Goal: Task Accomplishment & Management: Use online tool/utility

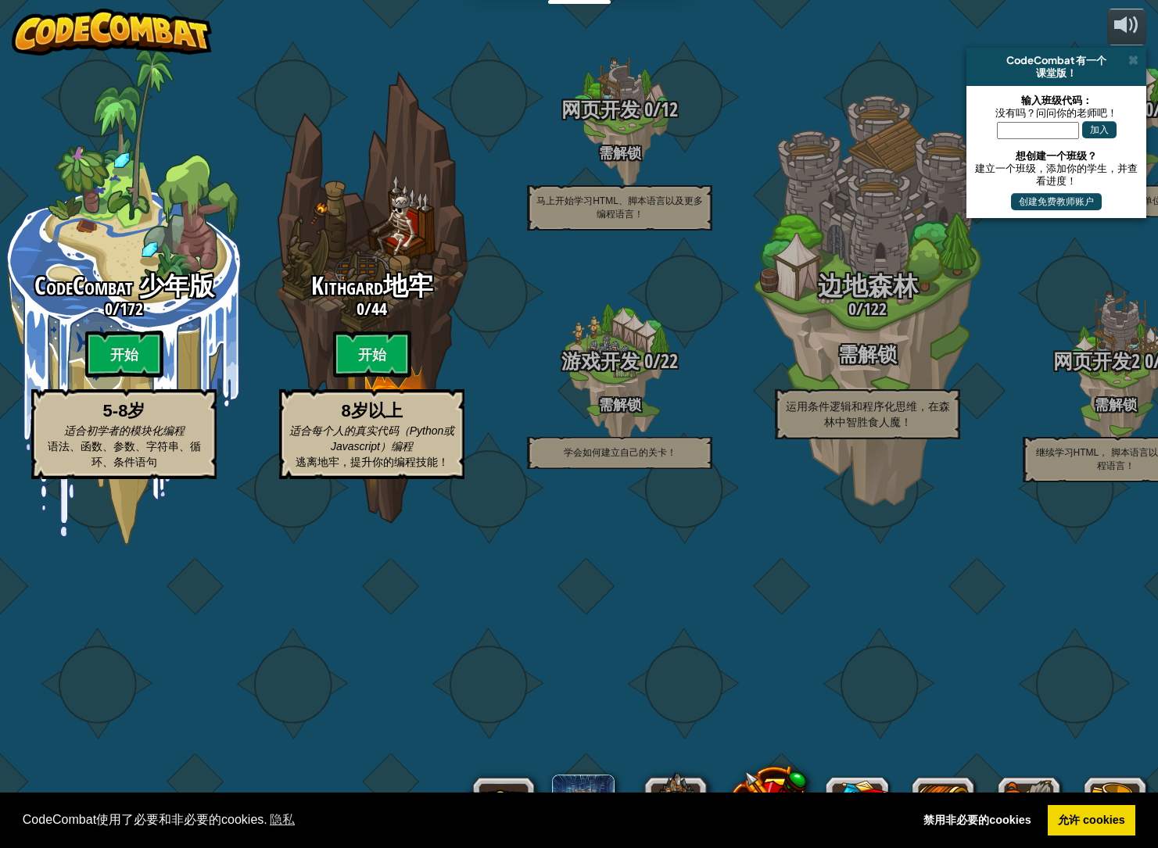
select select "zh-HANS"
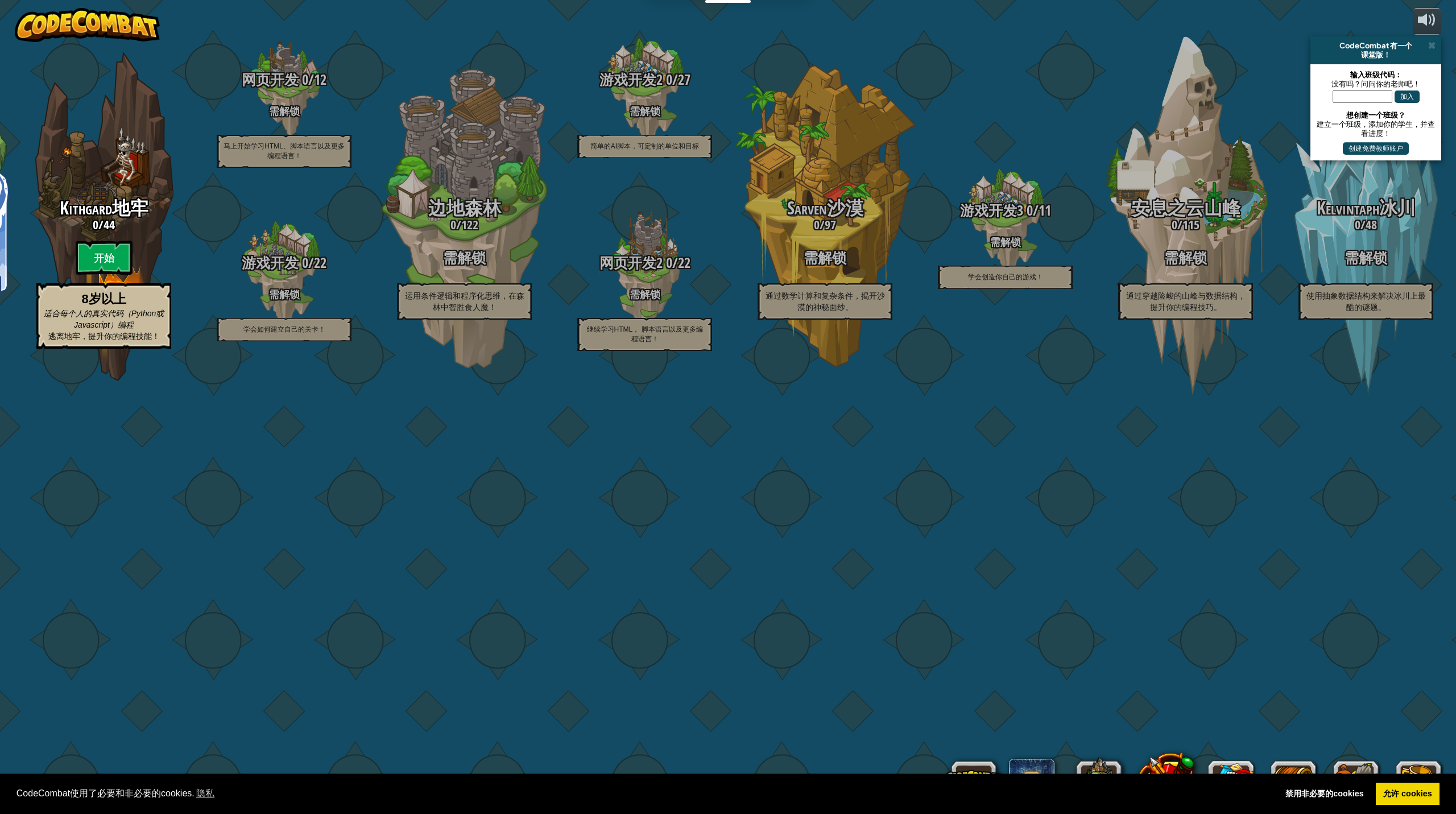
click at [842, 96] on input "text" at bounding box center [1363, 96] width 60 height 12
click at [842, 101] on input "text" at bounding box center [1363, 96] width 60 height 12
click at [842, 99] on input "text" at bounding box center [1363, 96] width 60 height 12
drag, startPoint x: 545, startPoint y: 627, endPoint x: 875, endPoint y: 611, distance: 330.4
click at [842, 611] on div "CodeCombat 少年版 0 / 172 开始 5-8岁 适合初学者的模块化编程 语法、函数、参数、字符串、循环、条件语句 Kithgard地牢 0 / …" at bounding box center [728, 407] width 1456 height 814
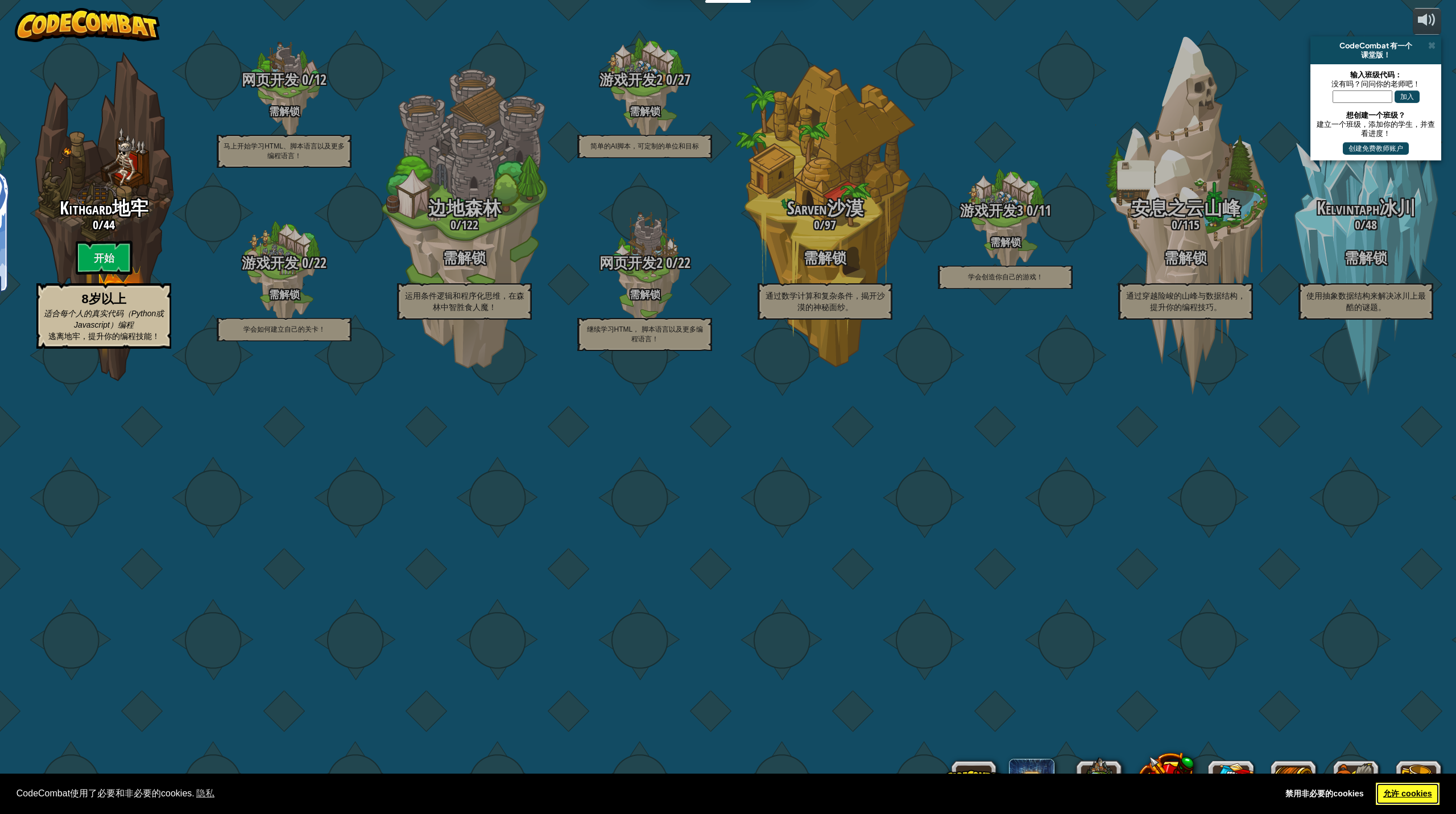
click at [842, 616] on link "允许 cookies" at bounding box center [1408, 794] width 64 height 23
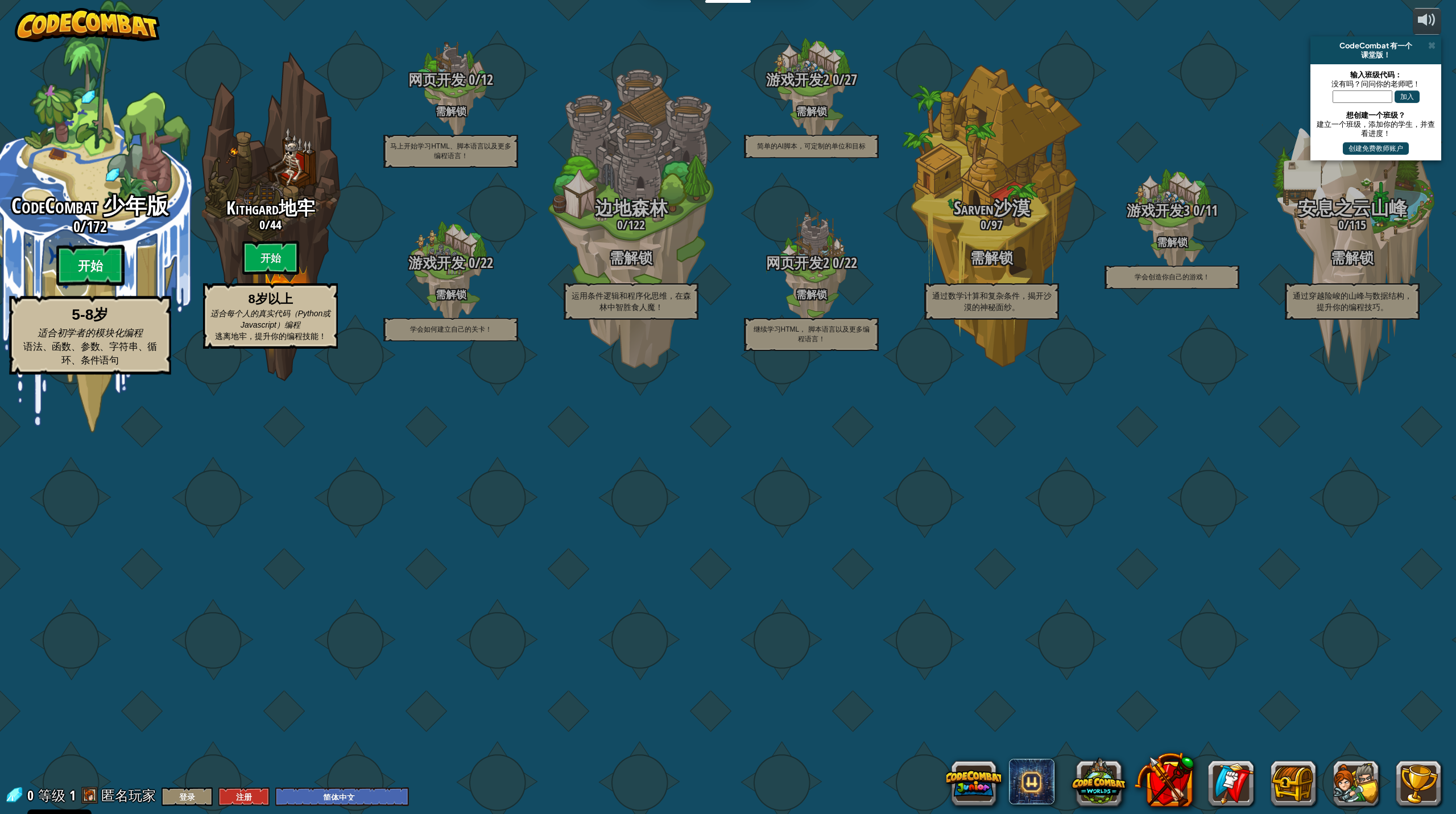
click at [89, 286] on btn "开始" at bounding box center [90, 266] width 68 height 41
select select "zh-HANS"
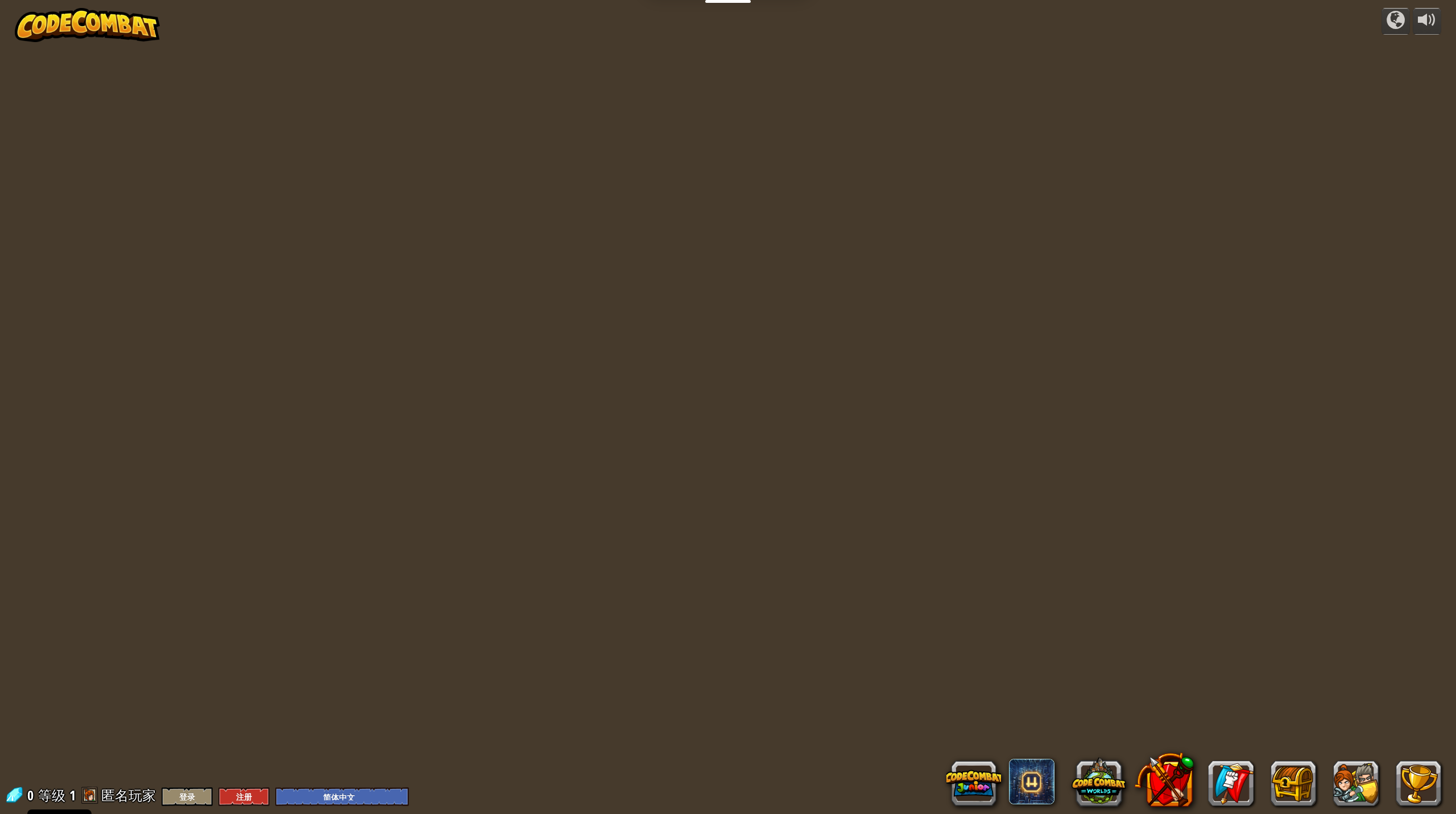
select select "zh-HANS"
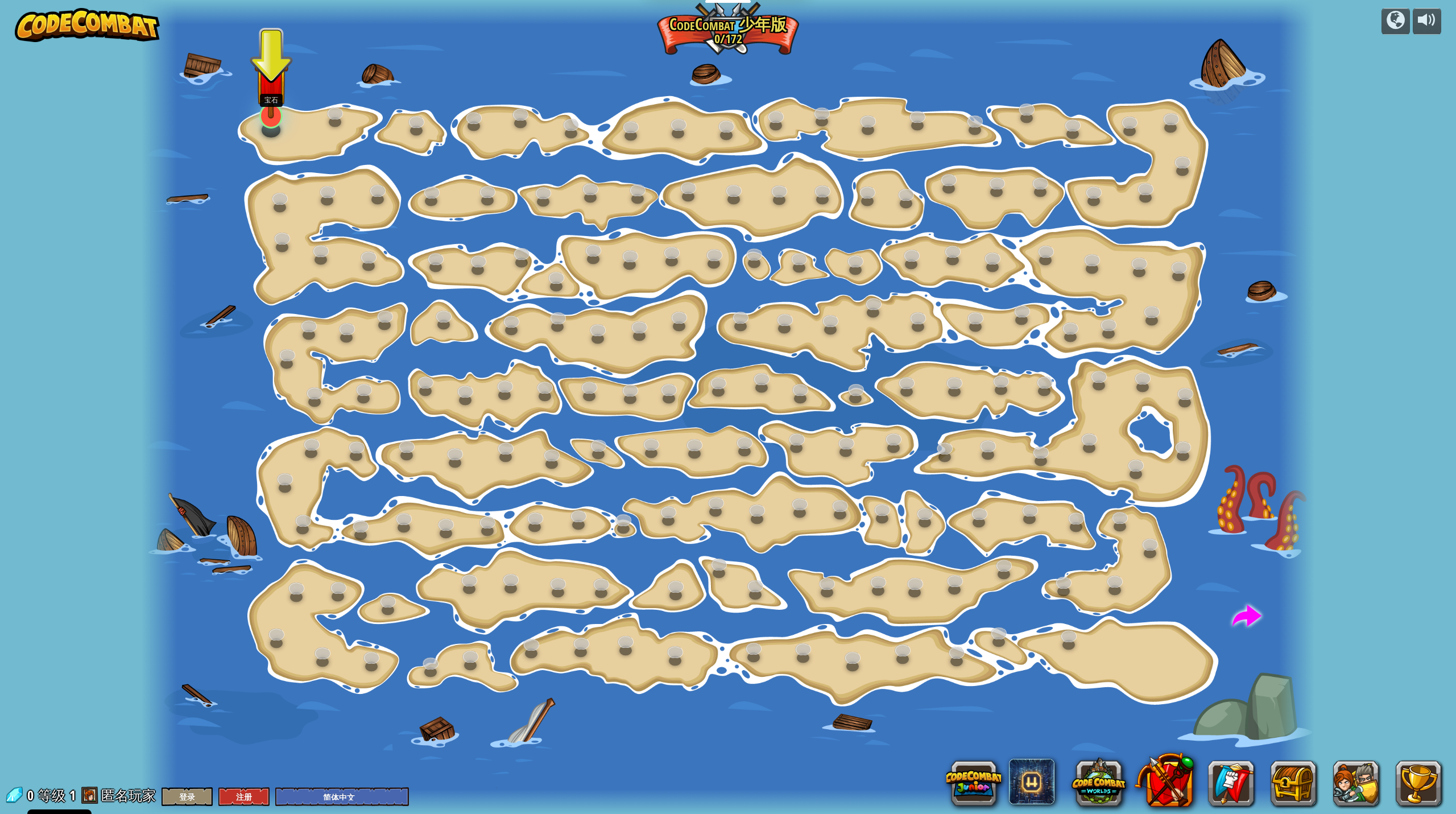
click at [267, 111] on img at bounding box center [271, 80] width 34 height 79
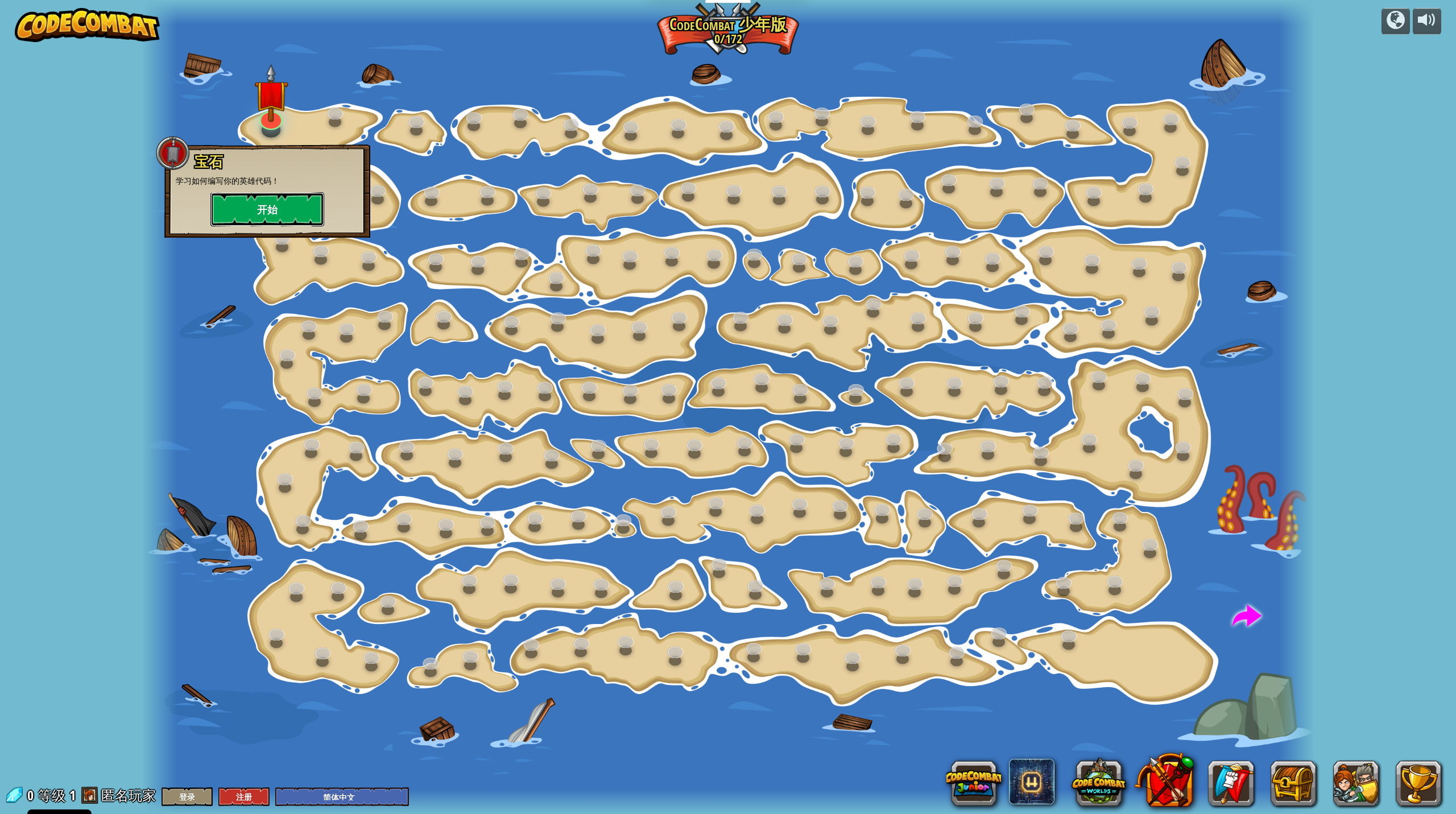
click at [276, 212] on button "开始" at bounding box center [267, 209] width 114 height 34
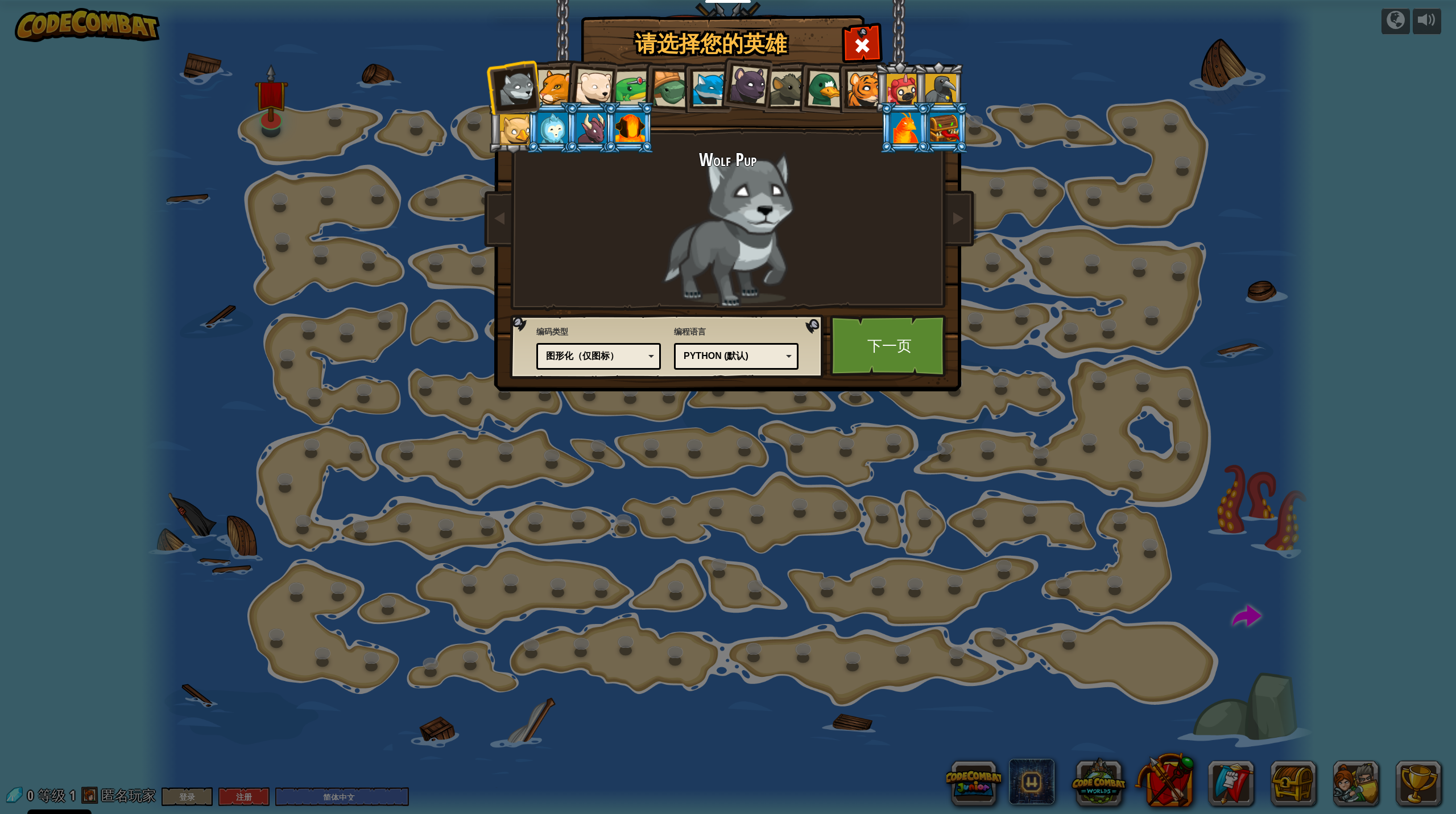
click at [604, 352] on div "图形化（仅图标）" at bounding box center [595, 356] width 98 height 13
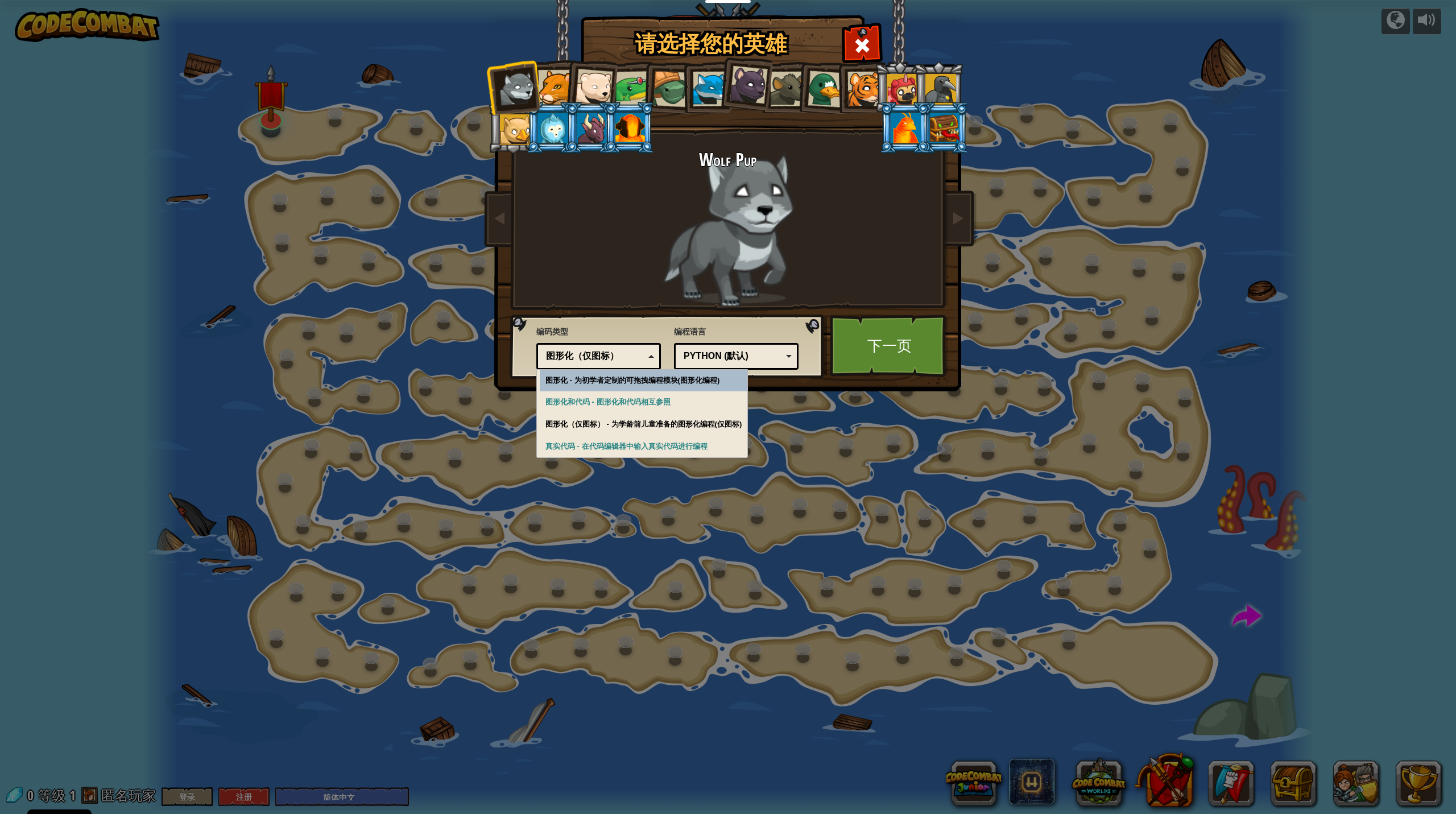
click at [604, 351] on div "图形化（仅图标）" at bounding box center [595, 356] width 98 height 13
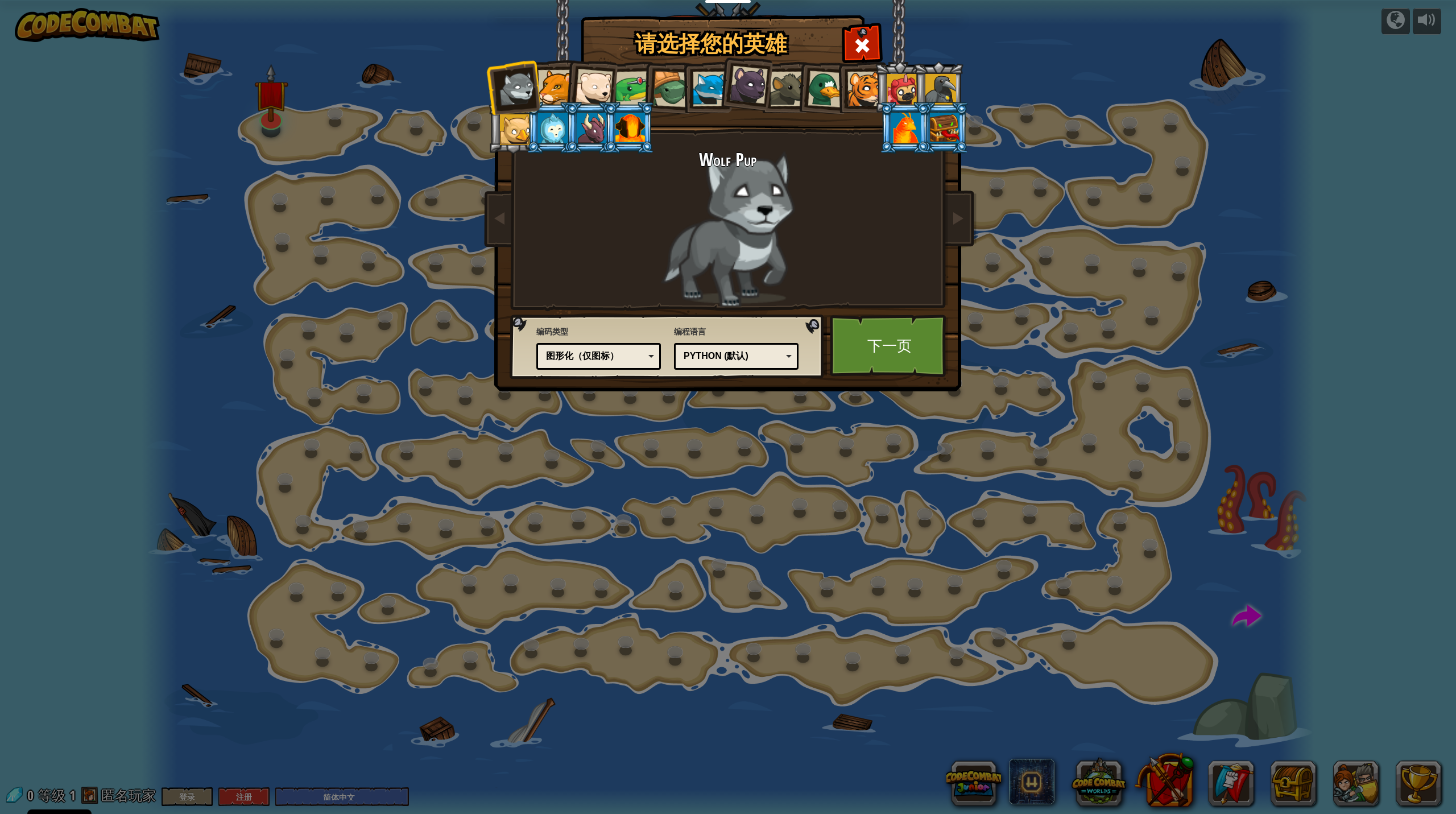
click at [554, 96] on div at bounding box center [556, 87] width 35 height 35
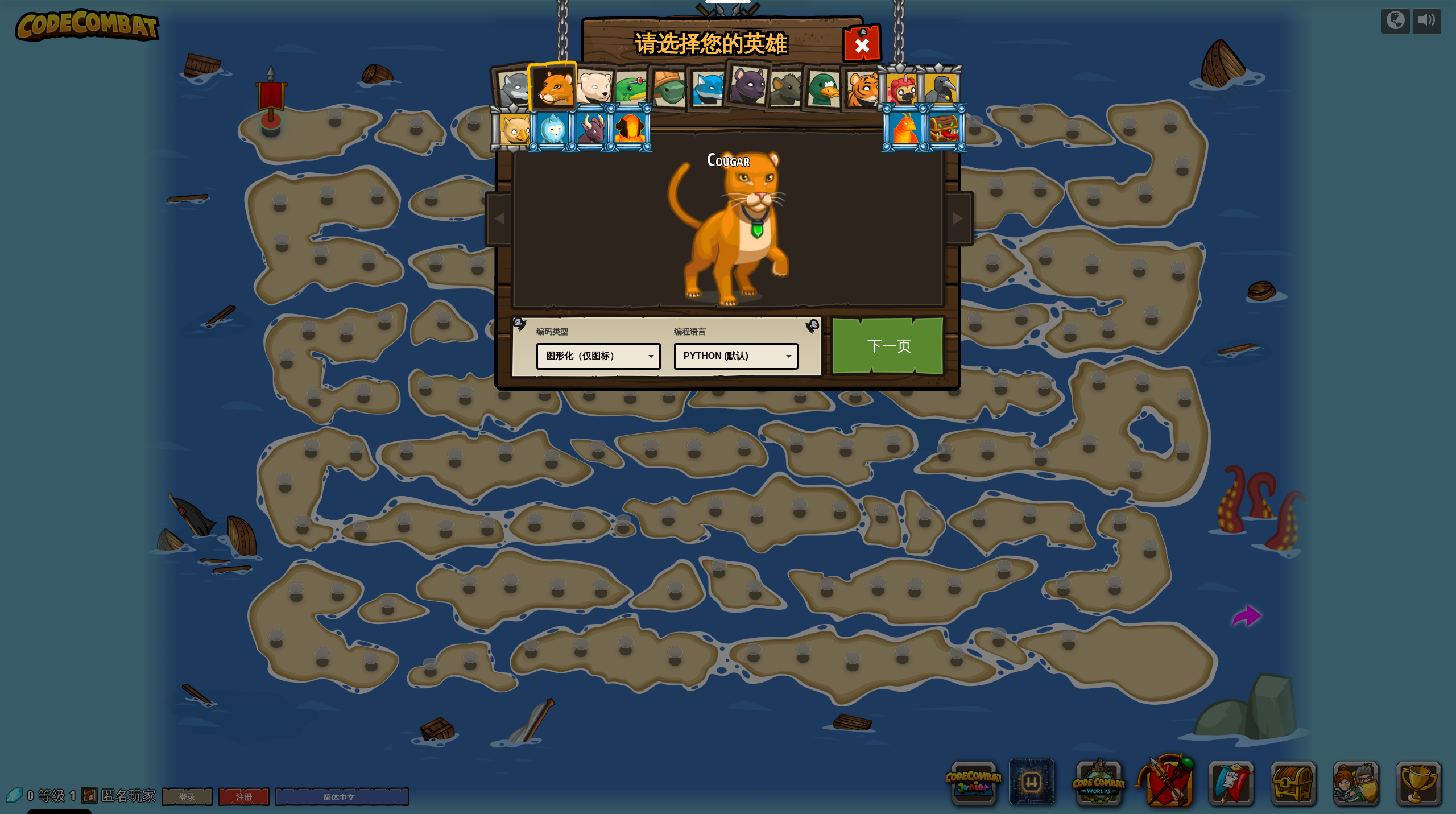
click at [650, 92] on li at bounding box center [668, 87] width 54 height 55
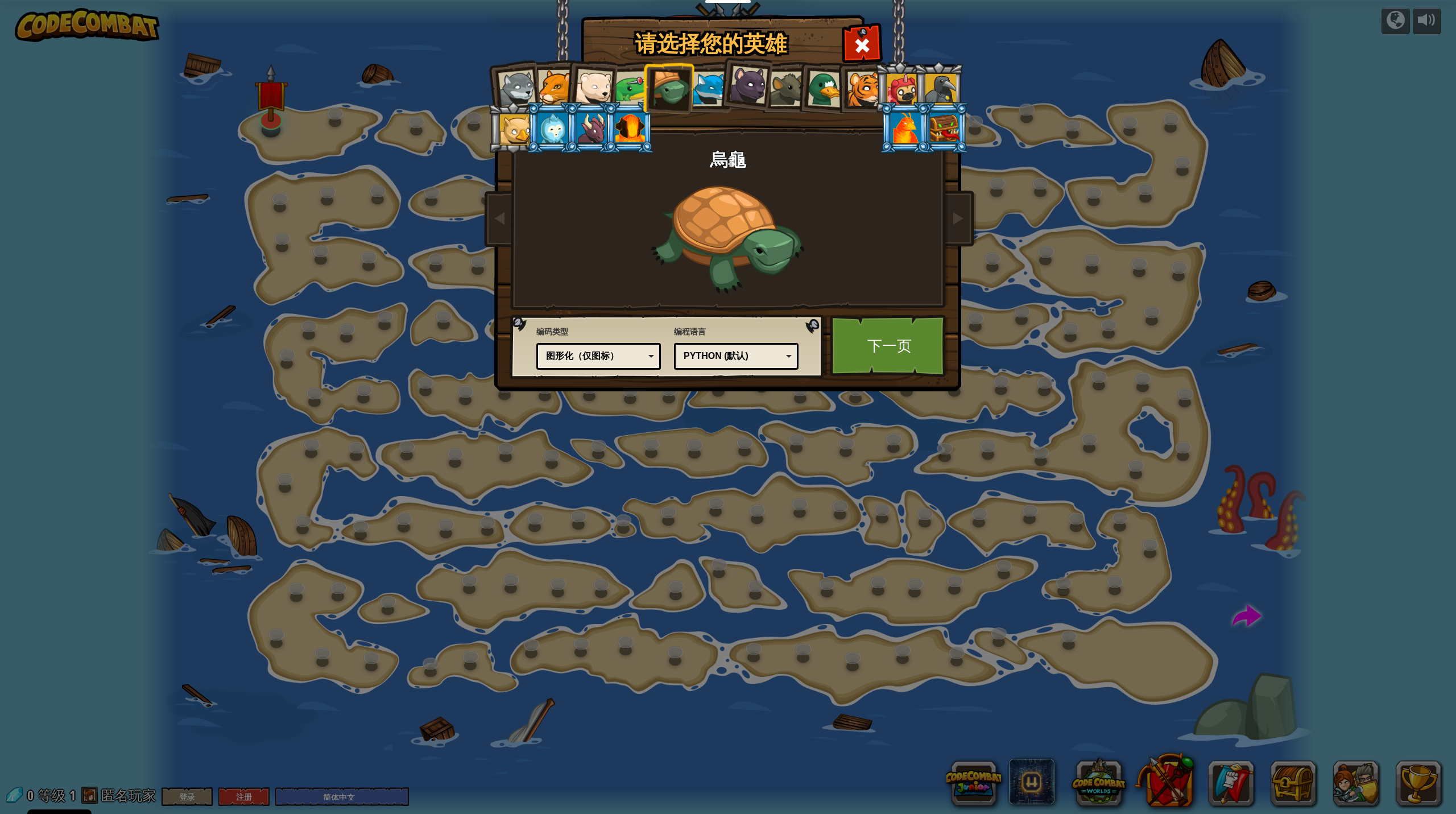
click at [607, 86] on div at bounding box center [594, 88] width 38 height 38
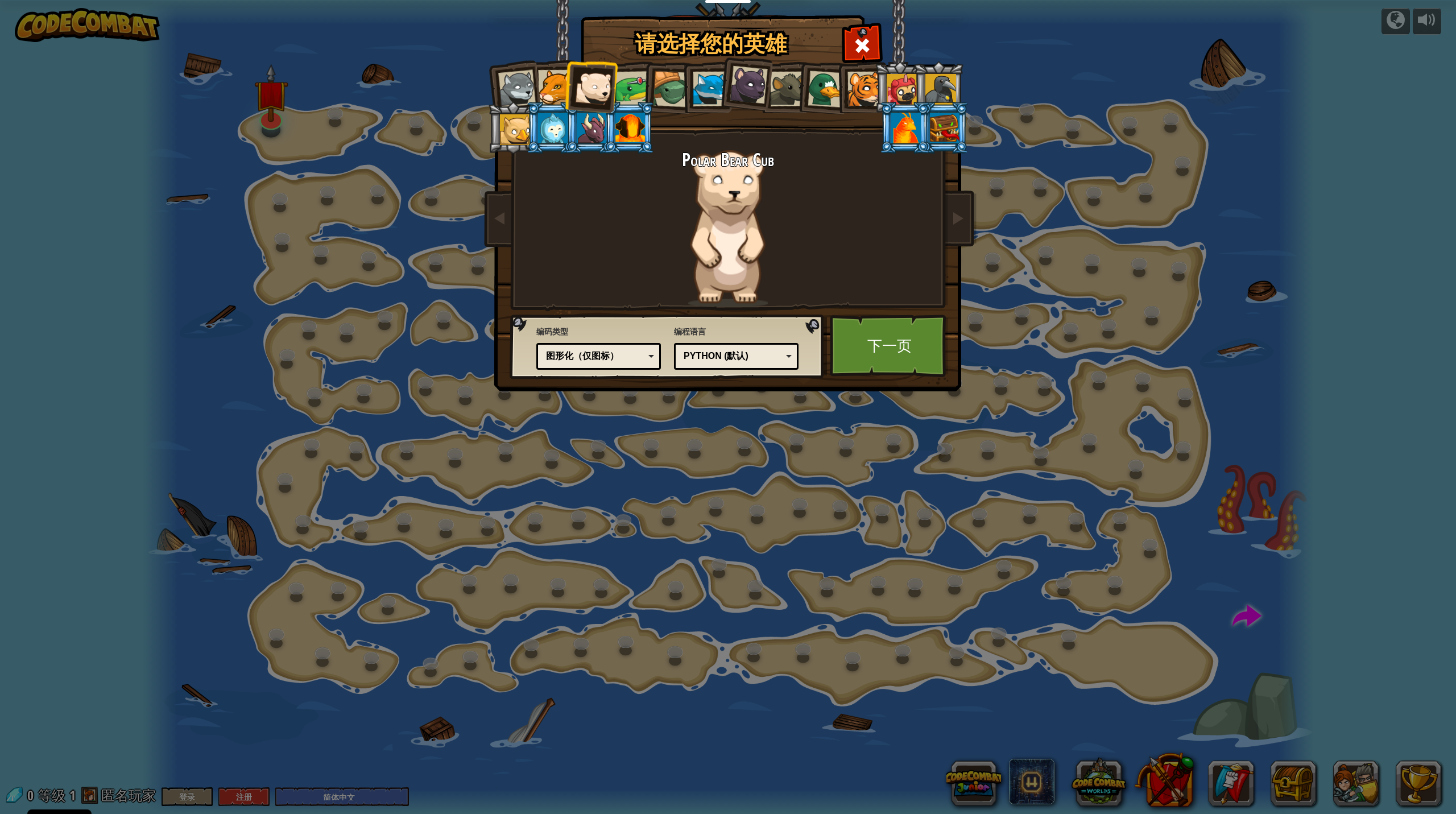
drag, startPoint x: 565, startPoint y: 116, endPoint x: 565, endPoint y: 124, distance: 8.0
click at [565, 117] on div at bounding box center [553, 128] width 30 height 31
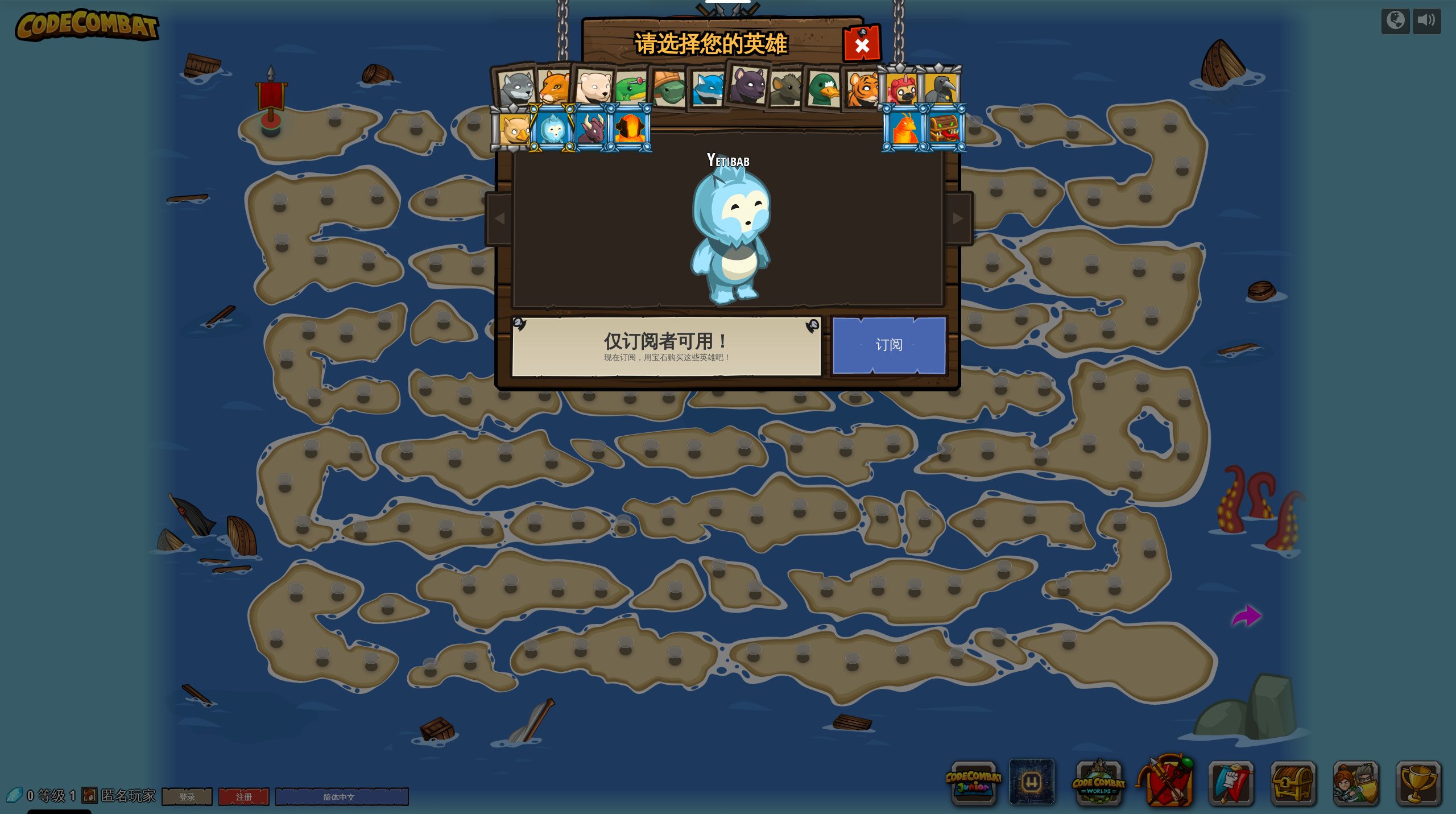
click at [524, 132] on div at bounding box center [515, 129] width 31 height 31
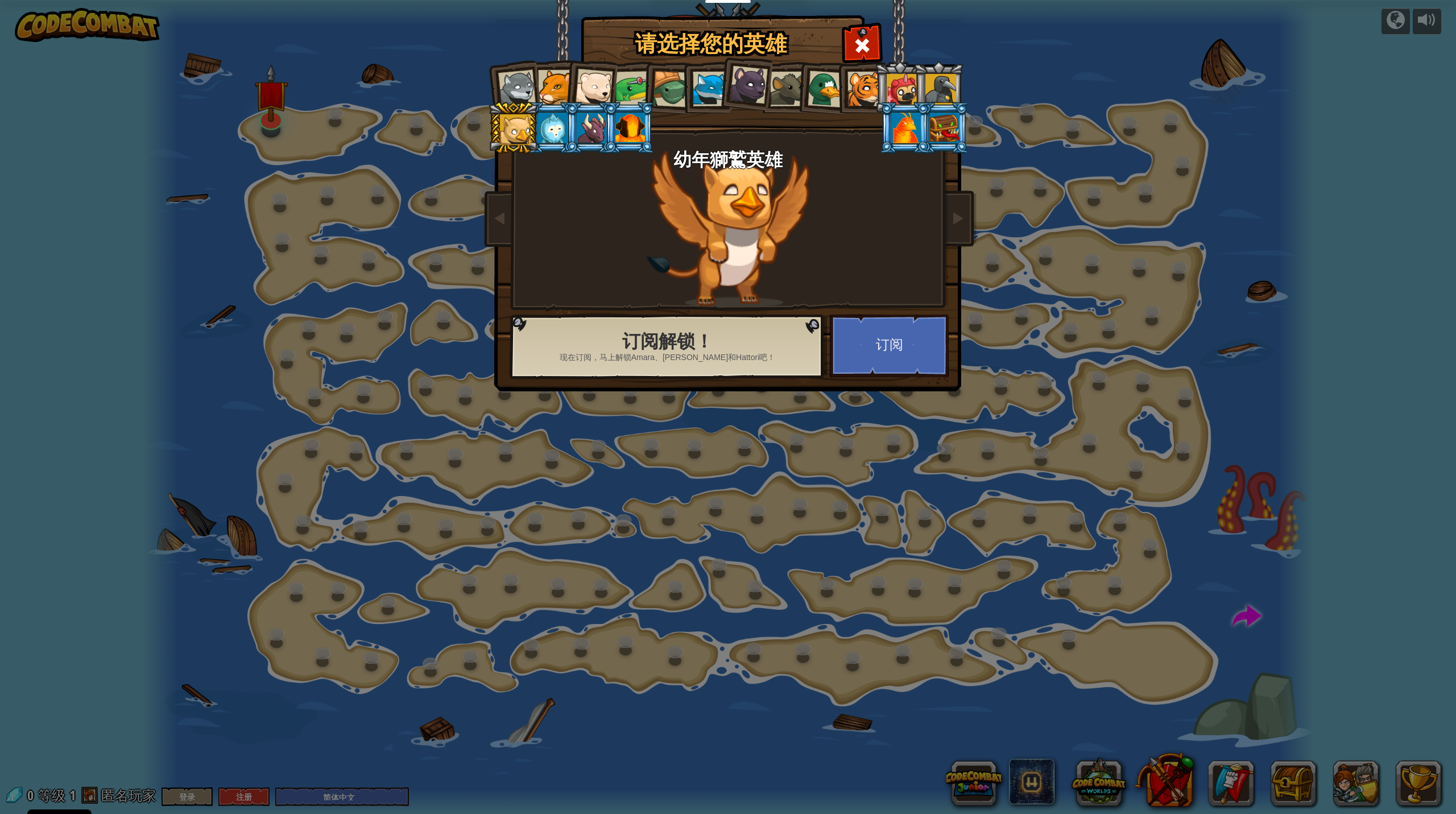
click at [726, 87] on li at bounding box center [744, 83] width 56 height 57
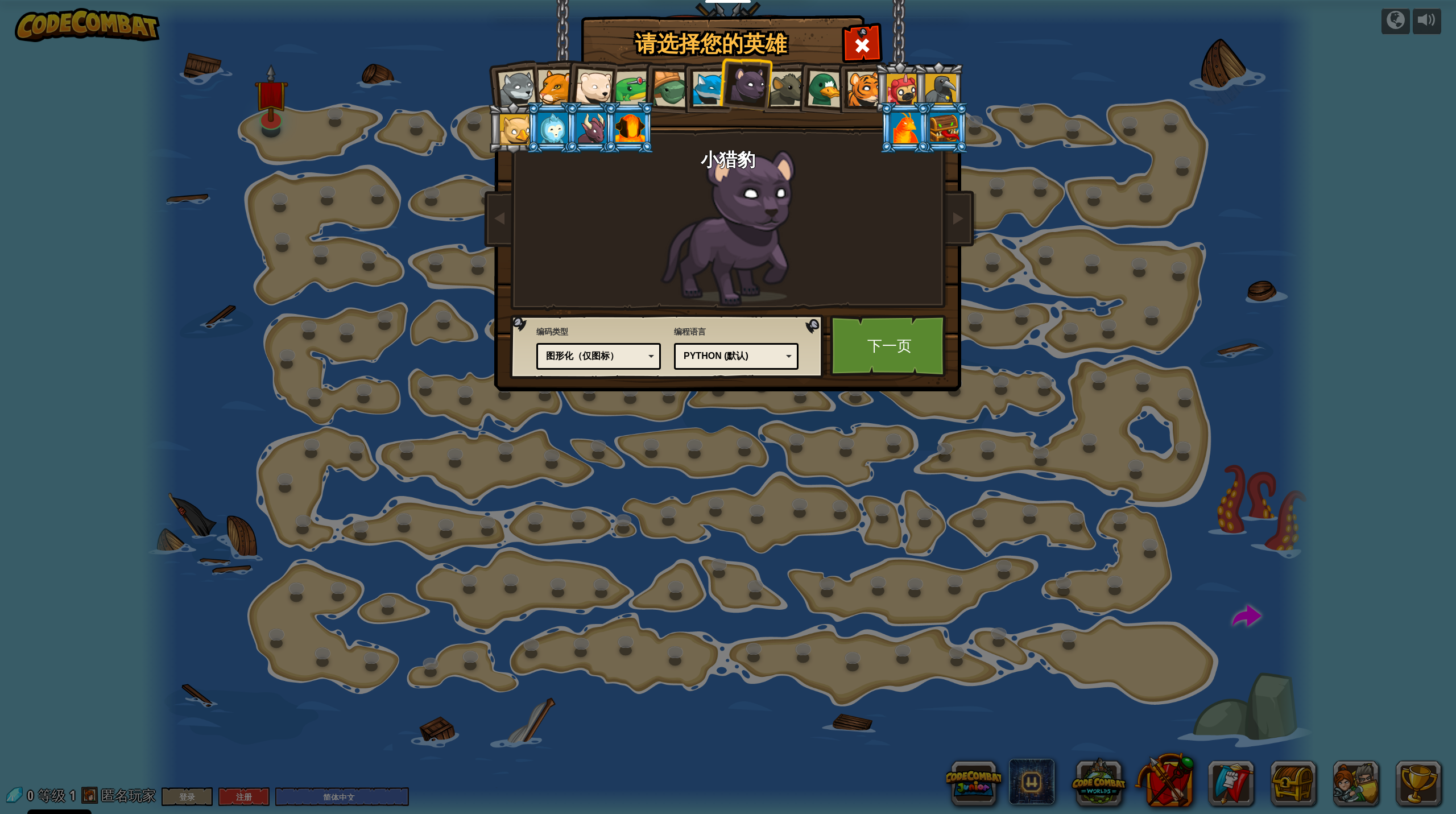
click at [638, 138] on div at bounding box center [630, 128] width 30 height 31
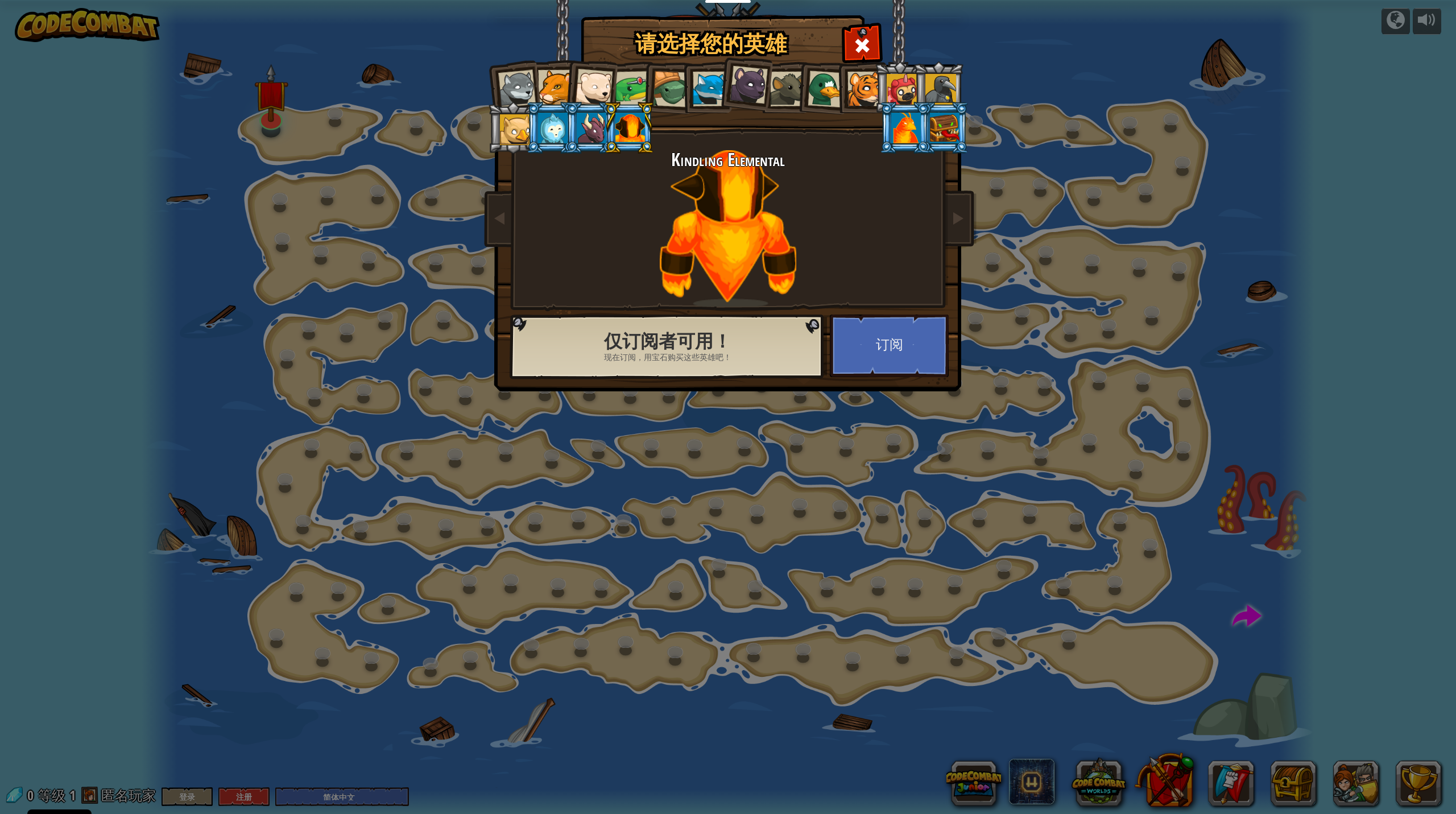
drag, startPoint x: 792, startPoint y: 84, endPoint x: 819, endPoint y: 79, distance: 27.5
click at [794, 84] on div at bounding box center [788, 89] width 35 height 35
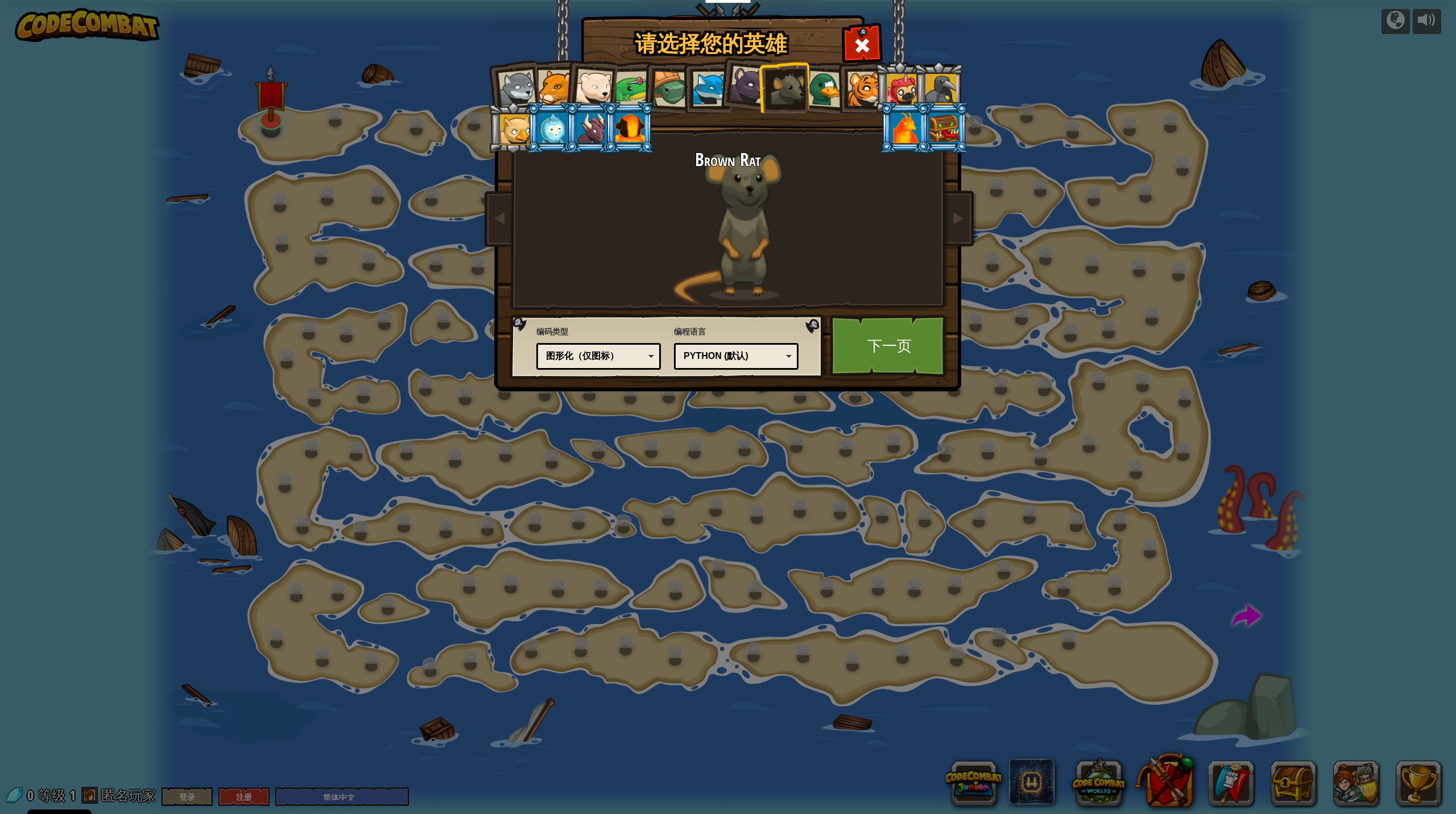
click at [840, 76] on li at bounding box center [861, 87] width 51 height 52
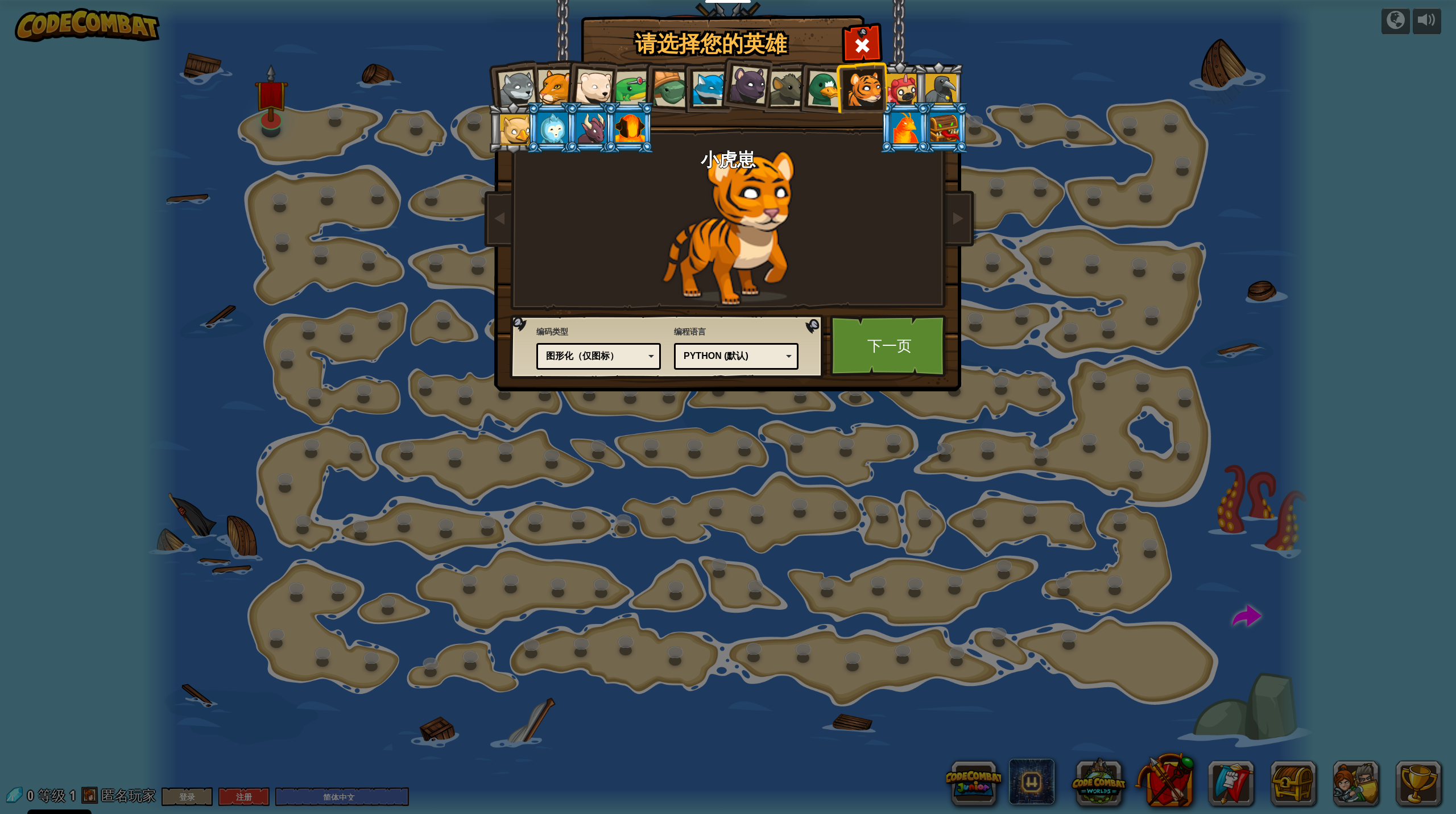
click at [842, 76] on div at bounding box center [865, 89] width 35 height 35
click at [842, 81] on div at bounding box center [902, 89] width 31 height 31
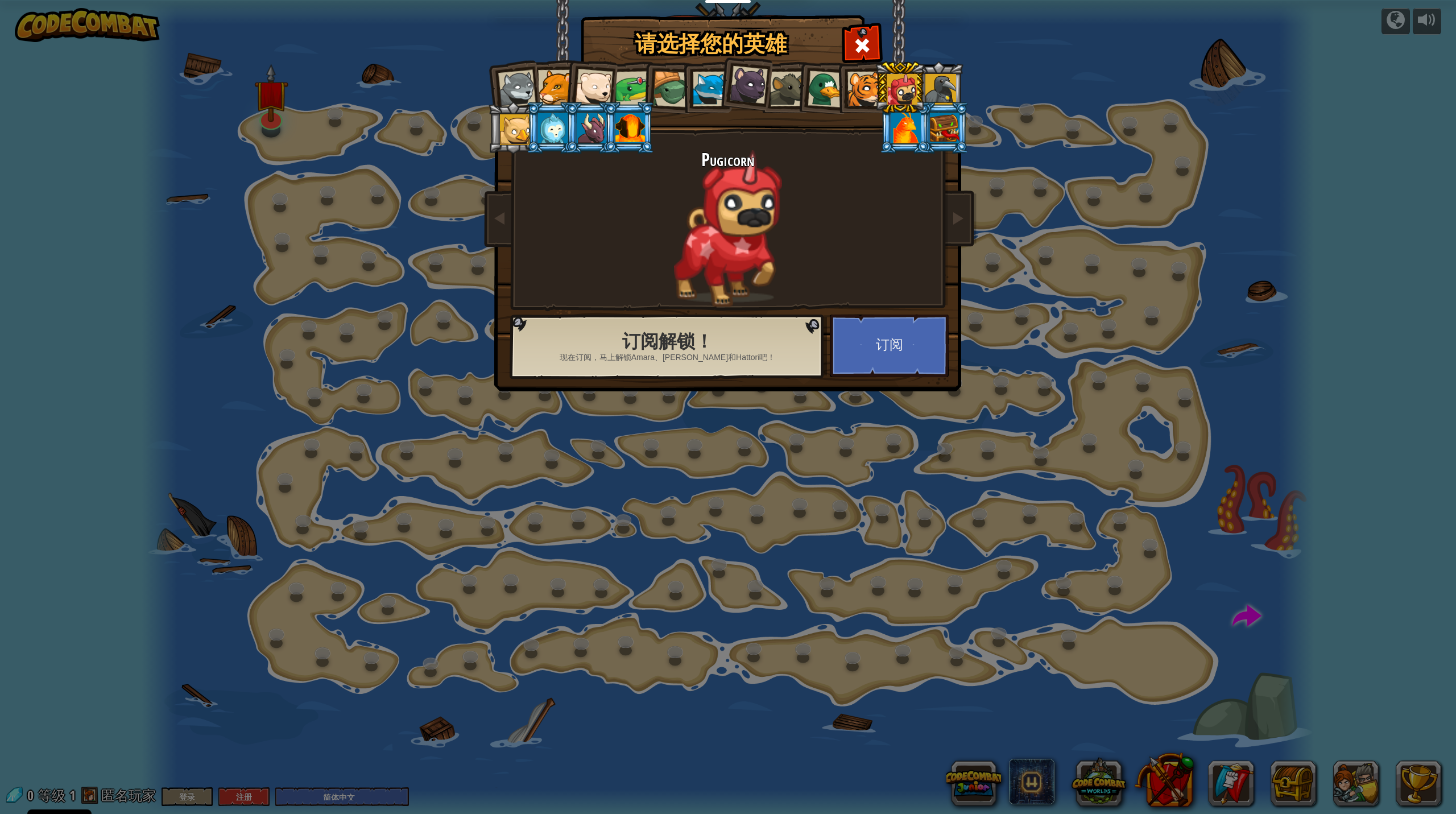
click at [842, 87] on li at bounding box center [900, 87] width 51 height 52
click at [842, 87] on div at bounding box center [941, 89] width 31 height 31
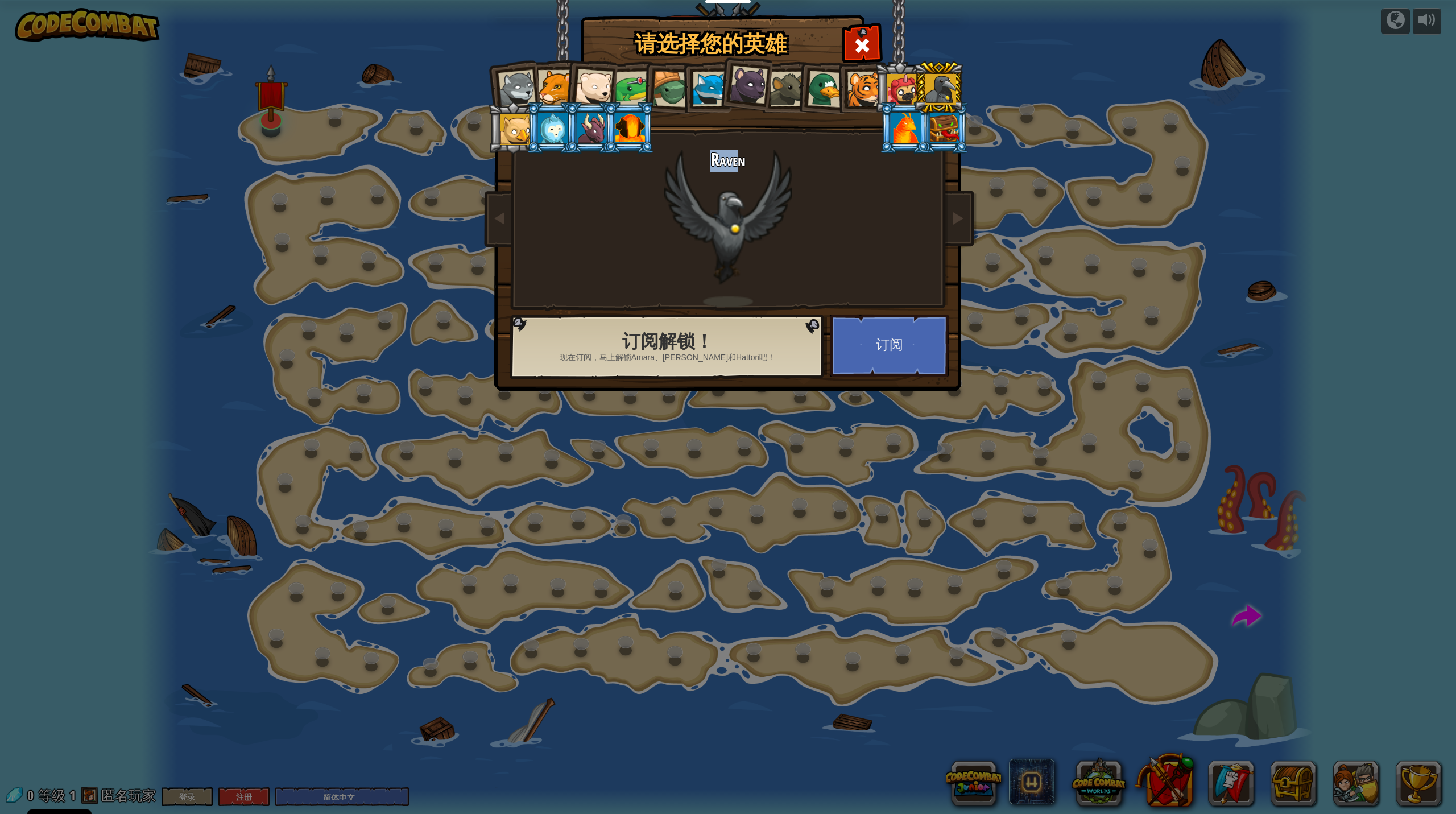
drag, startPoint x: 735, startPoint y: 191, endPoint x: 716, endPoint y: 202, distance: 22.0
click at [715, 201] on div "Raven" at bounding box center [728, 228] width 426 height 156
click at [715, 199] on div "Raven" at bounding box center [728, 228] width 426 height 156
click at [557, 97] on div at bounding box center [556, 87] width 35 height 35
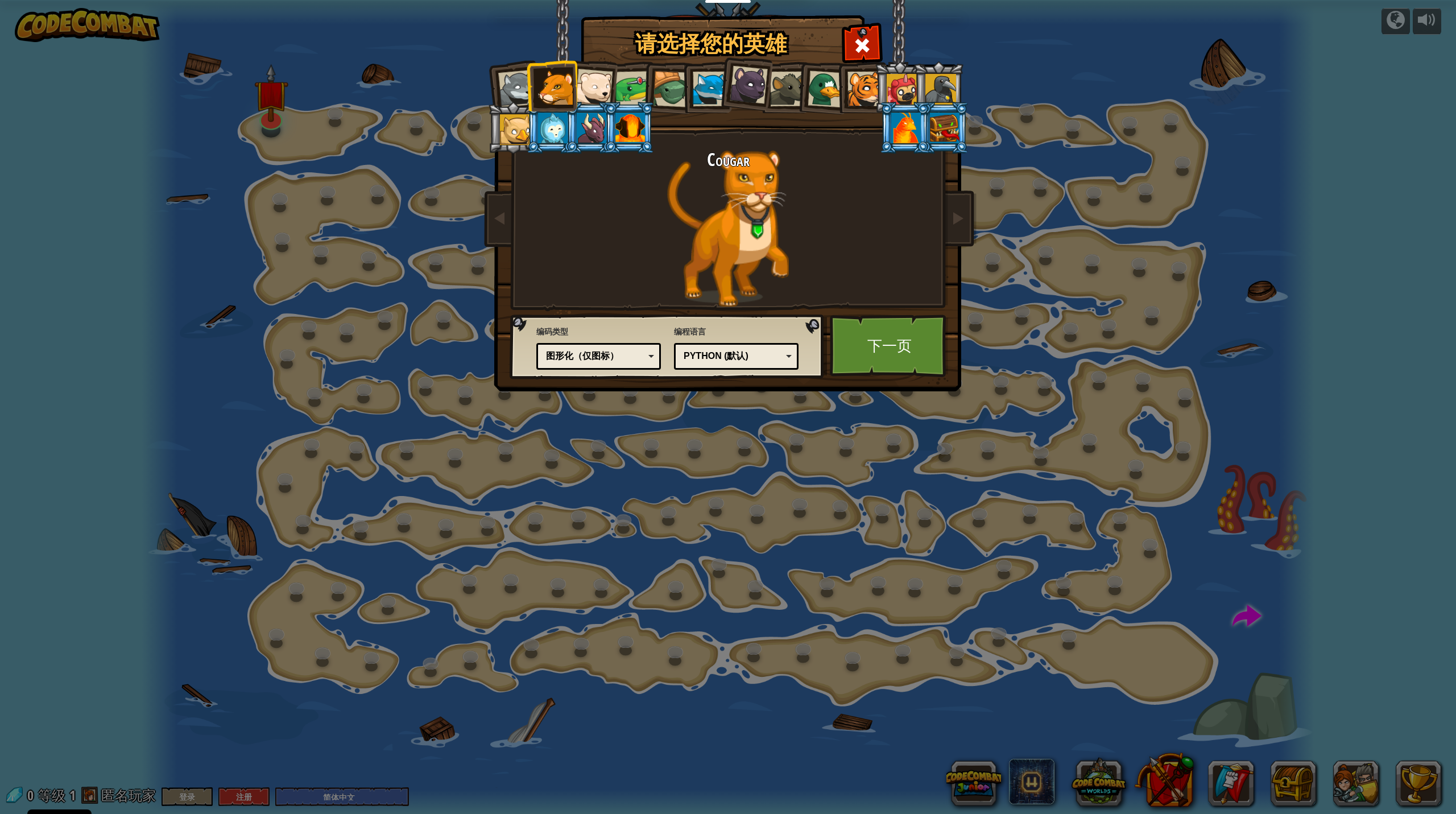
click at [515, 103] on li at bounding box center [513, 127] width 51 height 52
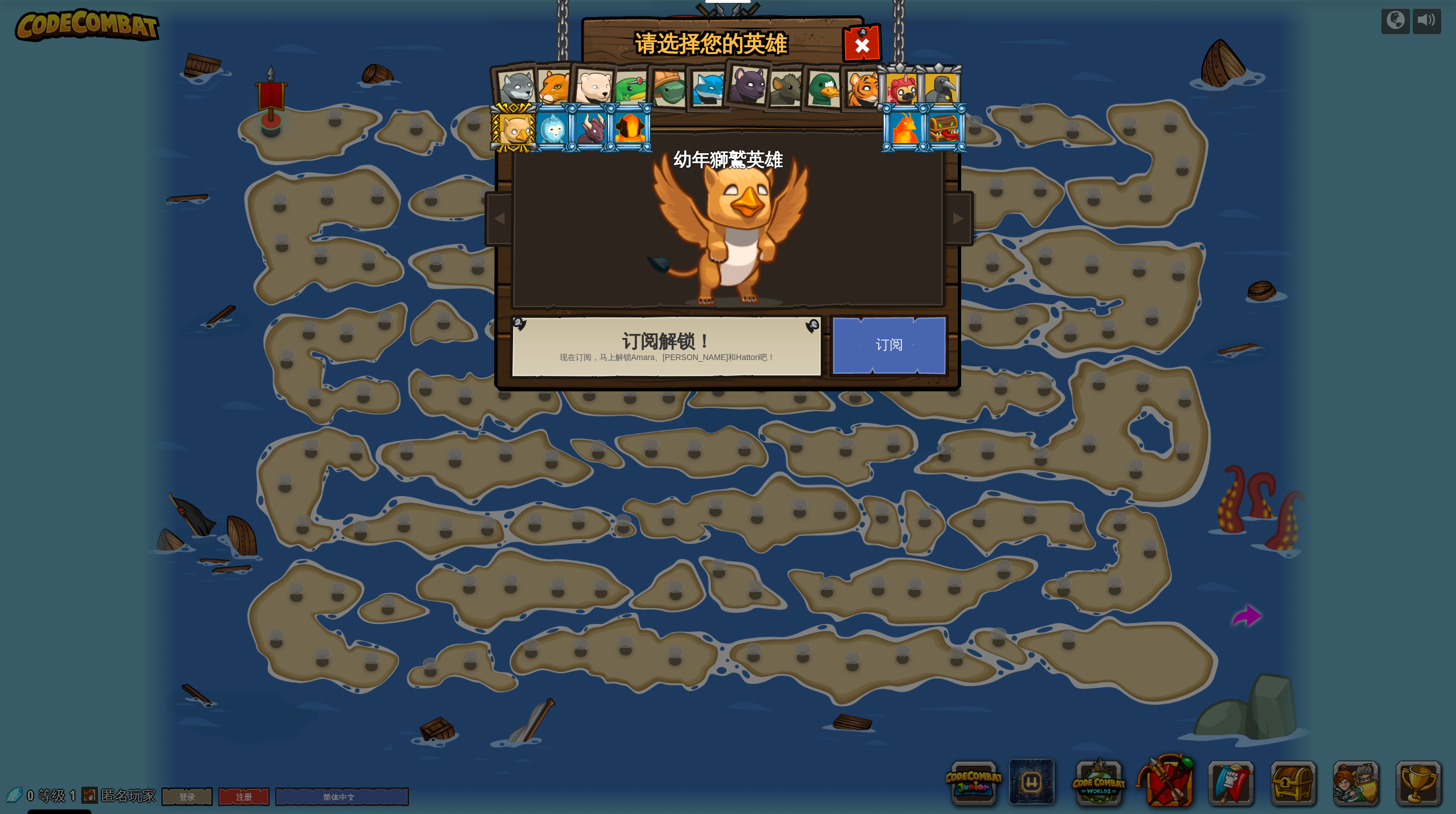
click at [546, 89] on div at bounding box center [556, 87] width 35 height 35
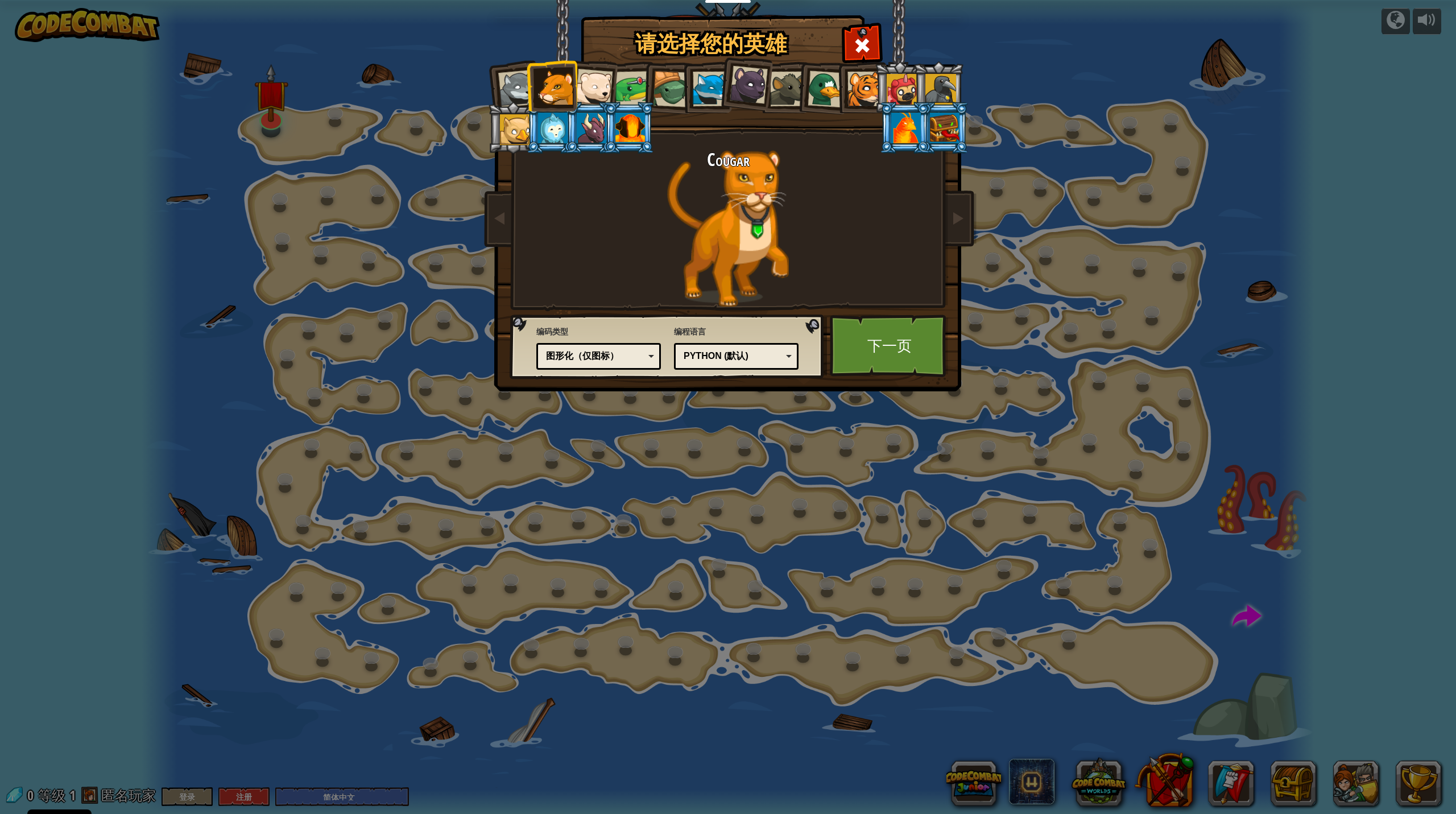
click at [667, 90] on div at bounding box center [671, 89] width 36 height 36
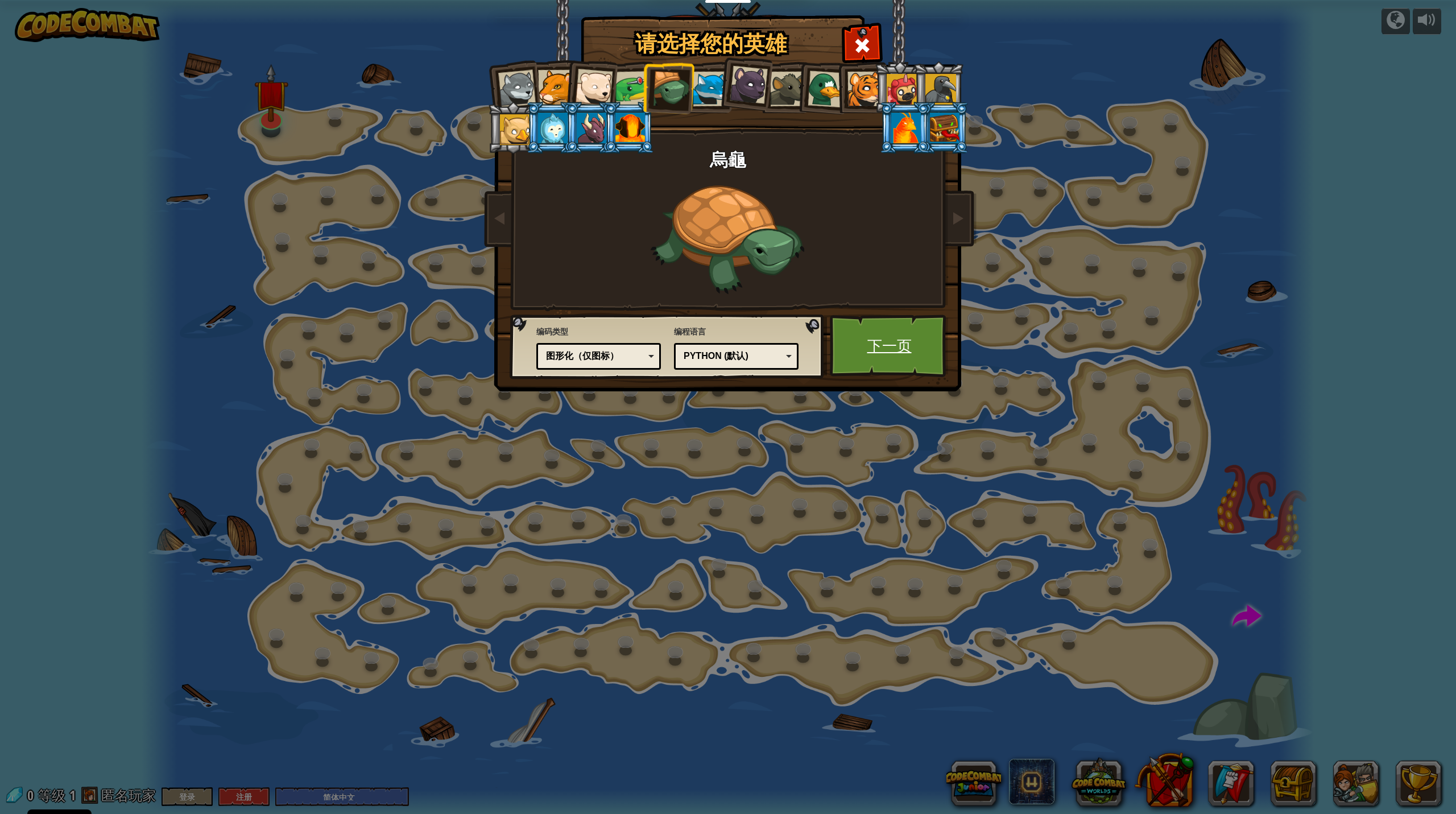
click at [842, 340] on link "下一页" at bounding box center [889, 346] width 119 height 63
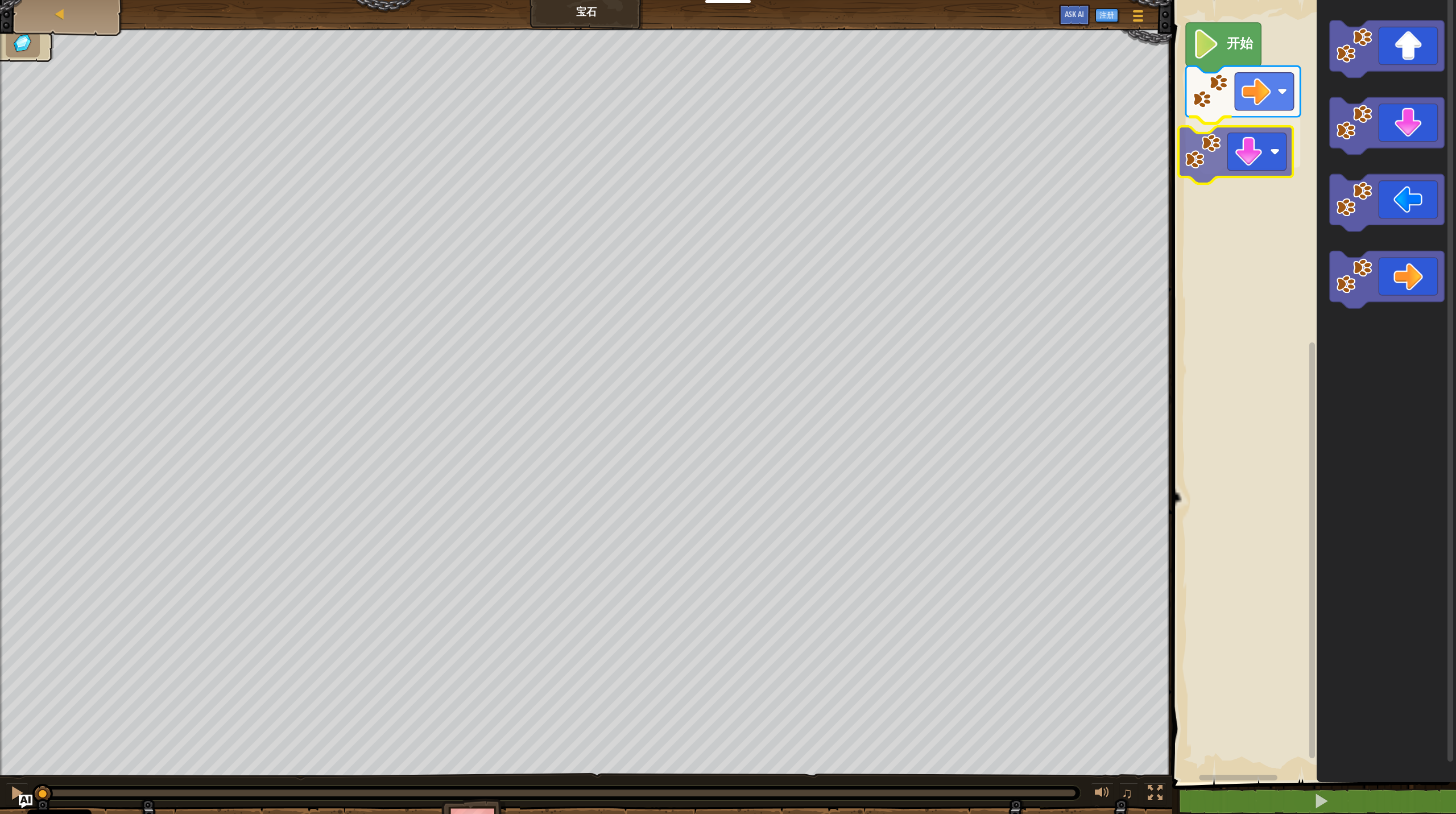
click at [842, 170] on div "开始" at bounding box center [1313, 388] width 287 height 788
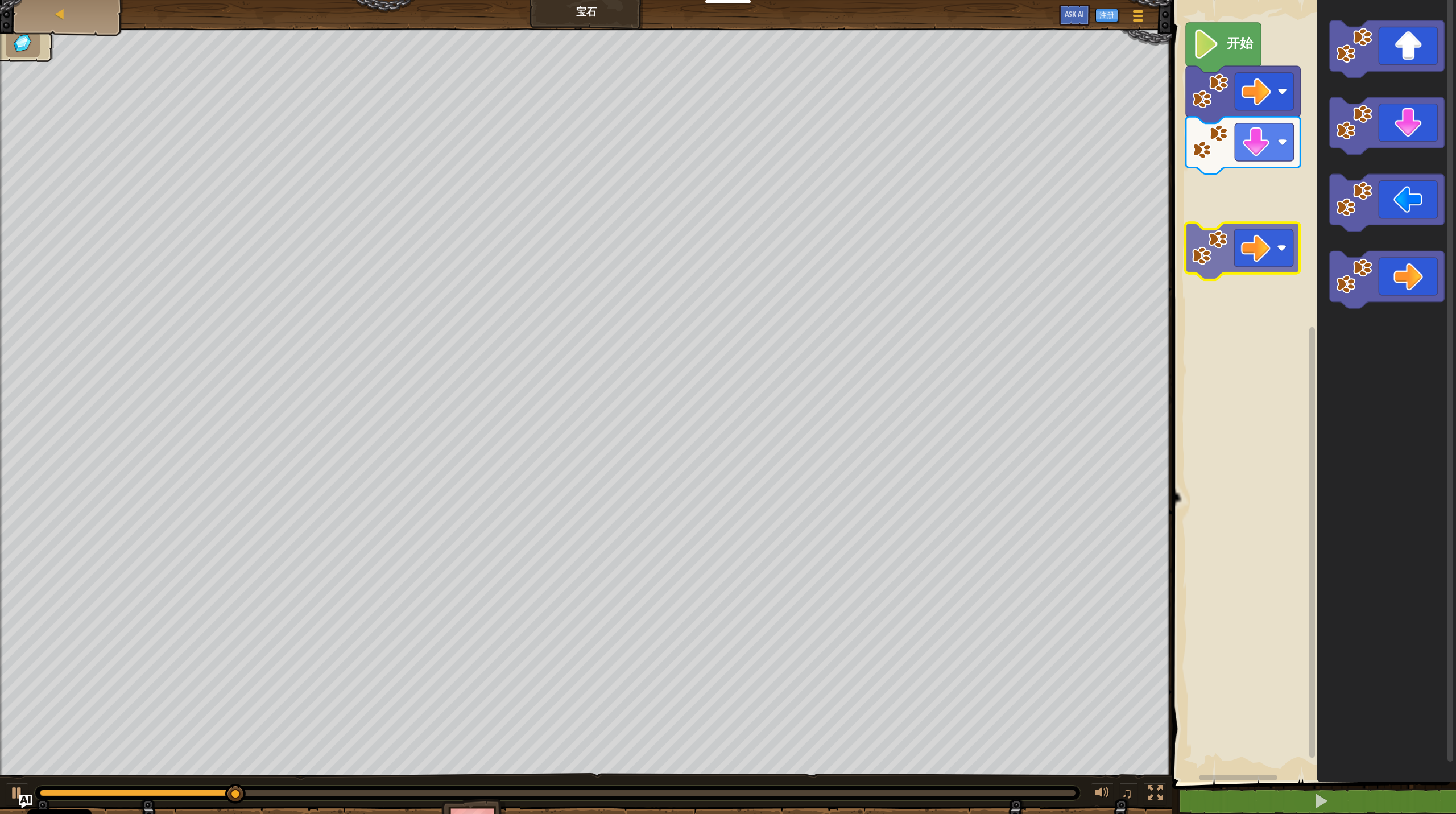
click at [842, 202] on div "开始" at bounding box center [1313, 388] width 287 height 788
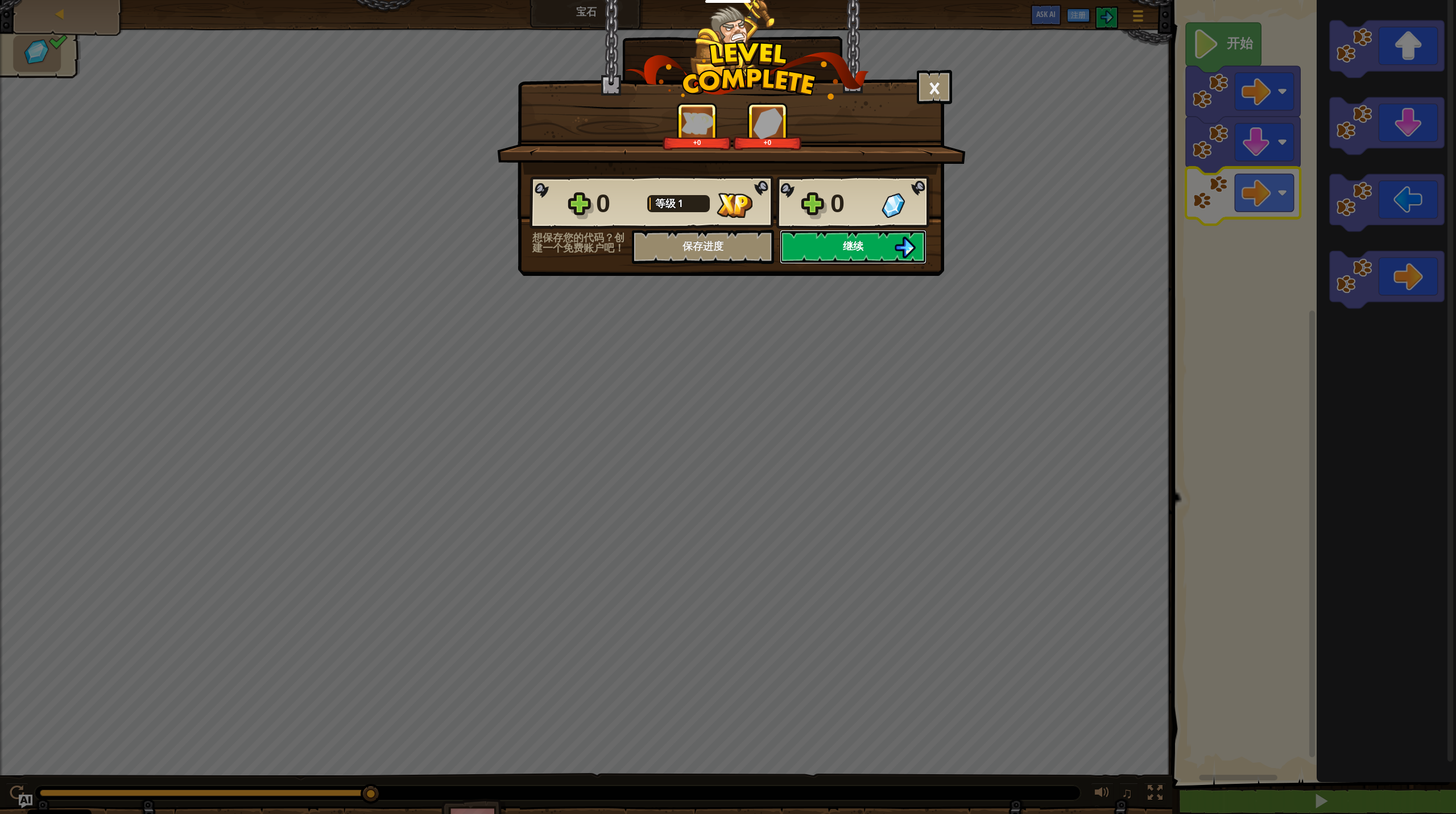
click at [825, 247] on button "继续" at bounding box center [854, 247] width 147 height 34
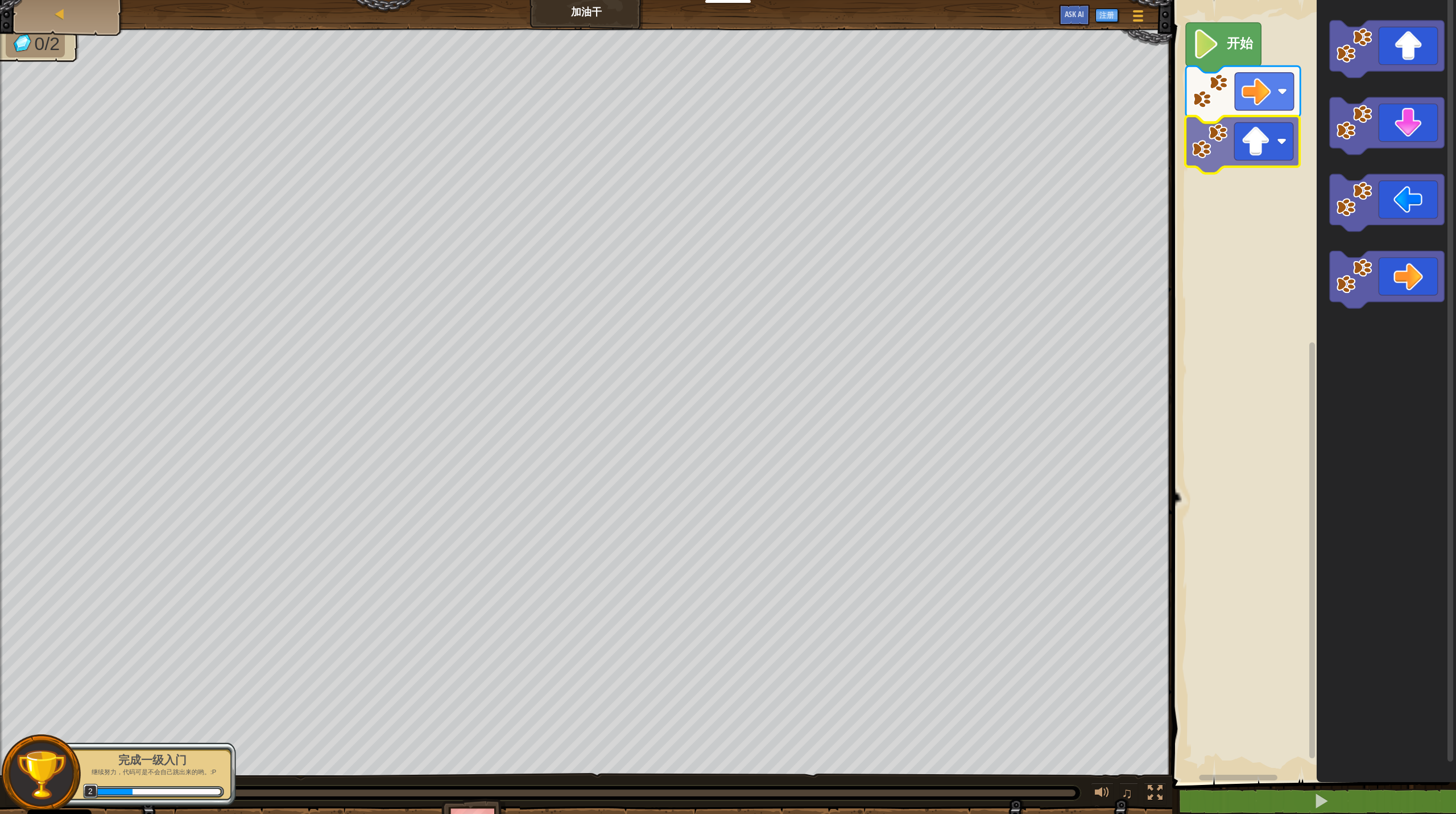
click at [842, 135] on div "开始" at bounding box center [1313, 388] width 287 height 788
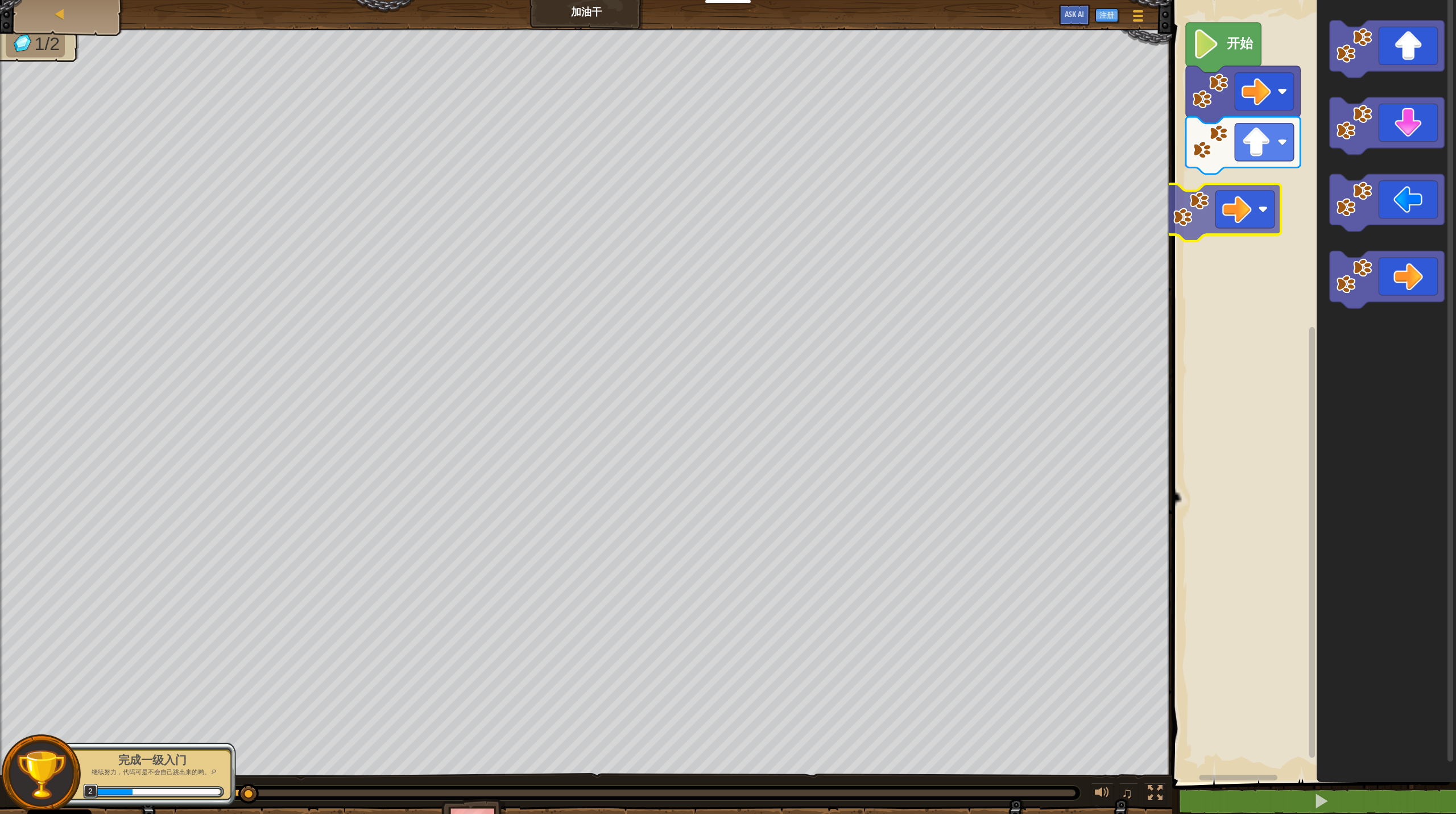
click at [842, 201] on div "开始" at bounding box center [1313, 388] width 287 height 788
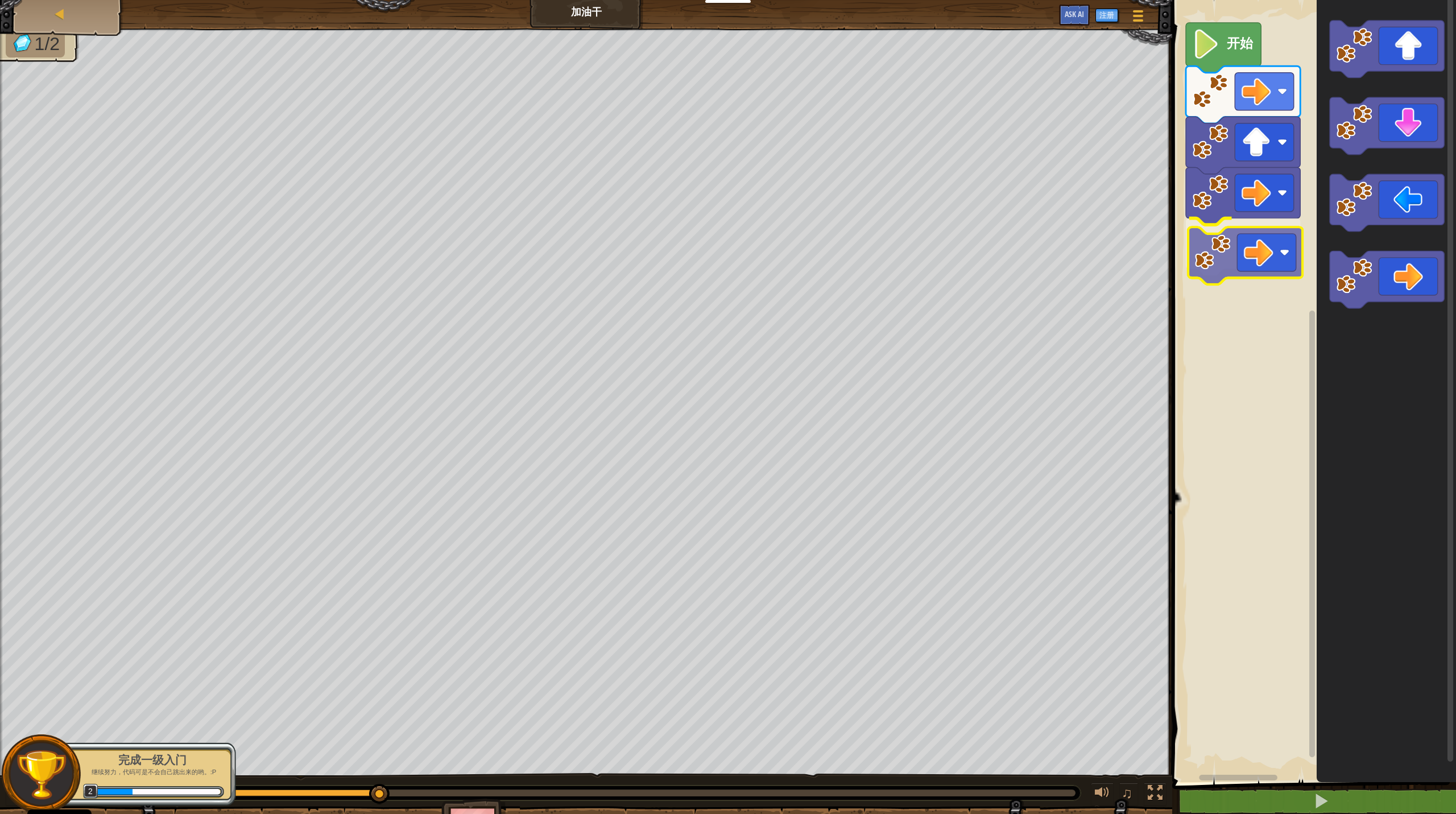
click at [842, 257] on div "开始" at bounding box center [1313, 388] width 287 height 788
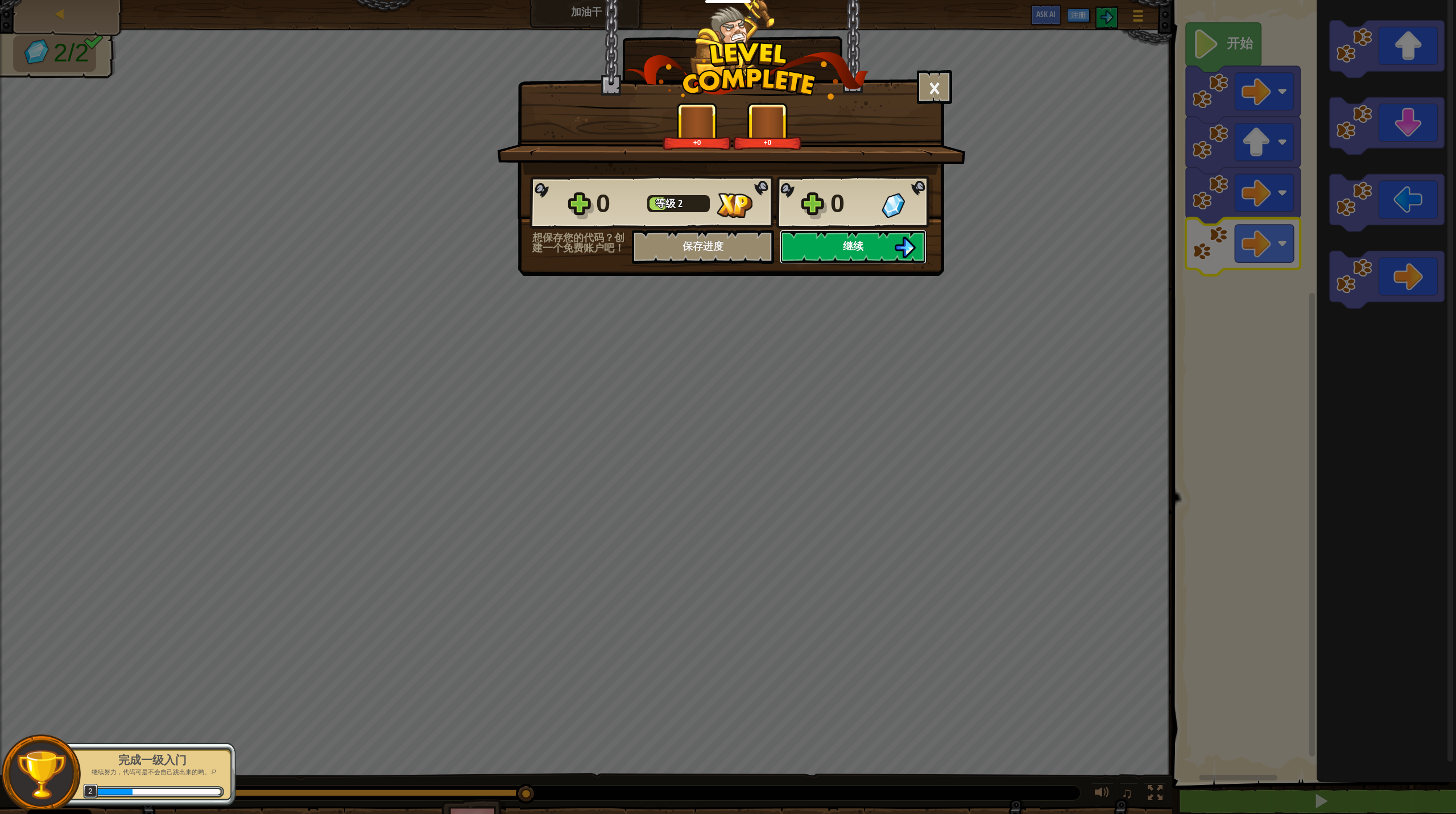
click at [842, 253] on button "继续" at bounding box center [854, 247] width 147 height 34
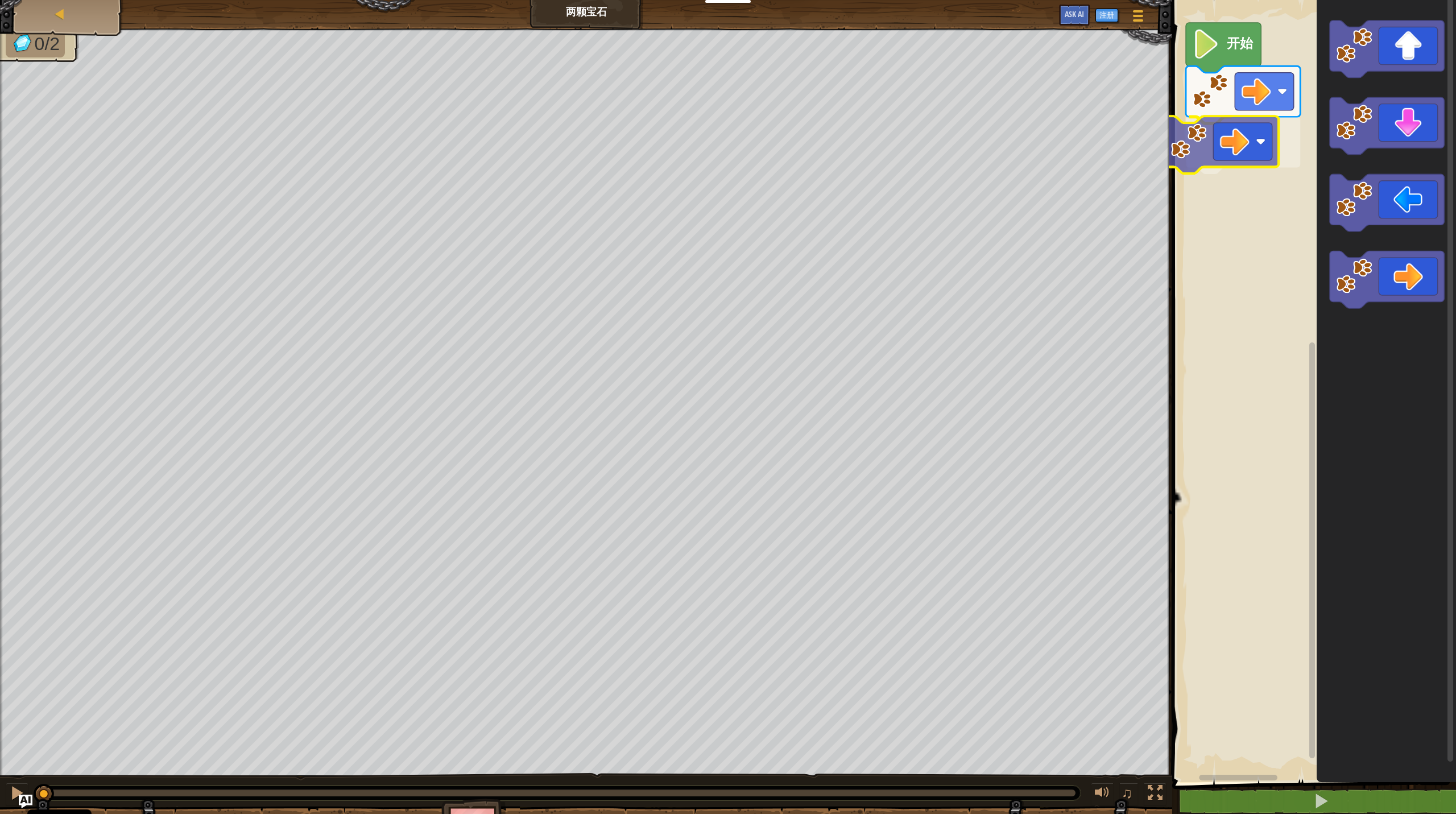
click at [842, 117] on div "开始" at bounding box center [1313, 388] width 287 height 788
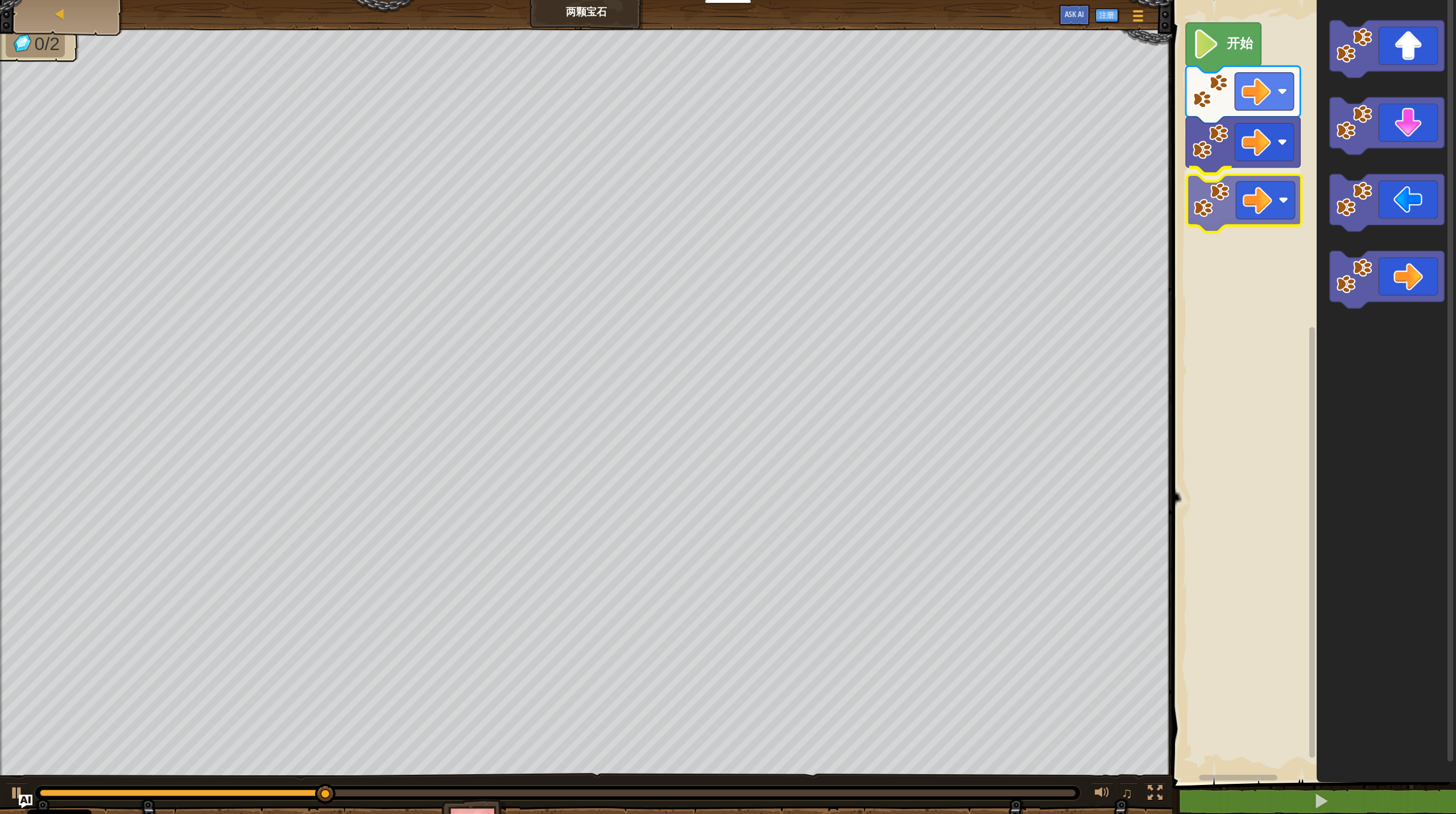
click at [842, 207] on div "开始" at bounding box center [1313, 388] width 287 height 788
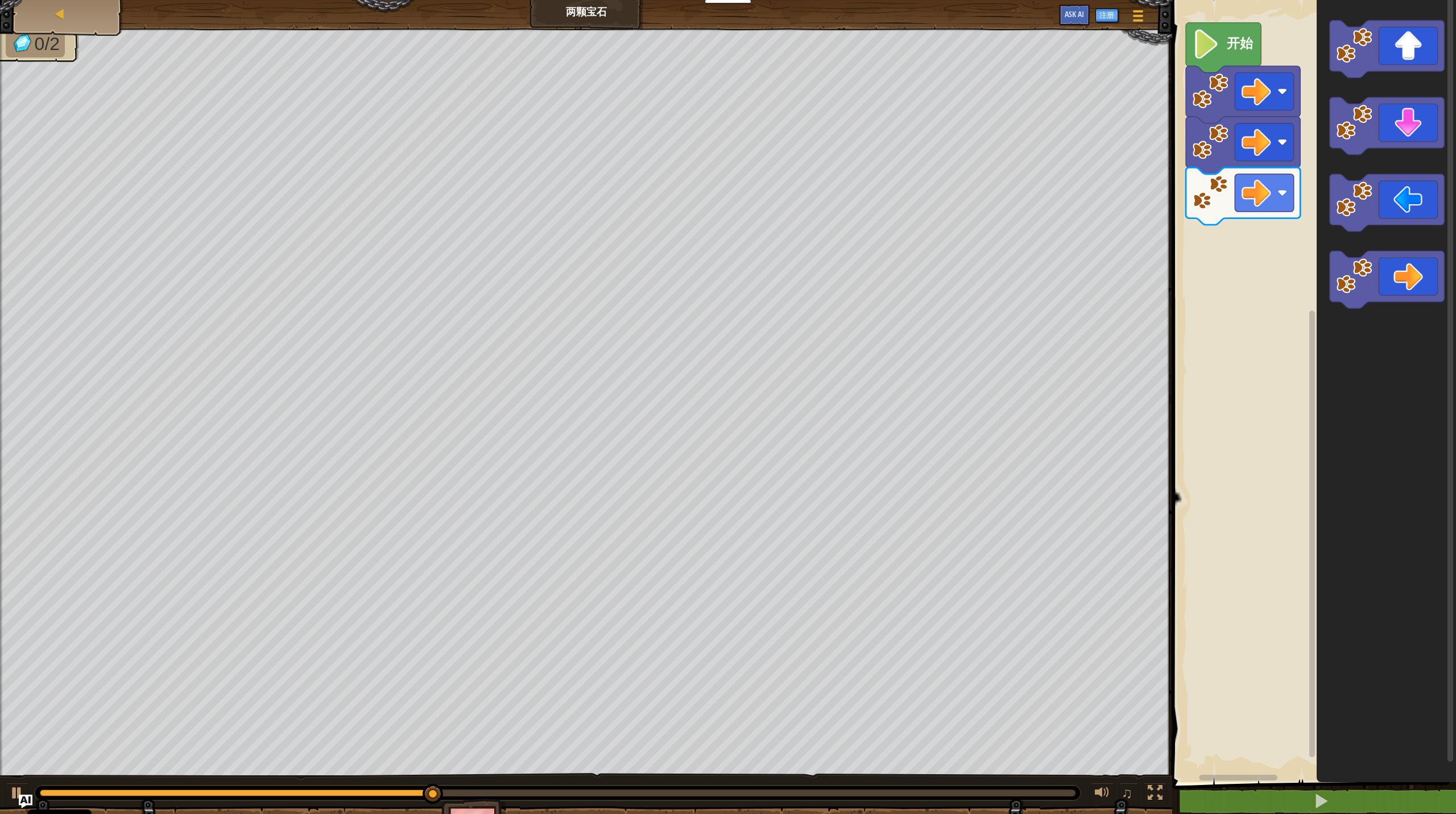
click at [842, 132] on div "开始" at bounding box center [1313, 388] width 287 height 788
click at [842, 84] on icon "Blockly工作区" at bounding box center [1387, 388] width 140 height 788
click at [842, 183] on icon "Blockly工作区" at bounding box center [1387, 388] width 140 height 788
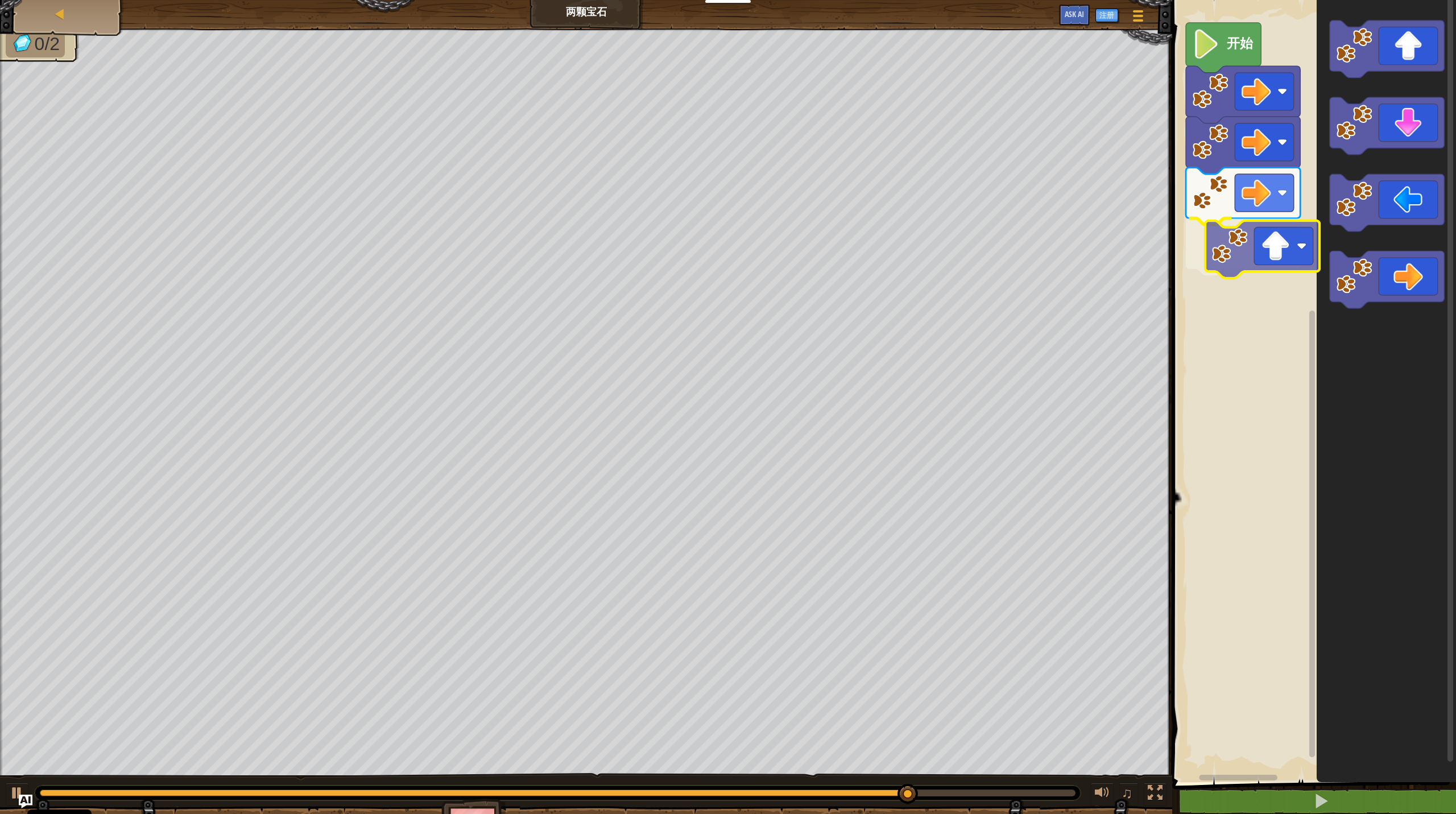
click at [842, 251] on div "开始" at bounding box center [1313, 388] width 287 height 788
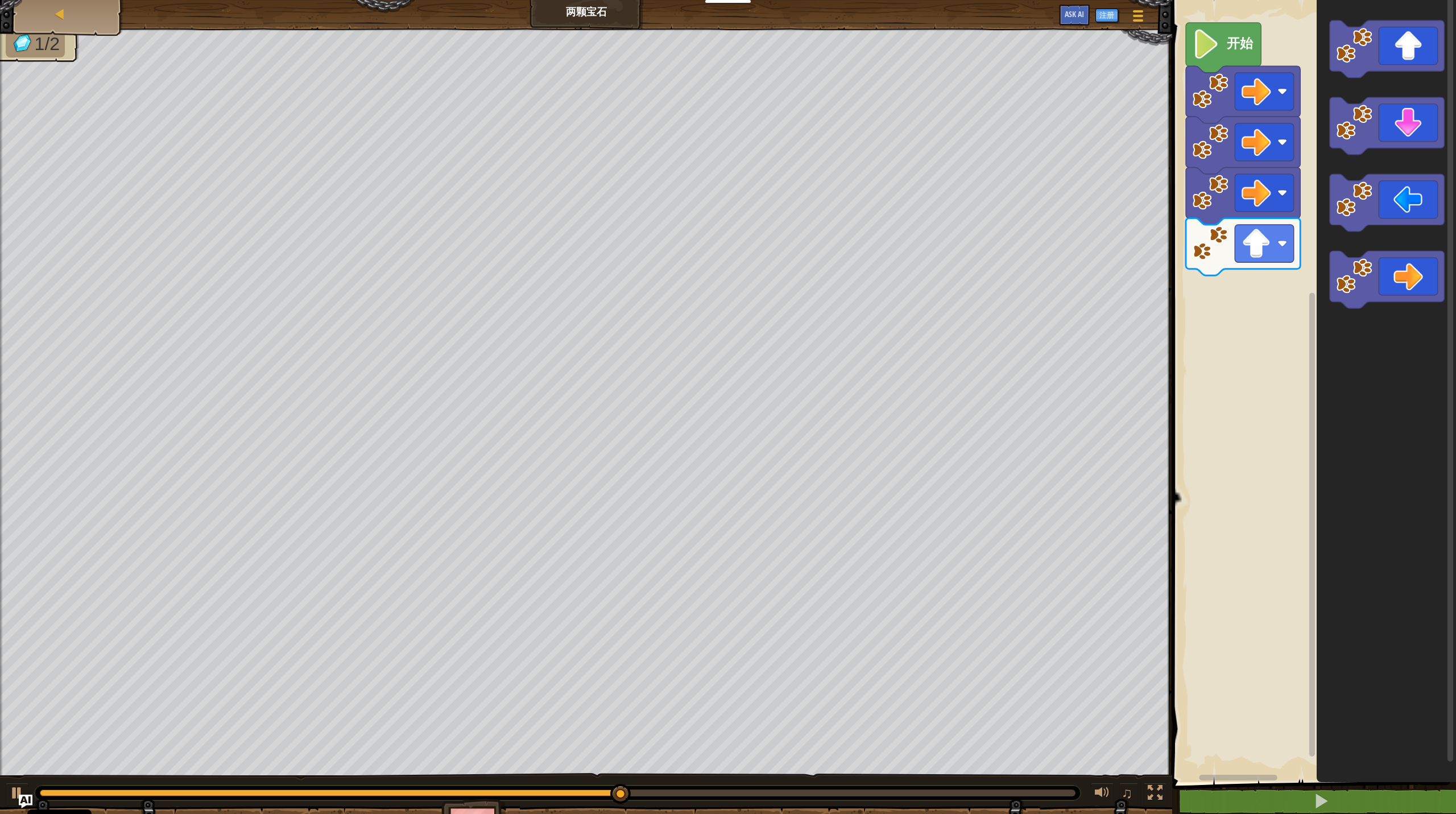
click at [842, 204] on icon "Blockly工作区" at bounding box center [1387, 388] width 140 height 788
click at [842, 319] on div "开始" at bounding box center [1313, 388] width 287 height 788
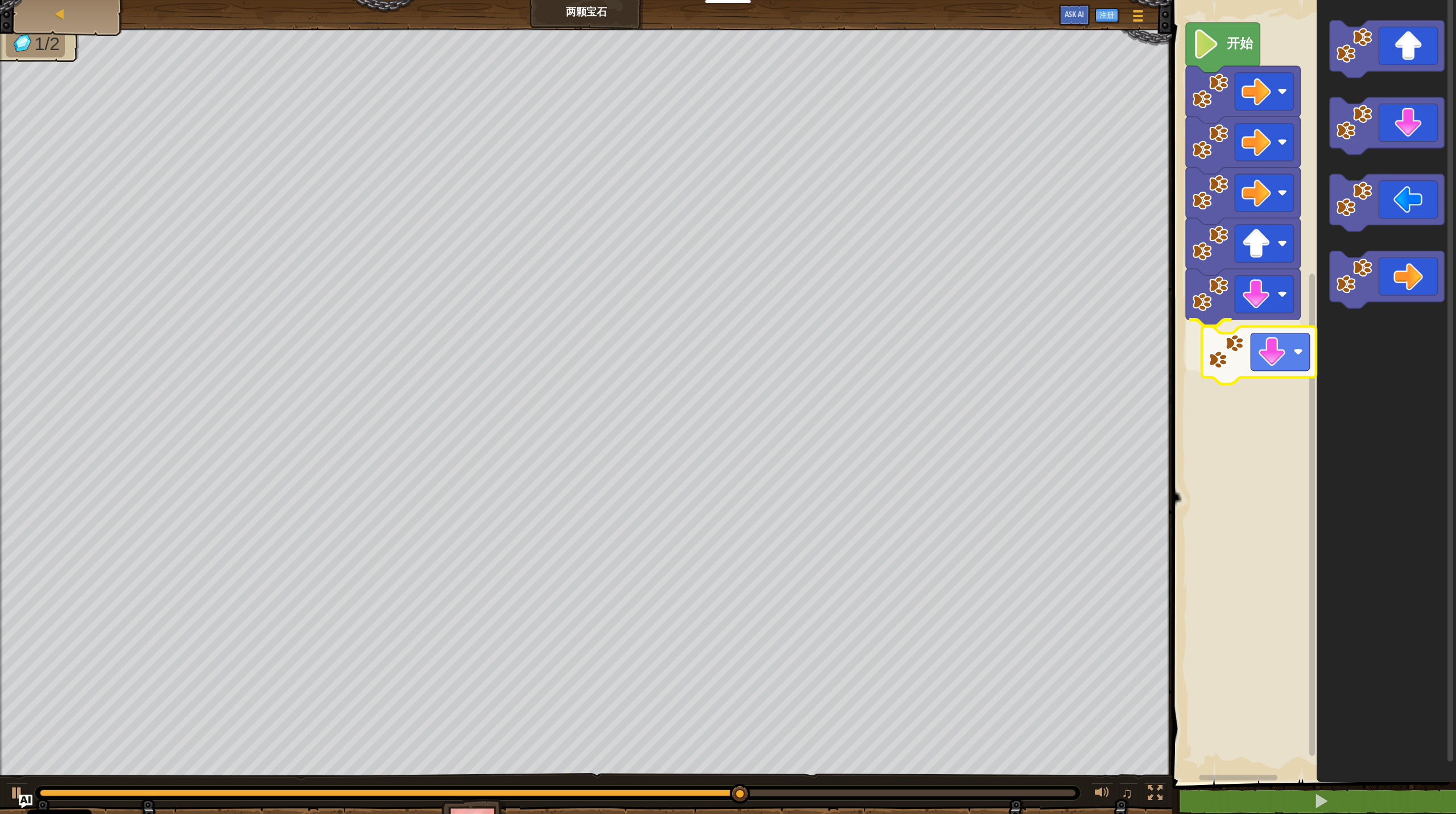
click at [842, 353] on div "开始" at bounding box center [1313, 388] width 287 height 788
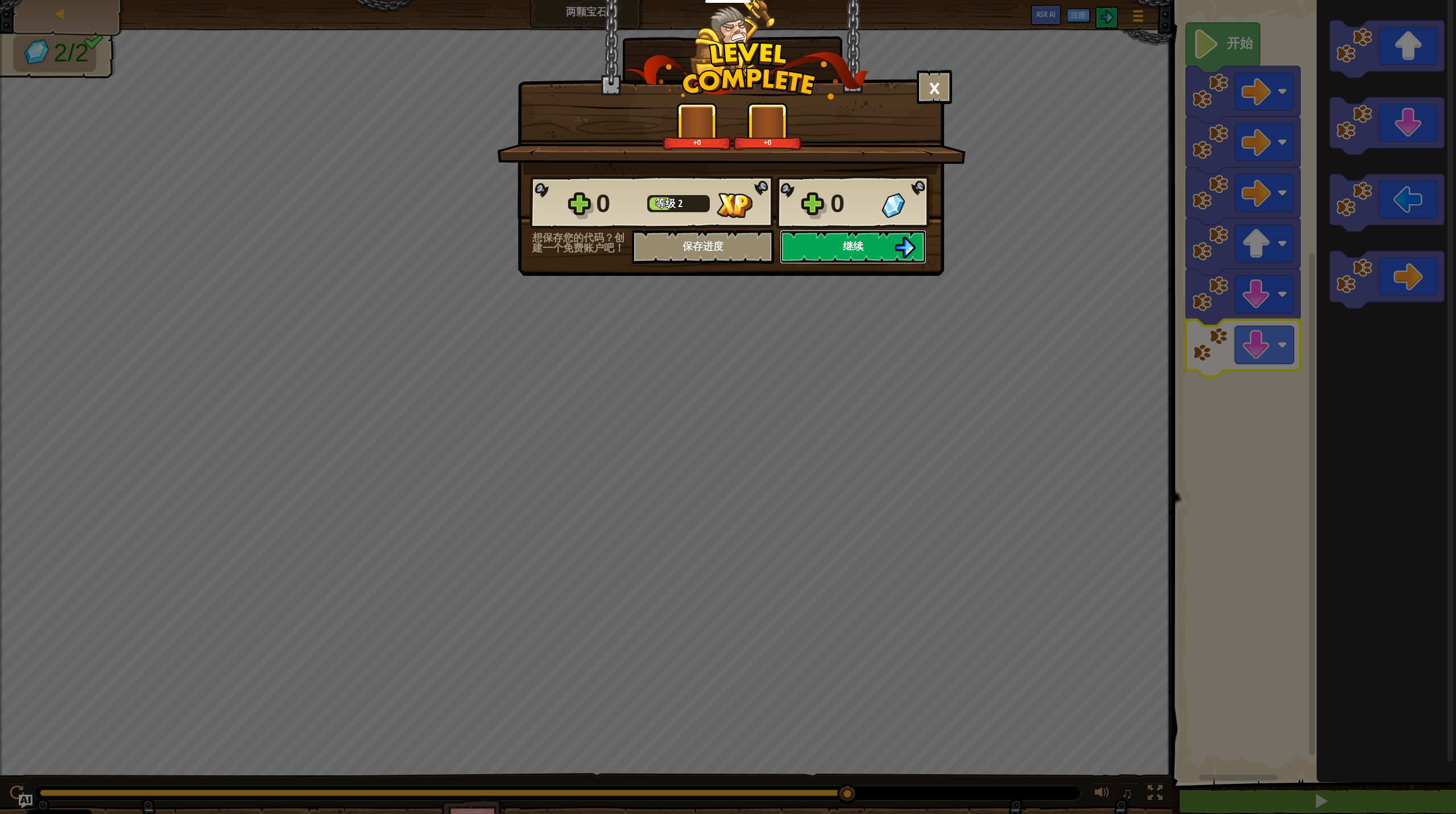
click at [834, 237] on button "继续" at bounding box center [854, 247] width 147 height 34
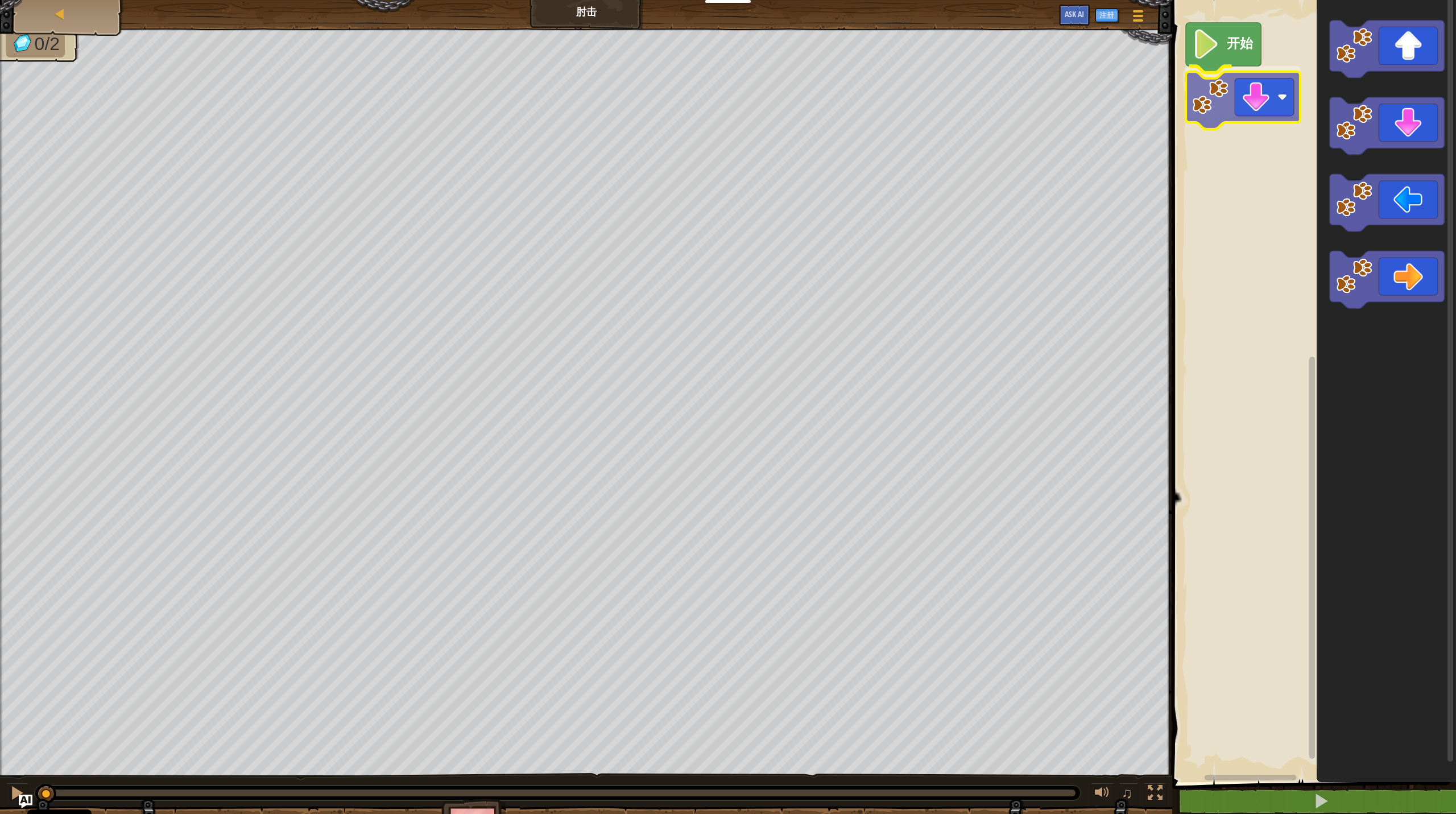
click at [842, 124] on div "开始" at bounding box center [1313, 388] width 287 height 788
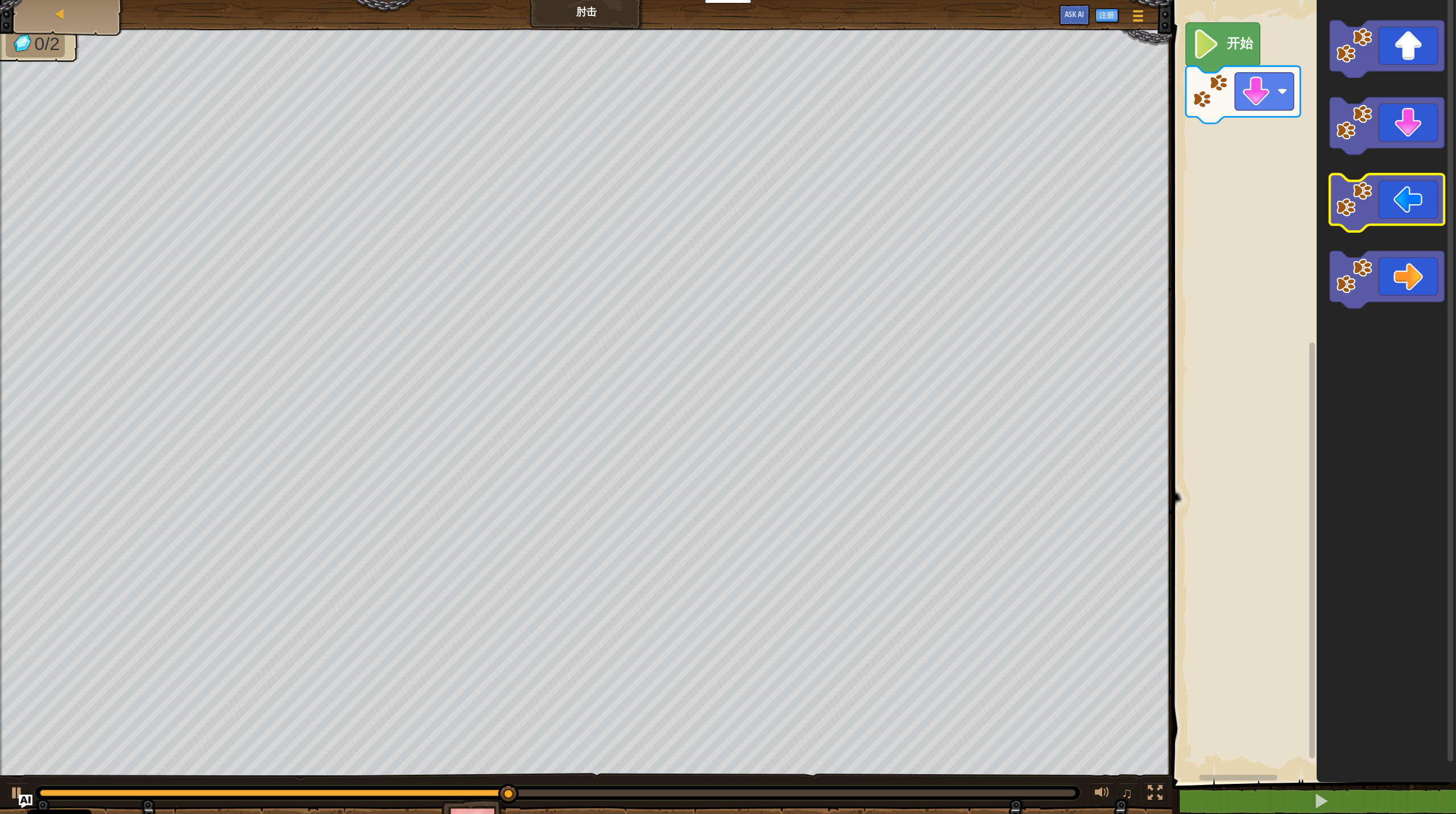
click at [842, 135] on icon "Blockly工作区" at bounding box center [1387, 126] width 114 height 57
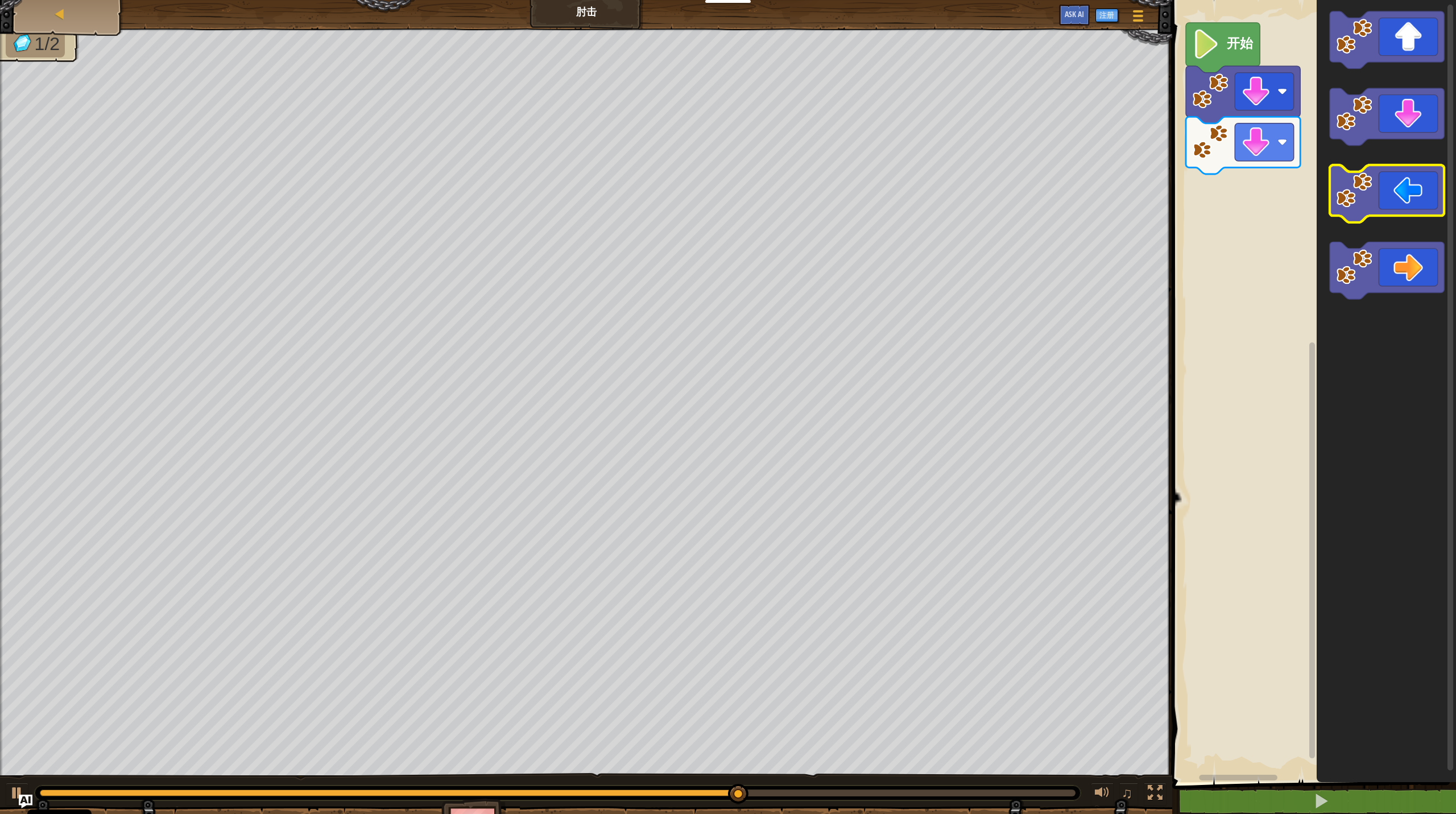
click at [842, 184] on icon "Blockly工作区" at bounding box center [1387, 193] width 114 height 57
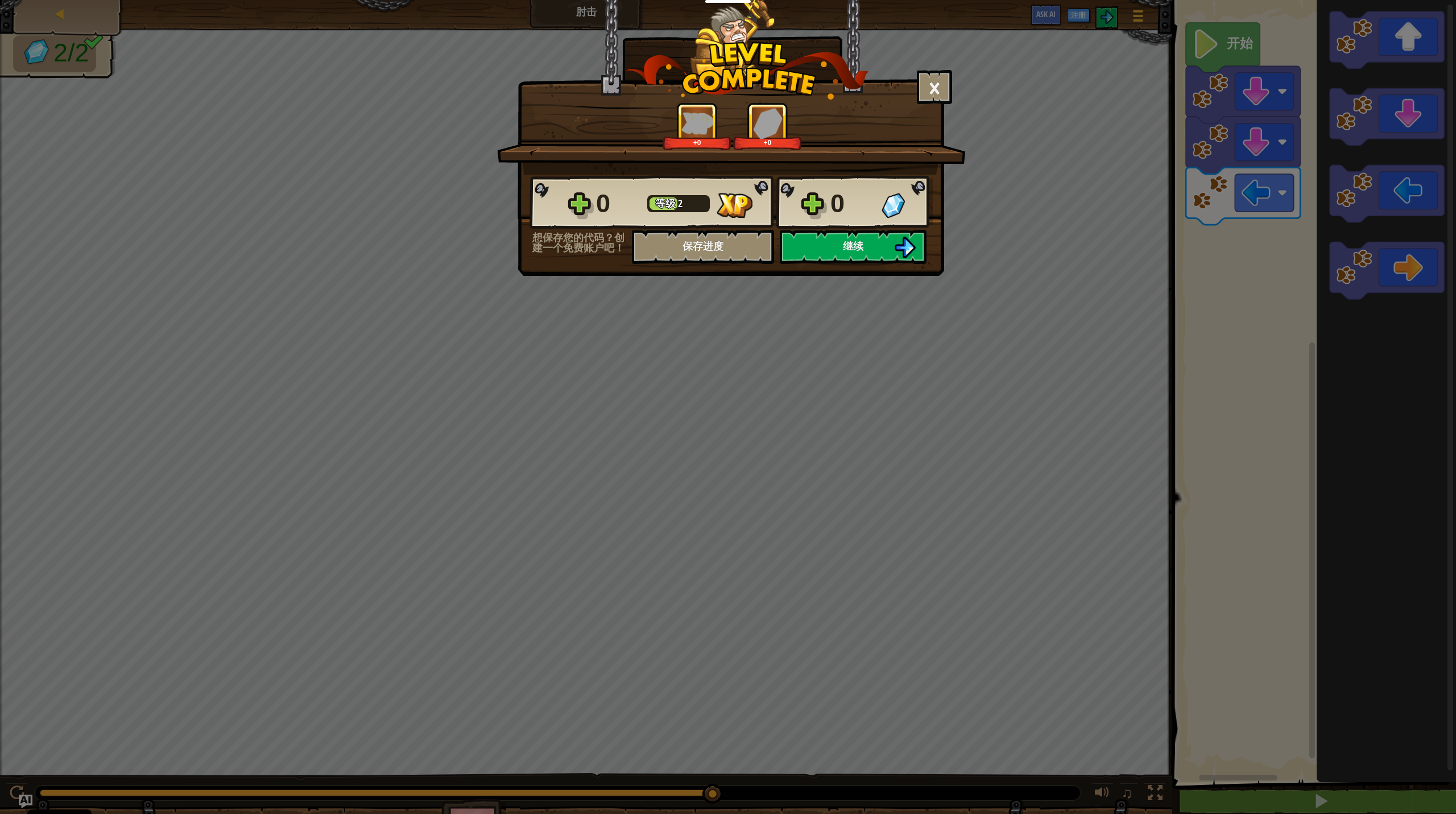
click at [842, 264] on div "× 这个关卡有多好玩？ +0 +0 Reticulating Splines... 0 等级 2 0 想保存您的代码？创建一个免费账户吧！ 保存进度 保存进度…" at bounding box center [731, 137] width 426 height 276
click at [842, 258] on button "继续" at bounding box center [854, 247] width 147 height 34
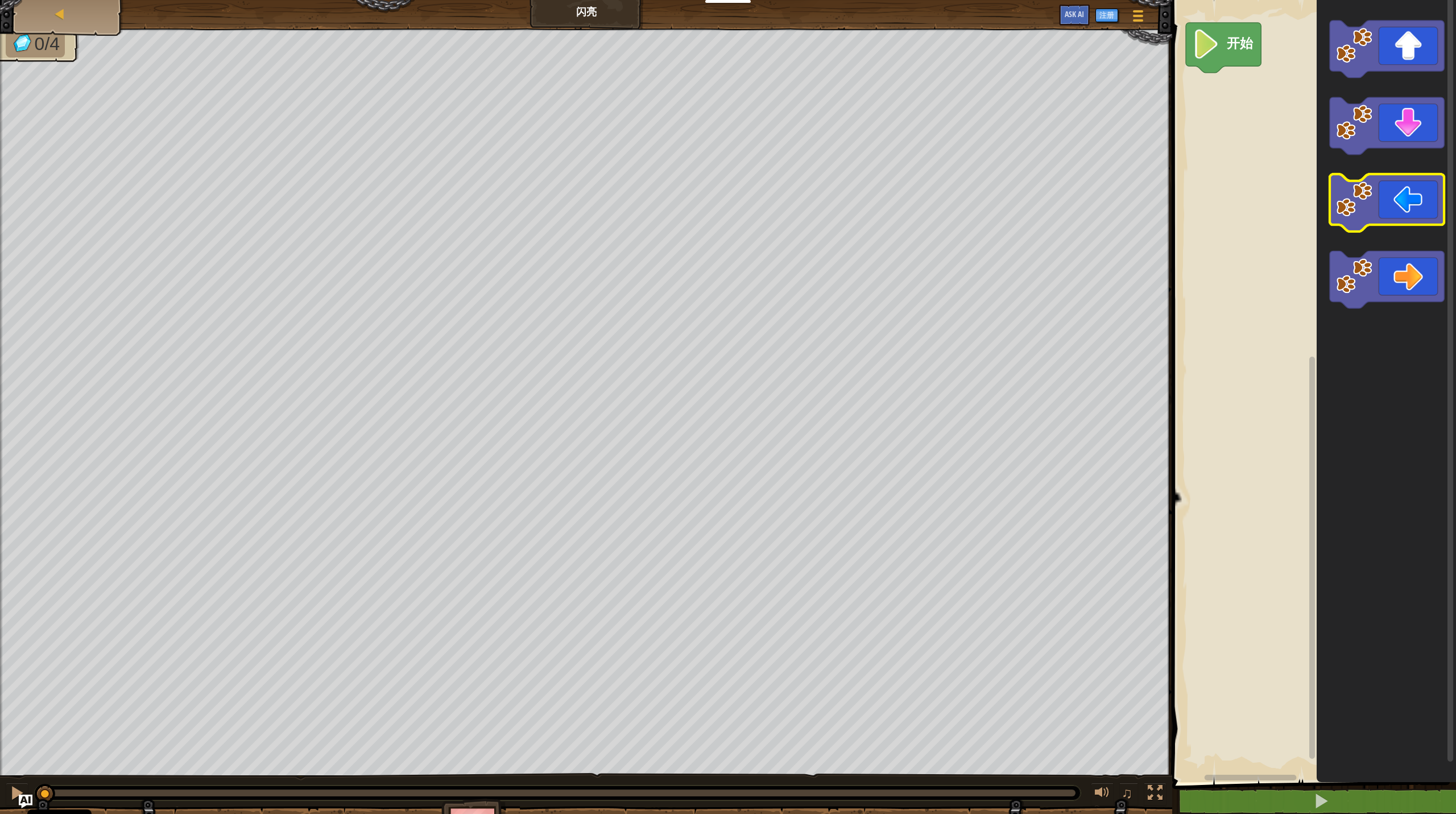
click at [842, 207] on icon "Blockly工作区" at bounding box center [1387, 202] width 114 height 57
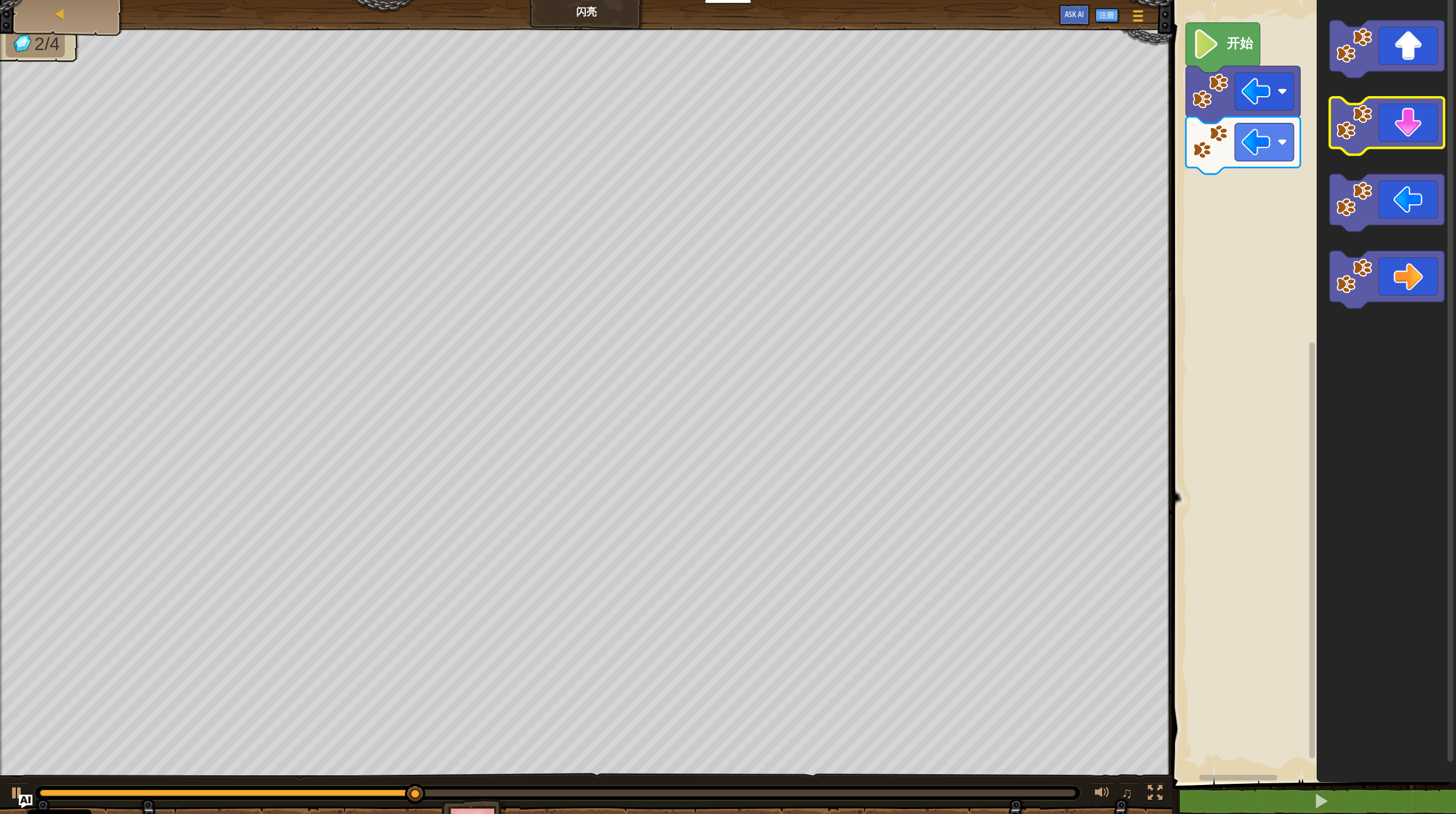
click at [842, 124] on icon "Blockly工作区" at bounding box center [1387, 126] width 114 height 57
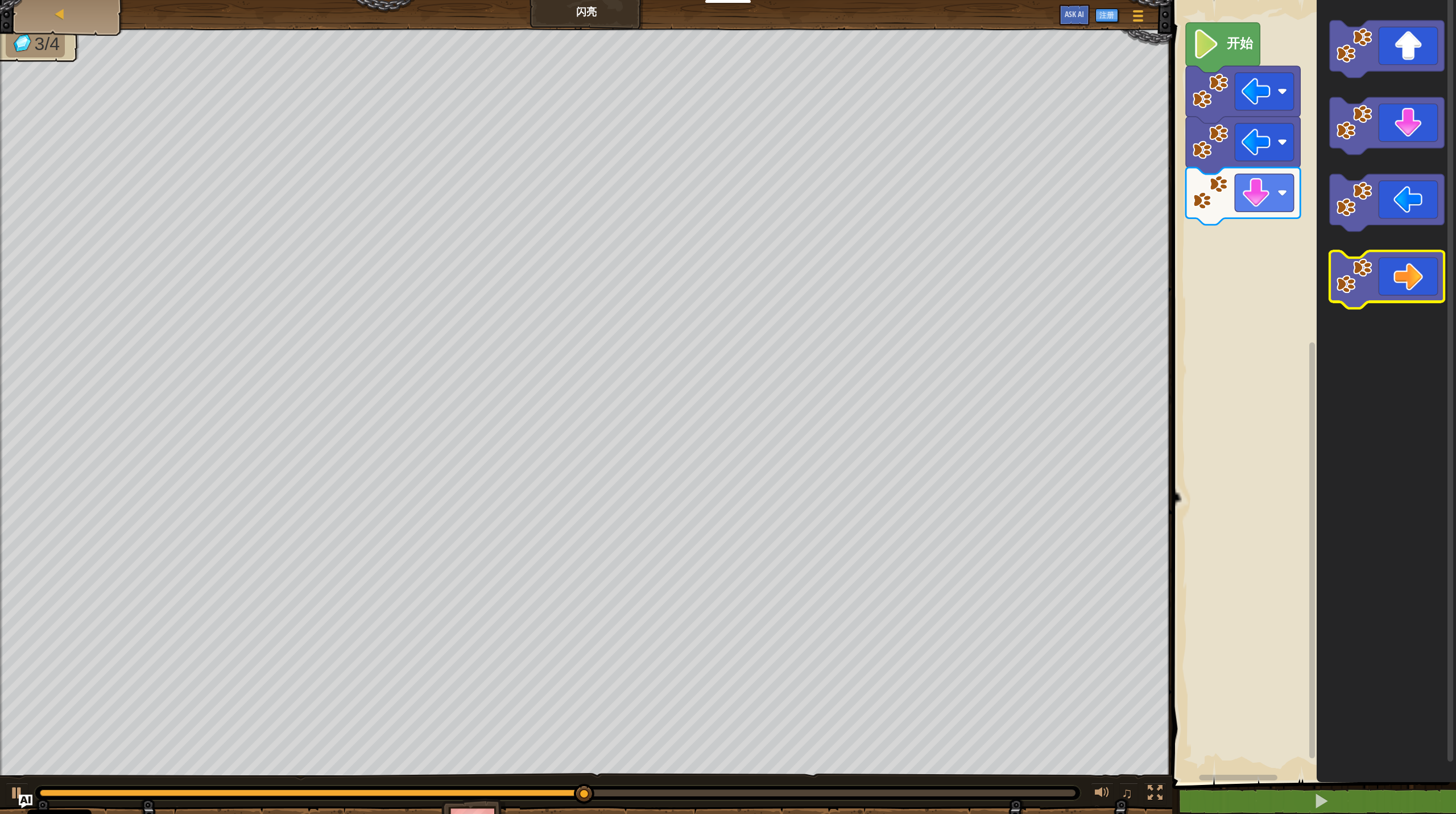
click at [842, 272] on icon "Blockly工作区" at bounding box center [1387, 279] width 114 height 57
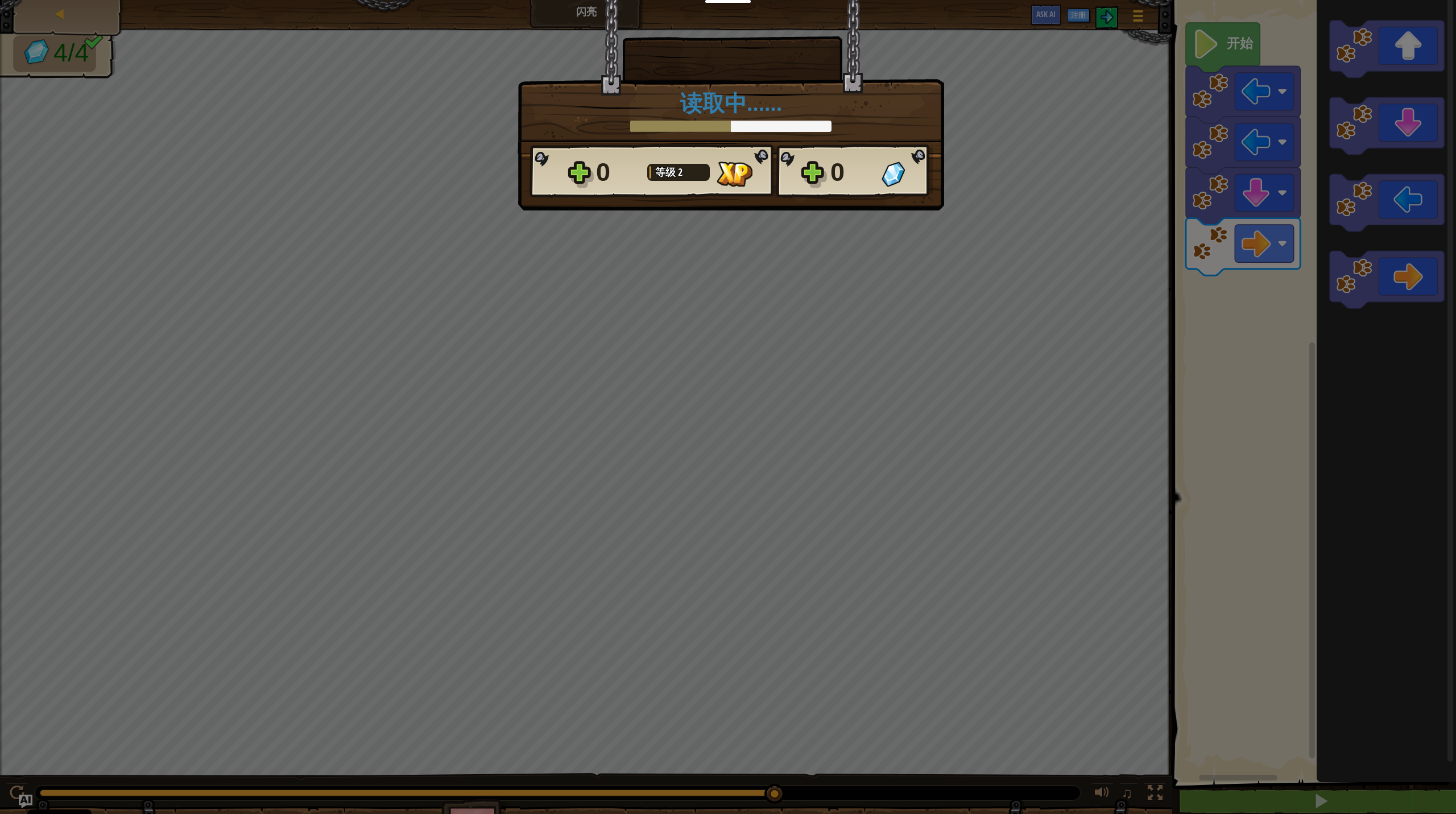
click at [842, 59] on div "× 这个关卡有多好玩？ 读取中…… Reticulating Splines... 读取中…… 0 等级 2 0 想保存您的代码？创建一个免费账户吧！ 保存进…" at bounding box center [728, 407] width 1456 height 814
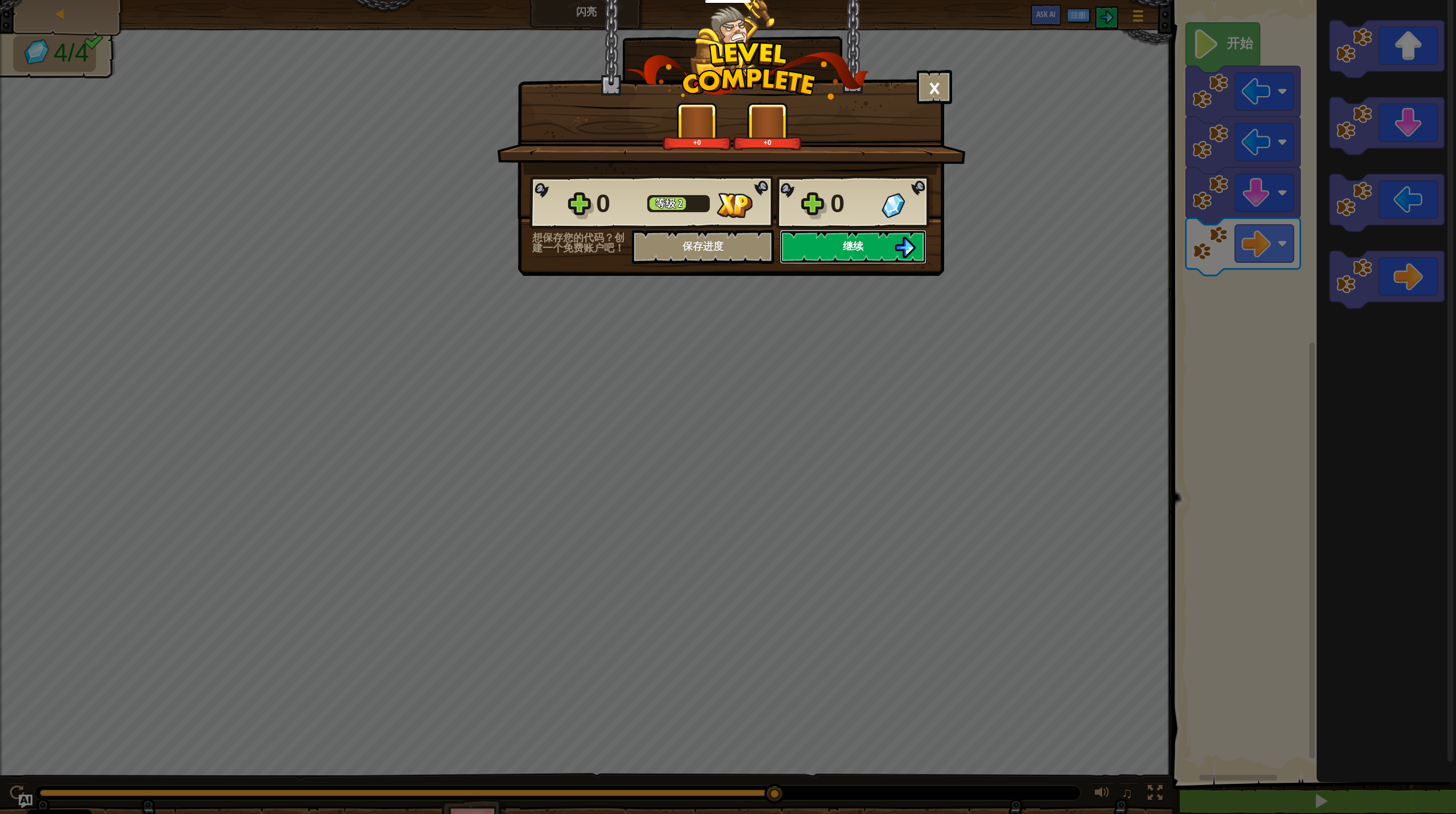
click at [842, 244] on button "继续" at bounding box center [854, 247] width 147 height 34
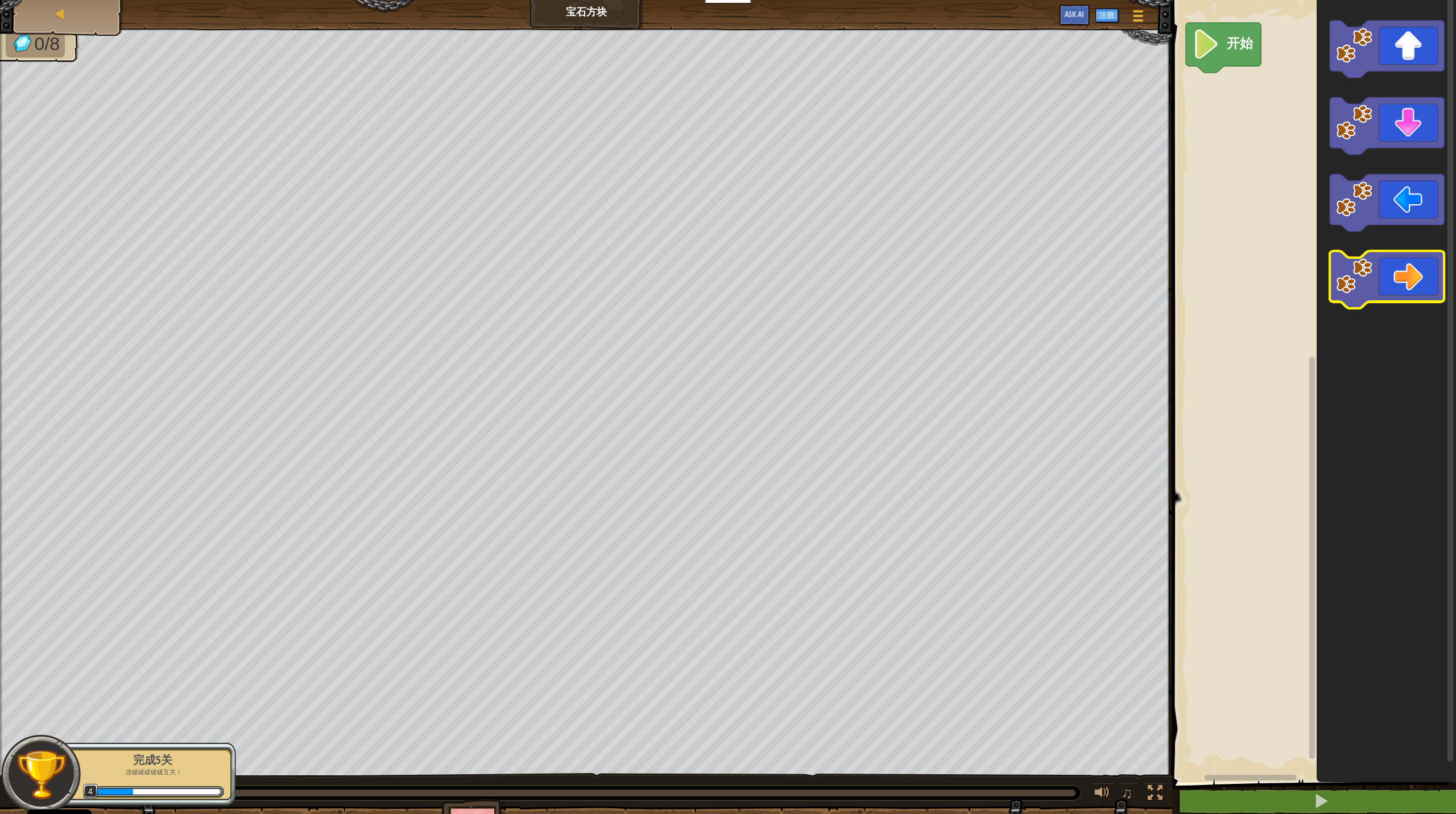
click at [842, 268] on icon "Blockly工作区" at bounding box center [1387, 279] width 114 height 57
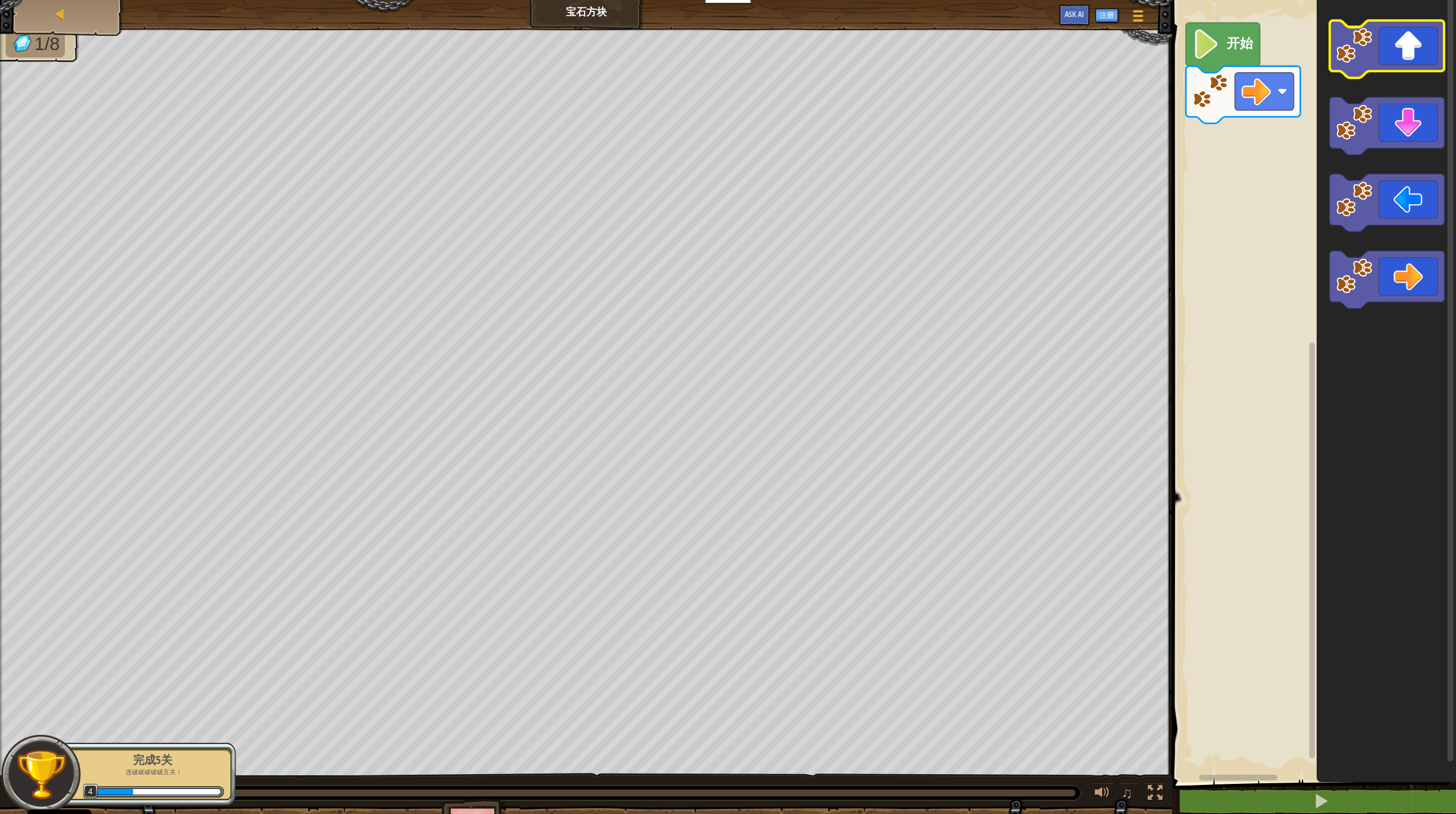
click at [842, 35] on image "Blockly工作区" at bounding box center [1354, 45] width 36 height 36
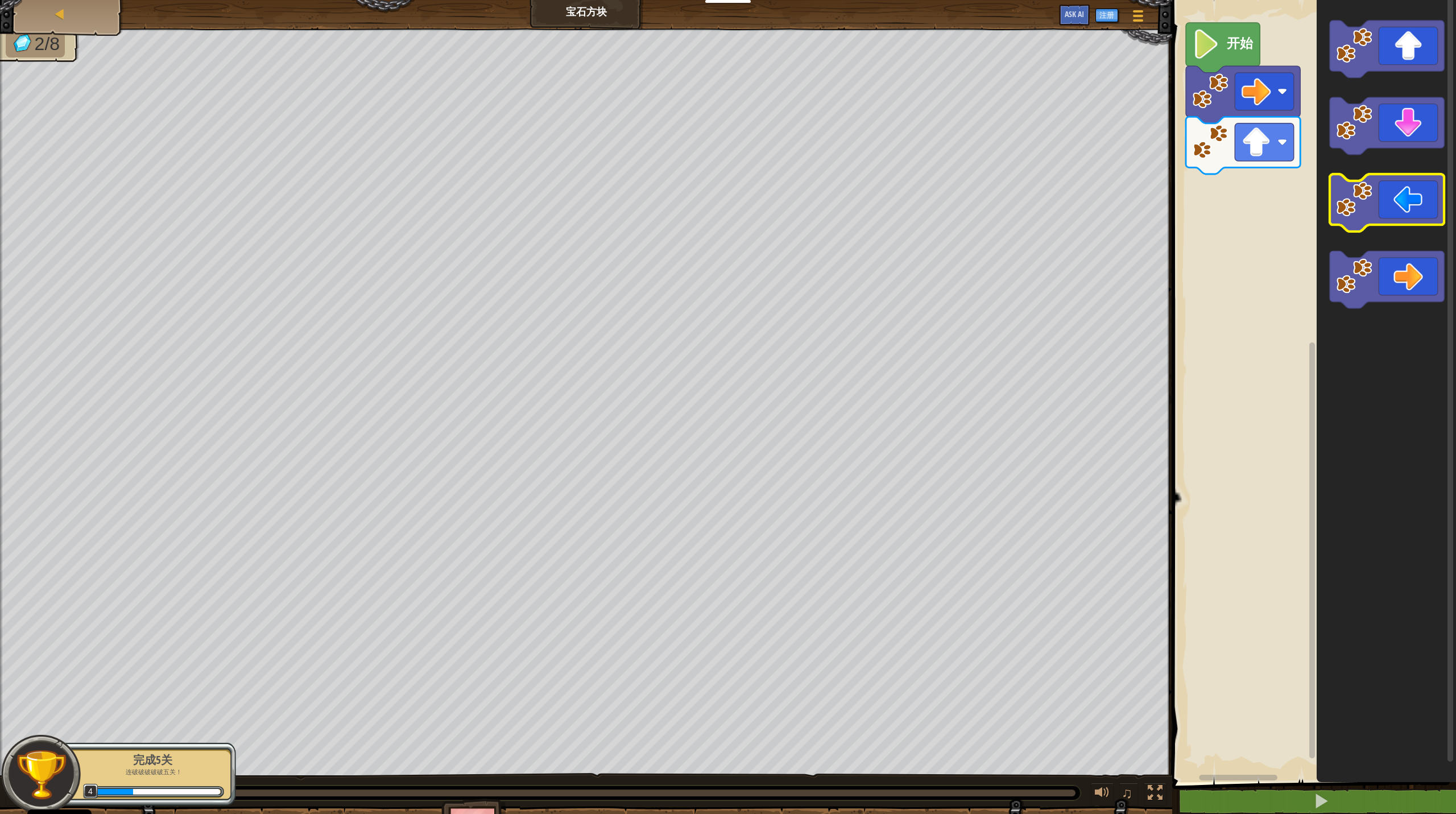
click at [842, 207] on icon "Blockly工作区" at bounding box center [1387, 202] width 114 height 57
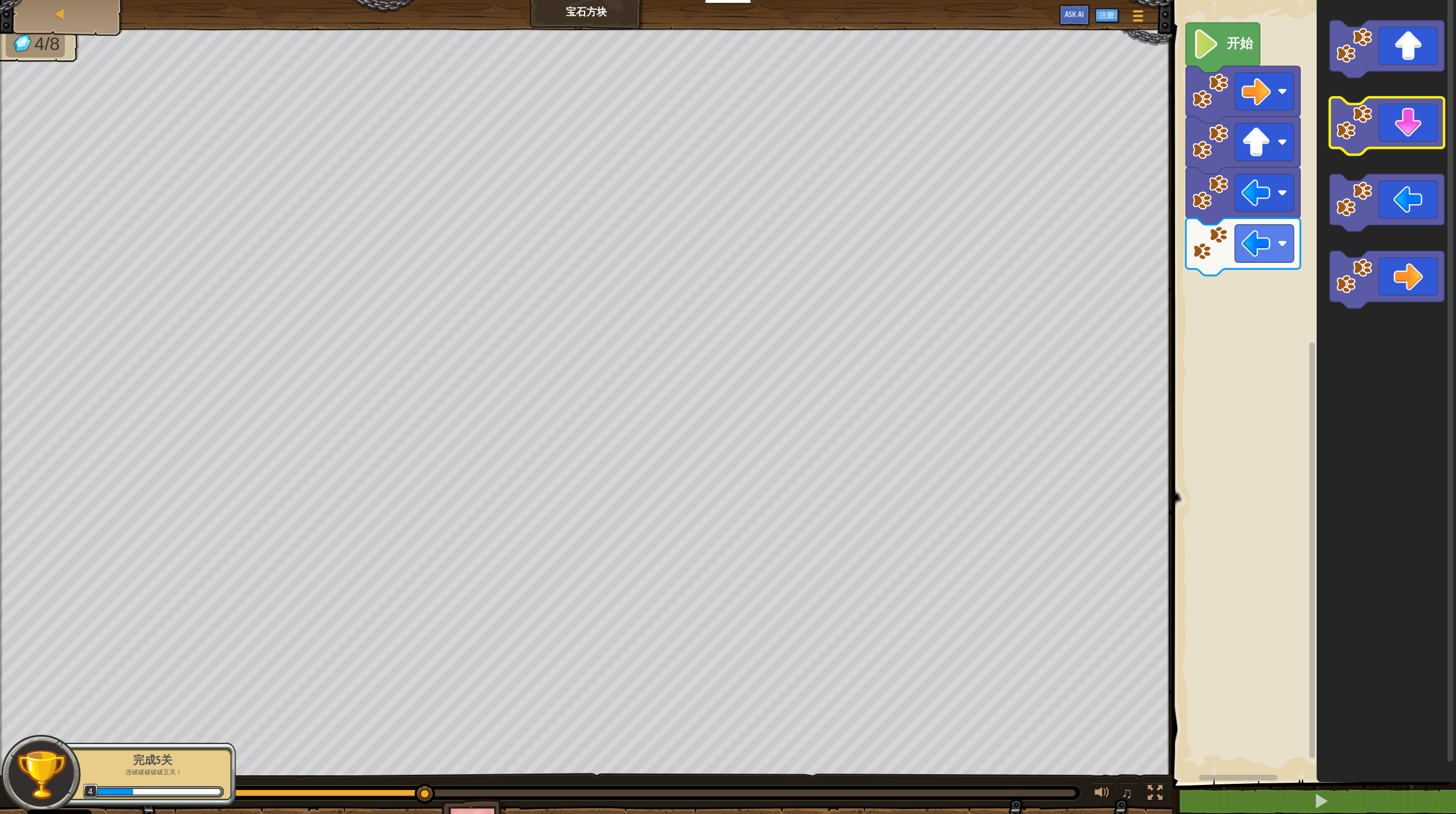
click at [842, 140] on icon "Blockly工作区" at bounding box center [1387, 126] width 114 height 57
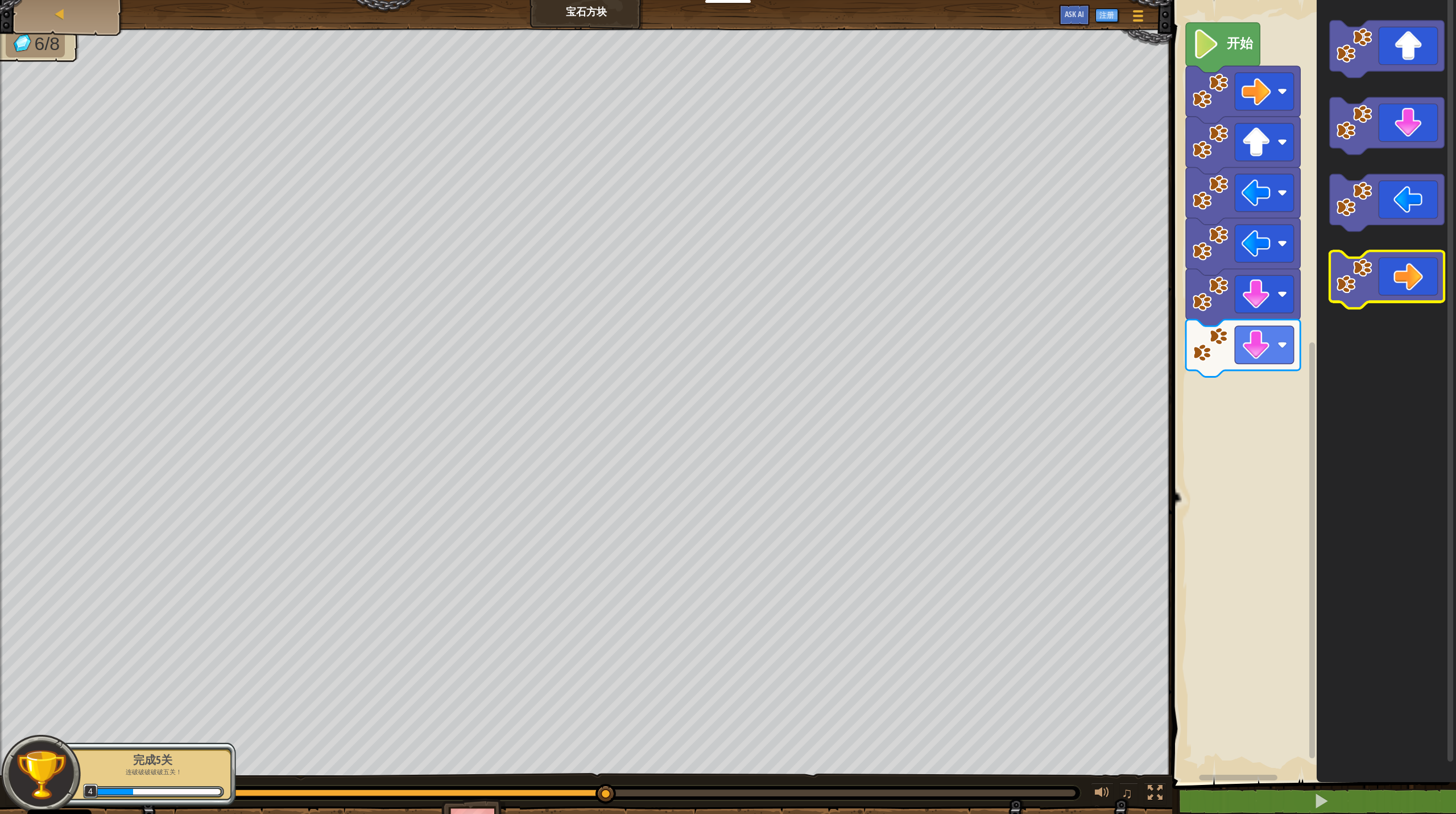
click at [842, 271] on icon "Blockly工作区" at bounding box center [1387, 279] width 114 height 57
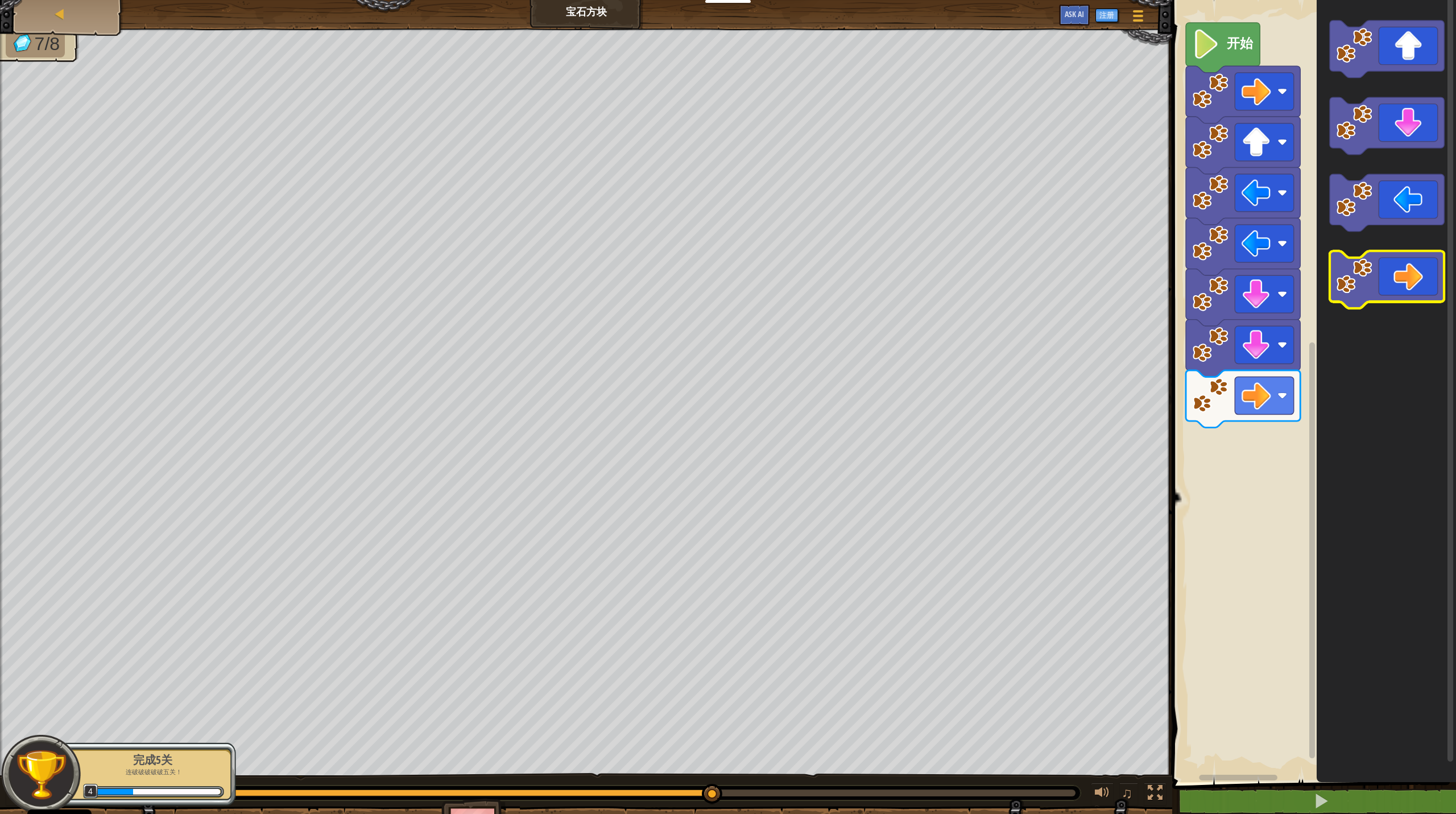
click at [842, 271] on icon "Blockly工作区" at bounding box center [1387, 279] width 114 height 57
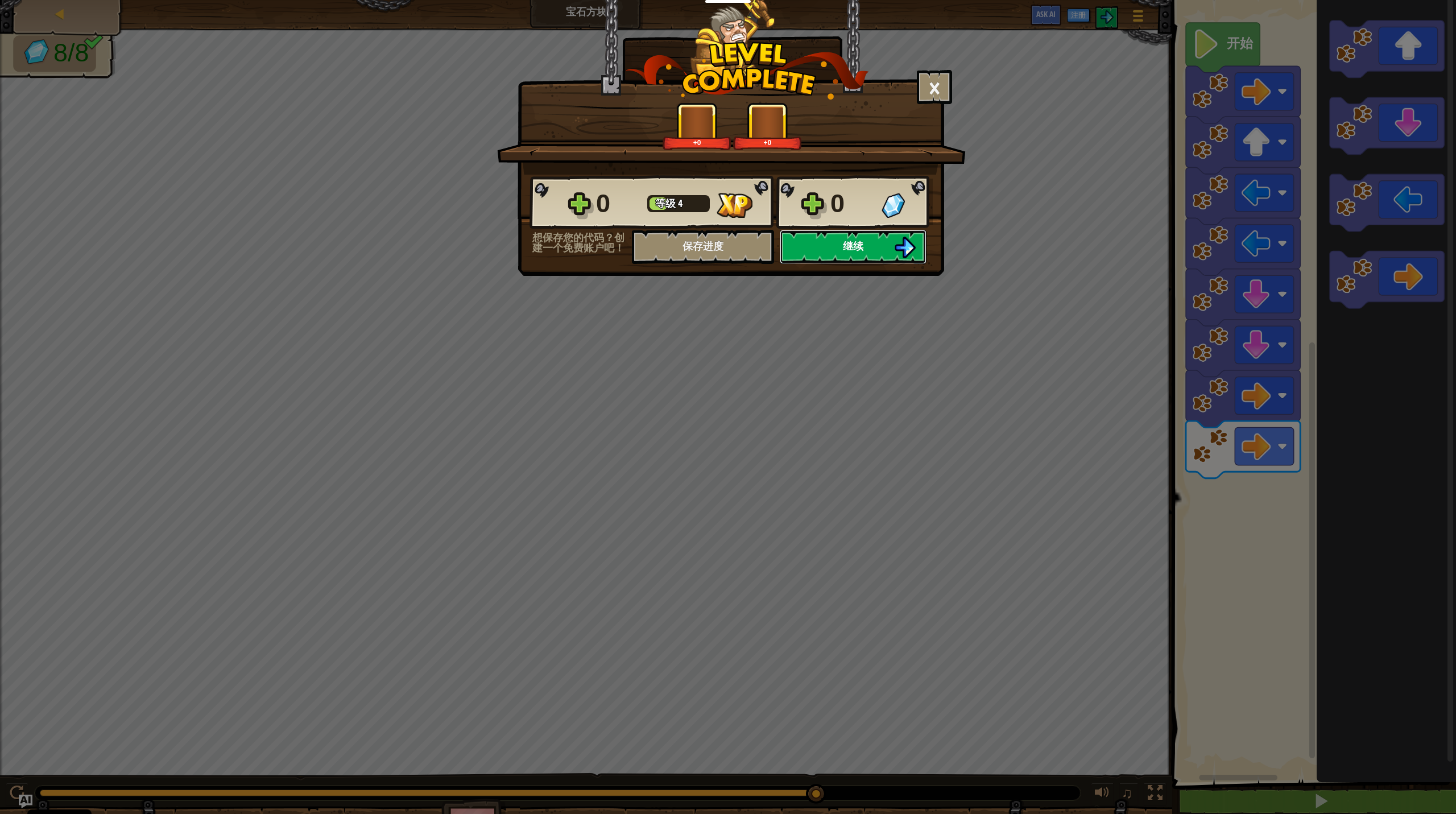
click at [842, 254] on button "继续" at bounding box center [854, 247] width 147 height 34
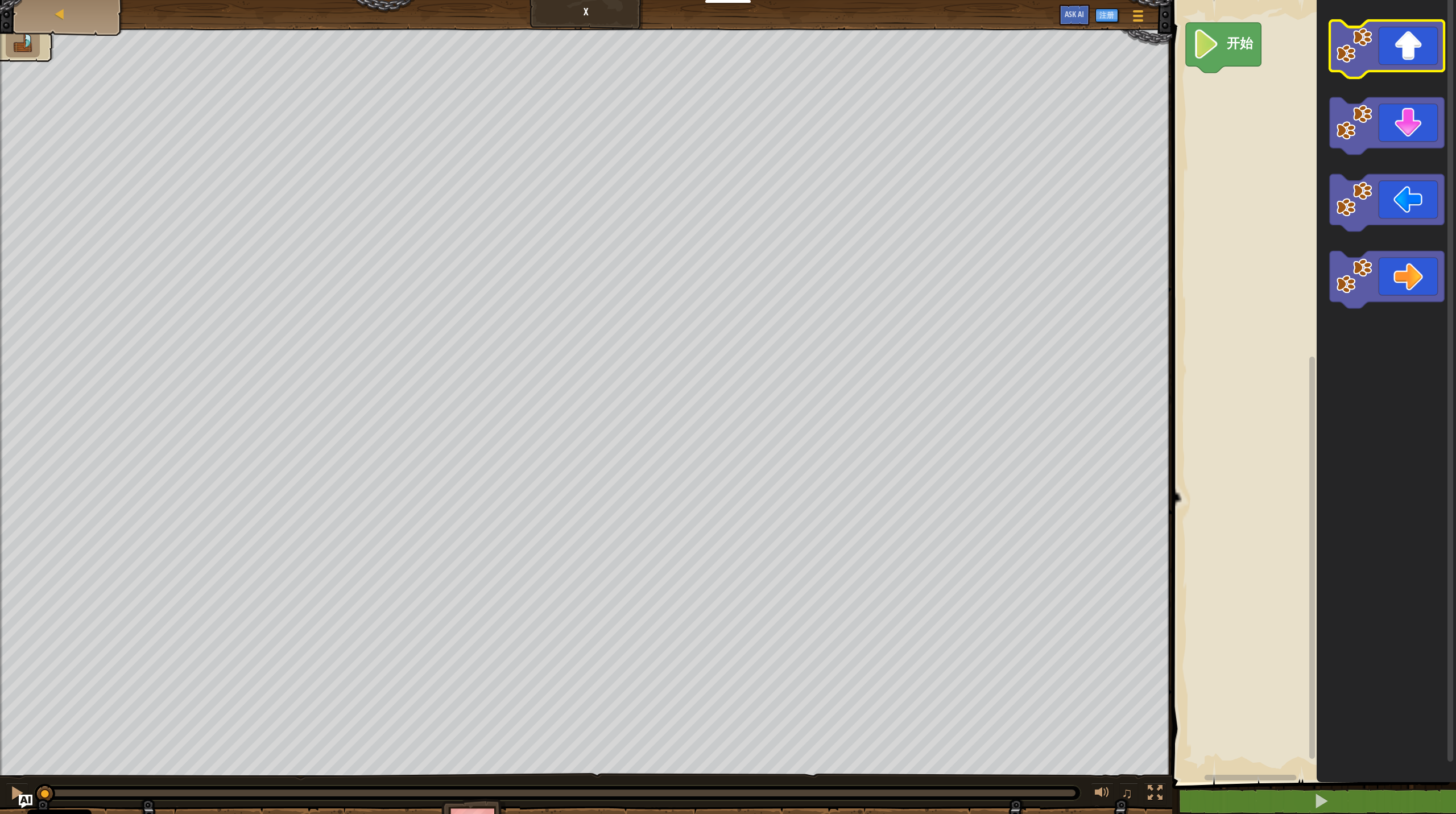
click at [842, 46] on icon "Blockly工作区" at bounding box center [1387, 49] width 114 height 57
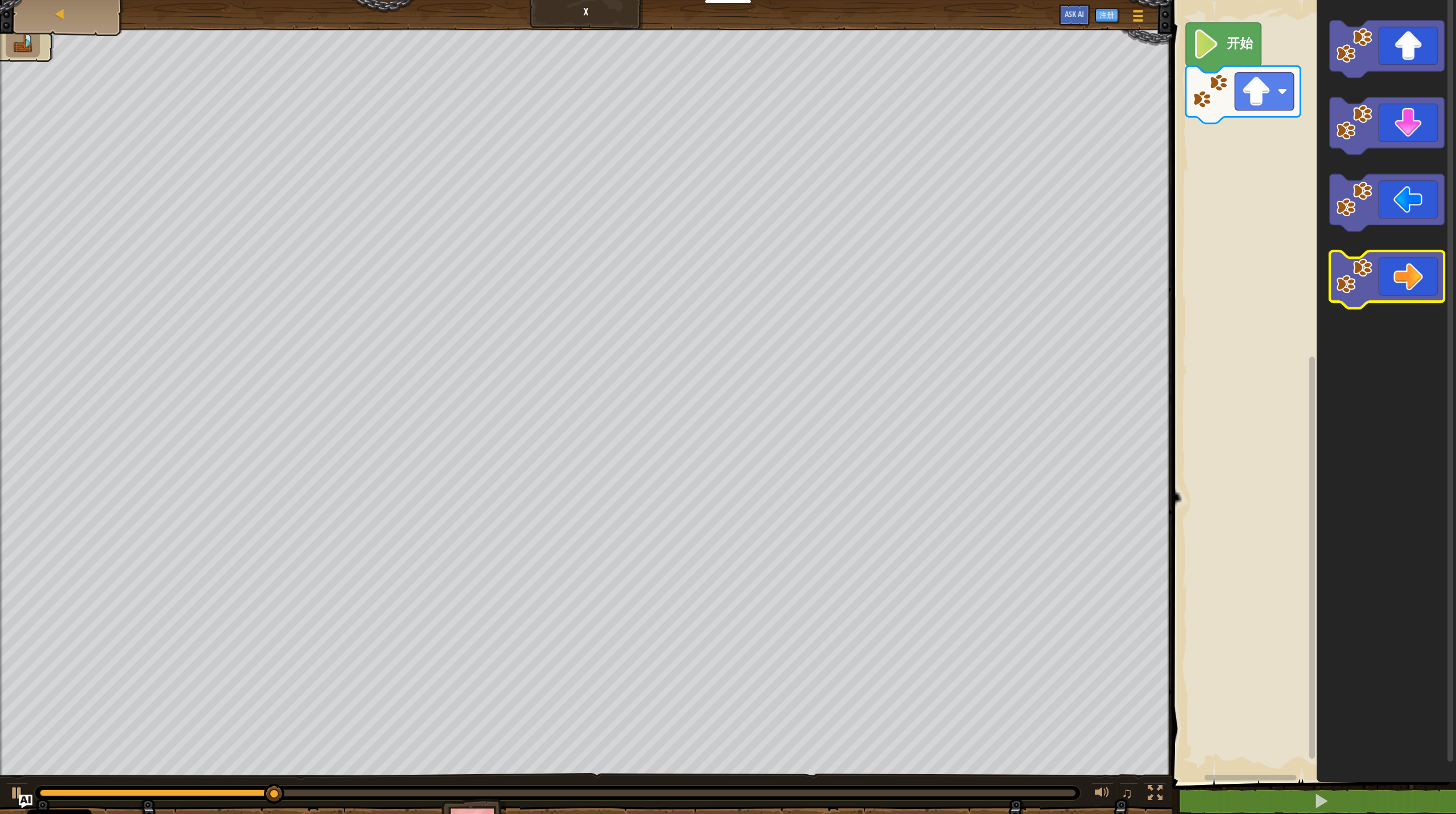
click at [842, 306] on rect "Blockly工作区" at bounding box center [1387, 279] width 114 height 57
click at [842, 300] on icon "Blockly工作区" at bounding box center [1387, 279] width 114 height 57
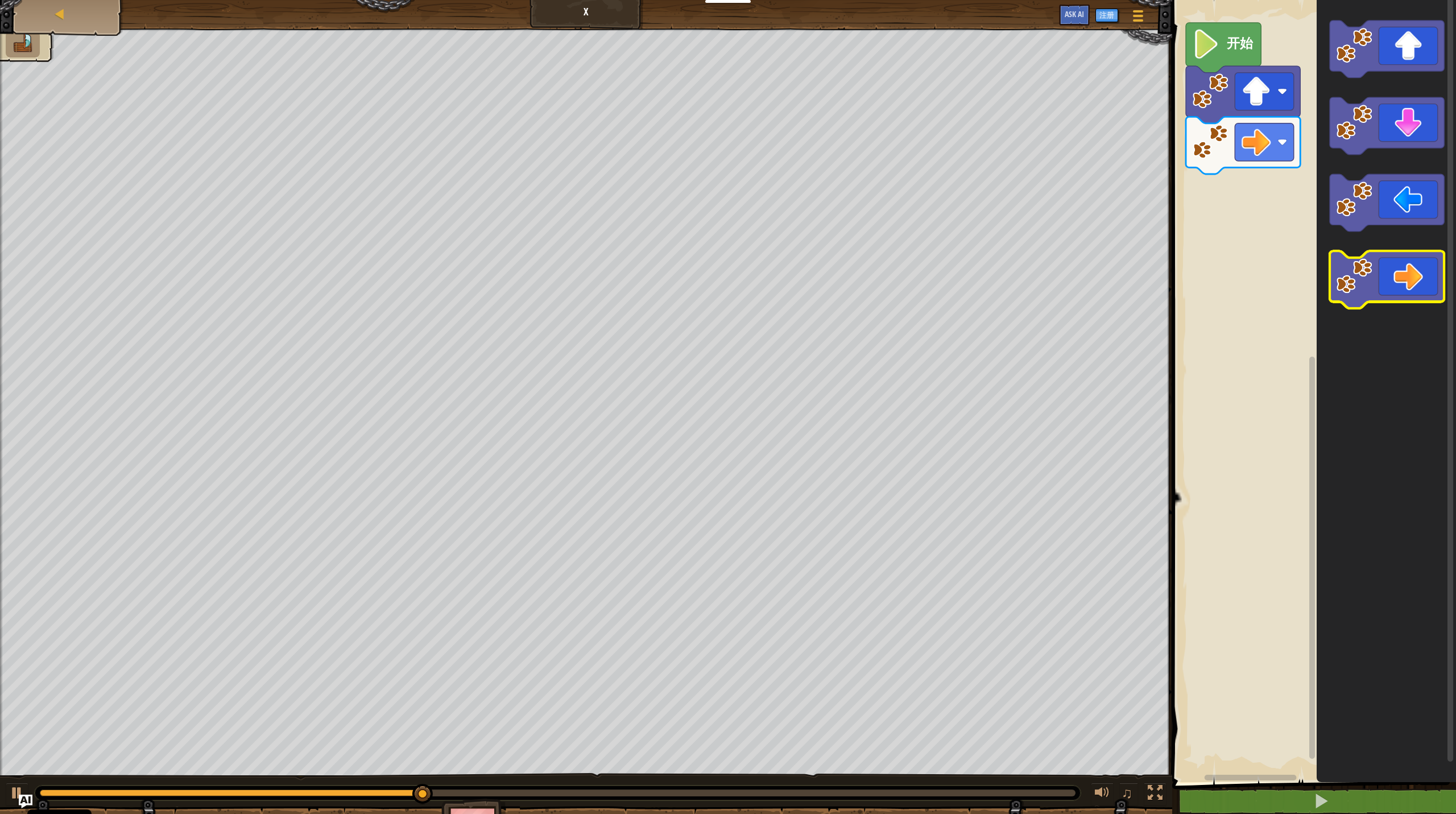
click at [842, 306] on rect "Blockly工作区" at bounding box center [1387, 279] width 114 height 57
click at [842, 285] on icon "Blockly工作区" at bounding box center [1387, 279] width 114 height 57
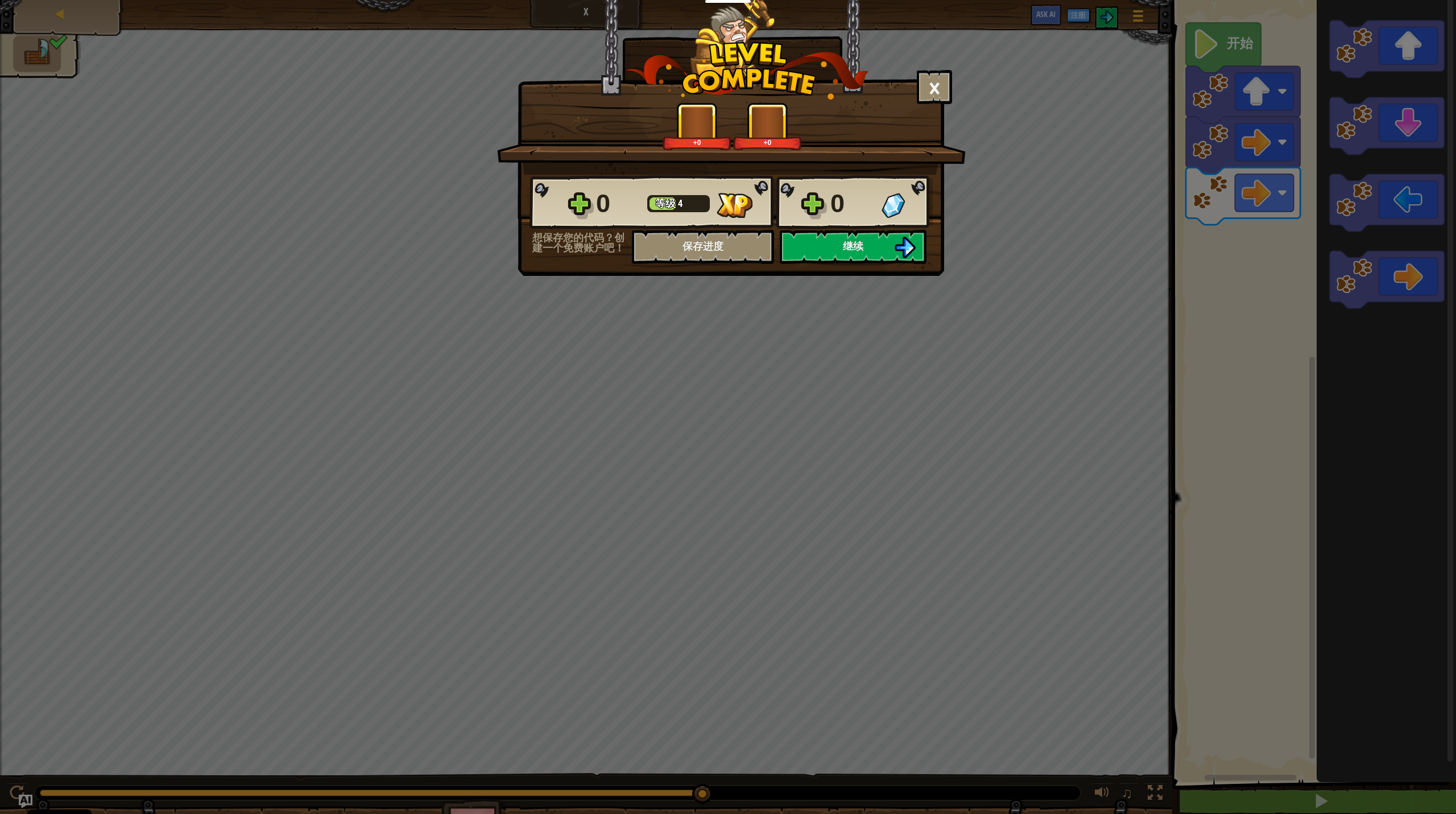
drag, startPoint x: 859, startPoint y: 210, endPoint x: 859, endPoint y: 220, distance: 10.0
click at [842, 218] on div "0" at bounding box center [852, 204] width 44 height 36
click at [842, 252] on span "继续" at bounding box center [854, 246] width 20 height 15
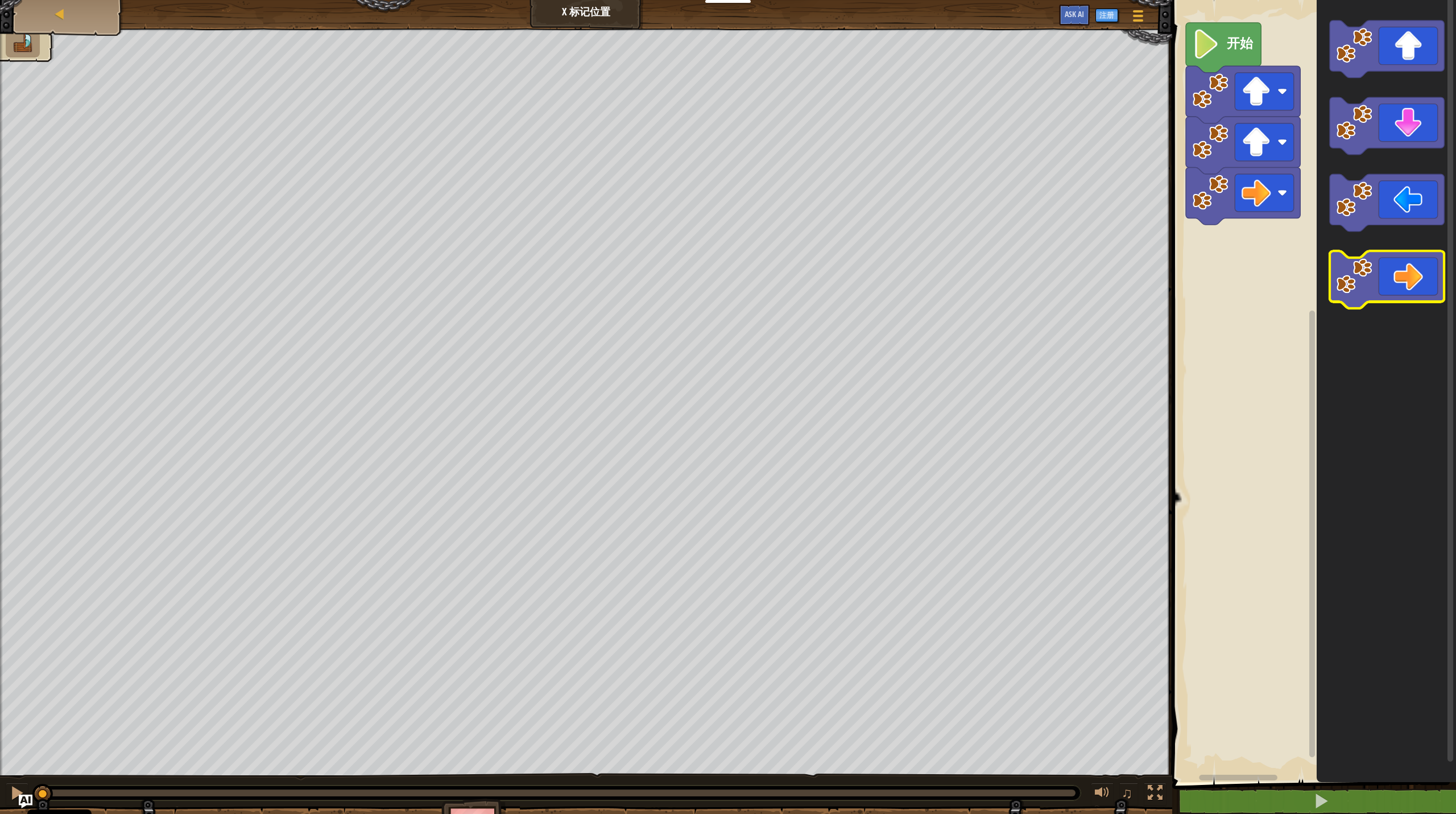
click at [842, 290] on icon "Blockly工作区" at bounding box center [1387, 279] width 114 height 57
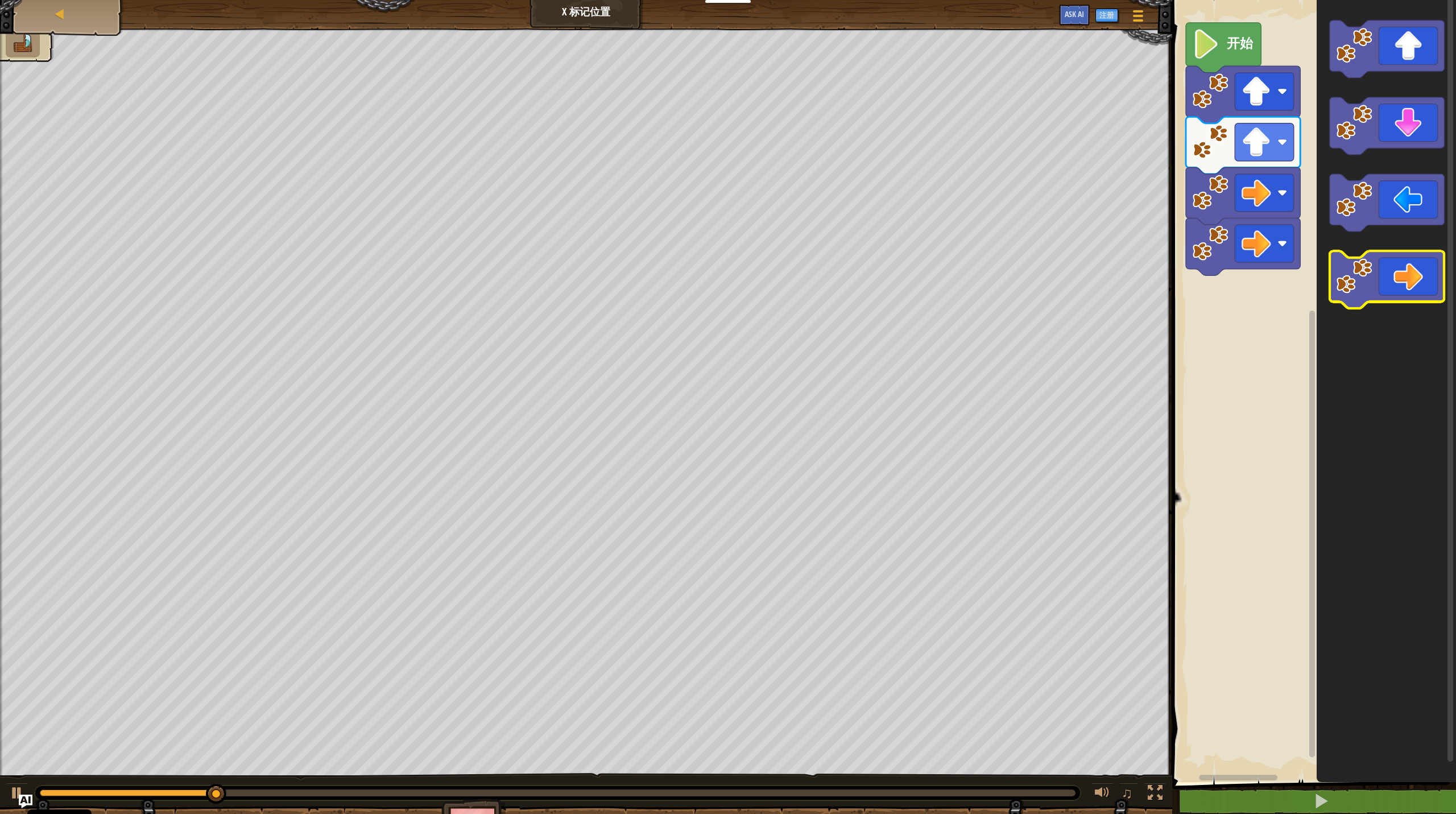
click at [842, 290] on icon "Blockly工作区" at bounding box center [1387, 279] width 114 height 57
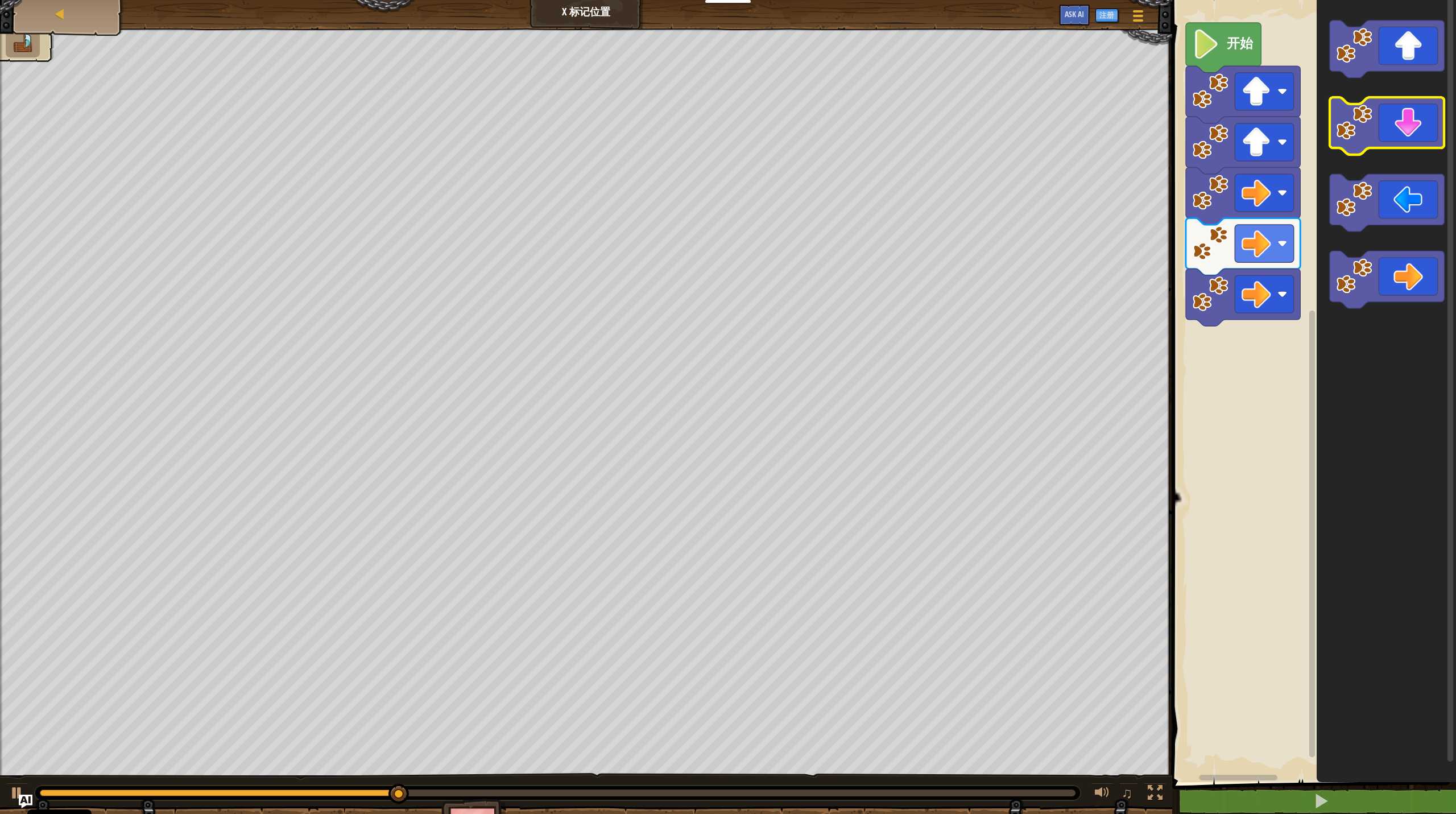
click at [842, 141] on icon "Blockly工作区" at bounding box center [1387, 126] width 114 height 57
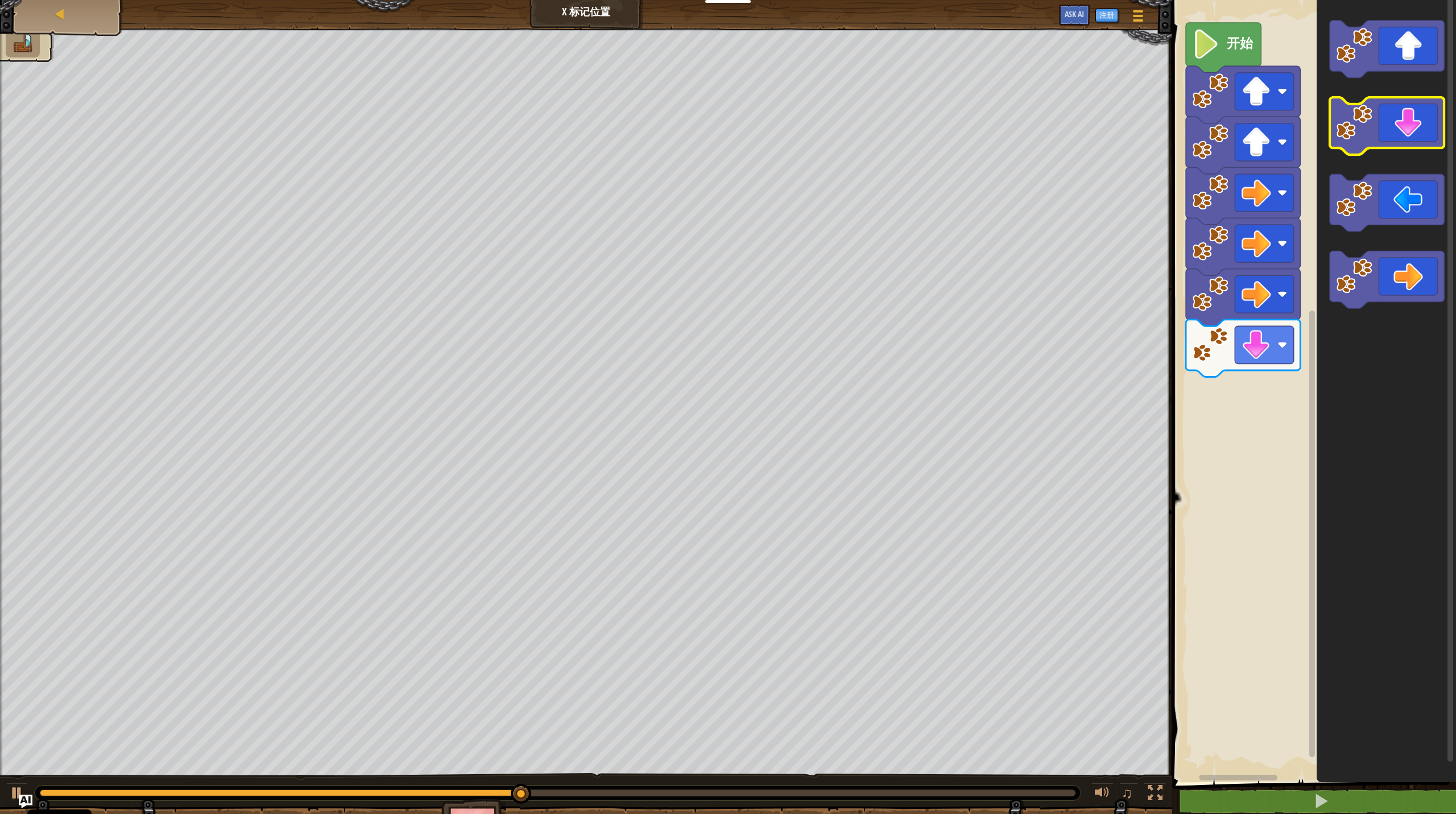
click at [842, 130] on icon "Blockly工作区" at bounding box center [1387, 126] width 114 height 57
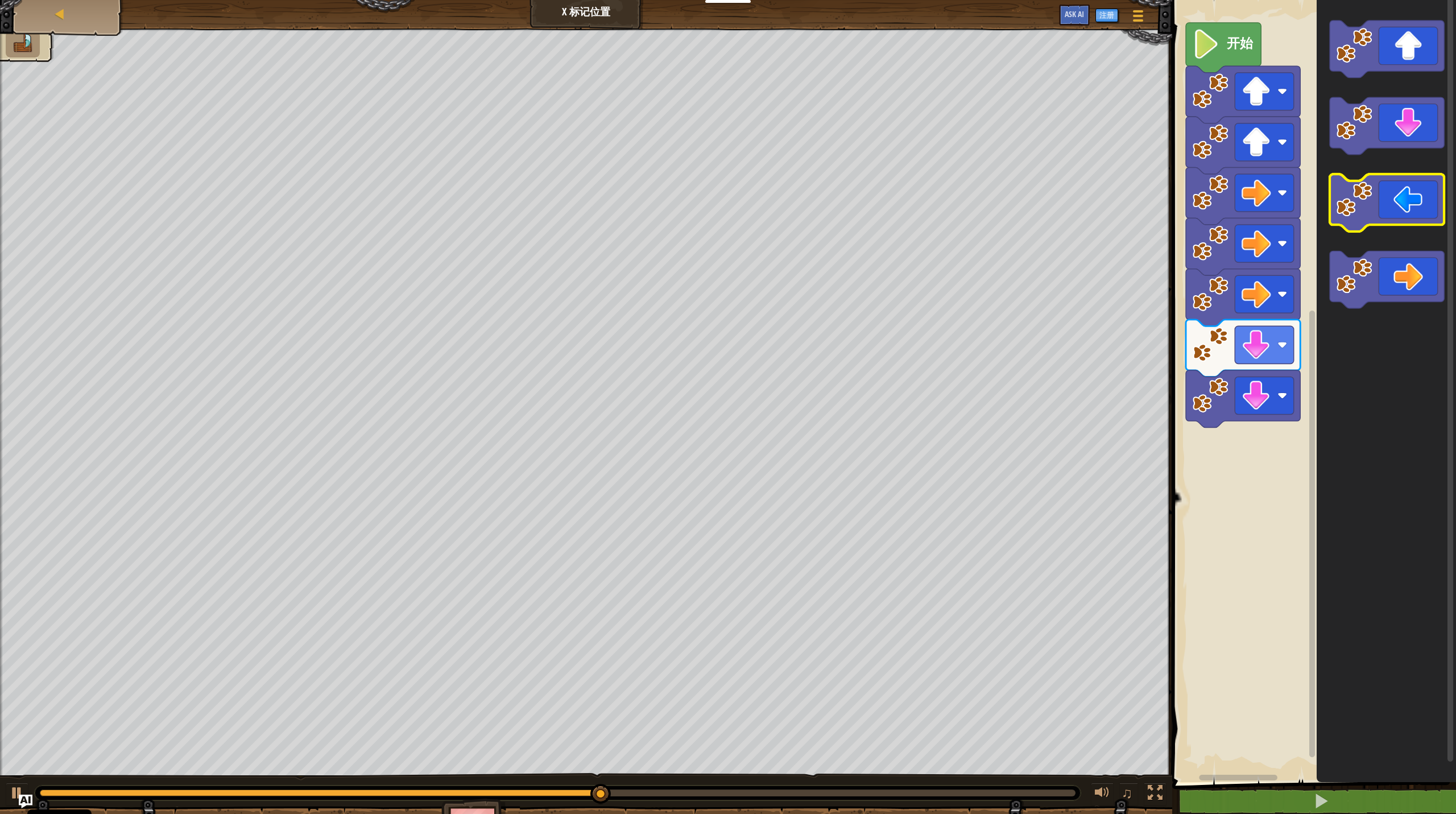
click at [842, 193] on image "Blockly工作区" at bounding box center [1354, 199] width 36 height 36
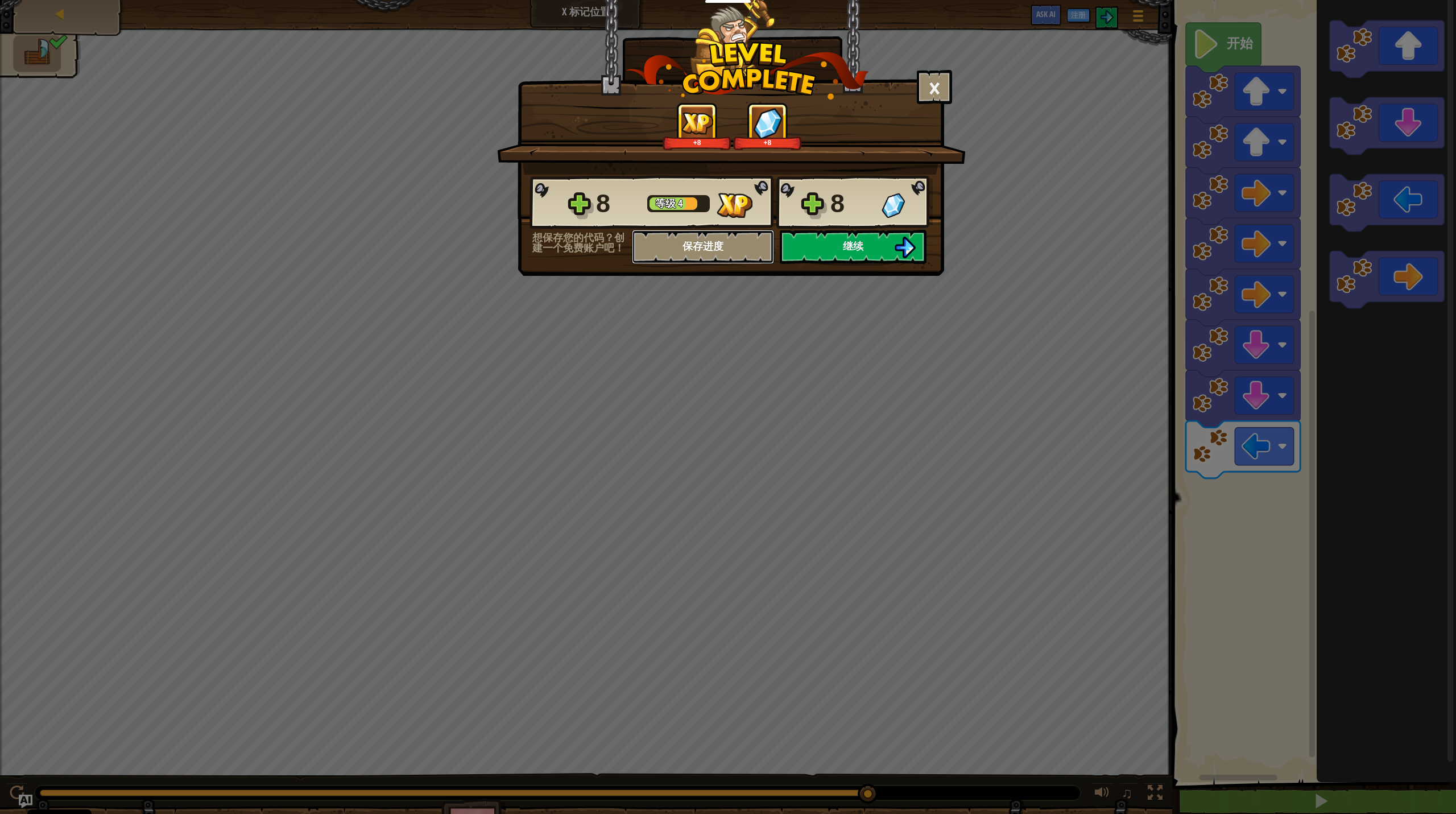
click at [726, 250] on button "保存进度" at bounding box center [703, 247] width 142 height 34
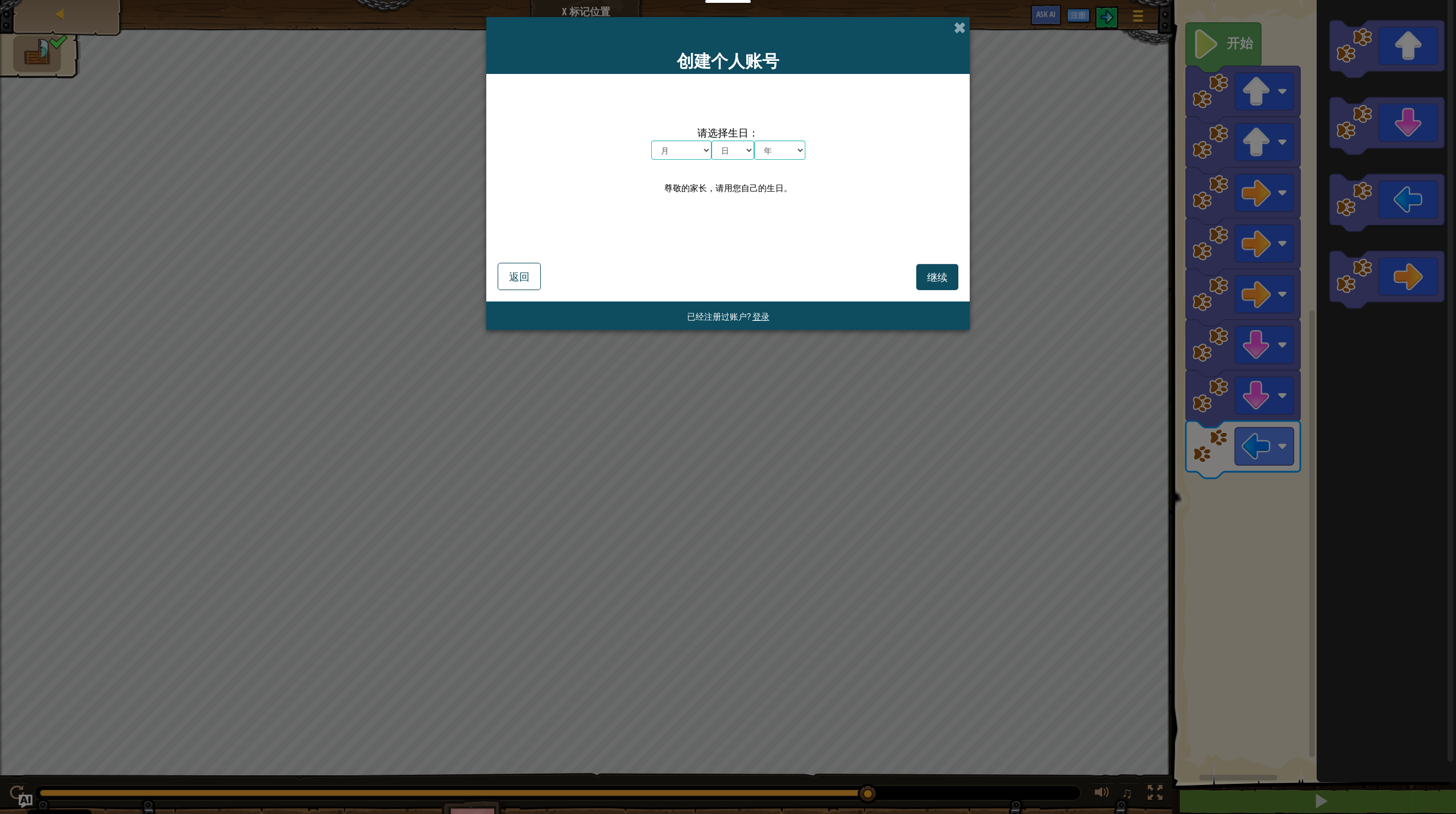
click at [702, 155] on select "月 一月 二月 三月 四月 五月 六月 七月 八月 九月 十月 十一月 十二月" at bounding box center [681, 150] width 60 height 20
select select "11"
click at [651, 140] on select "月 一月 二月 三月 四月 五月 六月 七月 八月 九月 十月 十一月 十二月" at bounding box center [681, 150] width 60 height 20
click at [746, 152] on select "日 1 2 3 4 5 6 7 8 9 10 11 12 13 14 15 16 17 18 19 20 21 22 23 24 25 26 27 28 29…" at bounding box center [733, 150] width 43 height 20
select select "10"
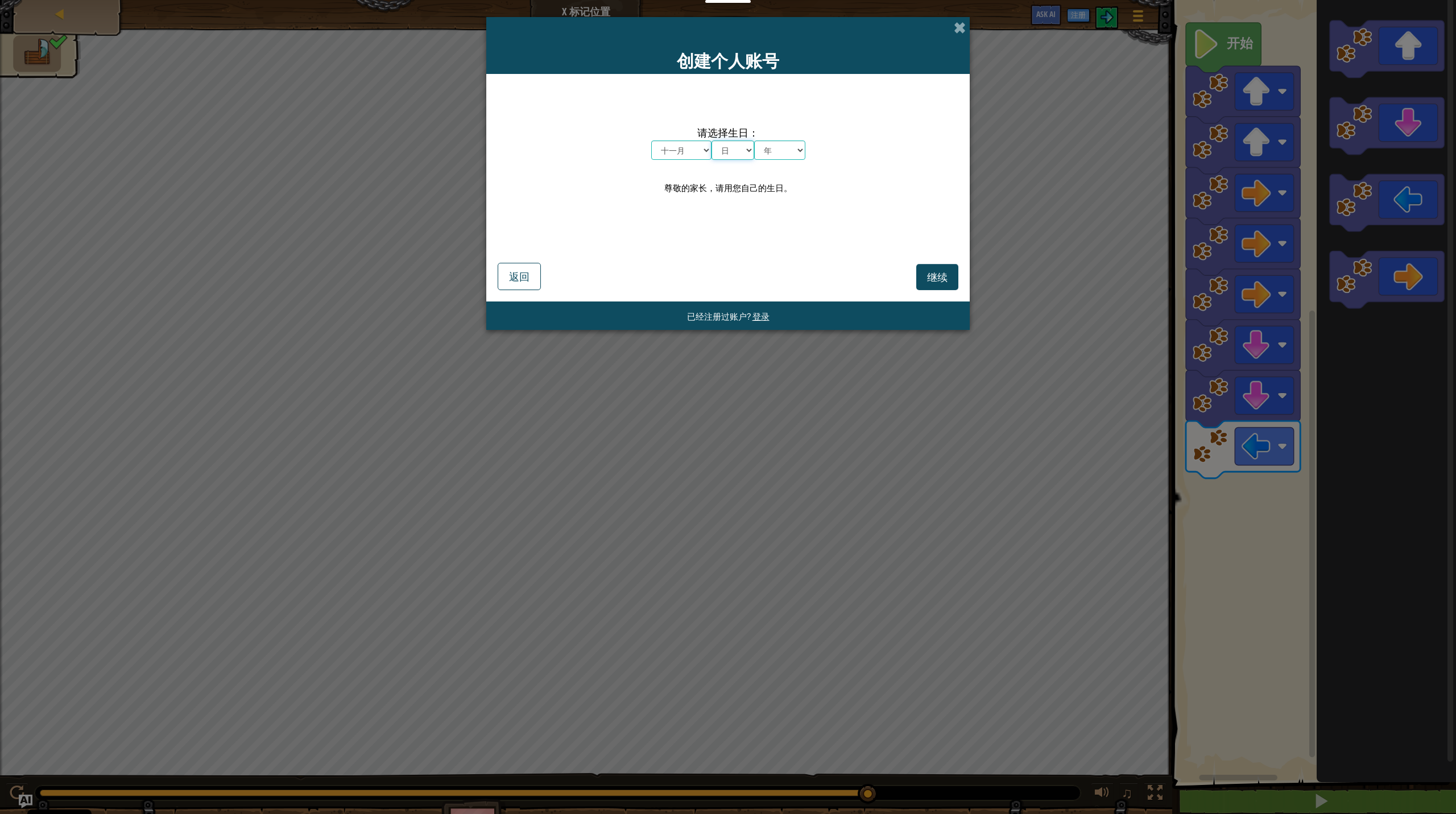
click at [712, 140] on select "日 1 2 3 4 5 6 7 8 9 10 11 12 13 14 15 16 17 18 19 20 21 22 23 24 25 26 27 28 29…" at bounding box center [733, 150] width 43 height 20
click at [795, 150] on select "年 2025 2024 2023 2022 2021 2020 2019 2018 2017 2016 2015 2014 2013 2012 2011 20…" at bounding box center [780, 150] width 51 height 20
select select "2013"
click at [755, 140] on select "年 2025 2024 2023 2022 2021 2020 2019 2018 2017 2016 2015 2014 2013 2012 2011 20…" at bounding box center [780, 150] width 51 height 20
click at [842, 275] on span "继续" at bounding box center [937, 276] width 20 height 13
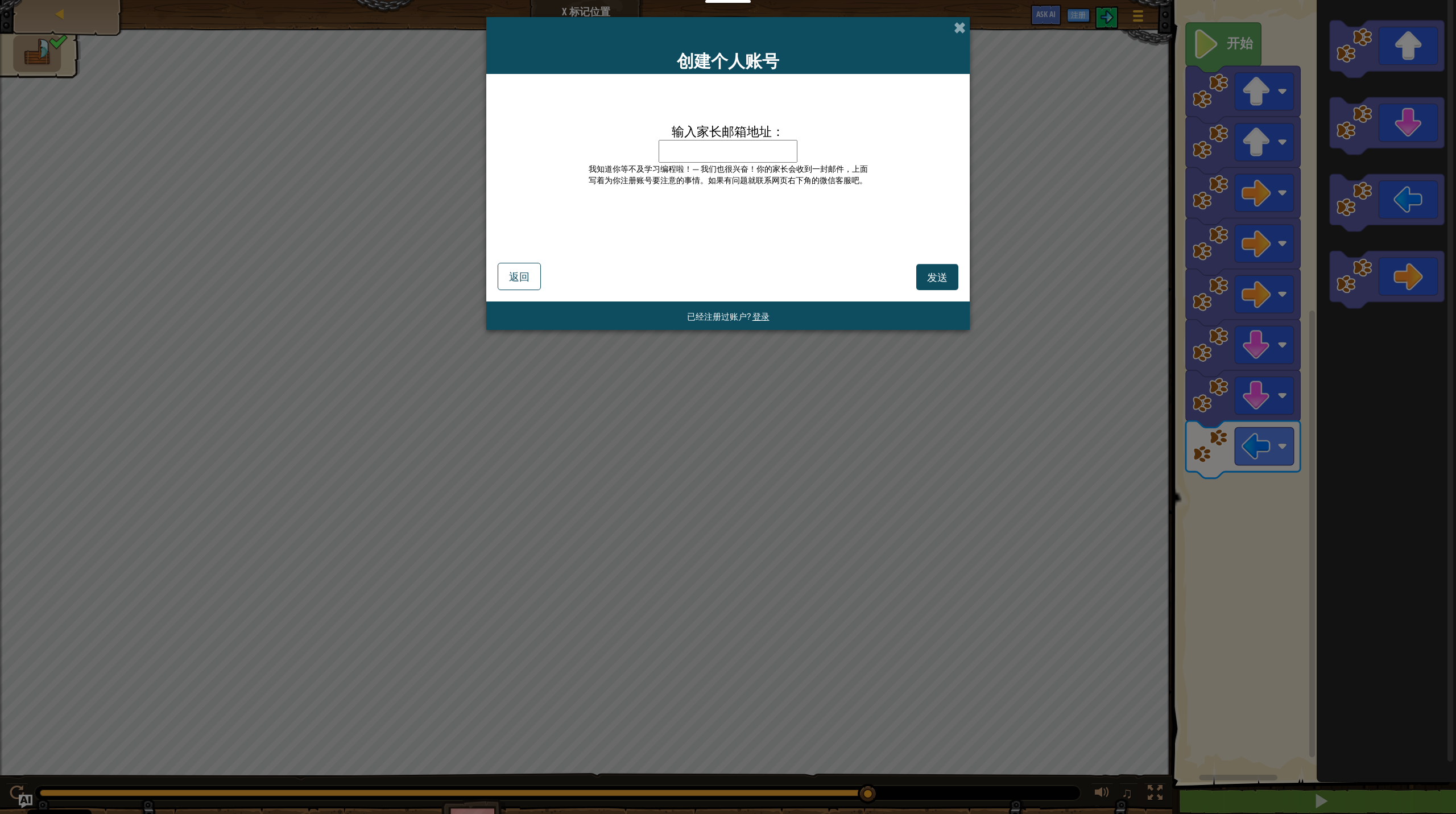
click at [725, 153] on input "输入家长邮箱地址：" at bounding box center [728, 151] width 139 height 23
type input "[EMAIL_ADDRESS][DOMAIN_NAME]"
click at [842, 276] on span "发送" at bounding box center [937, 276] width 20 height 13
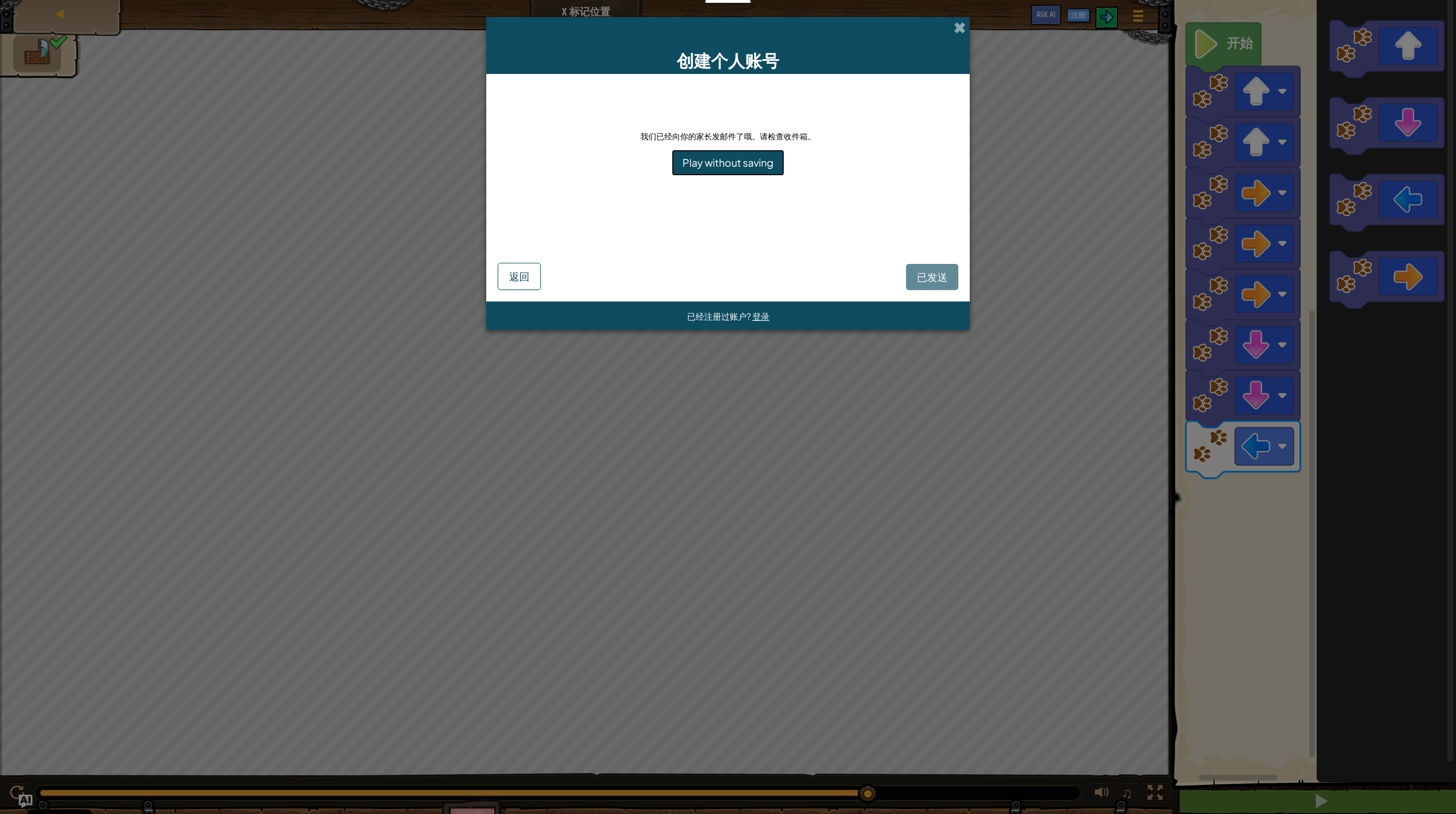
click at [752, 157] on link "Play without saving" at bounding box center [728, 163] width 113 height 26
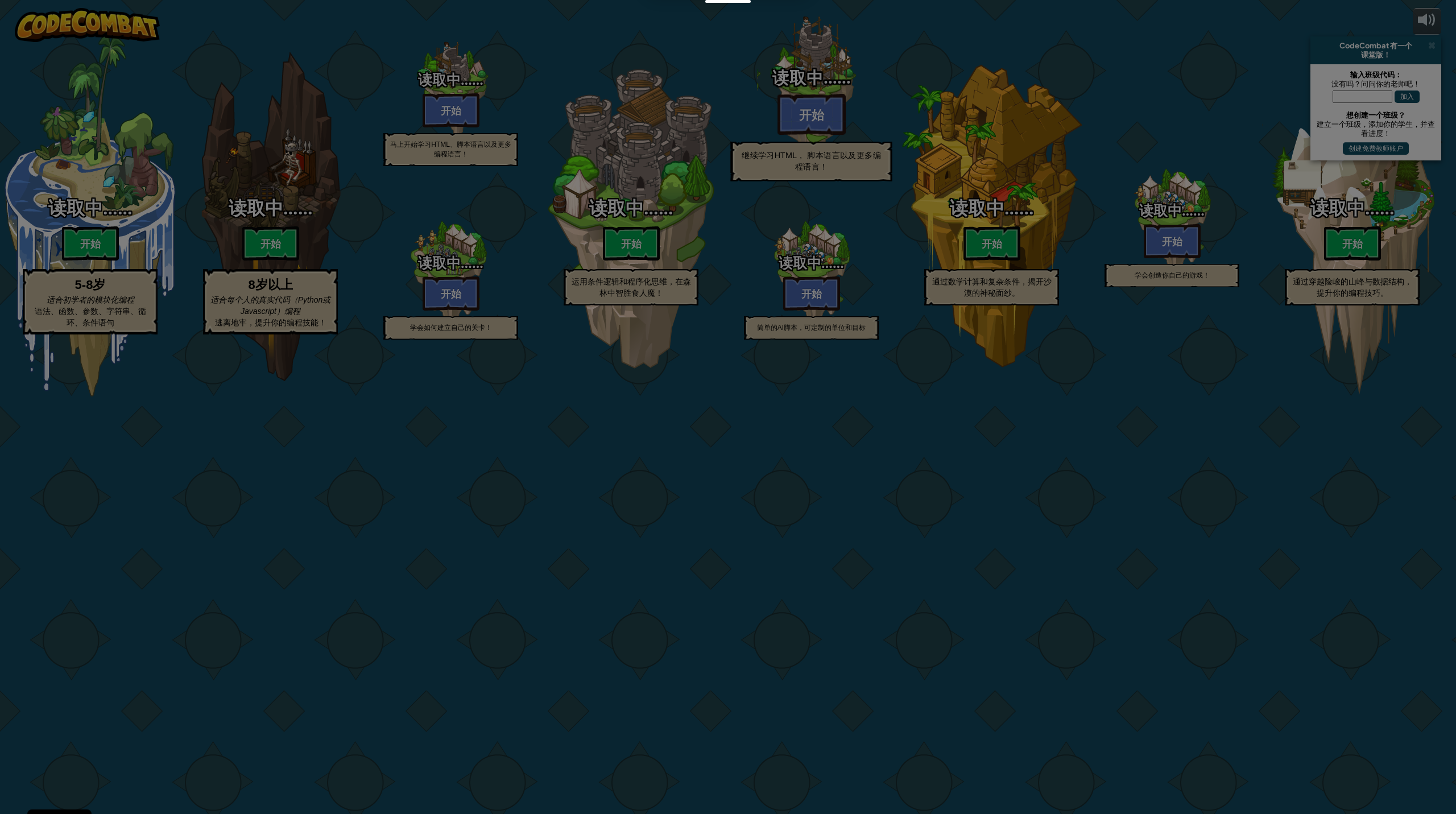
select select "zh-HANS"
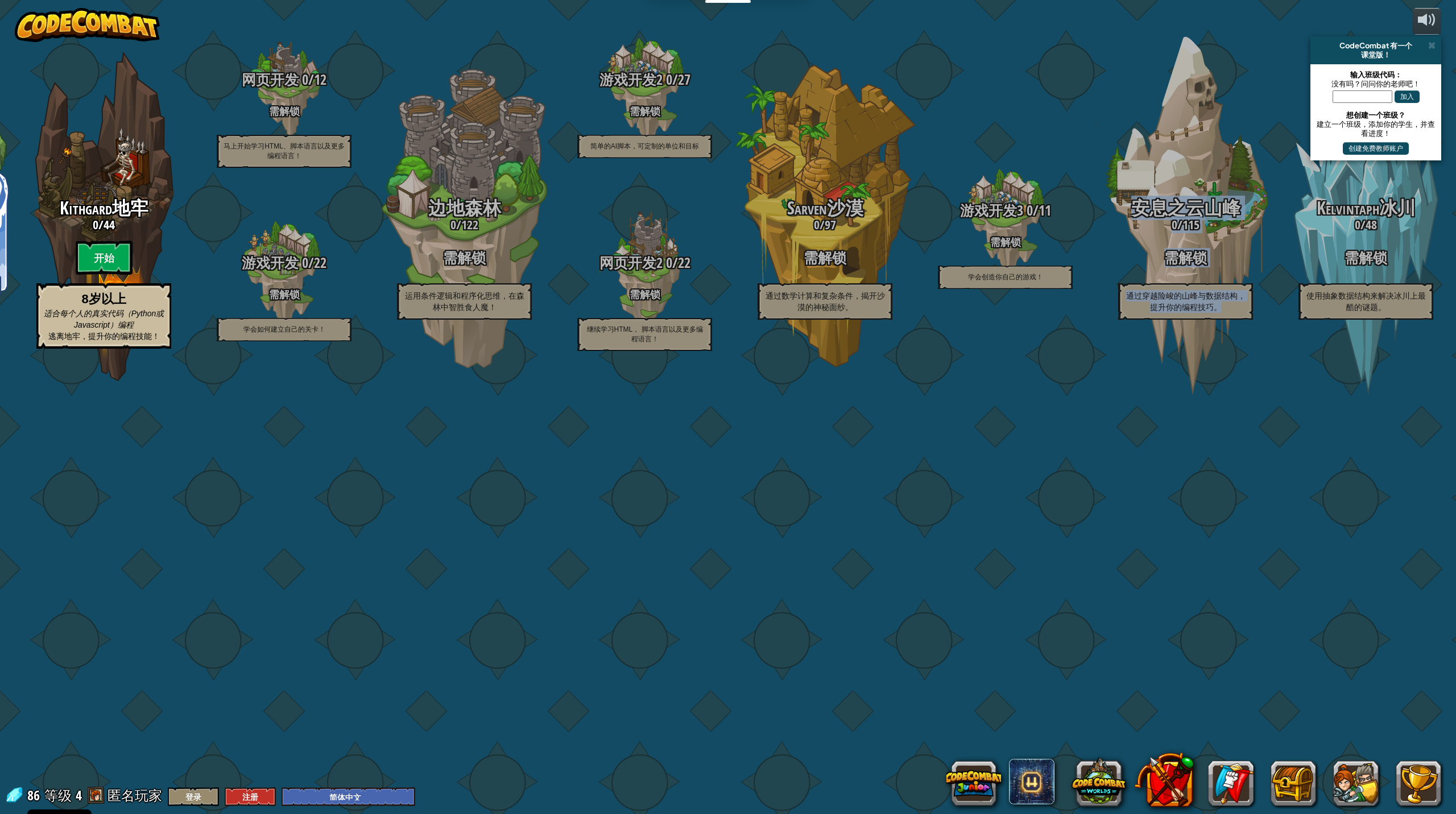
drag, startPoint x: 1349, startPoint y: 599, endPoint x: 1076, endPoint y: 632, distance: 275.0
click at [842, 616] on div "CodeCombat 少年版 8 / 180 开始 5-8岁 适合初学者的模块化编程 语法、函数、参数、字符串、循环、条件语句 Kithgard地牢 0 / …" at bounding box center [728, 407] width 1456 height 814
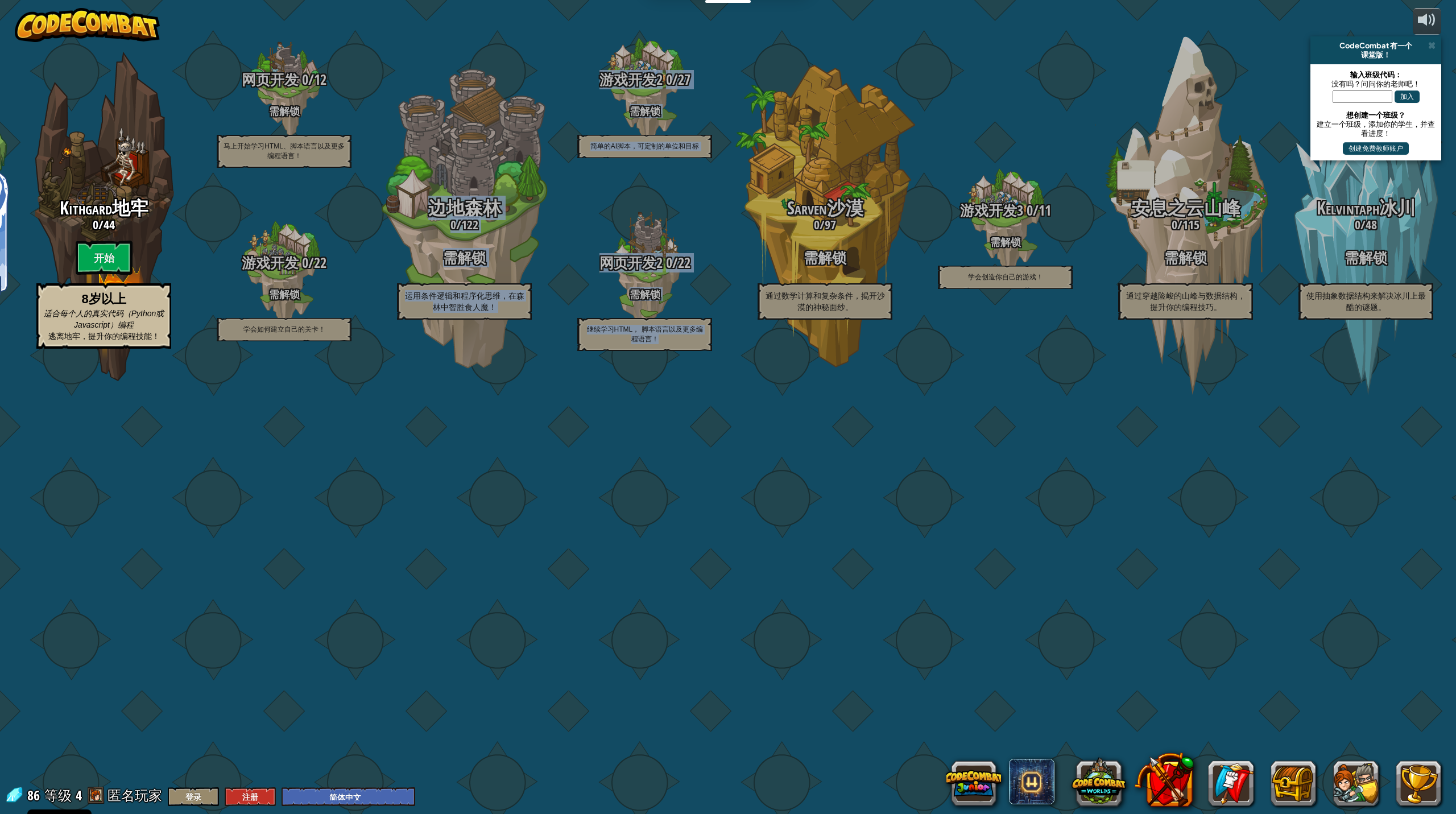
drag, startPoint x: 539, startPoint y: 614, endPoint x: 723, endPoint y: 634, distance: 185.1
click at [698, 616] on div "CodeCombat 少年版 8 / 180 开始 5-8岁 适合初学者的模块化编程 语法、函数、参数、字符串、循环、条件语句 Kithgard地牢 0 / …" at bounding box center [728, 407] width 1456 height 814
drag, startPoint x: 437, startPoint y: 188, endPoint x: 755, endPoint y: 135, distance: 322.4
click at [754, 137] on div "CodeCombat 少年版 8 / 180 开始 5-8岁 适合初学者的模块化编程 语法、函数、参数、字符串、循环、条件语句 Kithgard地牢 0 / …" at bounding box center [728, 407] width 1456 height 814
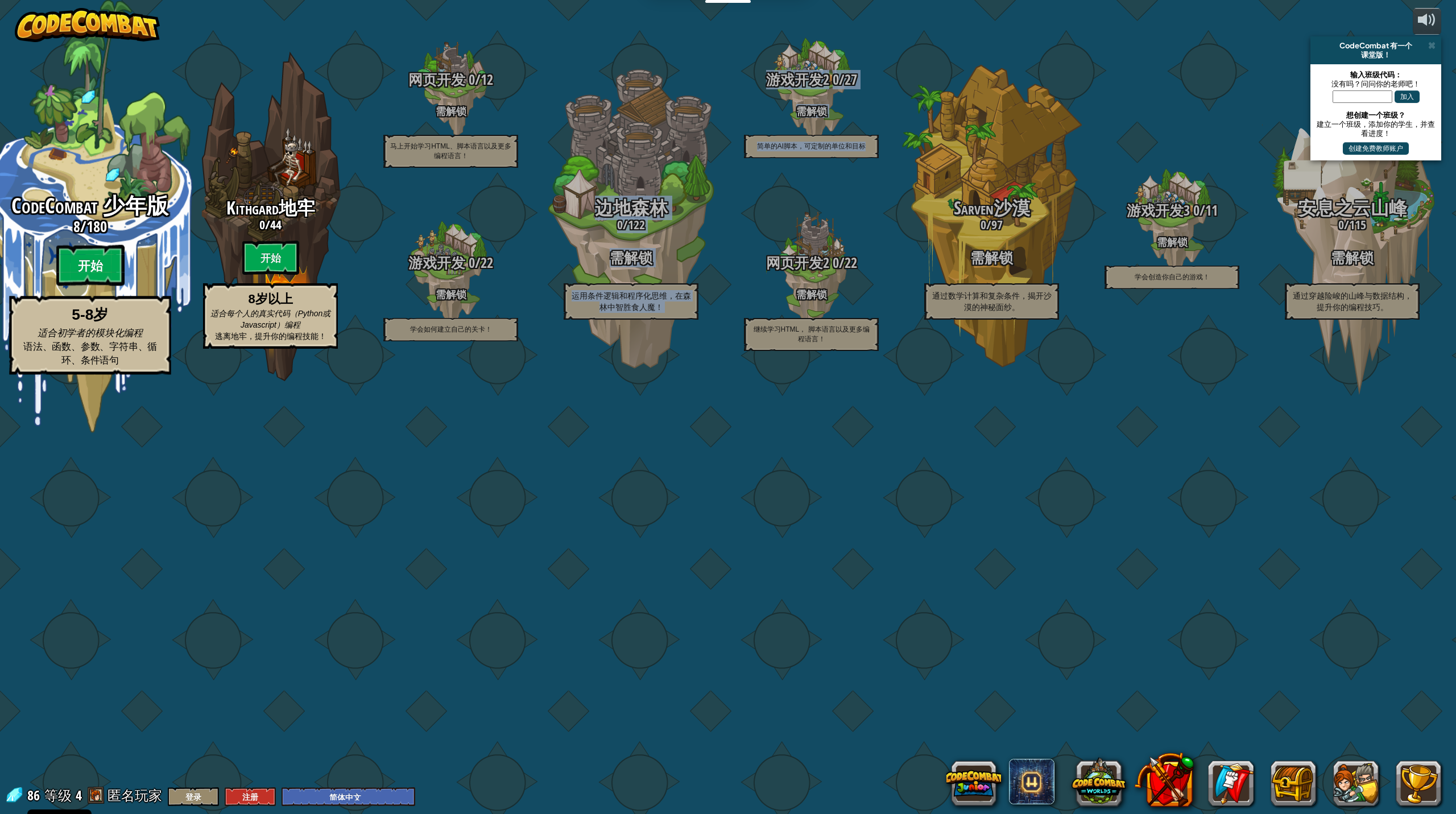
click at [109, 286] on btn "开始" at bounding box center [90, 266] width 68 height 41
select select "zh-HANS"
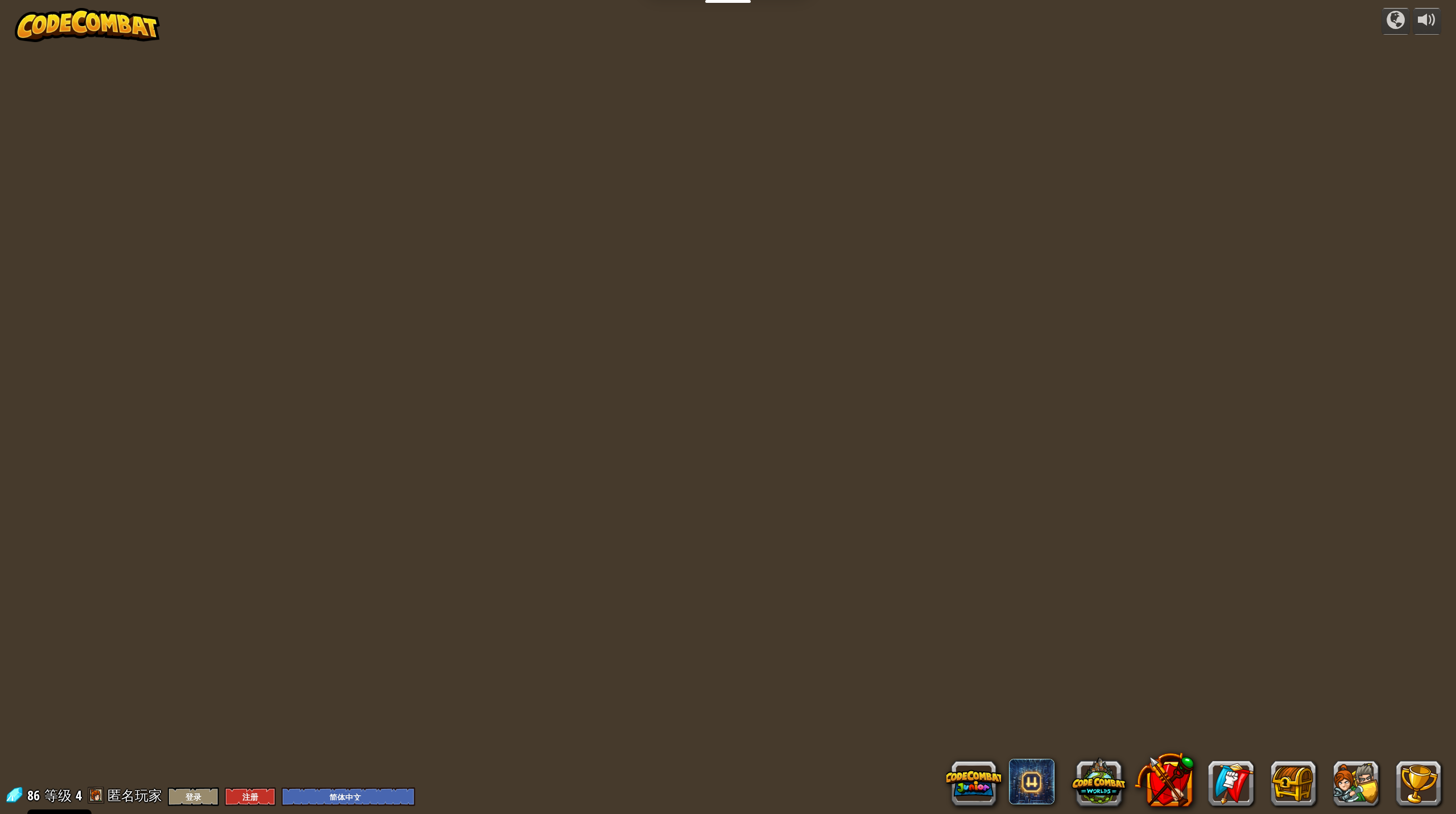
select select "zh-HANS"
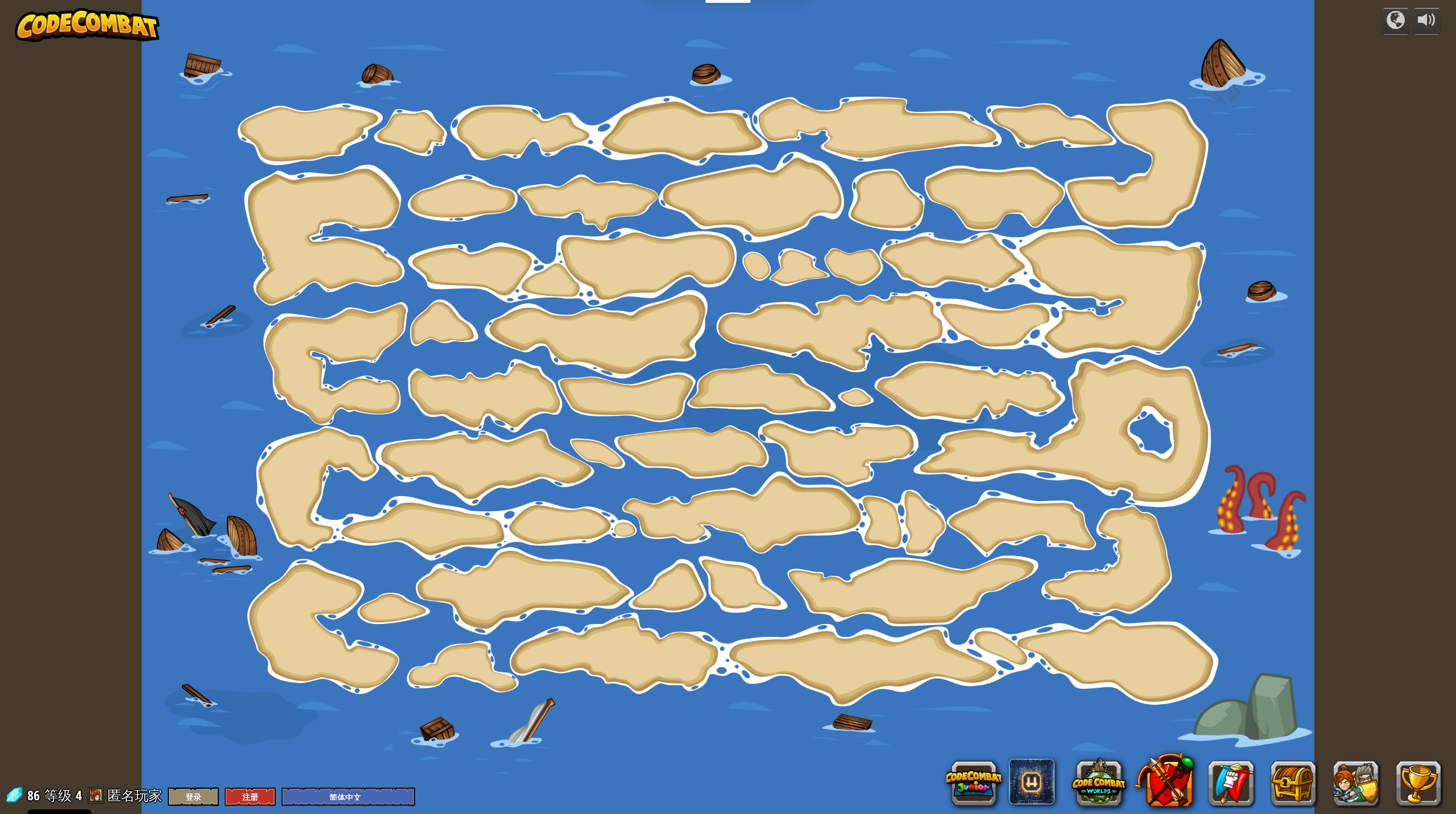
select select "zh-HANS"
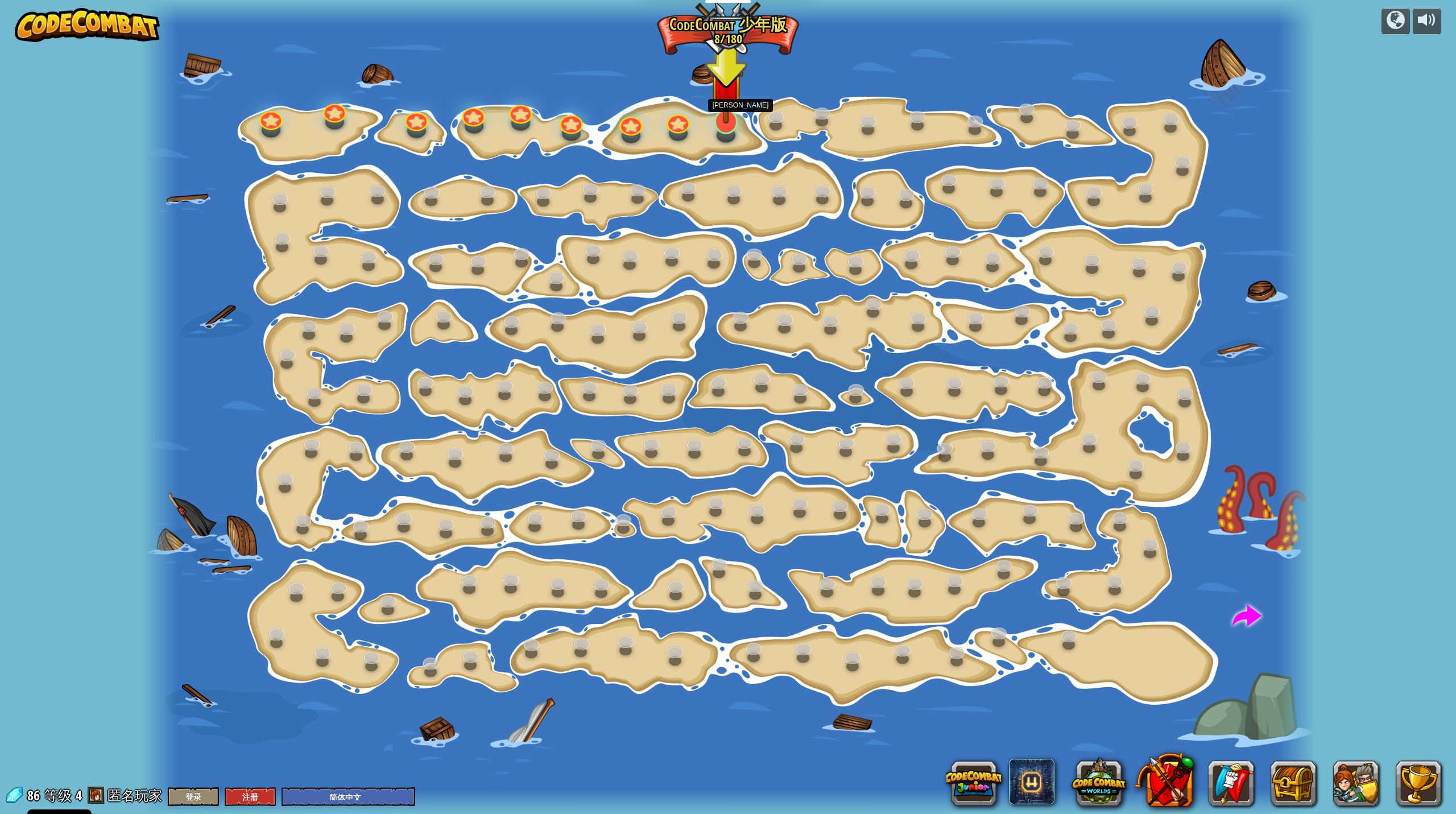
click at [726, 118] on img at bounding box center [726, 85] width 34 height 79
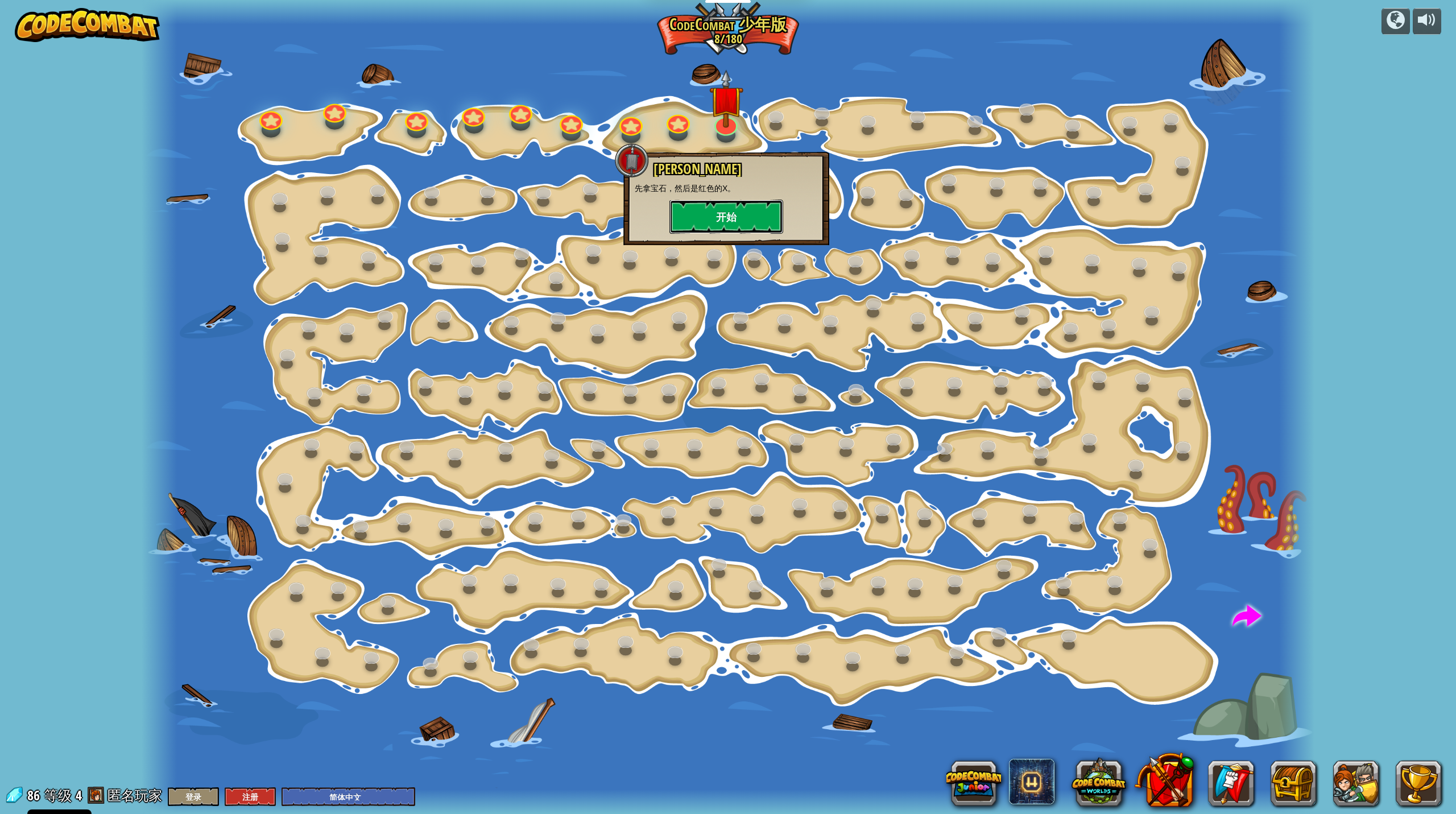
click at [731, 221] on button "开始" at bounding box center [726, 216] width 114 height 34
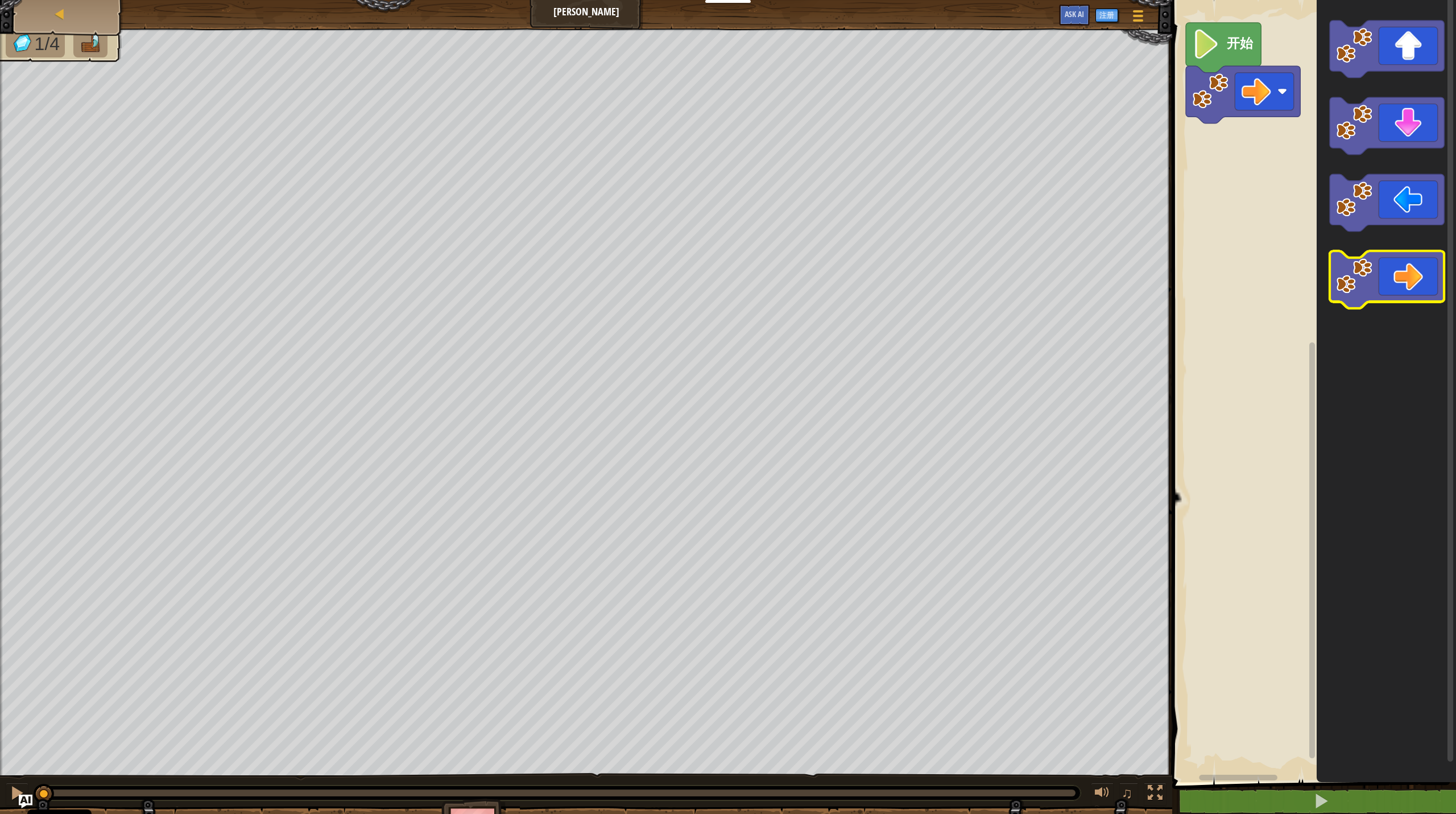
click at [842, 269] on image "Blockly工作区" at bounding box center [1354, 276] width 36 height 36
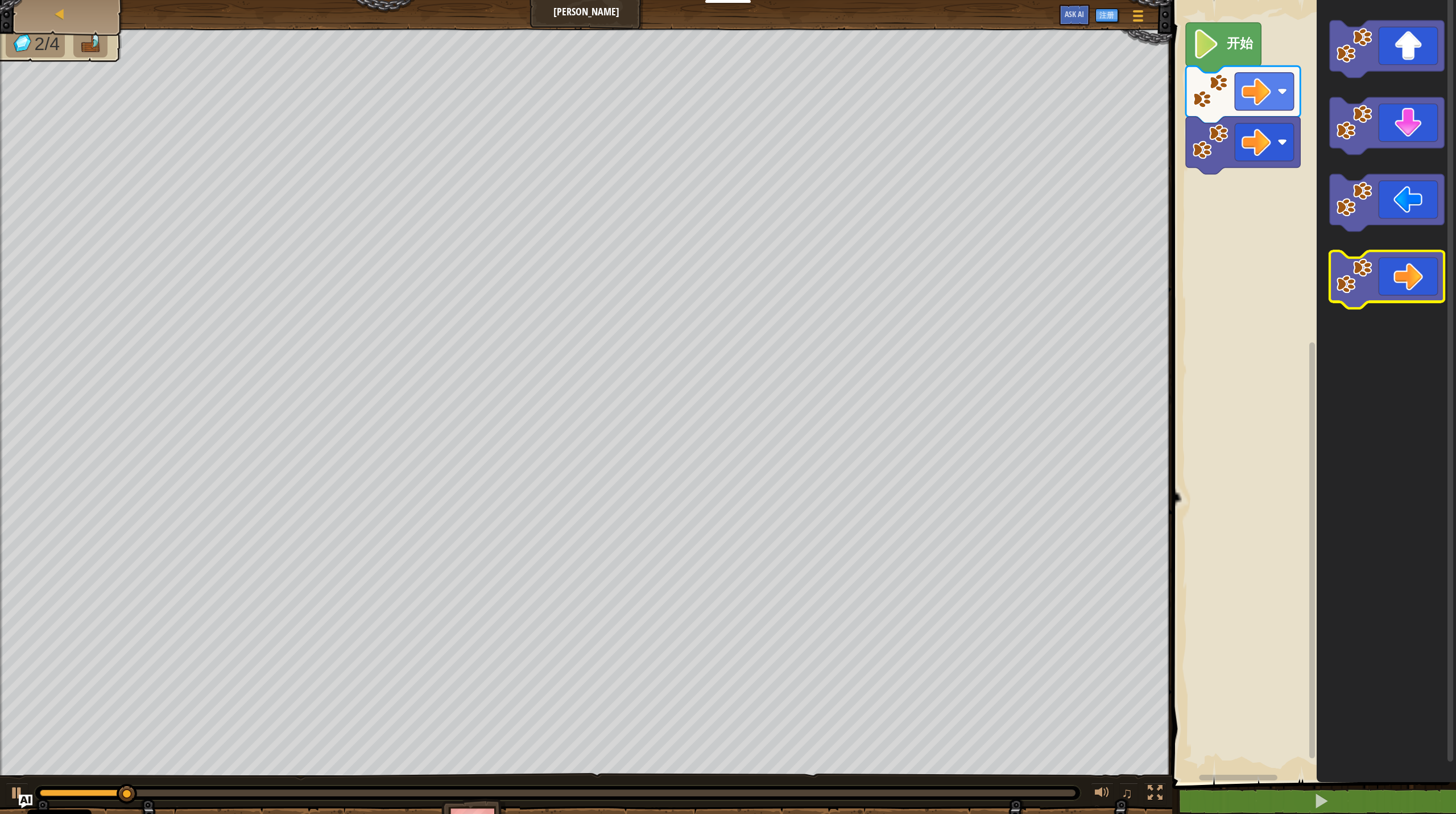
click at [842, 265] on image "Blockly工作区" at bounding box center [1354, 276] width 36 height 36
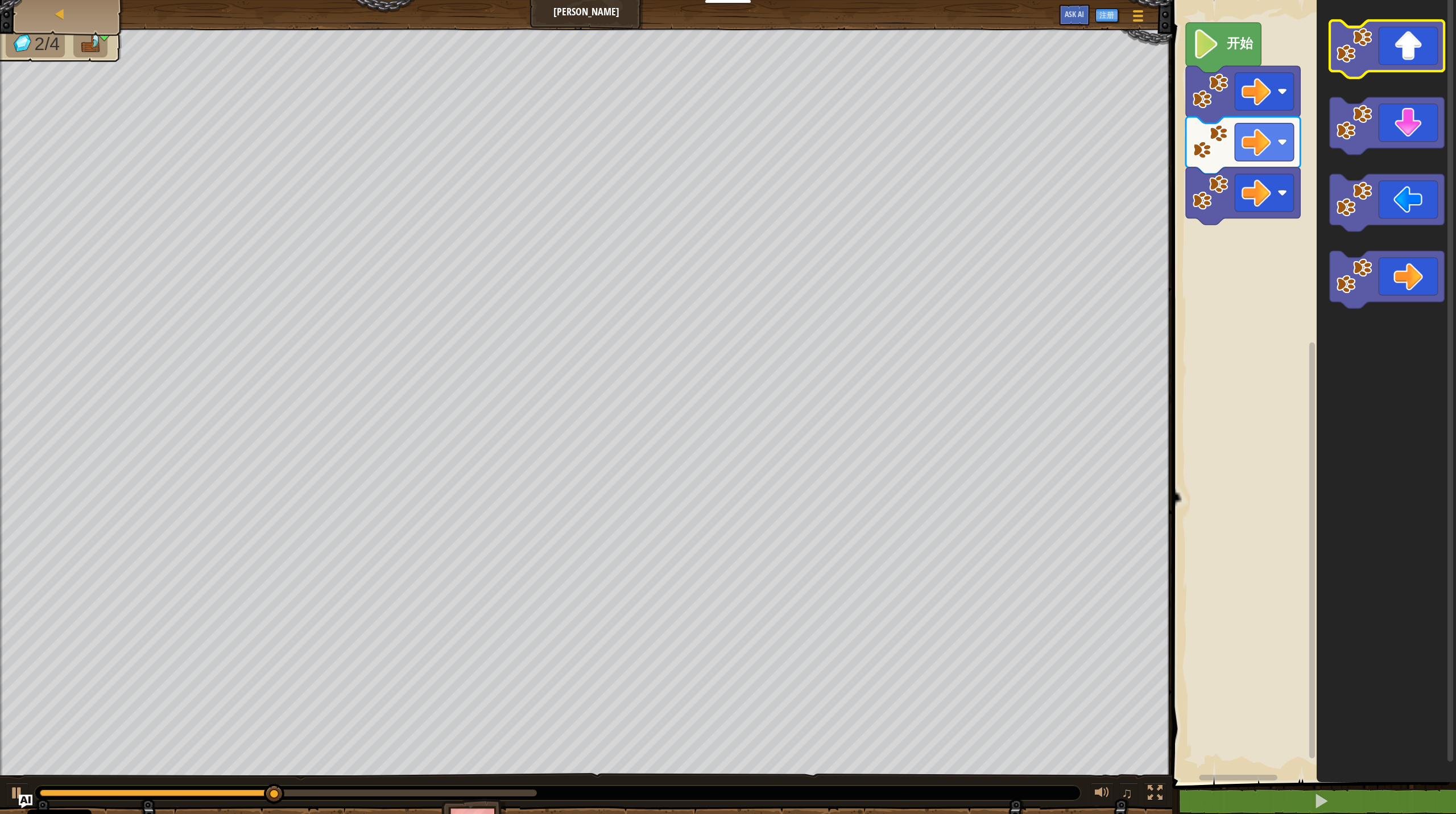
click at [842, 79] on icon "Blockly工作区" at bounding box center [1387, 388] width 140 height 788
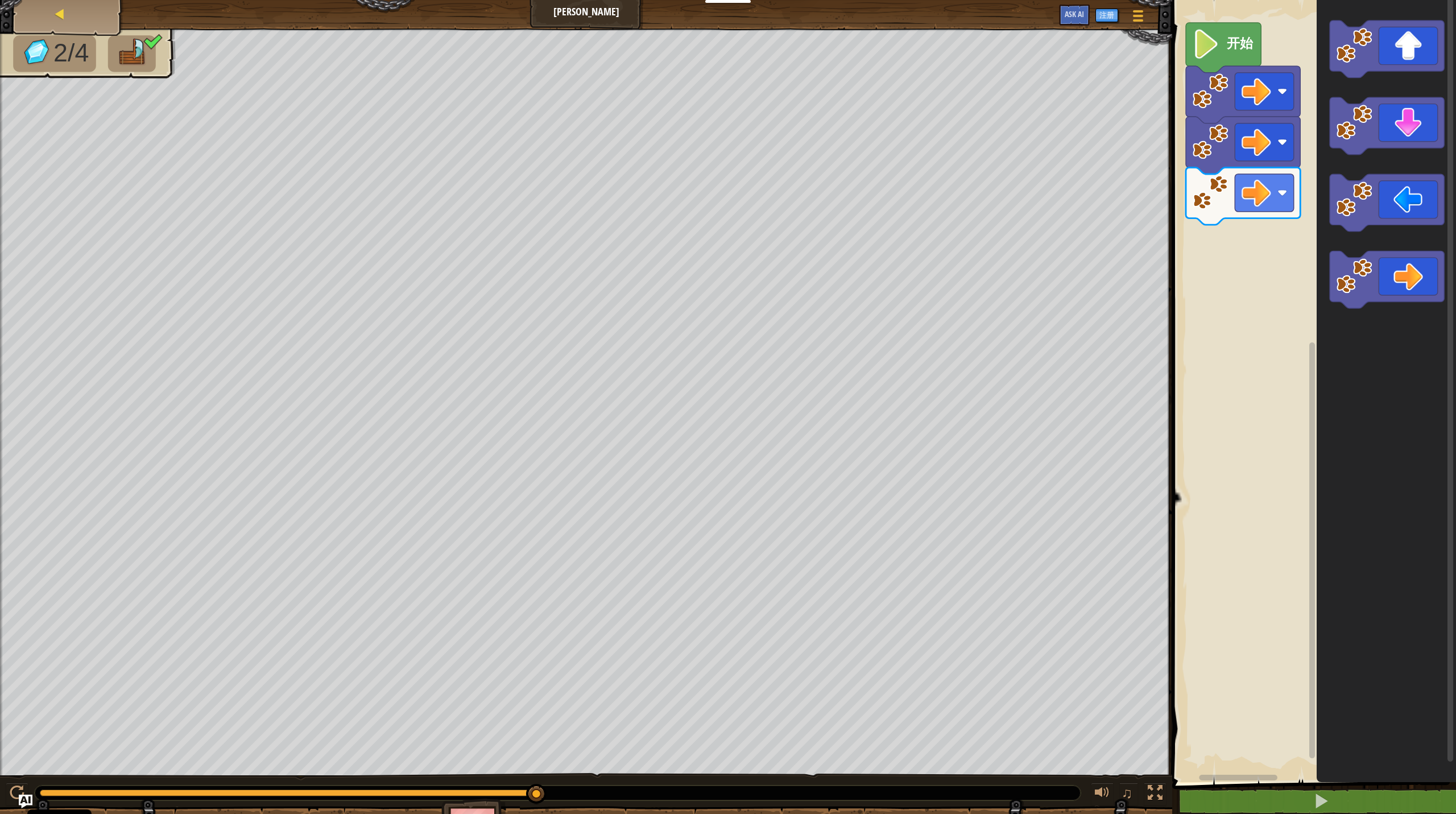
click at [108, 12] on div "地图" at bounding box center [68, 14] width 91 height 28
select select "zh-HANS"
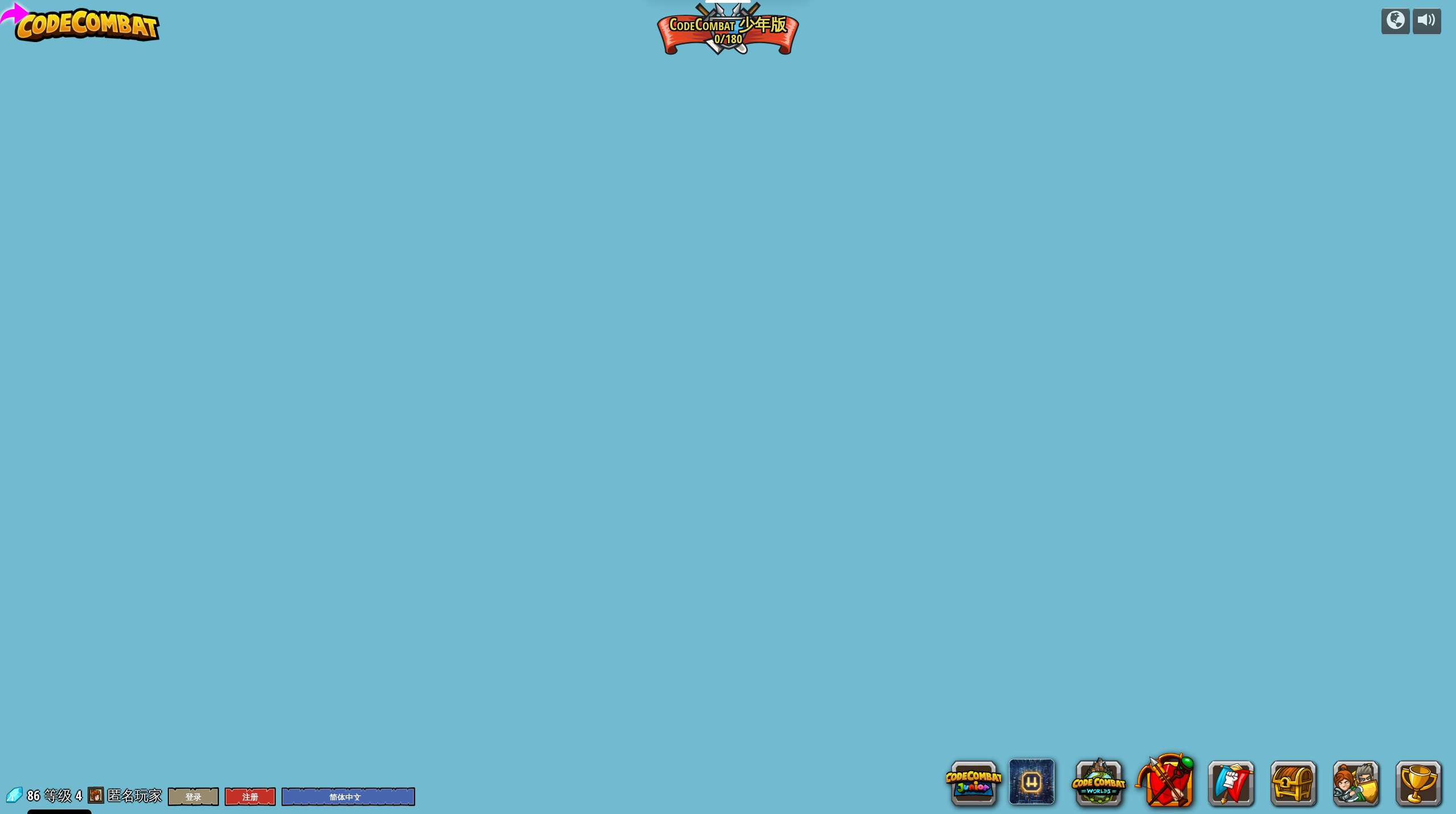
select select "zh-HANS"
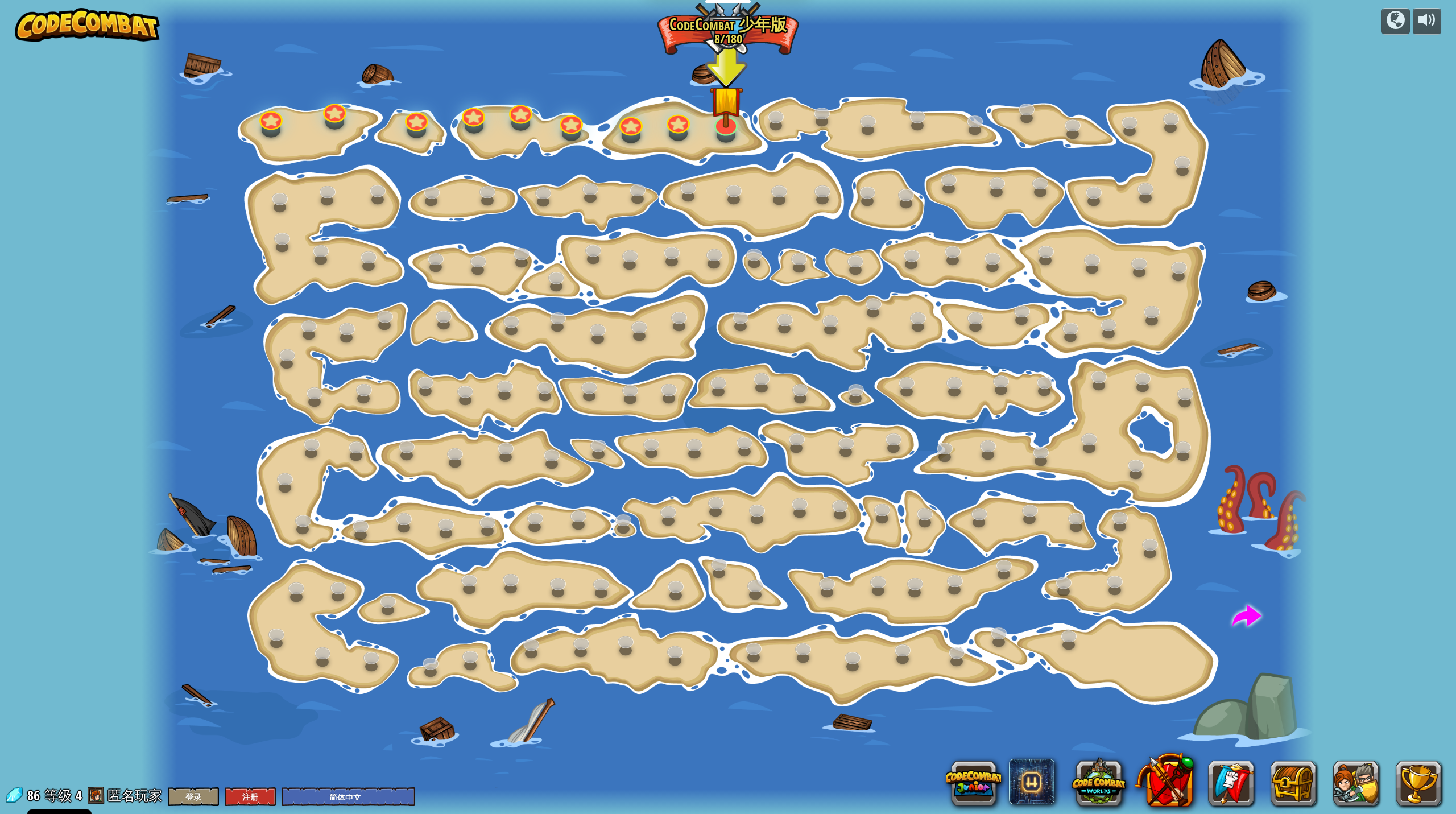
click at [739, 132] on div at bounding box center [728, 407] width 1174 height 814
click at [715, 136] on div at bounding box center [728, 407] width 1174 height 814
click at [722, 124] on link at bounding box center [723, 116] width 25 height 23
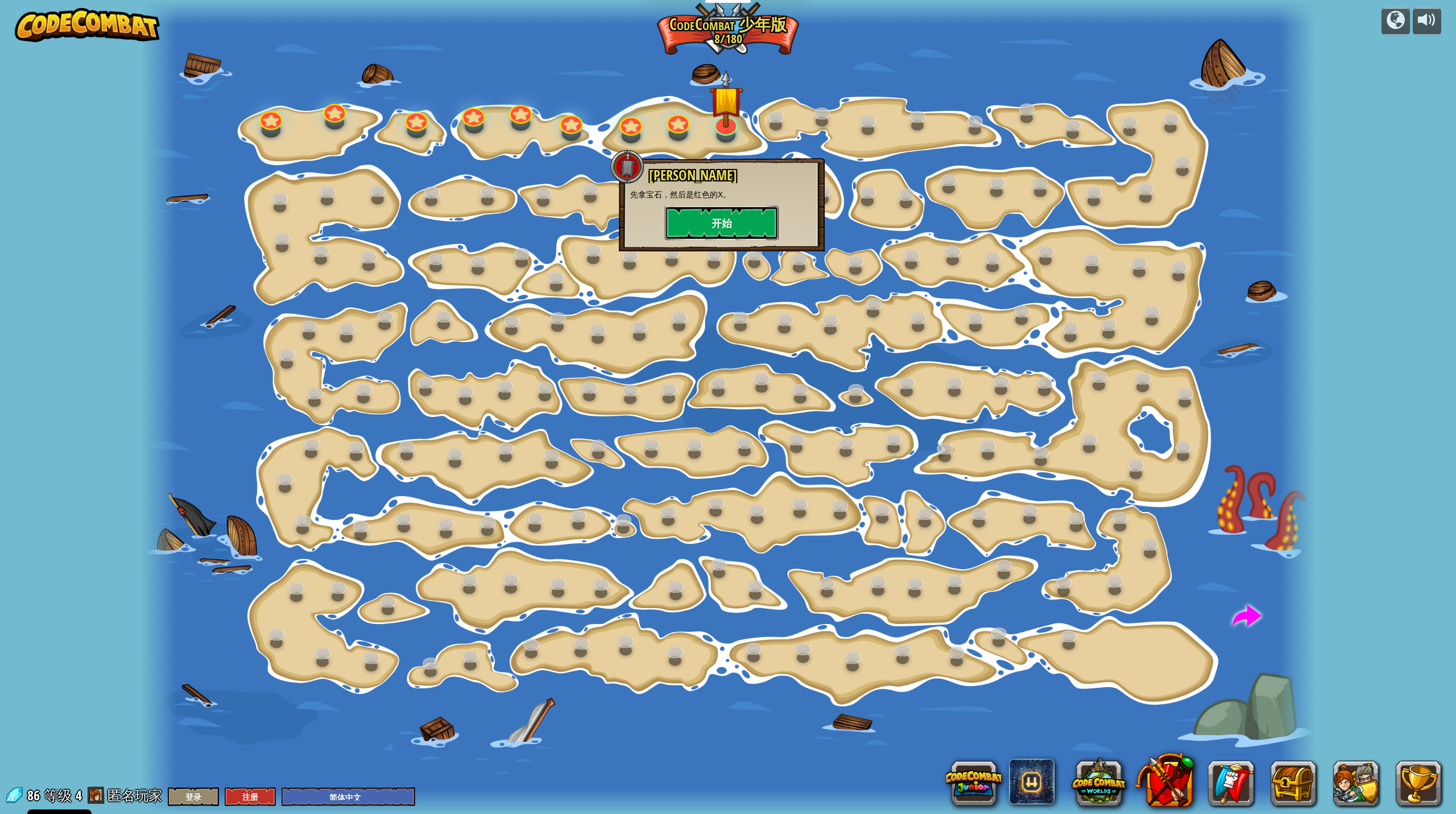
click at [706, 216] on button "开始" at bounding box center [722, 223] width 114 height 34
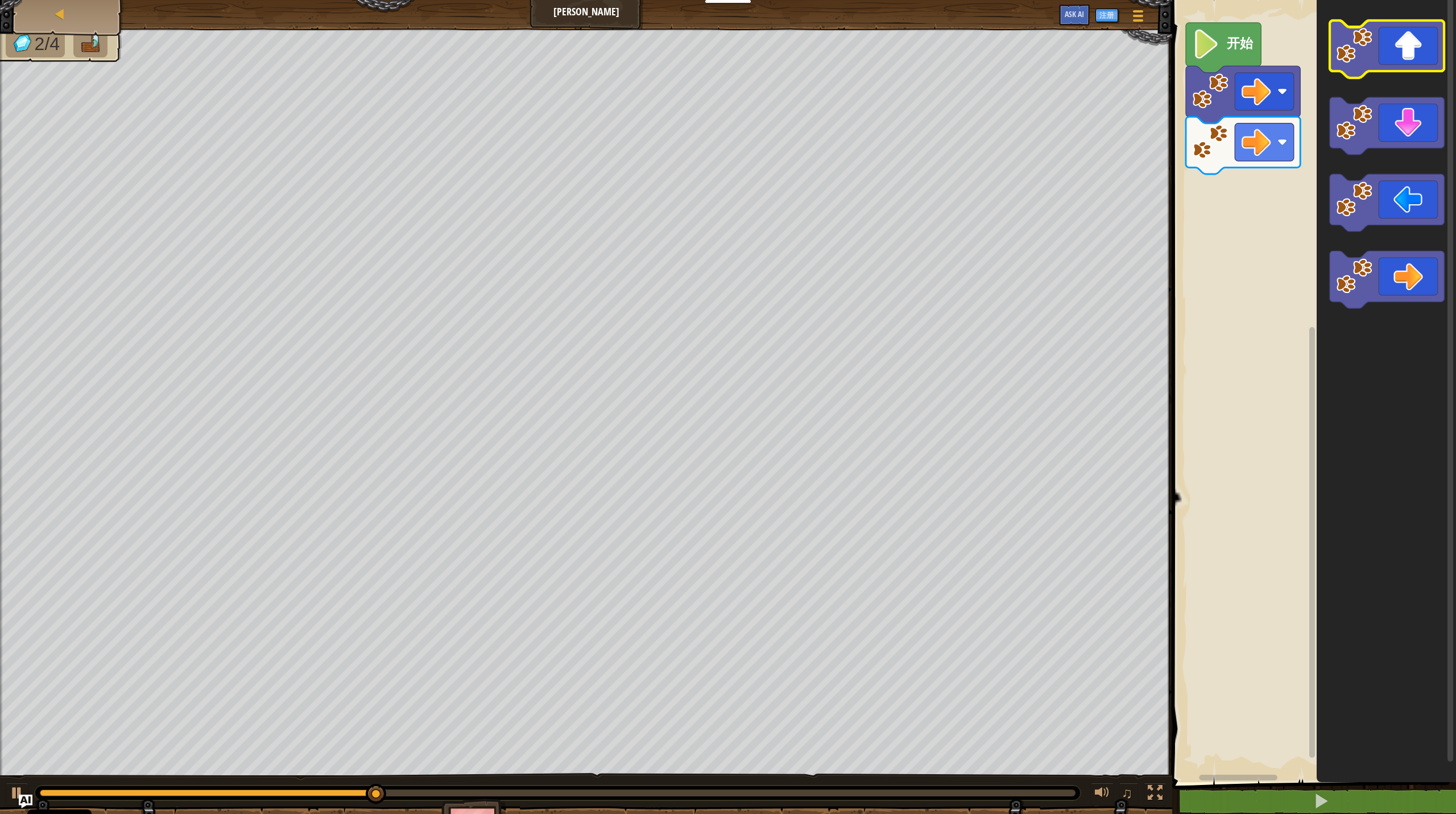
click at [842, 52] on icon "Blockly工作区" at bounding box center [1387, 49] width 114 height 57
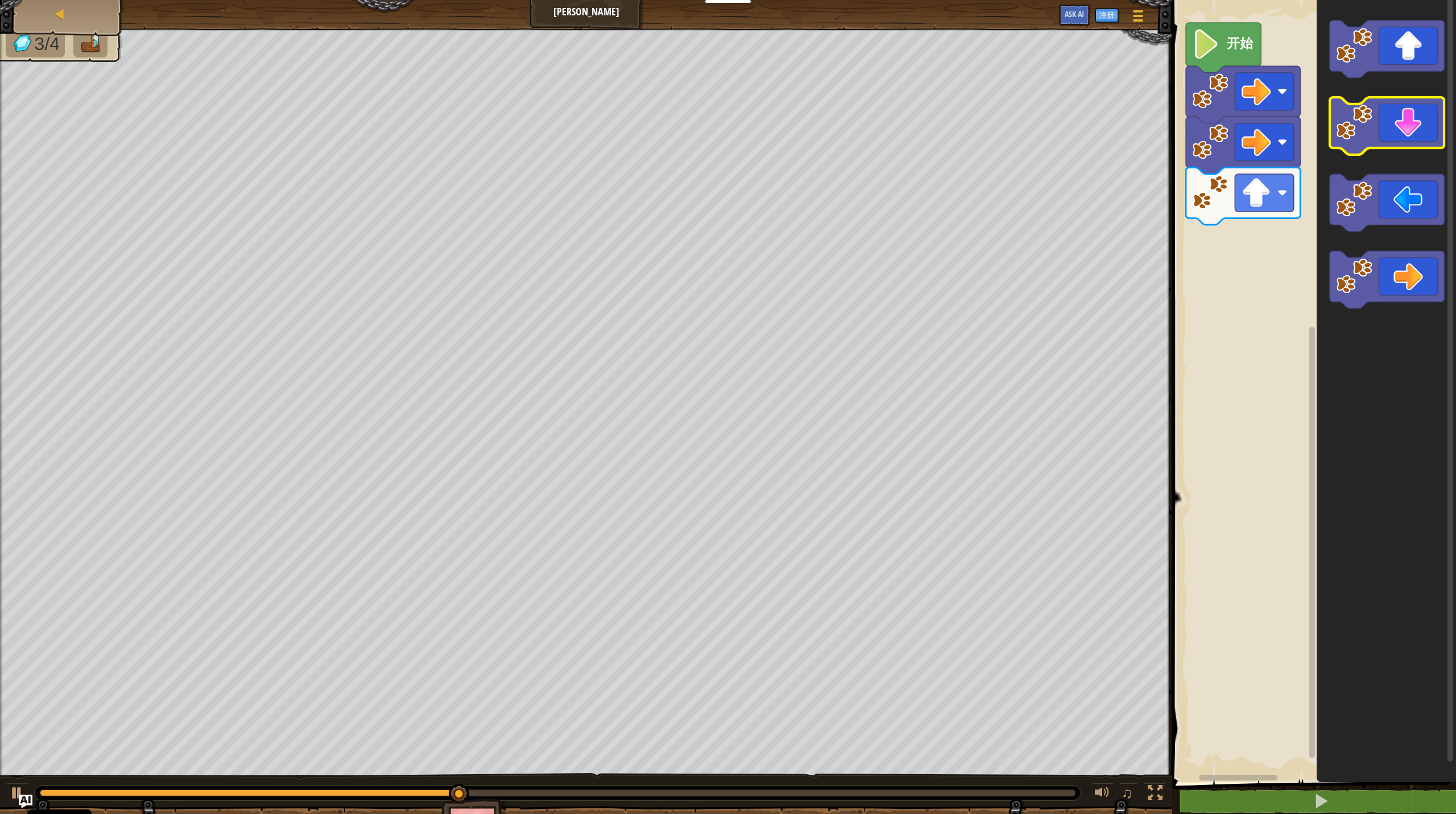
click at [842, 143] on icon "Blockly工作区" at bounding box center [1387, 126] width 114 height 57
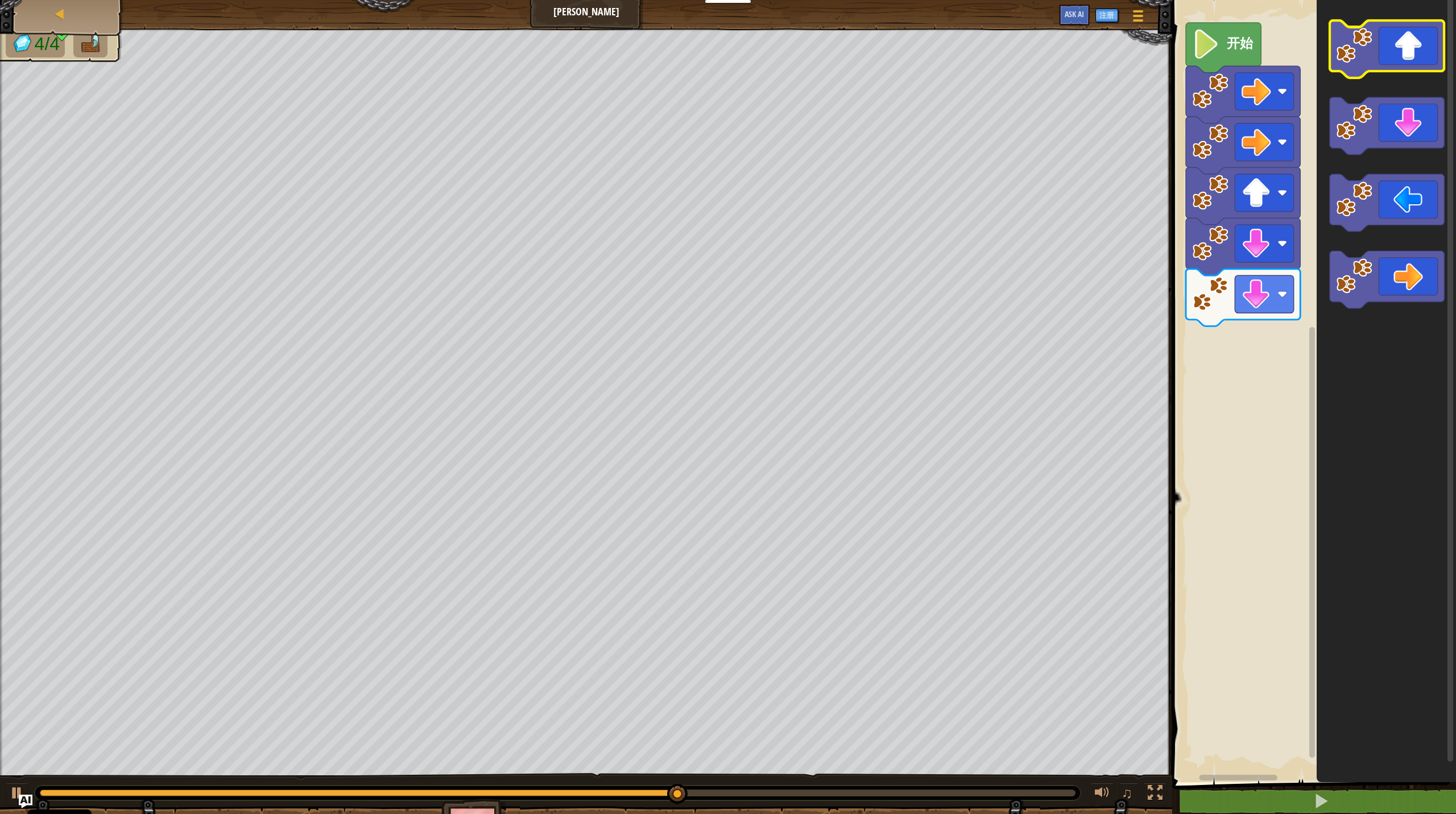
click at [842, 47] on icon "Blockly工作区" at bounding box center [1387, 49] width 114 height 57
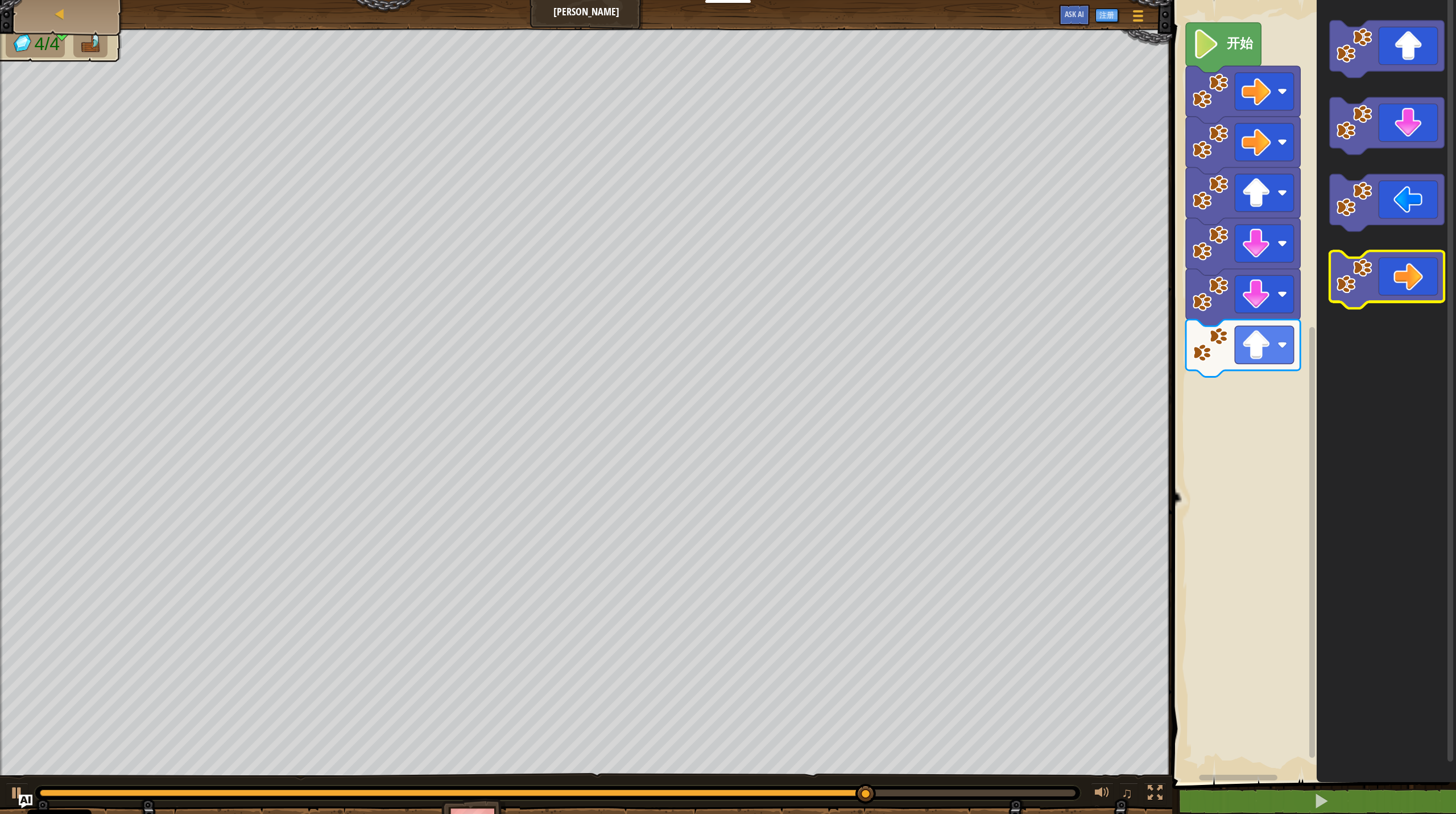
click at [842, 276] on icon "Blockly工作区" at bounding box center [1387, 279] width 114 height 57
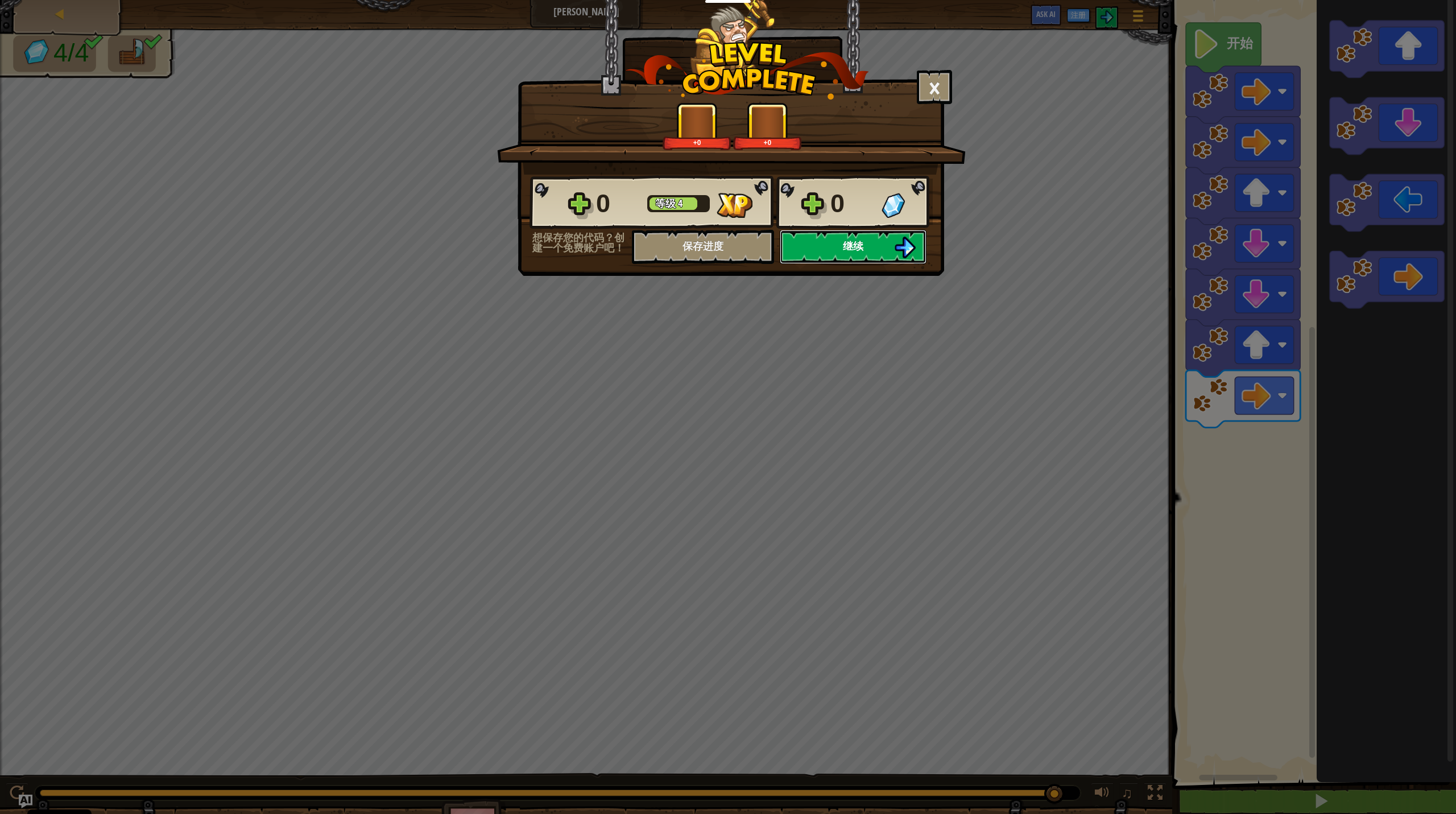
click at [825, 252] on button "继续" at bounding box center [854, 247] width 147 height 34
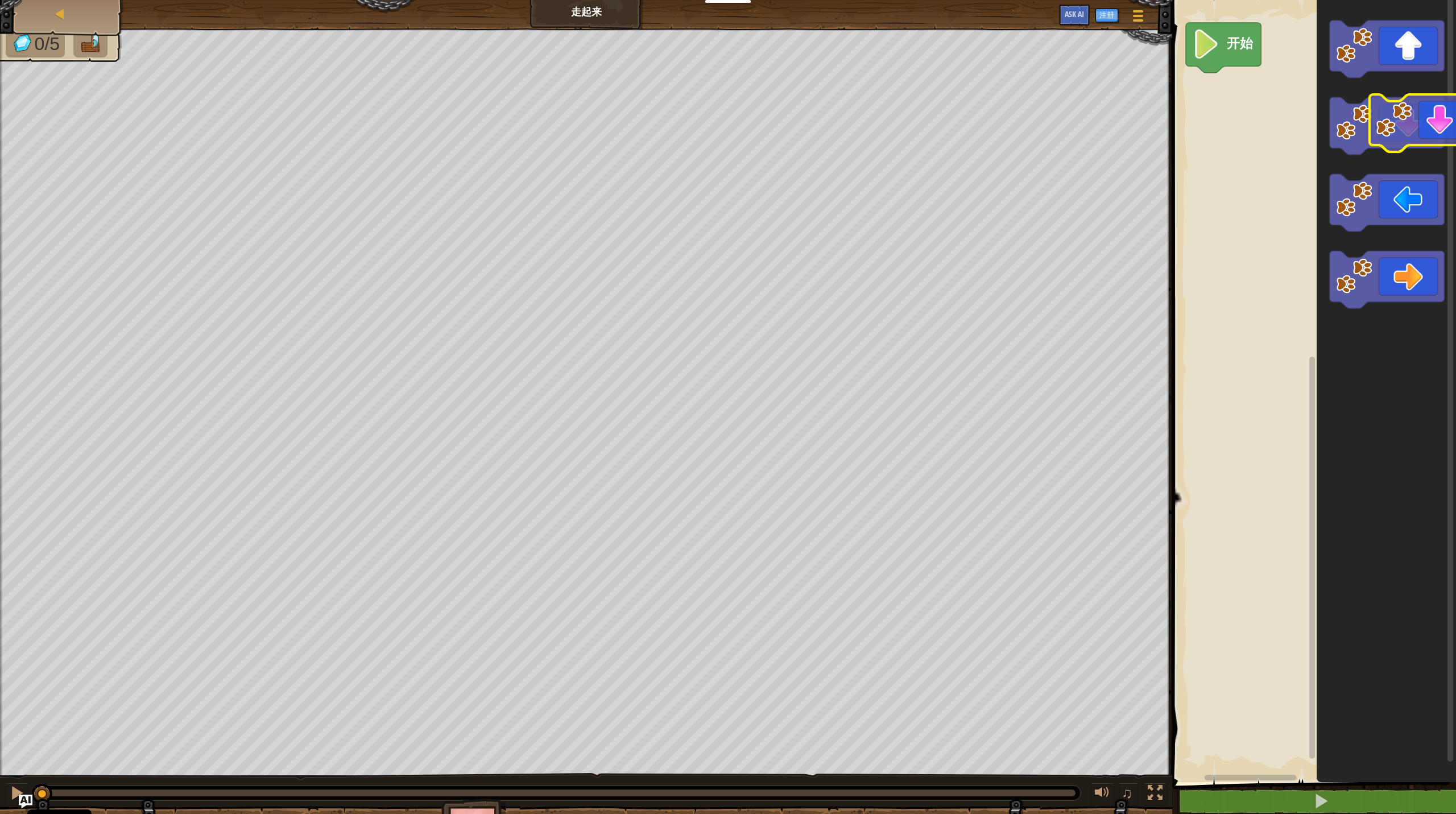
click at [842, 121] on div "开始" at bounding box center [1313, 388] width 287 height 788
click at [842, 92] on div "开始" at bounding box center [1313, 388] width 287 height 788
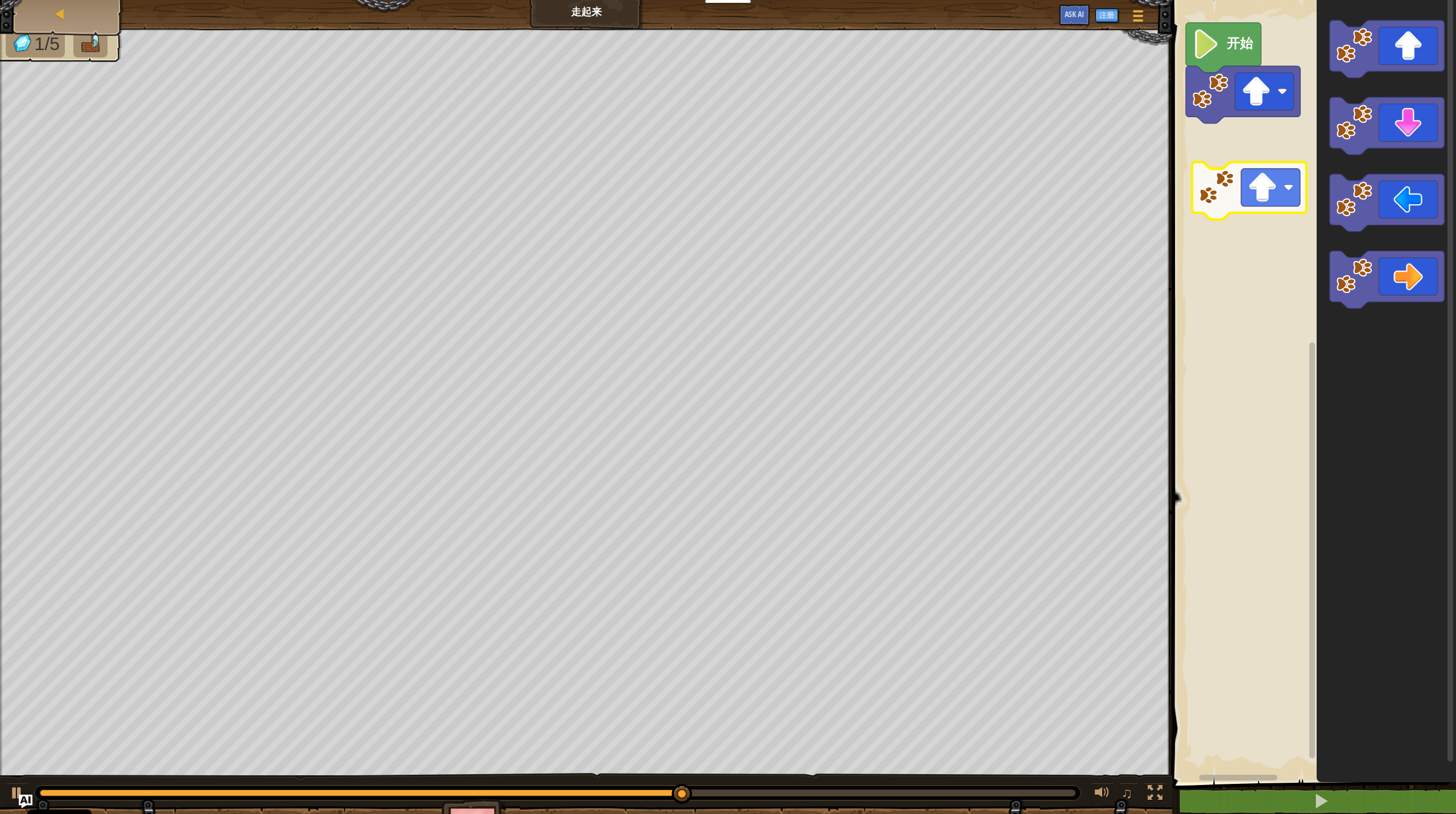
click at [842, 148] on div "开始" at bounding box center [1313, 388] width 287 height 788
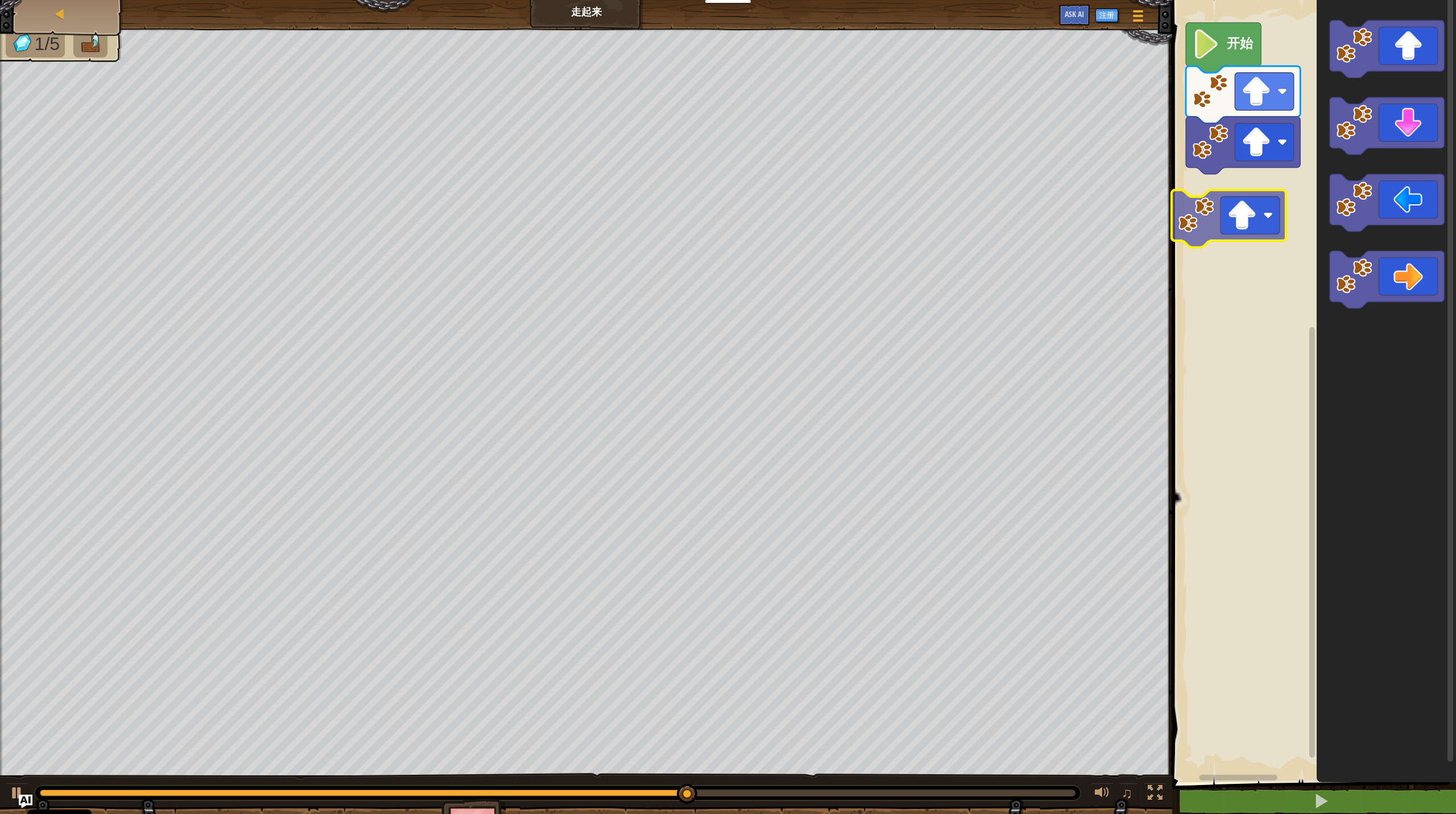
click at [842, 211] on div "开始" at bounding box center [1313, 388] width 287 height 788
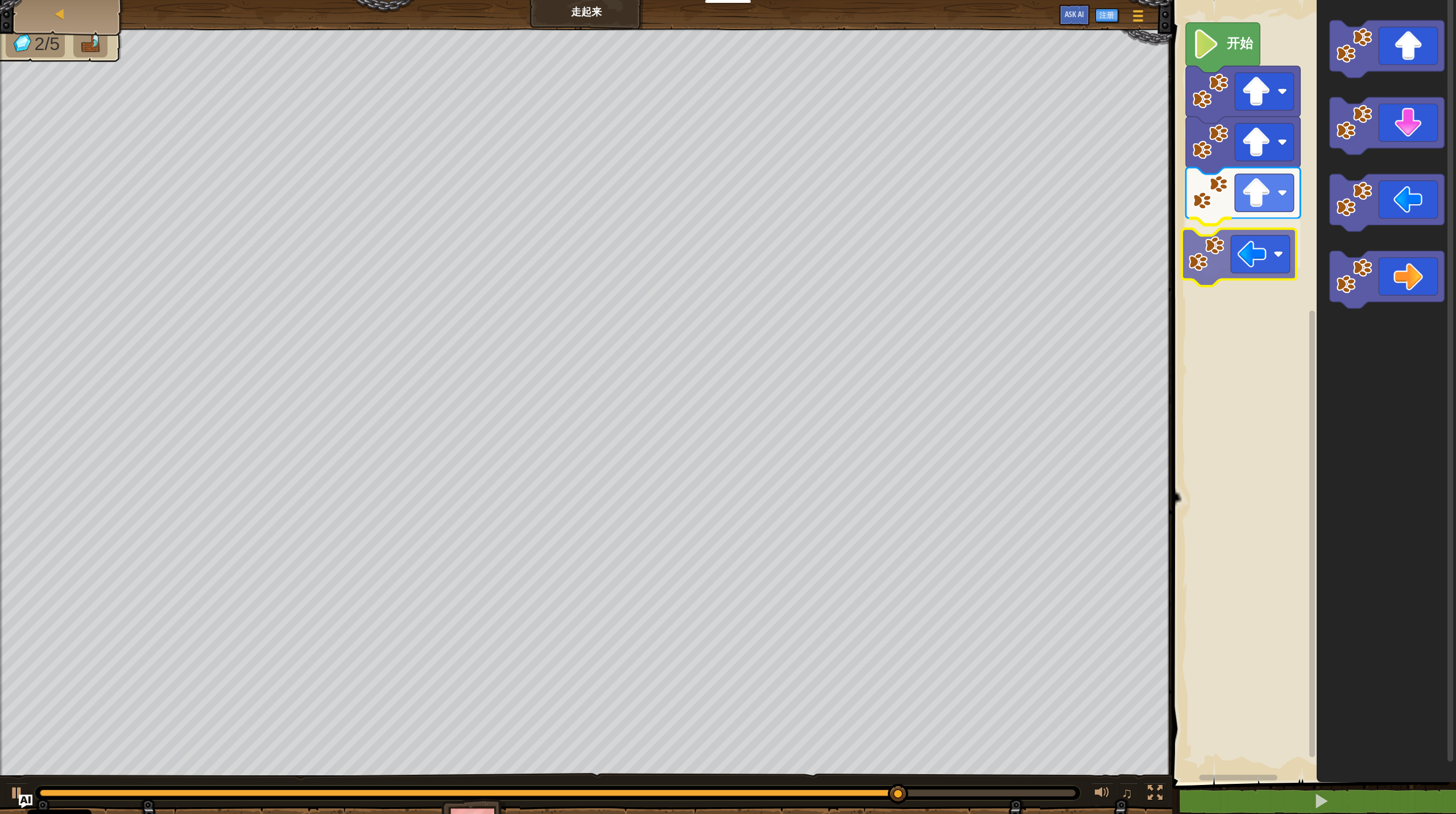
click at [842, 268] on div "开始" at bounding box center [1313, 388] width 287 height 788
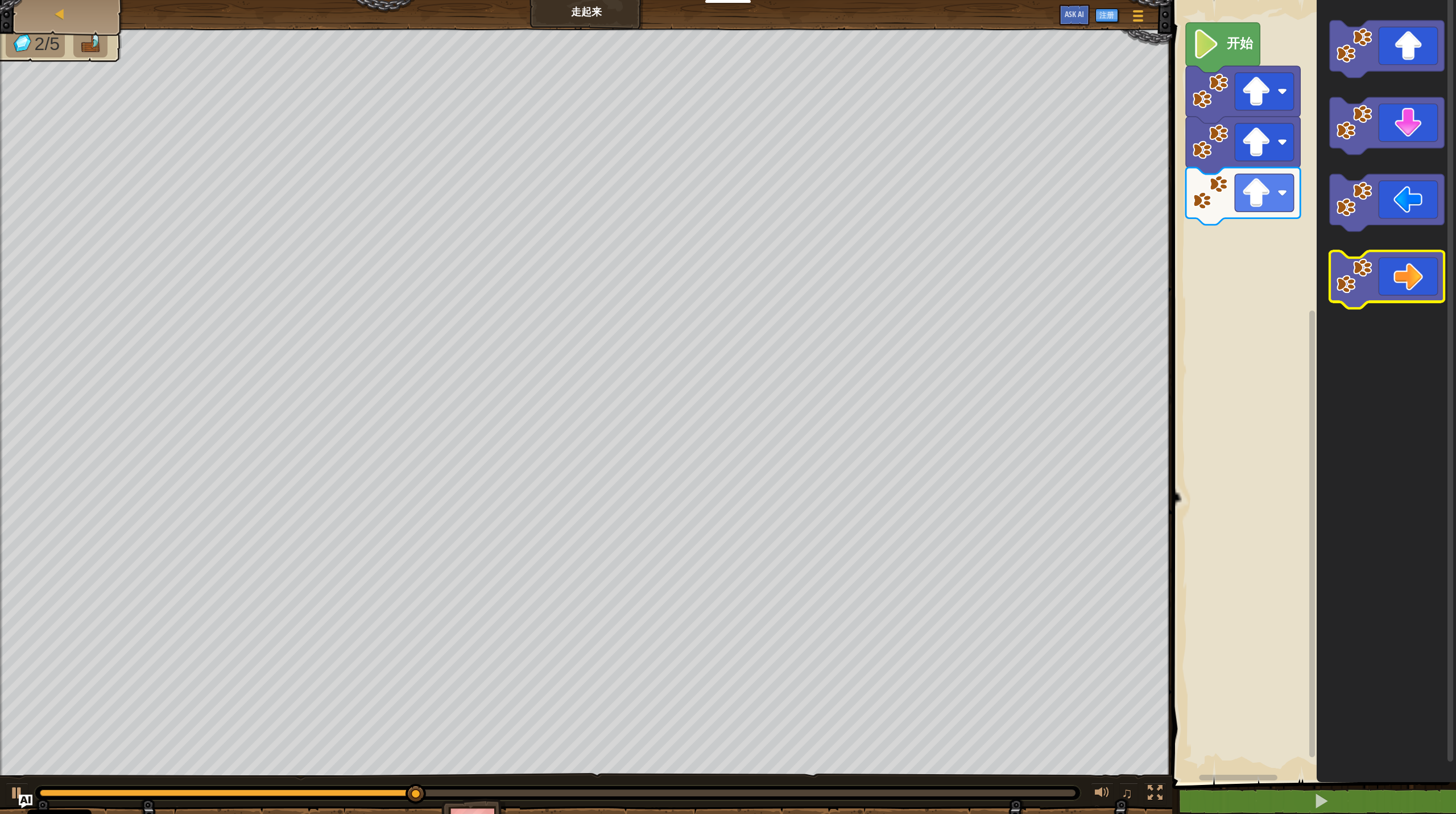
click at [842, 296] on icon "Blockly工作区" at bounding box center [1387, 279] width 114 height 57
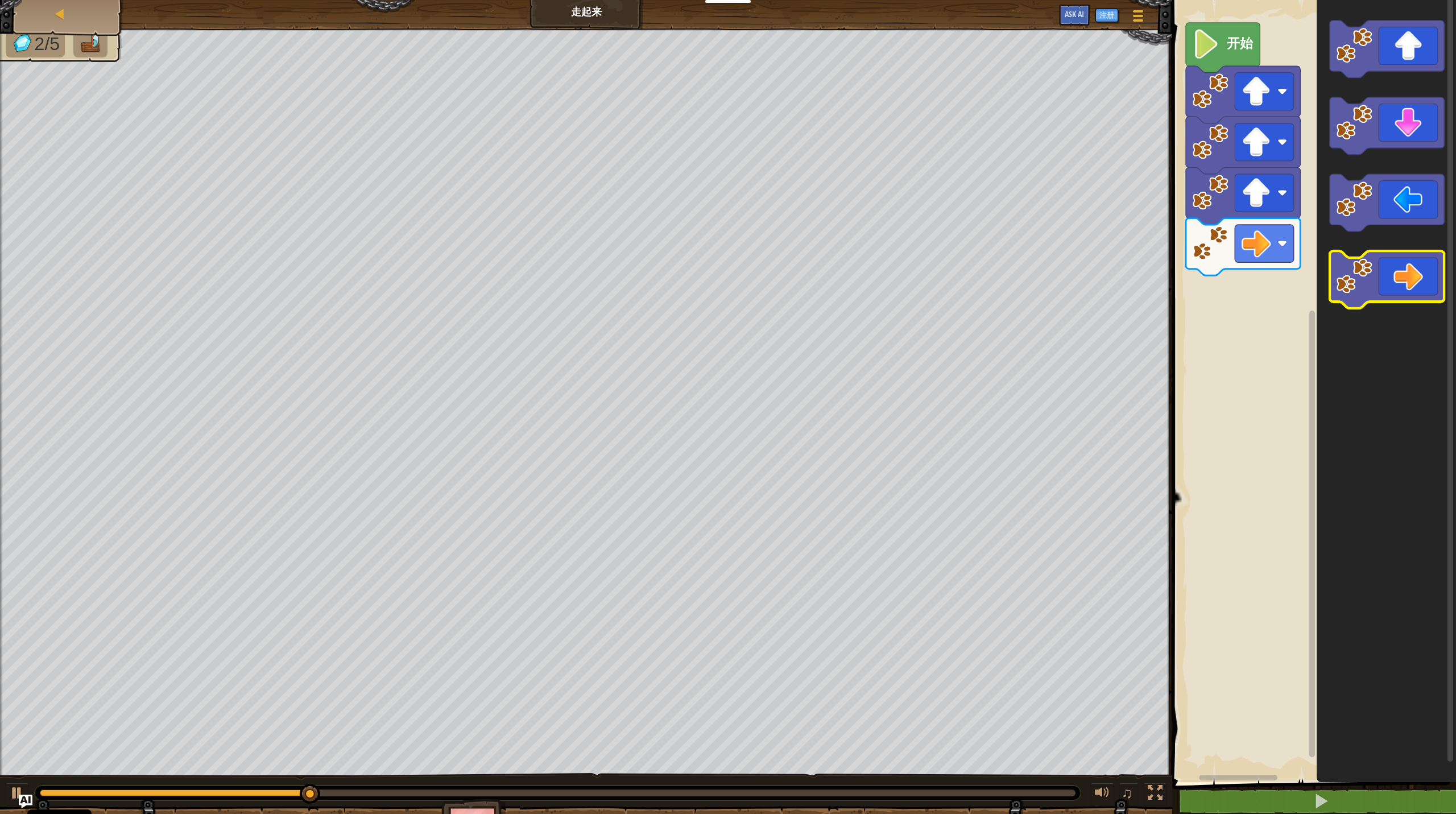
click at [842, 296] on icon "Blockly工作区" at bounding box center [1387, 279] width 114 height 57
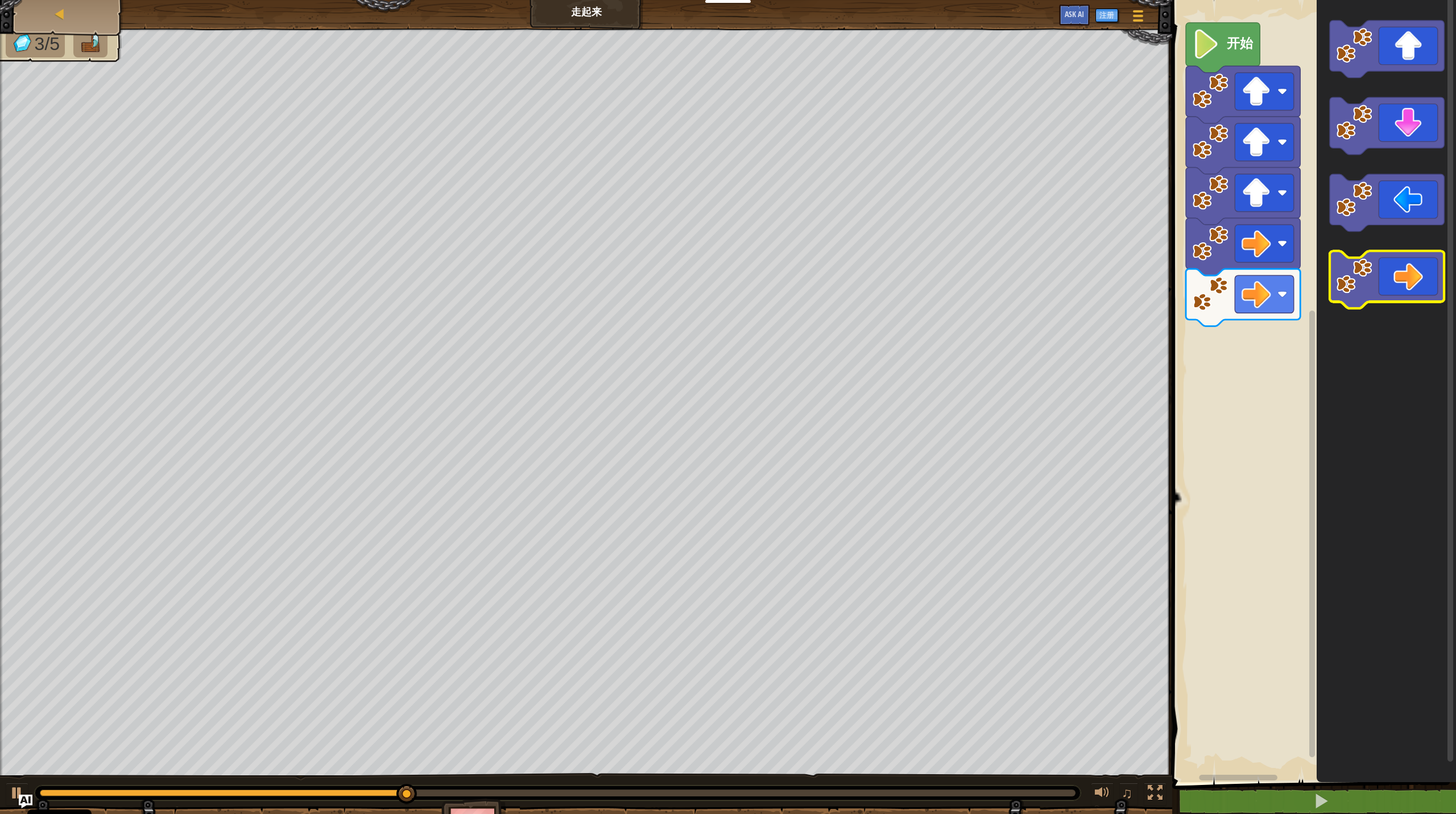
click at [842, 296] on icon "Blockly工作区" at bounding box center [1387, 279] width 114 height 57
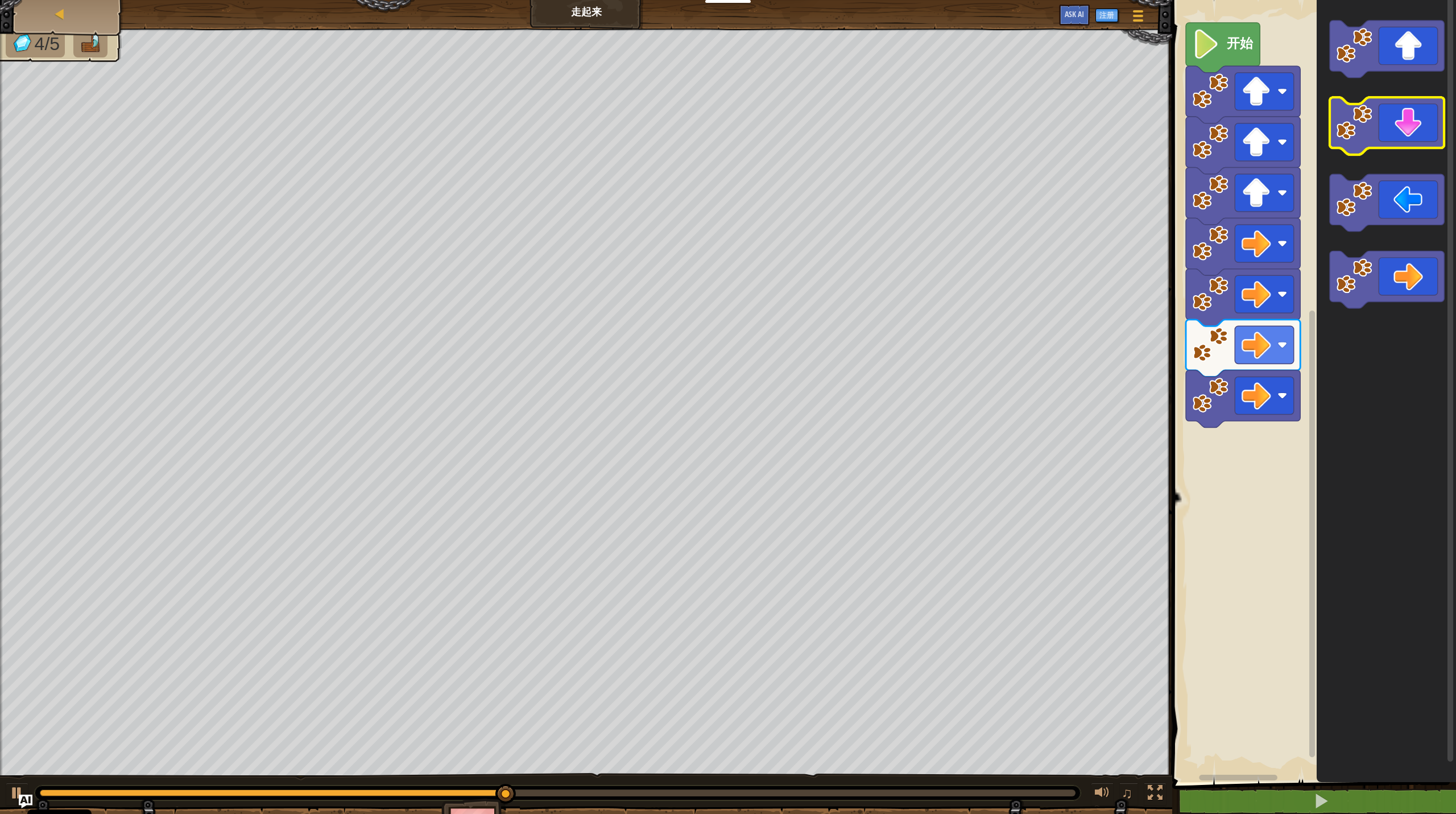
click at [842, 120] on icon "Blockly工作区" at bounding box center [1387, 126] width 114 height 57
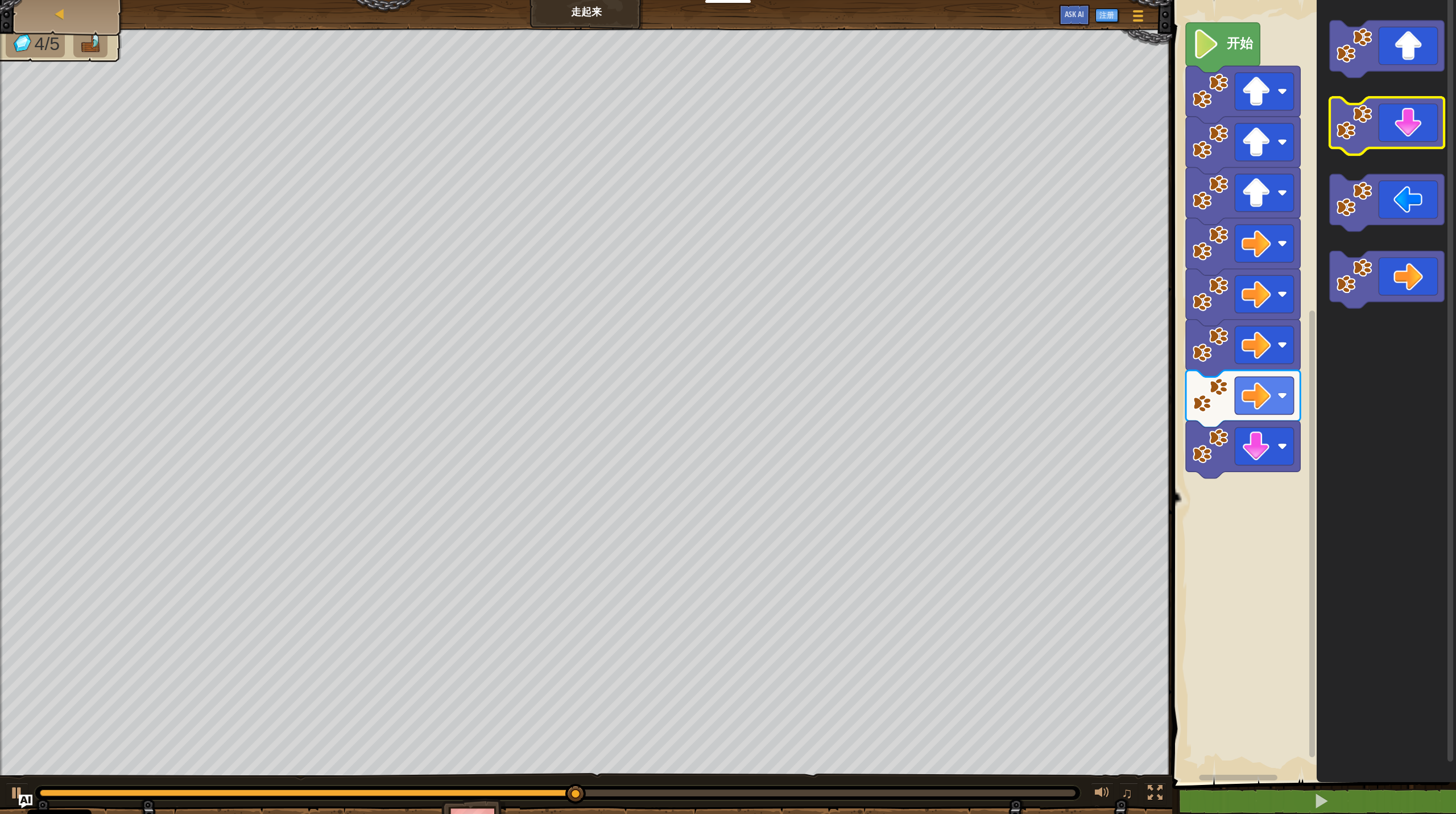
click at [842, 120] on icon "Blockly工作区" at bounding box center [1387, 126] width 114 height 57
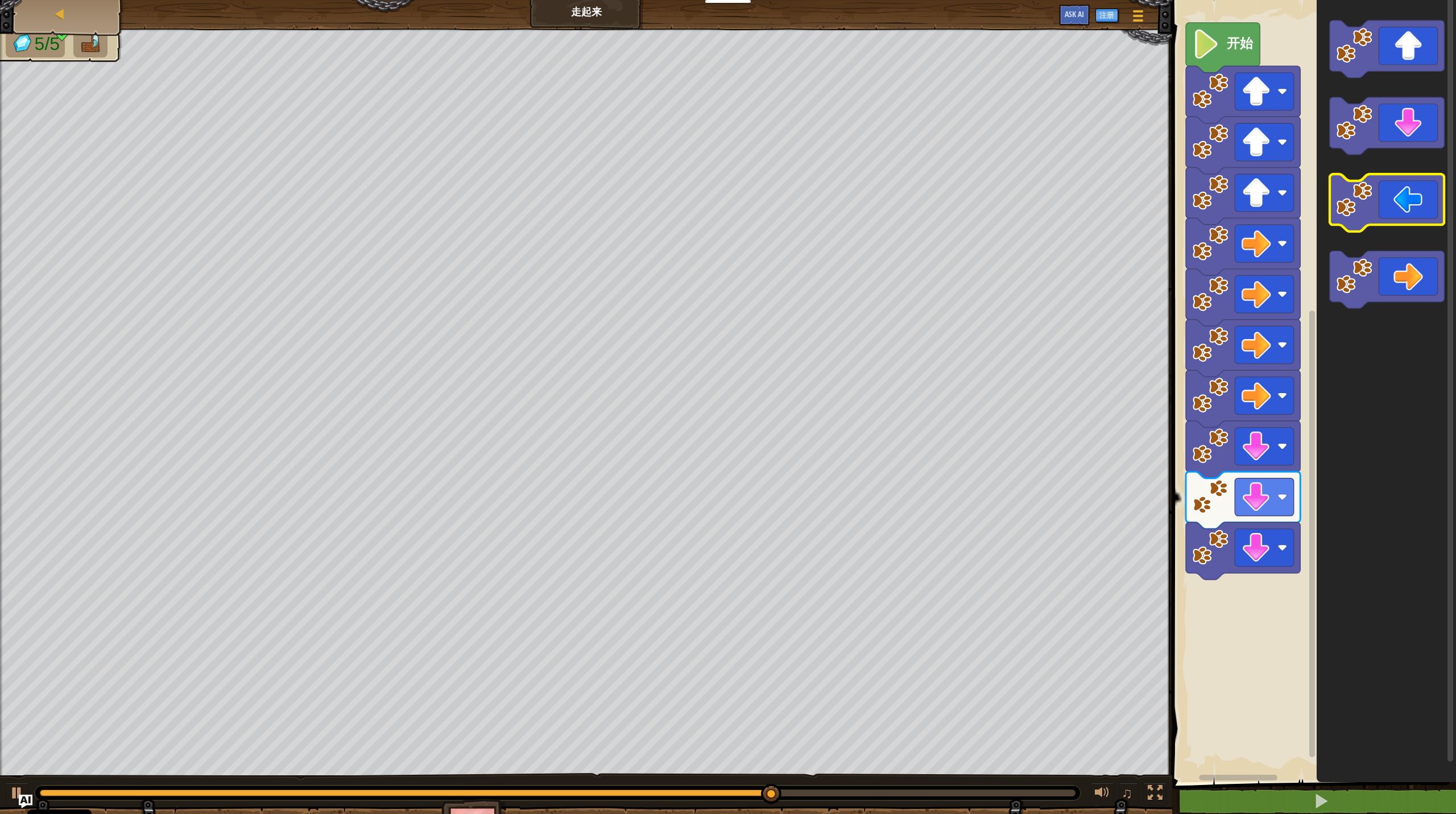
click at [842, 211] on icon "Blockly工作区" at bounding box center [1387, 202] width 114 height 57
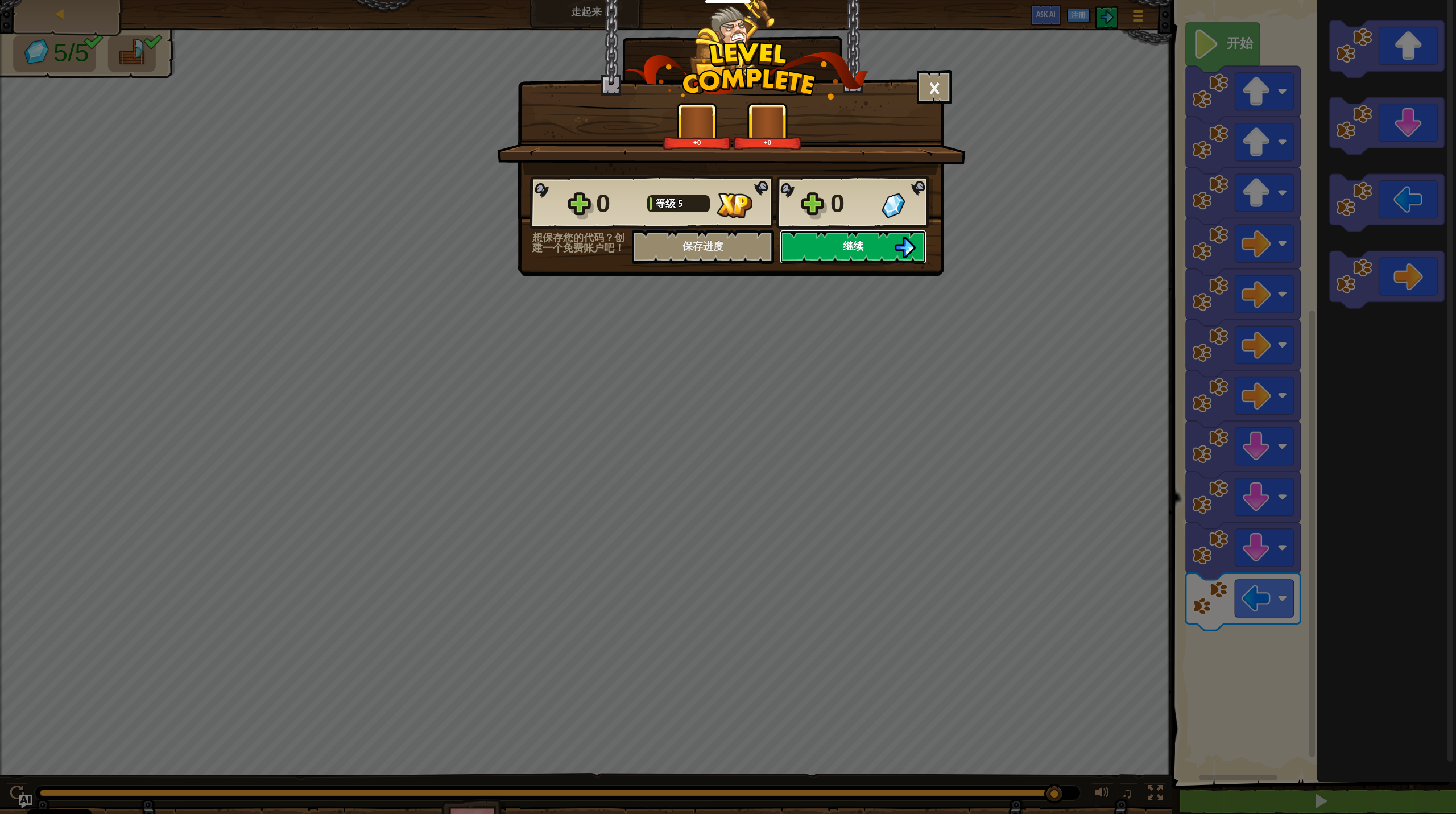
click at [842, 260] on button "继续" at bounding box center [854, 247] width 147 height 34
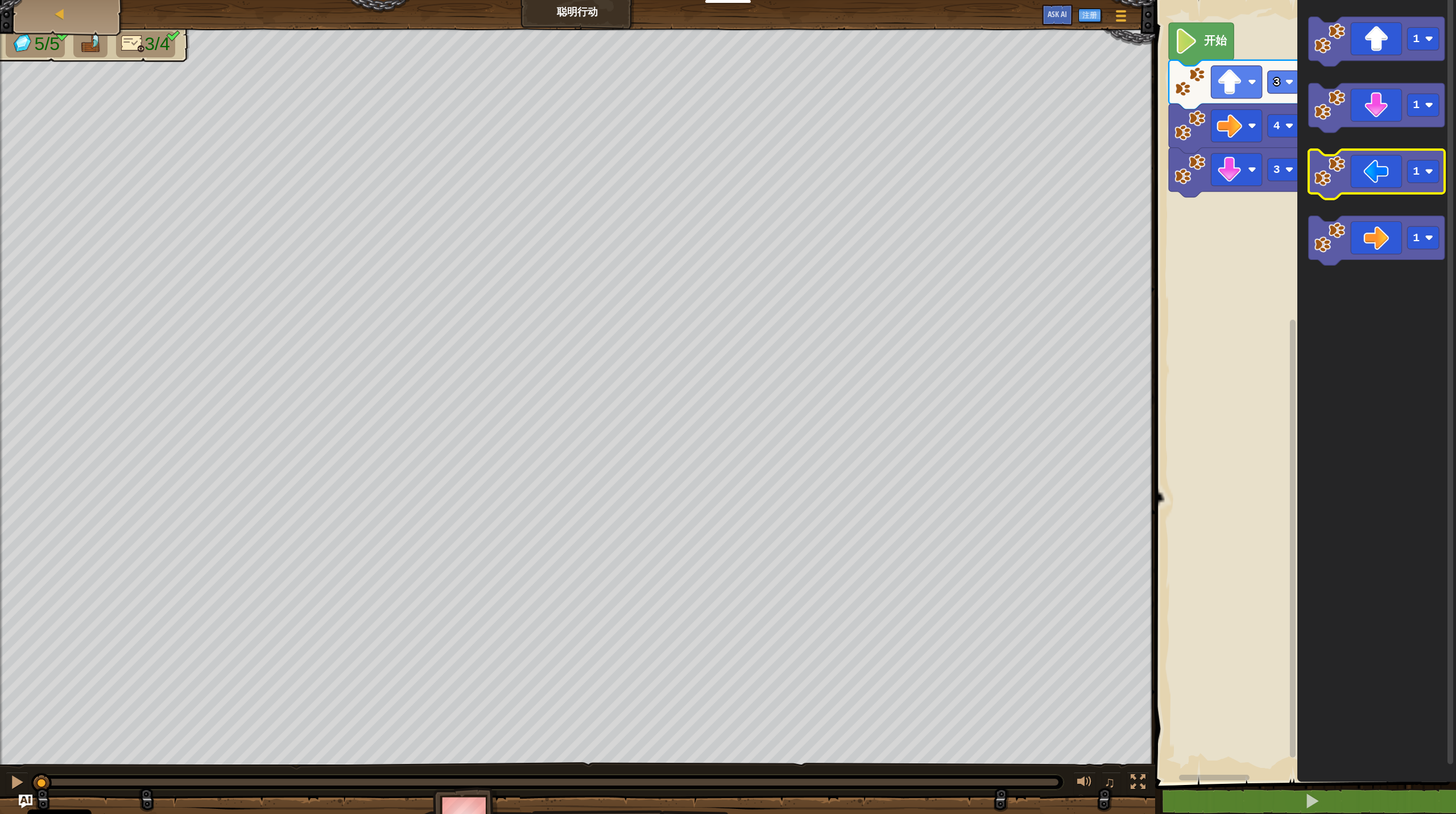
click at [842, 177] on image "Blockly工作区" at bounding box center [1330, 171] width 31 height 31
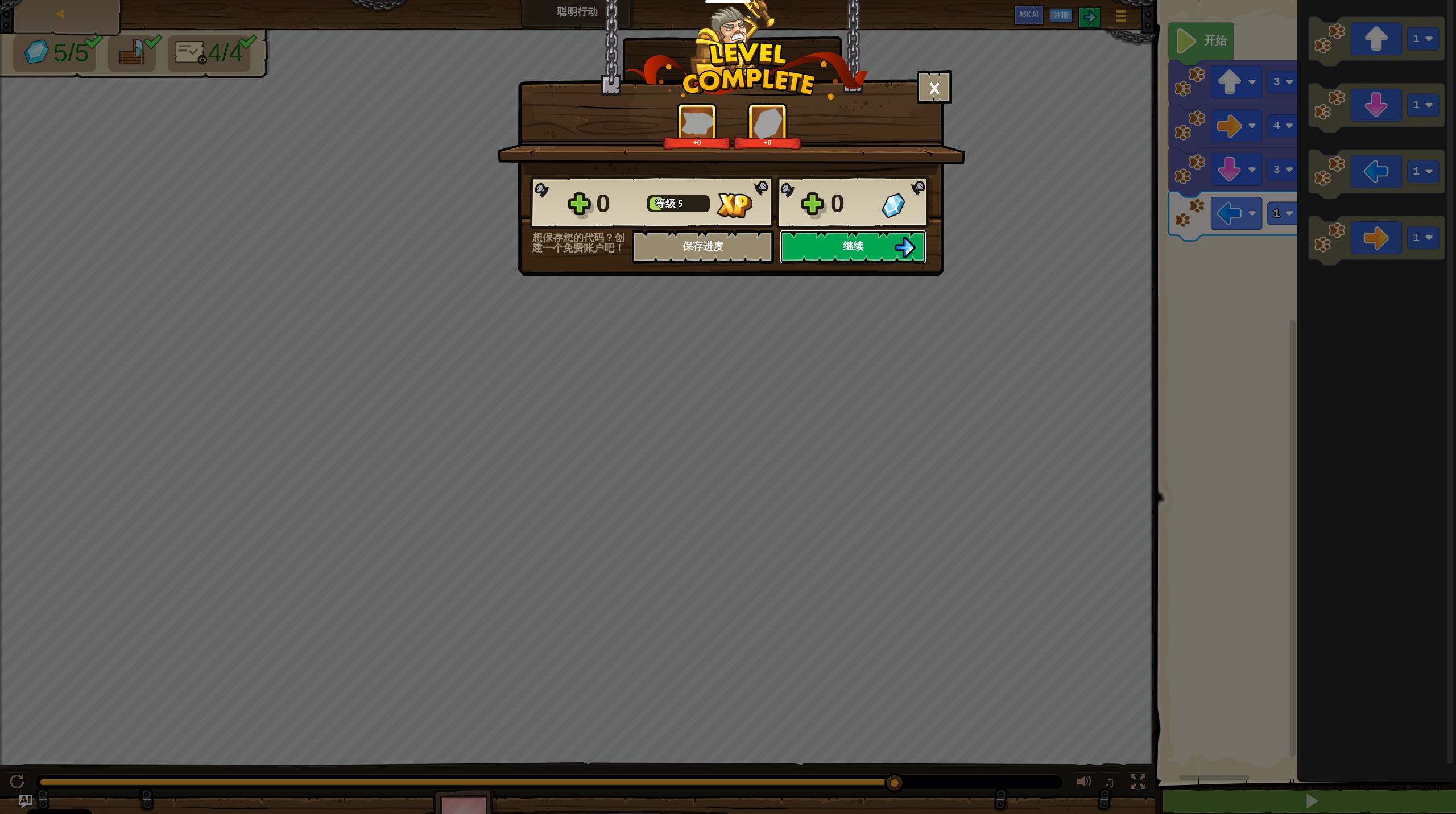
click at [842, 246] on button "继续" at bounding box center [854, 247] width 147 height 34
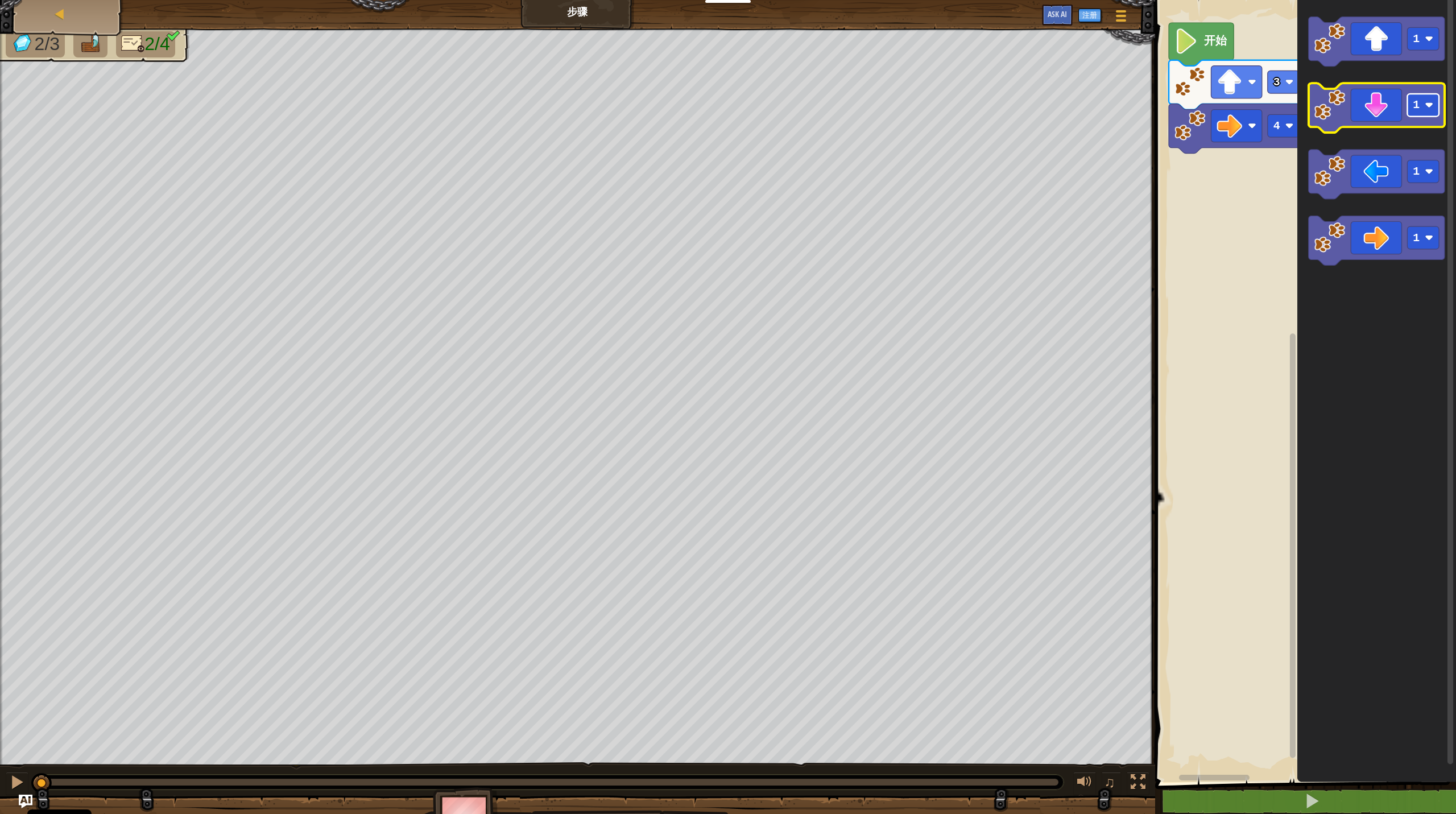
click at [842, 108] on rect "Blockly工作区" at bounding box center [1423, 105] width 32 height 23
click at [842, 183] on div "4 3 开始 1 3 1 1 3" at bounding box center [1304, 388] width 304 height 788
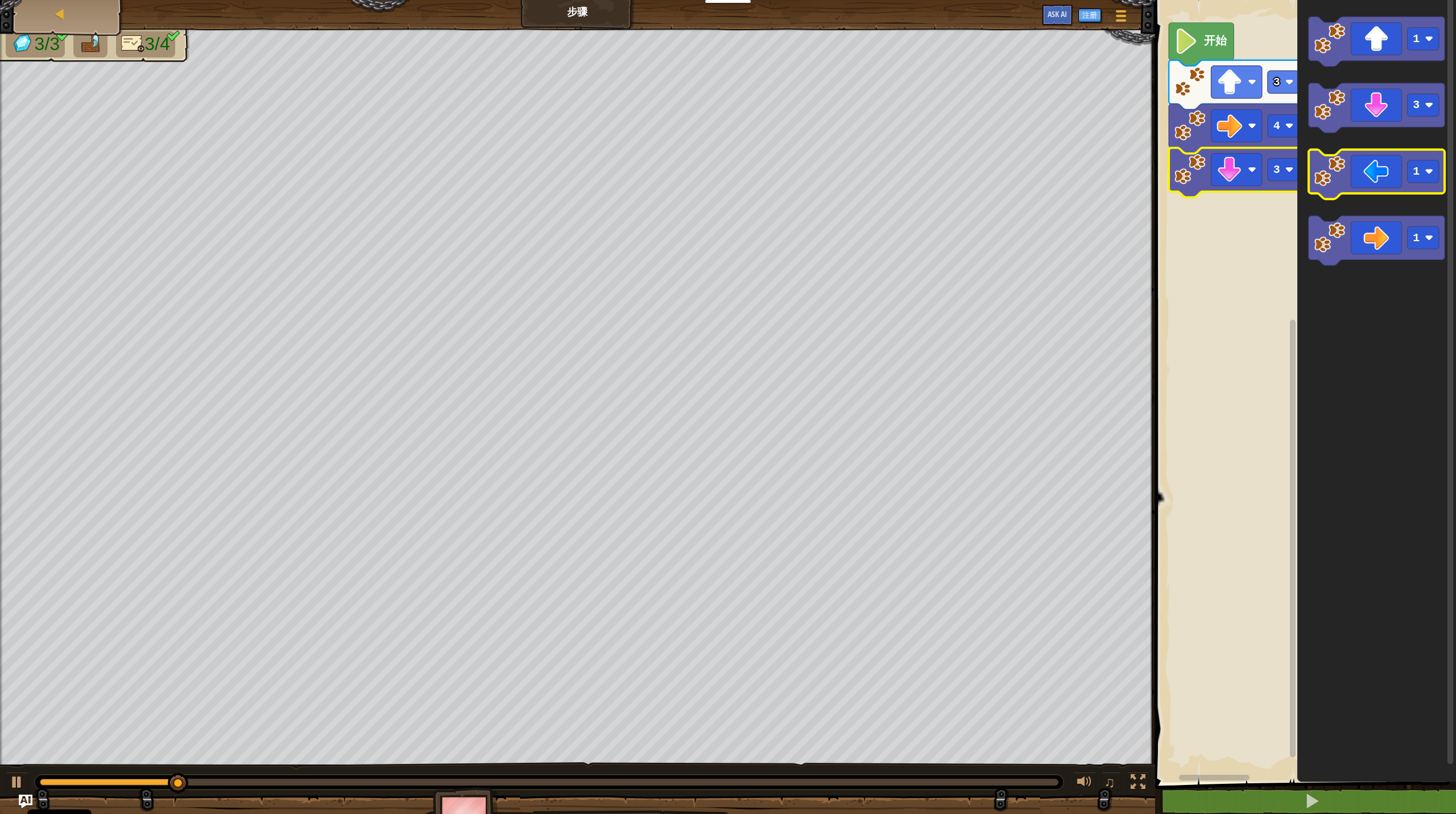
click at [842, 191] on icon "Blockly工作区" at bounding box center [1377, 175] width 136 height 49
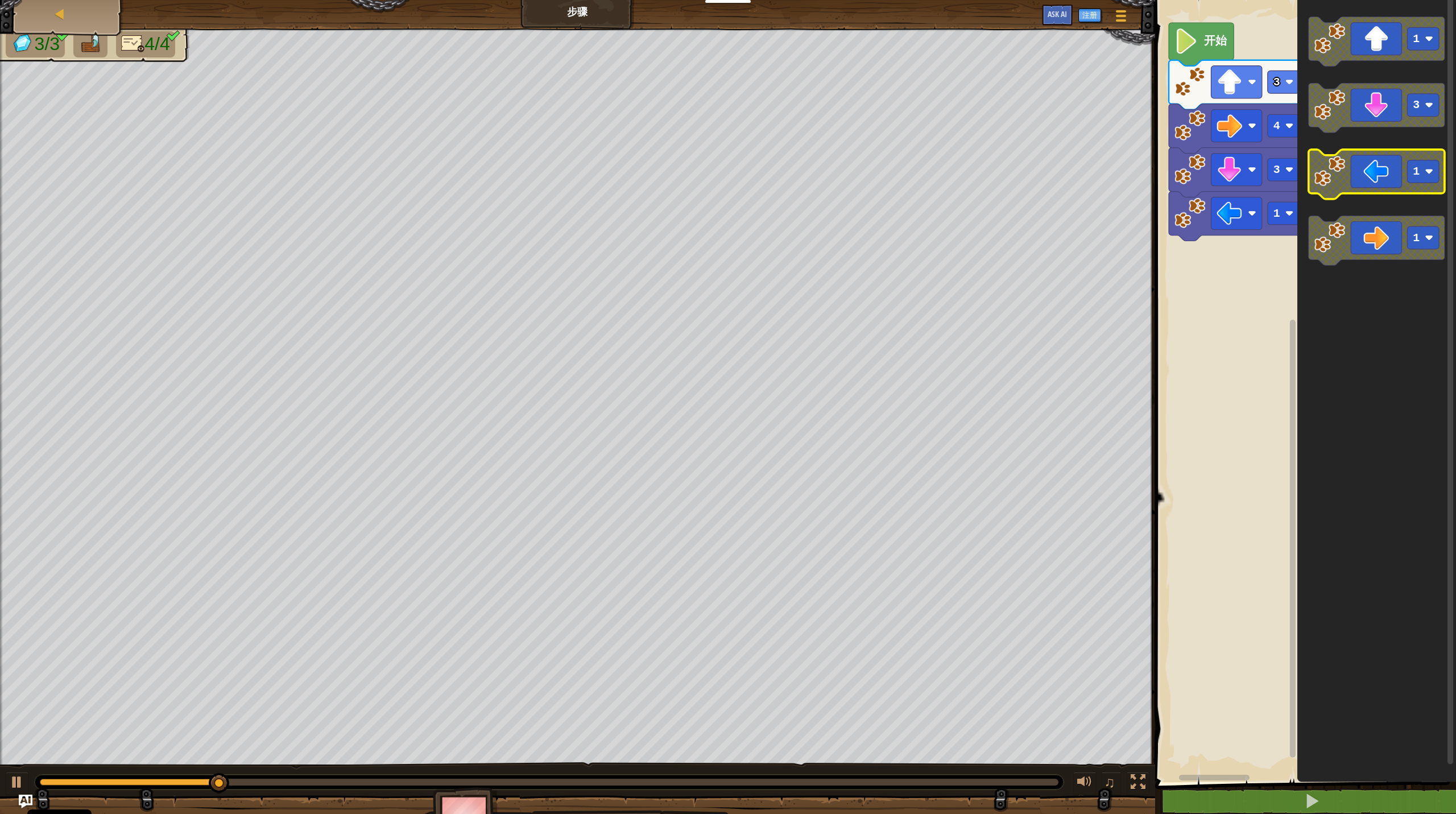
click at [842, 191] on icon "Blockly工作区" at bounding box center [1377, 175] width 136 height 49
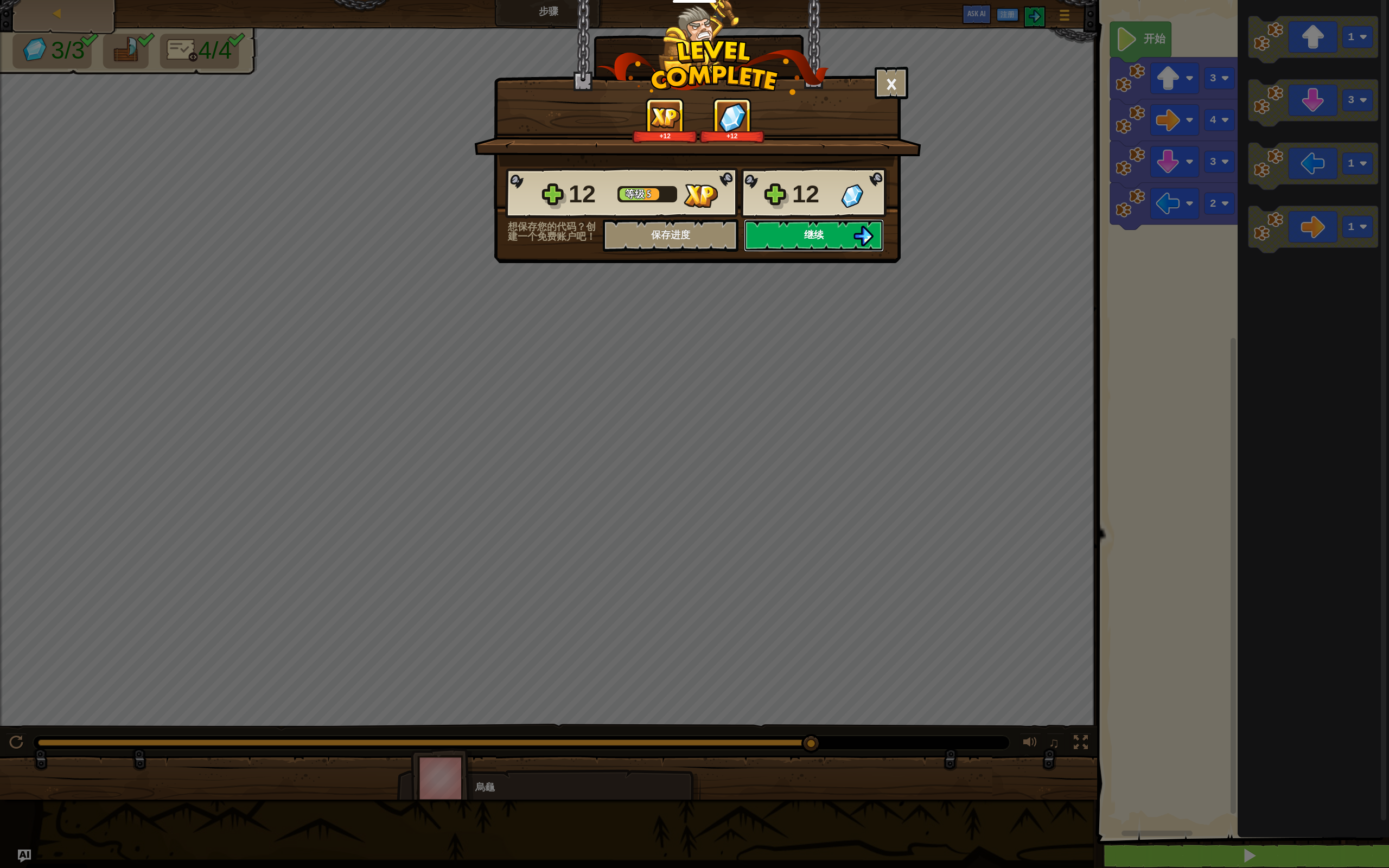
click at [803, 235] on span "继续" at bounding box center [814, 235] width 19 height 14
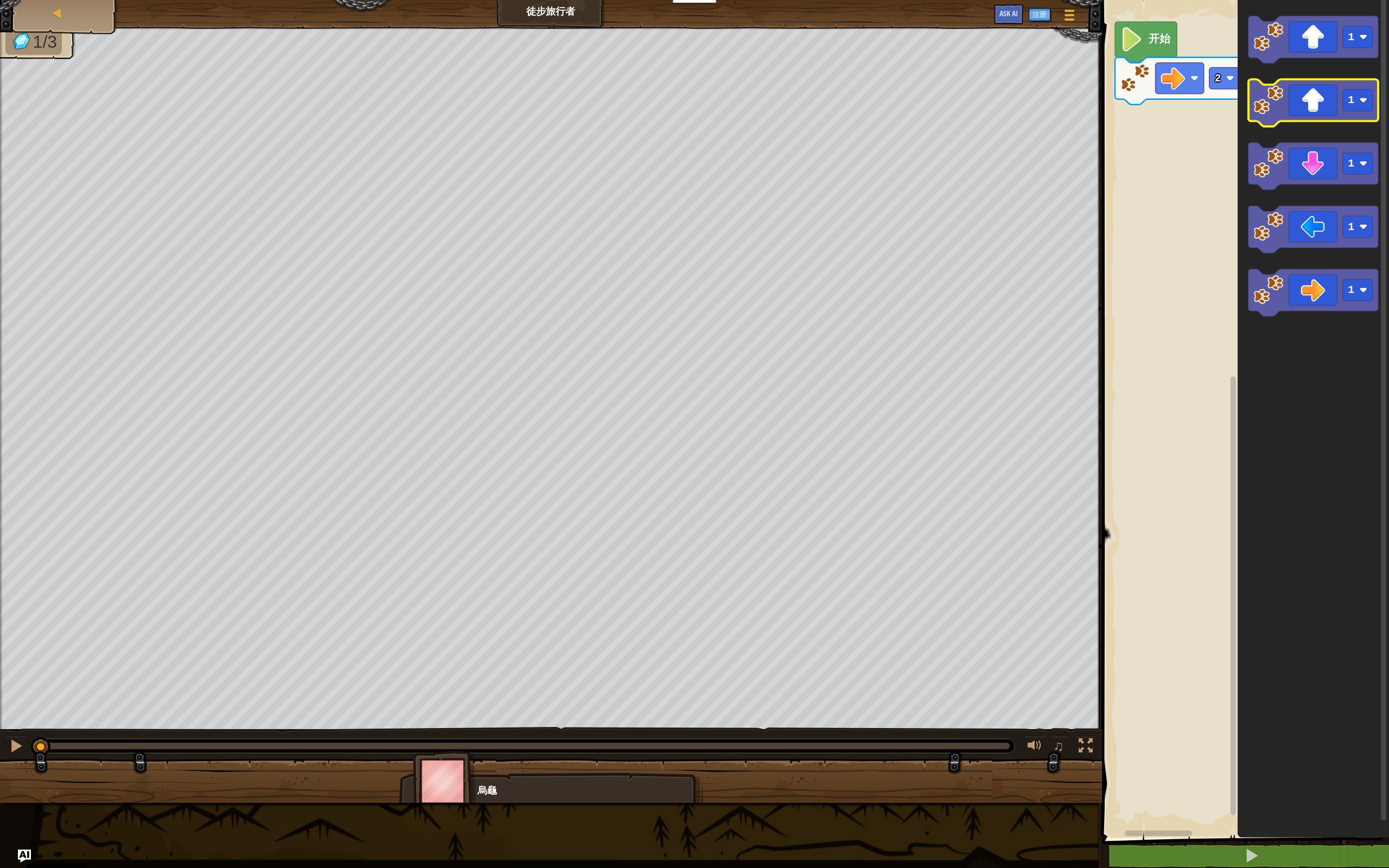
click at [803, 112] on icon "Blockly工作区" at bounding box center [1313, 103] width 130 height 47
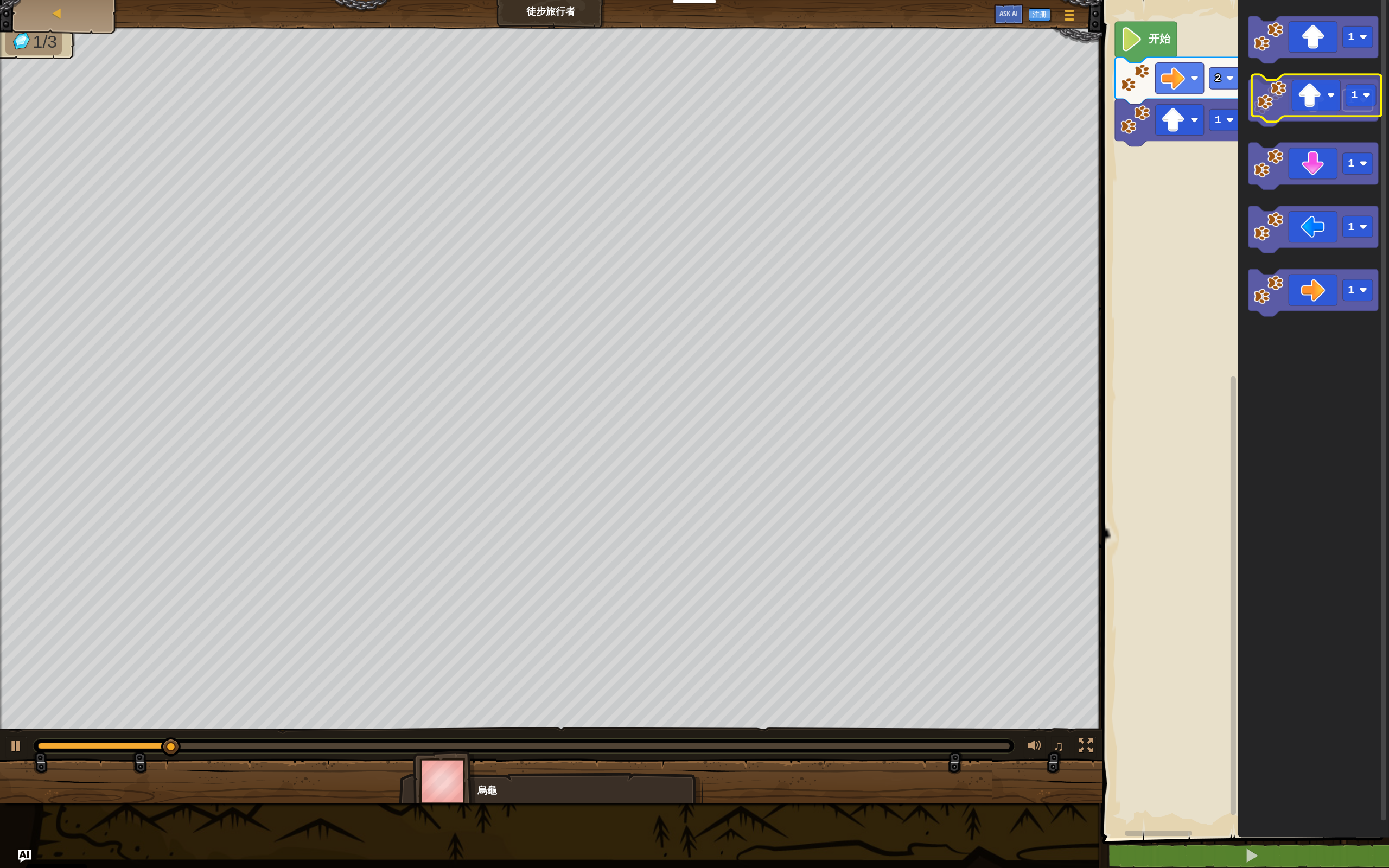
click at [803, 104] on rect "Blockly工作区" at bounding box center [1358, 100] width 31 height 22
click at [803, 103] on text "1" at bounding box center [1351, 100] width 6 height 12
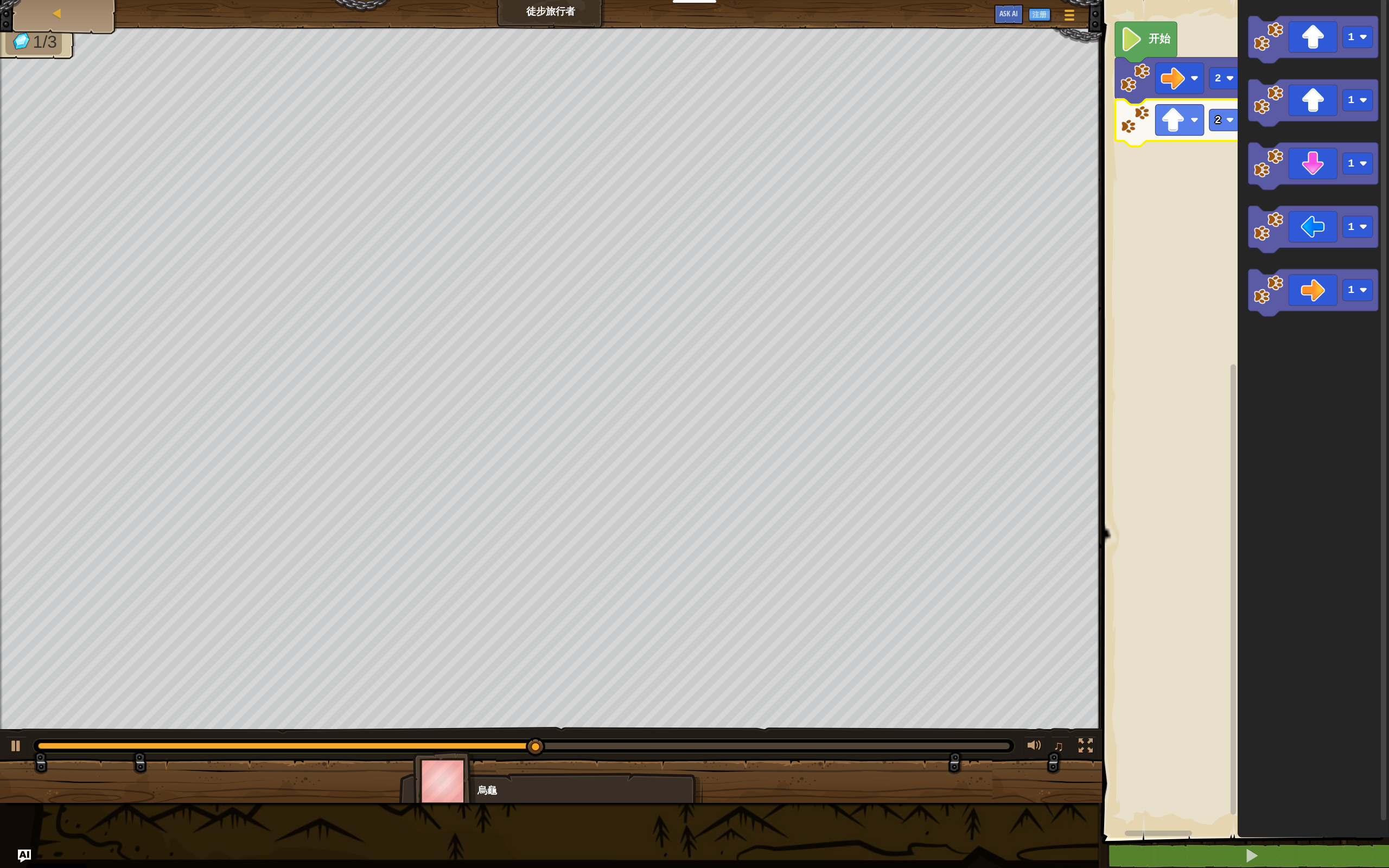
click at [803, 128] on g "Blockly工作区" at bounding box center [1234, 412] width 8 height 834
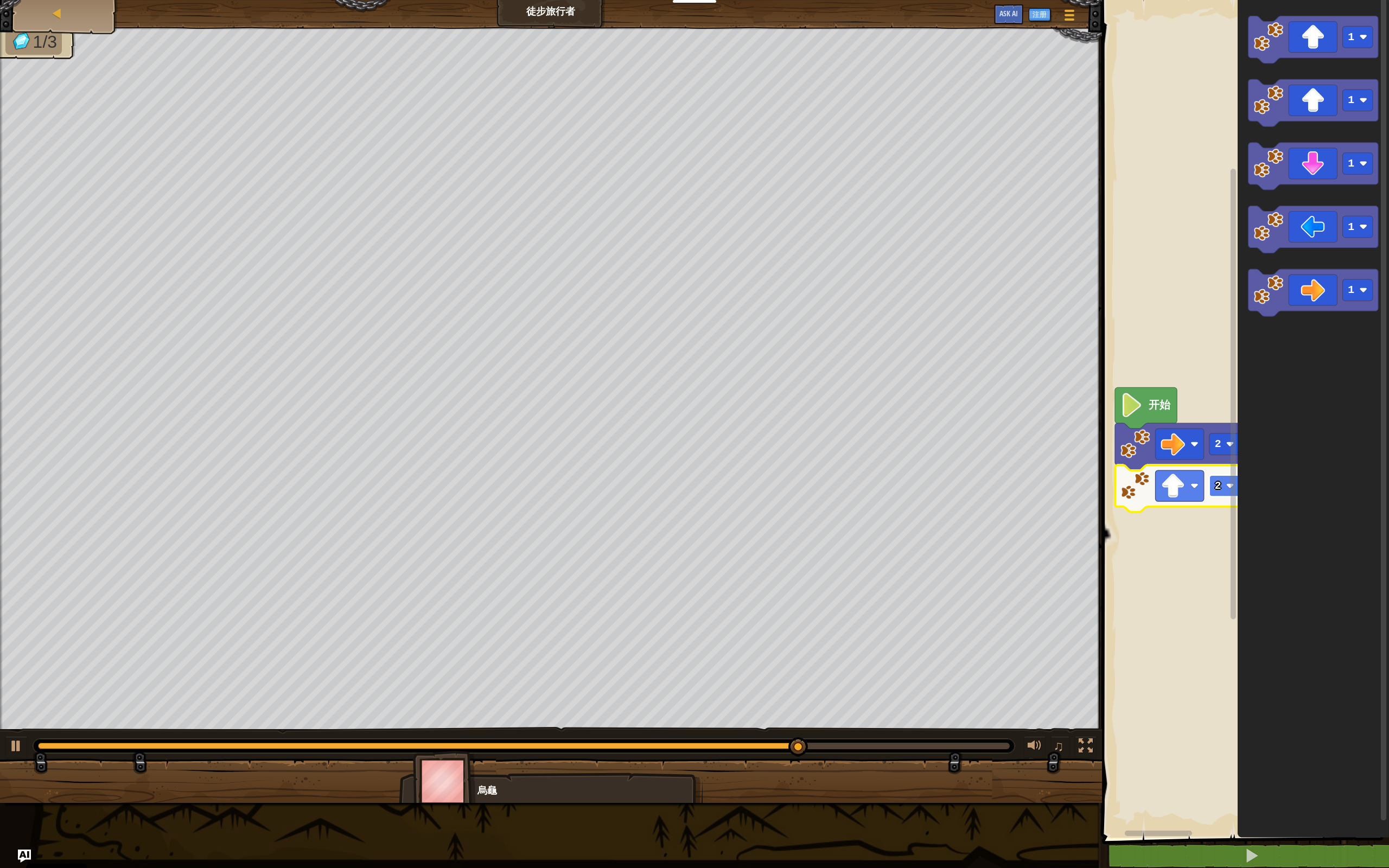
click at [803, 482] on text "2" at bounding box center [1218, 486] width 6 height 12
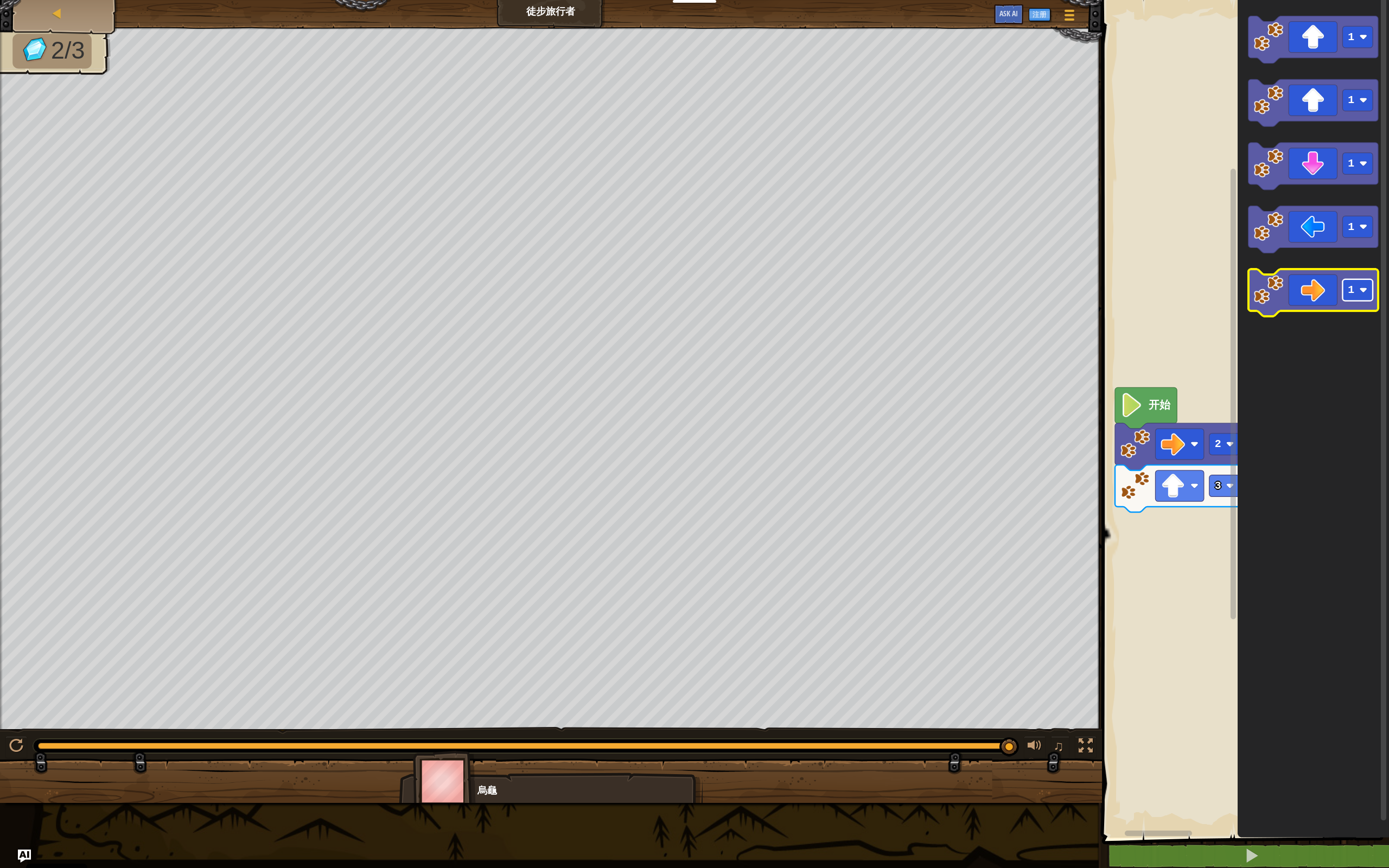
click at [803, 287] on image "Blockly工作区" at bounding box center [1363, 290] width 8 height 8
click at [803, 547] on div "开始 2 3 2 1 1 1 1 2 2" at bounding box center [1244, 416] width 290 height 843
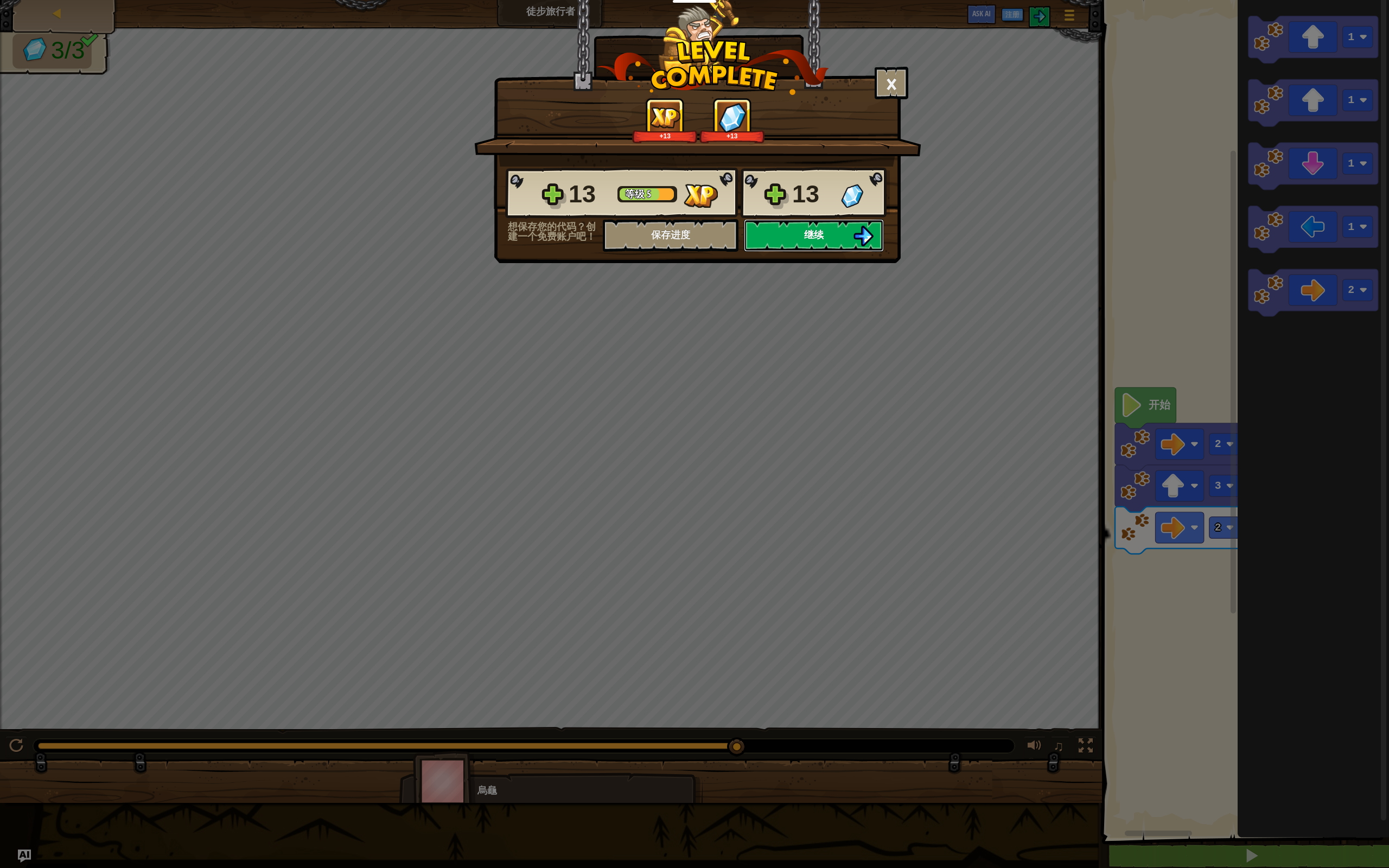
click at [803, 228] on button "继续" at bounding box center [814, 235] width 140 height 33
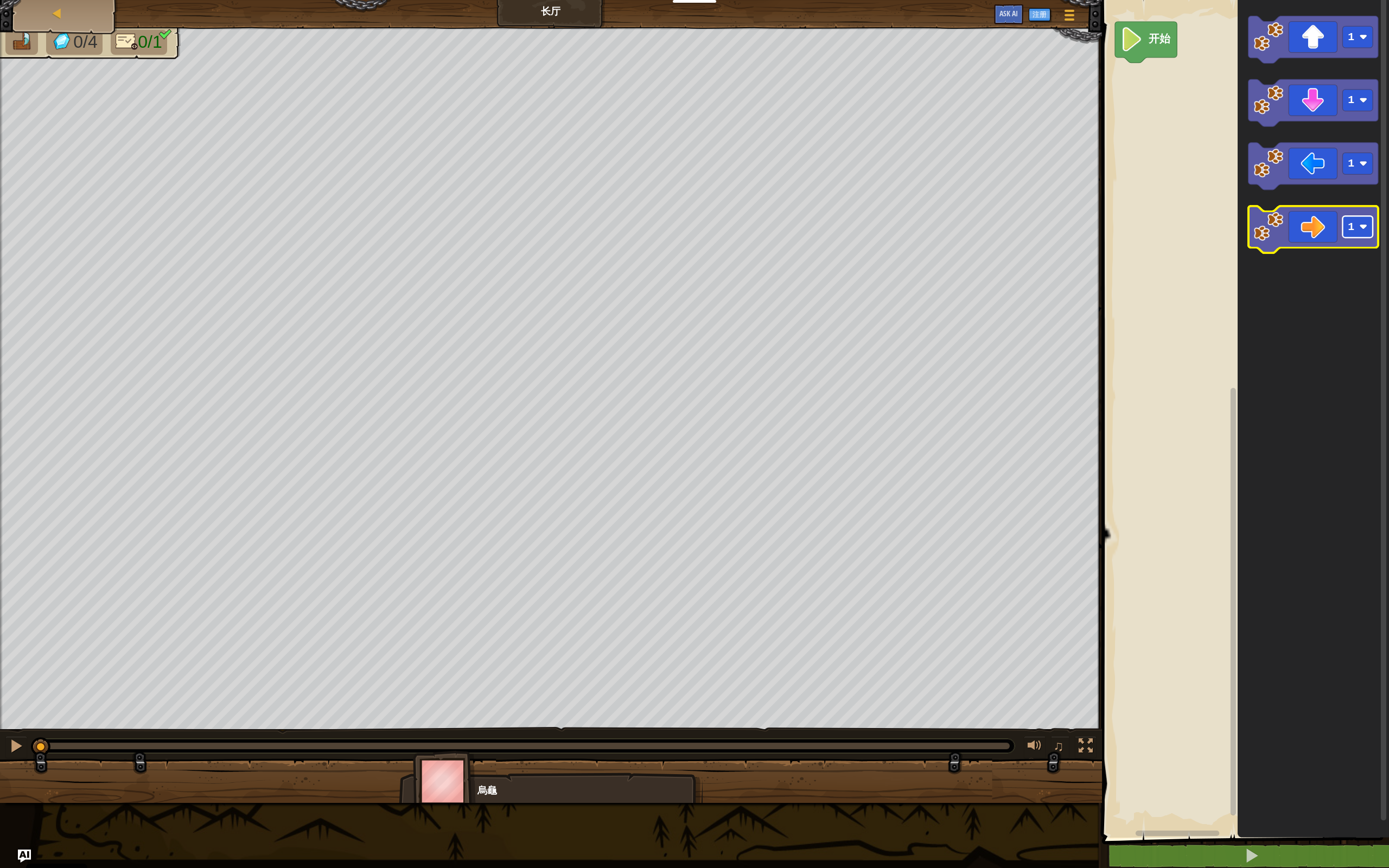
click at [803, 233] on rect "Blockly工作区" at bounding box center [1358, 226] width 31 height 22
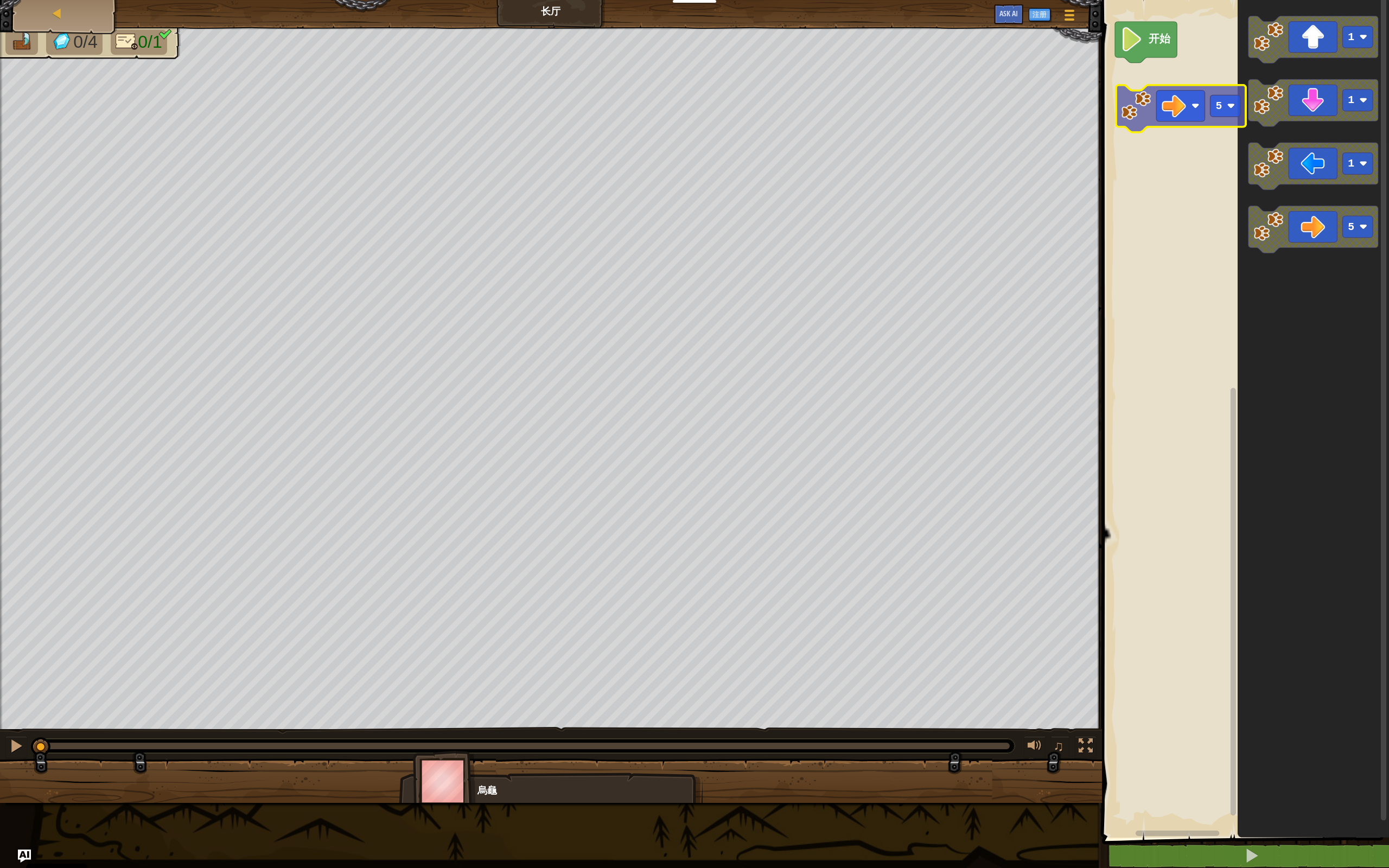
click at [803, 110] on div "开始 1 1 1 5 5" at bounding box center [1244, 416] width 290 height 843
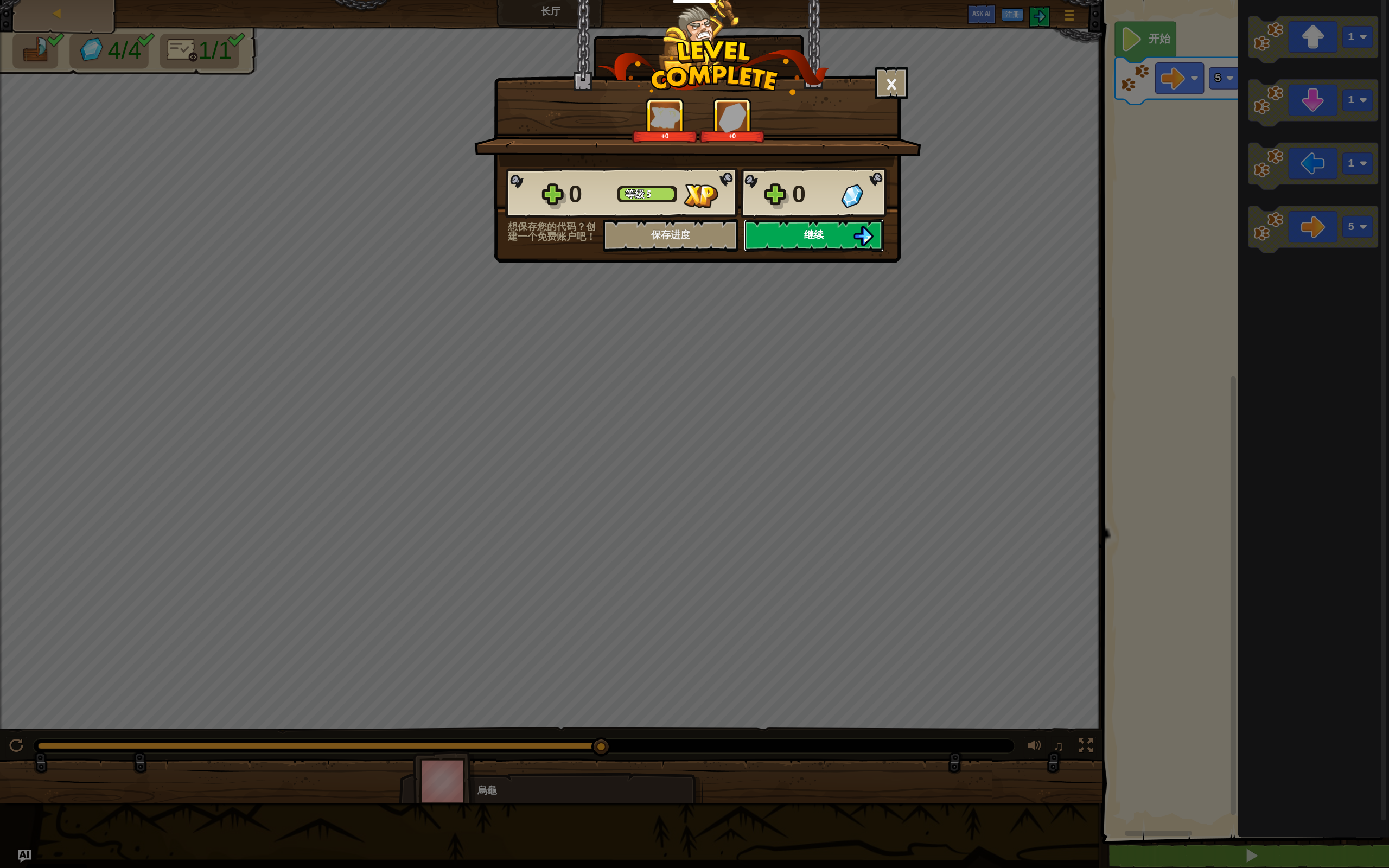
click at [803, 242] on button "继续" at bounding box center [814, 235] width 140 height 33
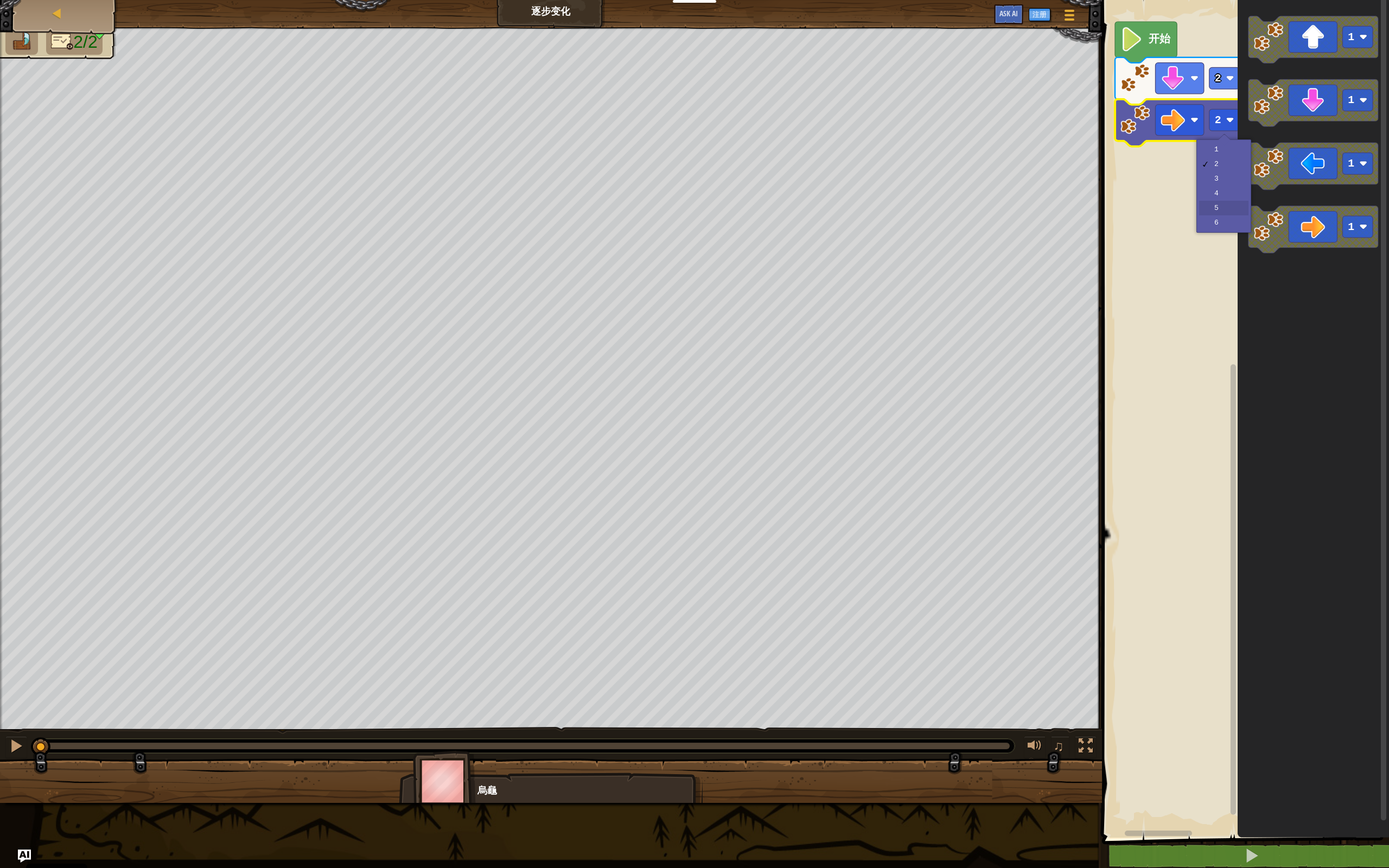
drag, startPoint x: 1229, startPoint y: 203, endPoint x: 1223, endPoint y: 203, distance: 6.0
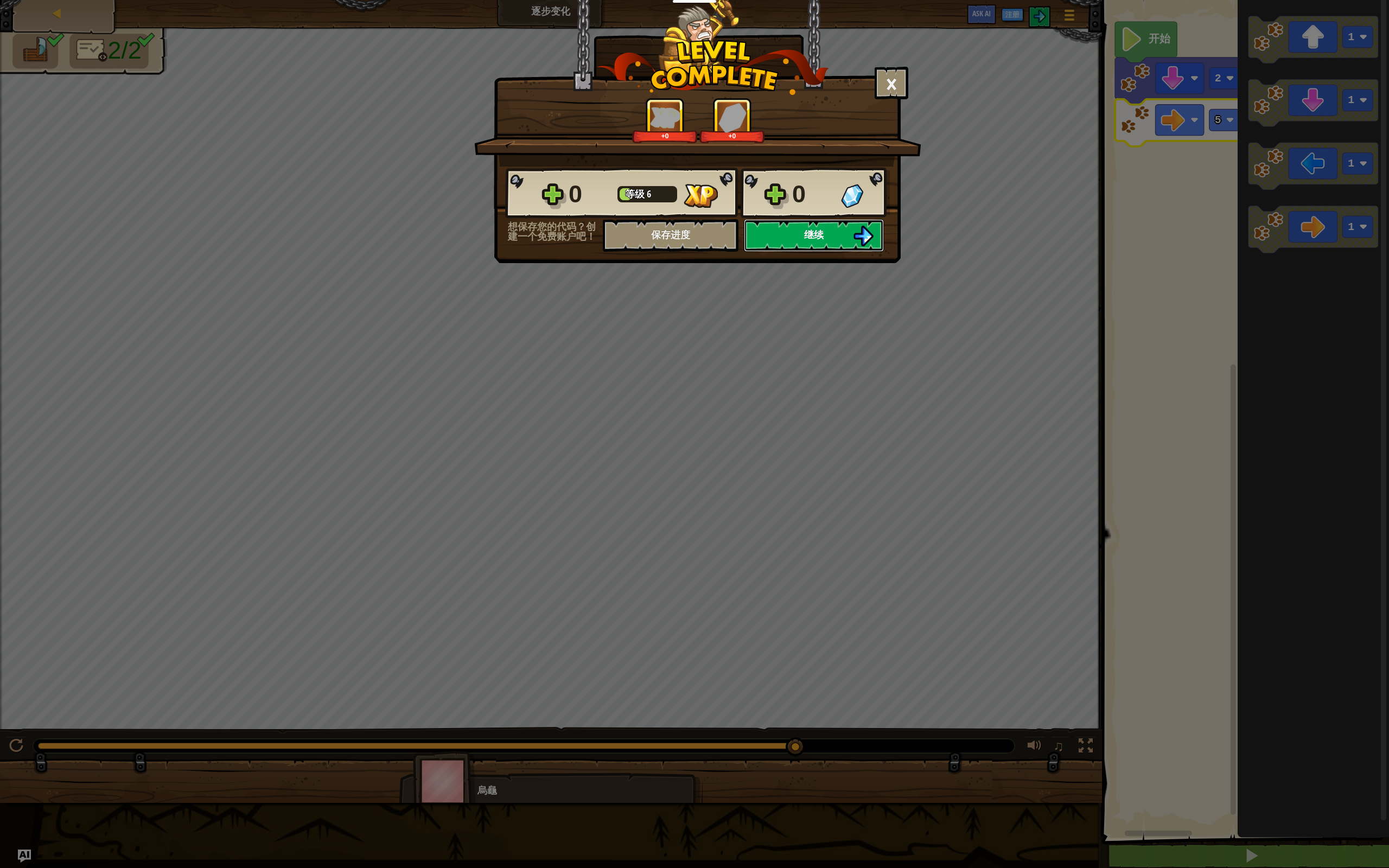
click at [803, 239] on button "继续" at bounding box center [814, 235] width 140 height 33
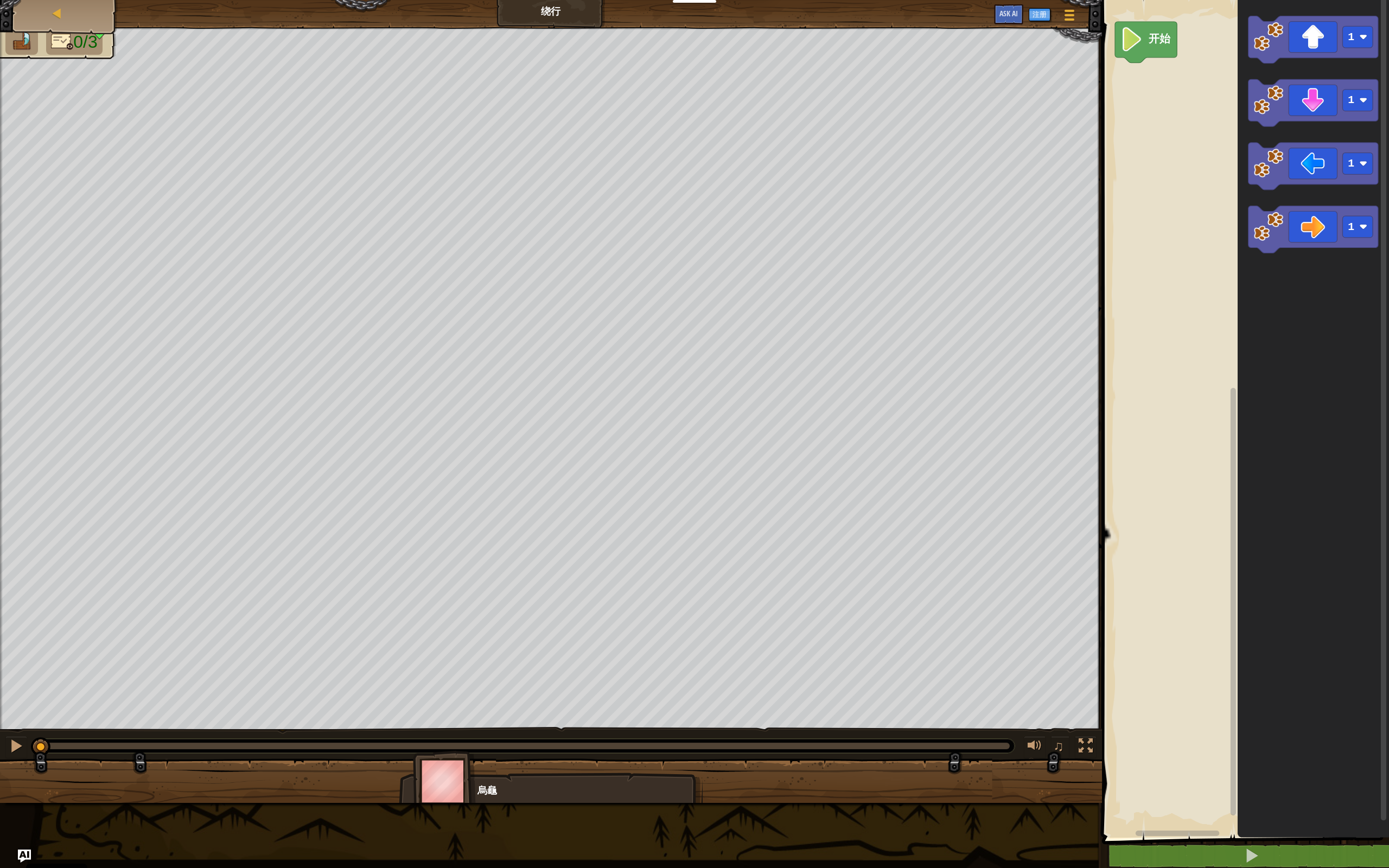
click at [803, 75] on div "开始 1 1 1 1" at bounding box center [1244, 416] width 290 height 843
click at [803, 85] on div "开始 1 1 1 1 1 1" at bounding box center [1244, 416] width 290 height 843
click at [803, 78] on text "1" at bounding box center [1218, 78] width 6 height 12
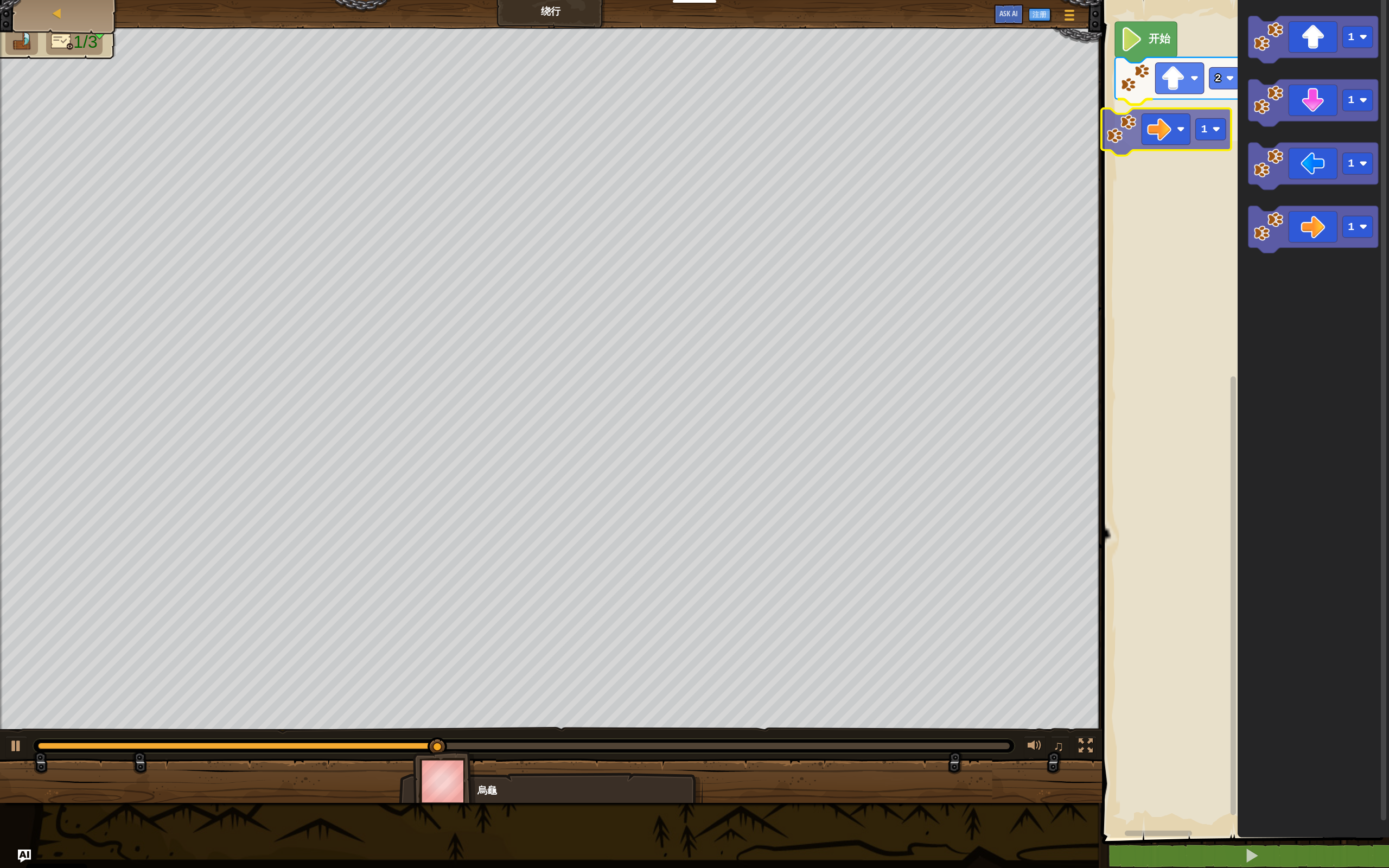
click at [803, 143] on div "开始 2 1 1 1 1 1 1" at bounding box center [1244, 416] width 290 height 843
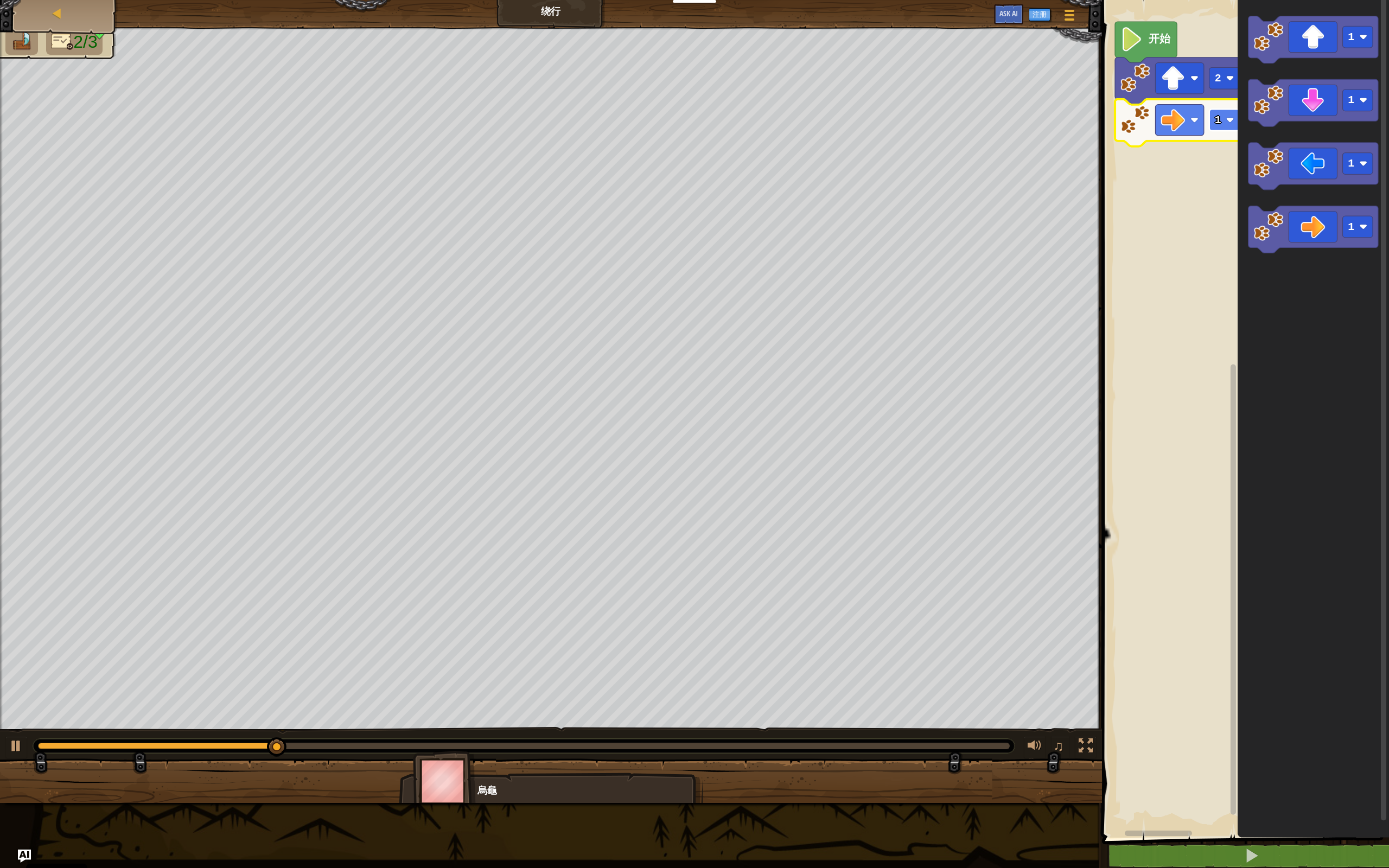
click at [803, 123] on image "Blockly工作区" at bounding box center [1230, 120] width 8 height 8
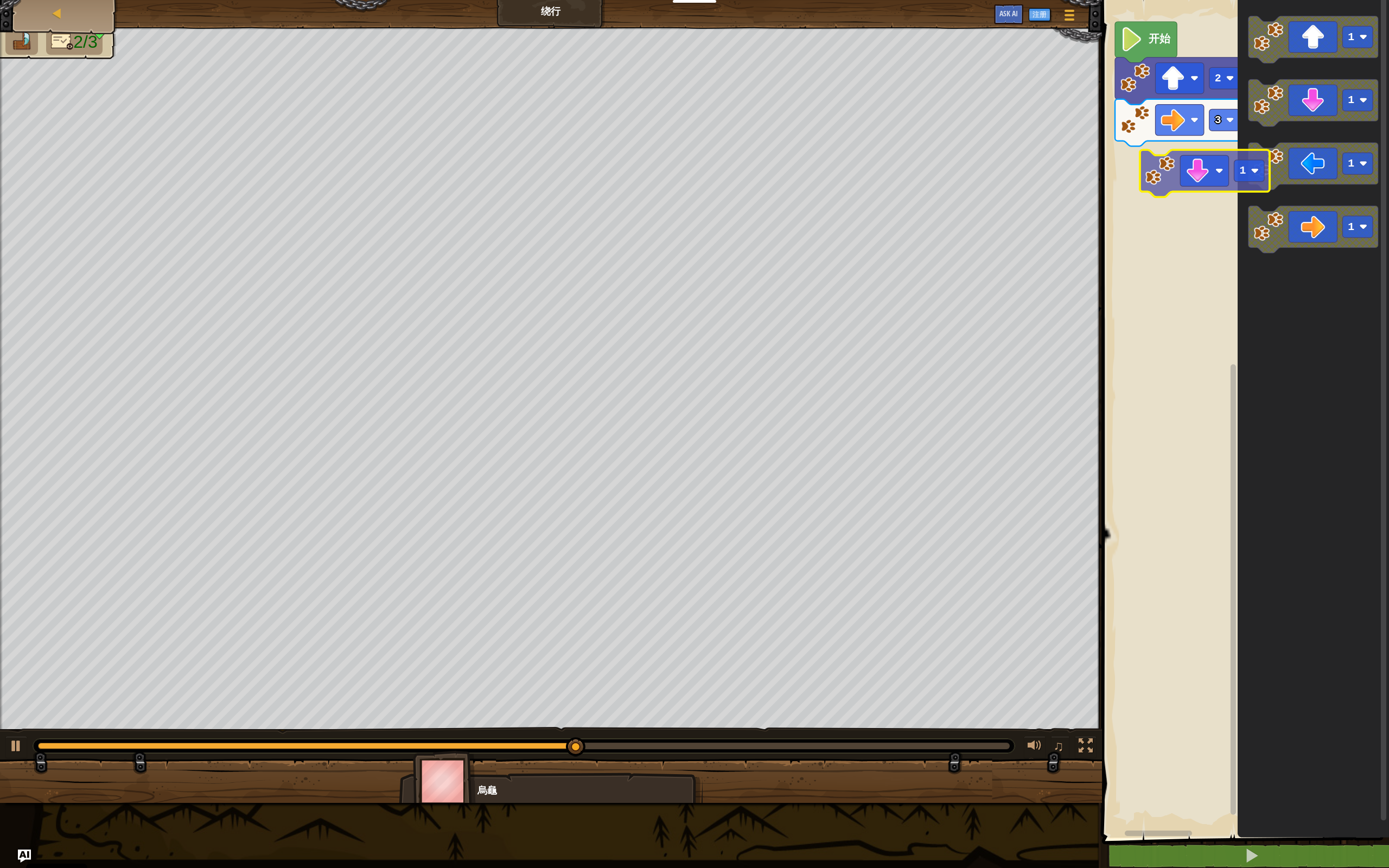
click at [803, 170] on div "开始 2 3 1 1 1 1 1" at bounding box center [1244, 416] width 290 height 843
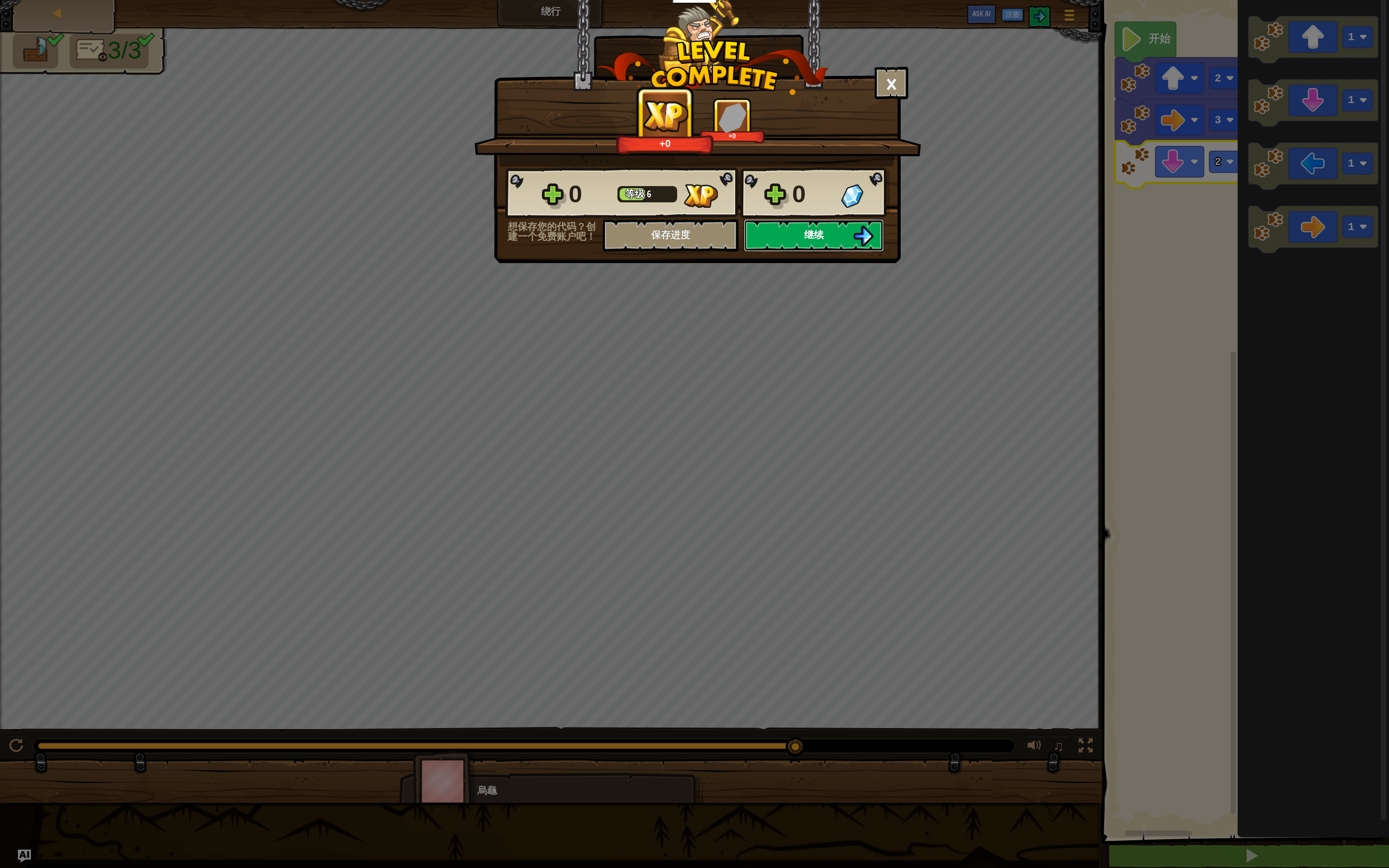
click at [803, 234] on button "继续" at bounding box center [814, 235] width 140 height 33
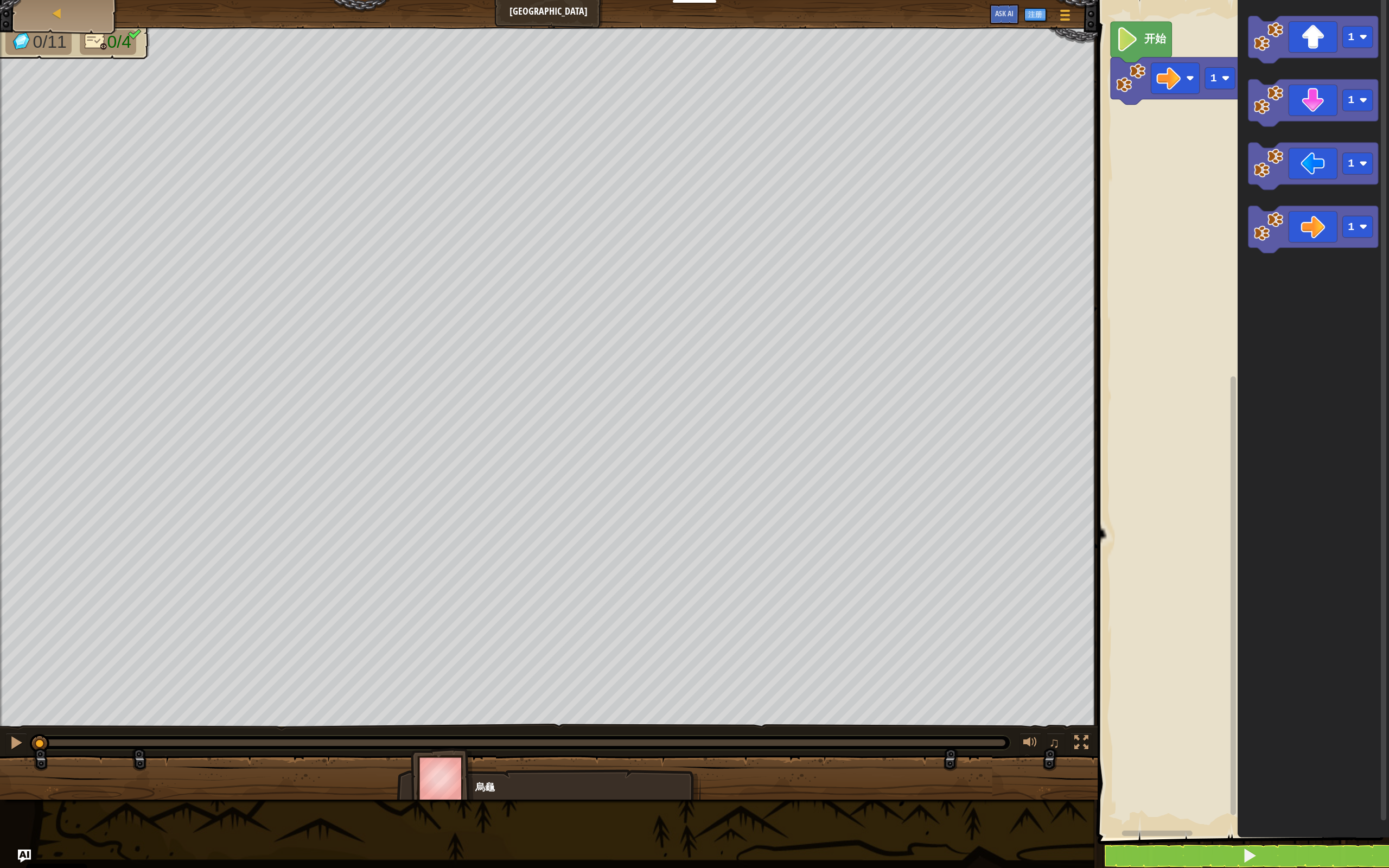
click at [803, 243] on icon "Blockly工作区" at bounding box center [1313, 230] width 130 height 47
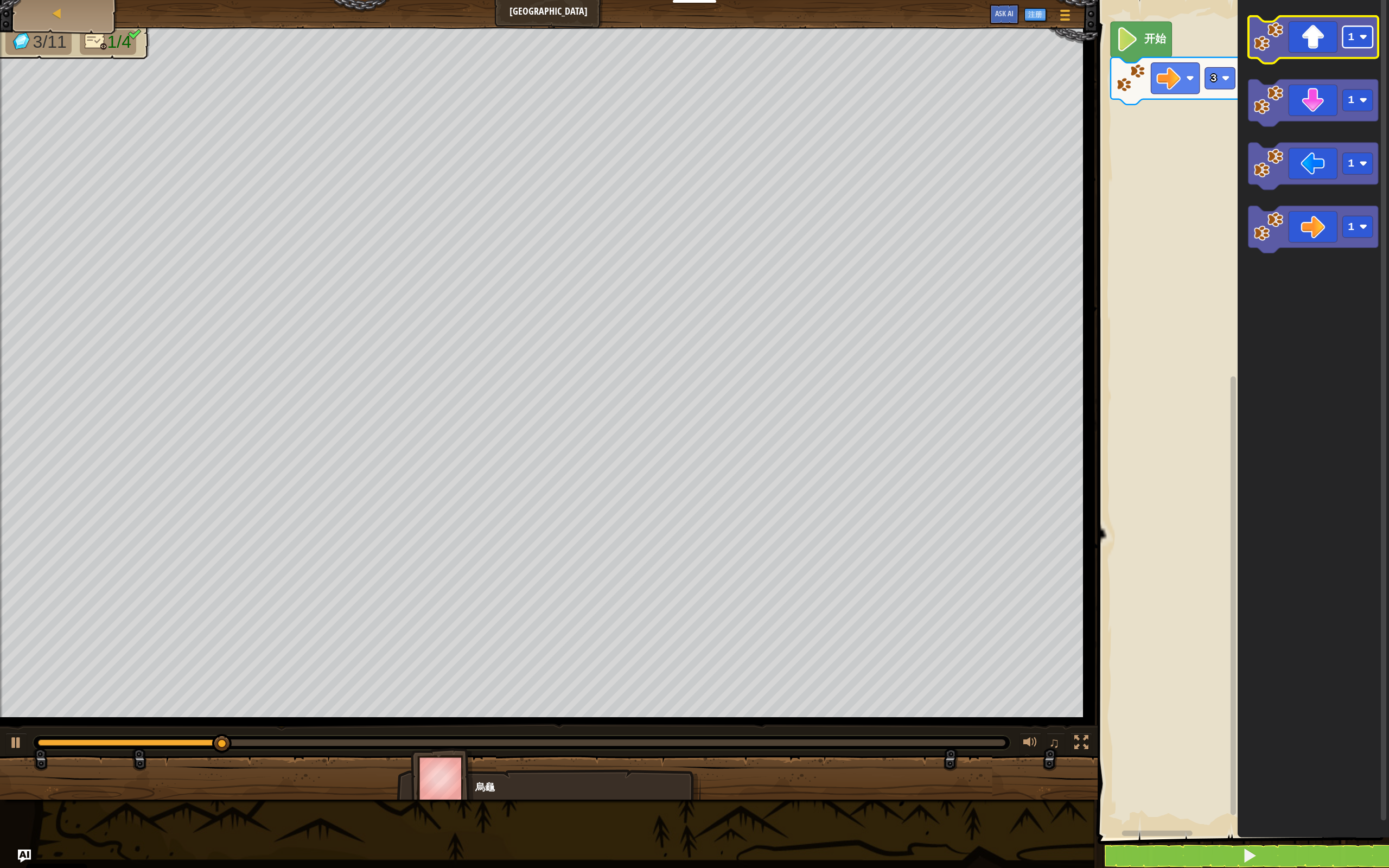
click at [803, 44] on rect "Blockly工作区" at bounding box center [1358, 37] width 31 height 22
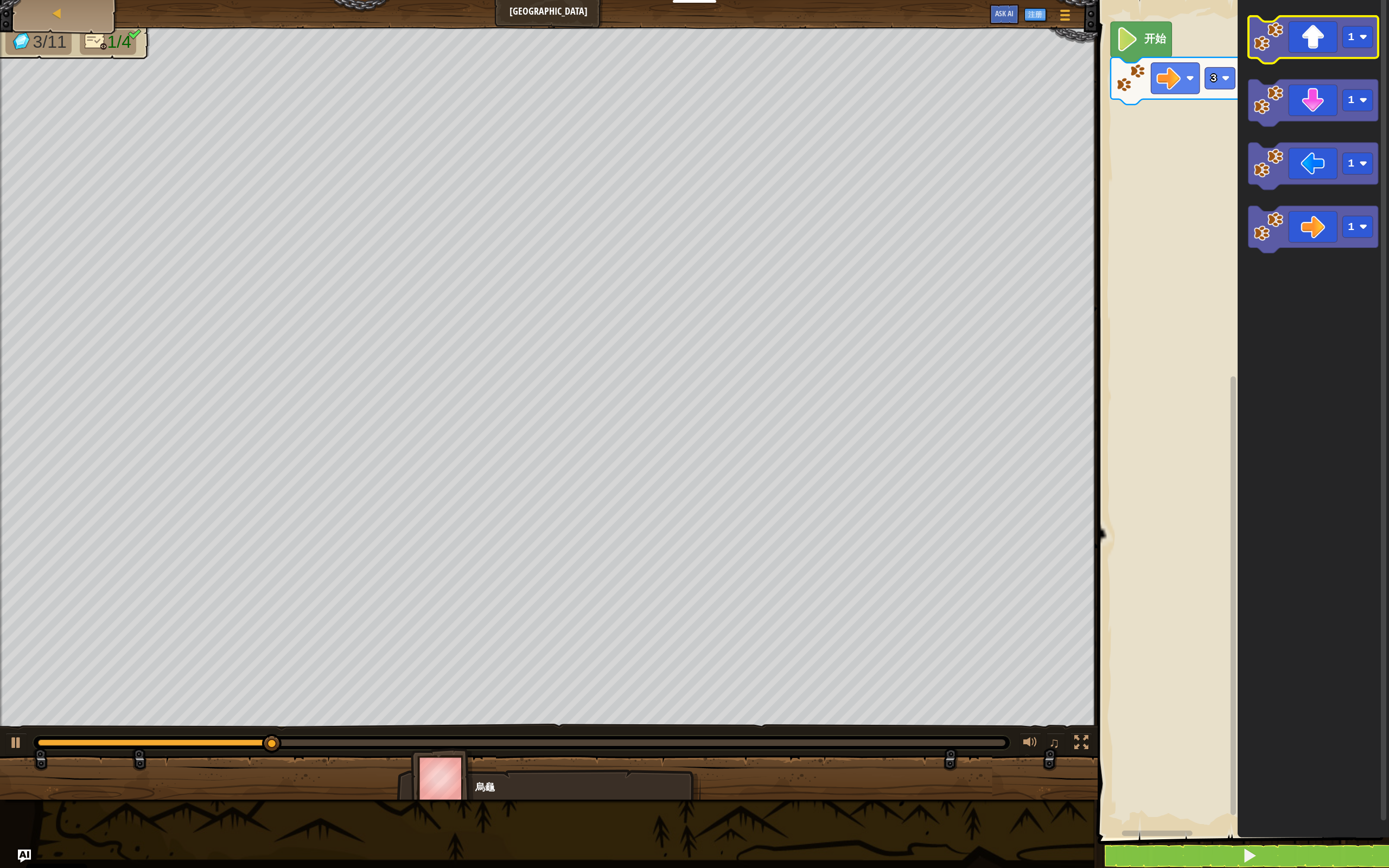
click at [803, 49] on icon "Blockly工作区" at bounding box center [1313, 40] width 130 height 47
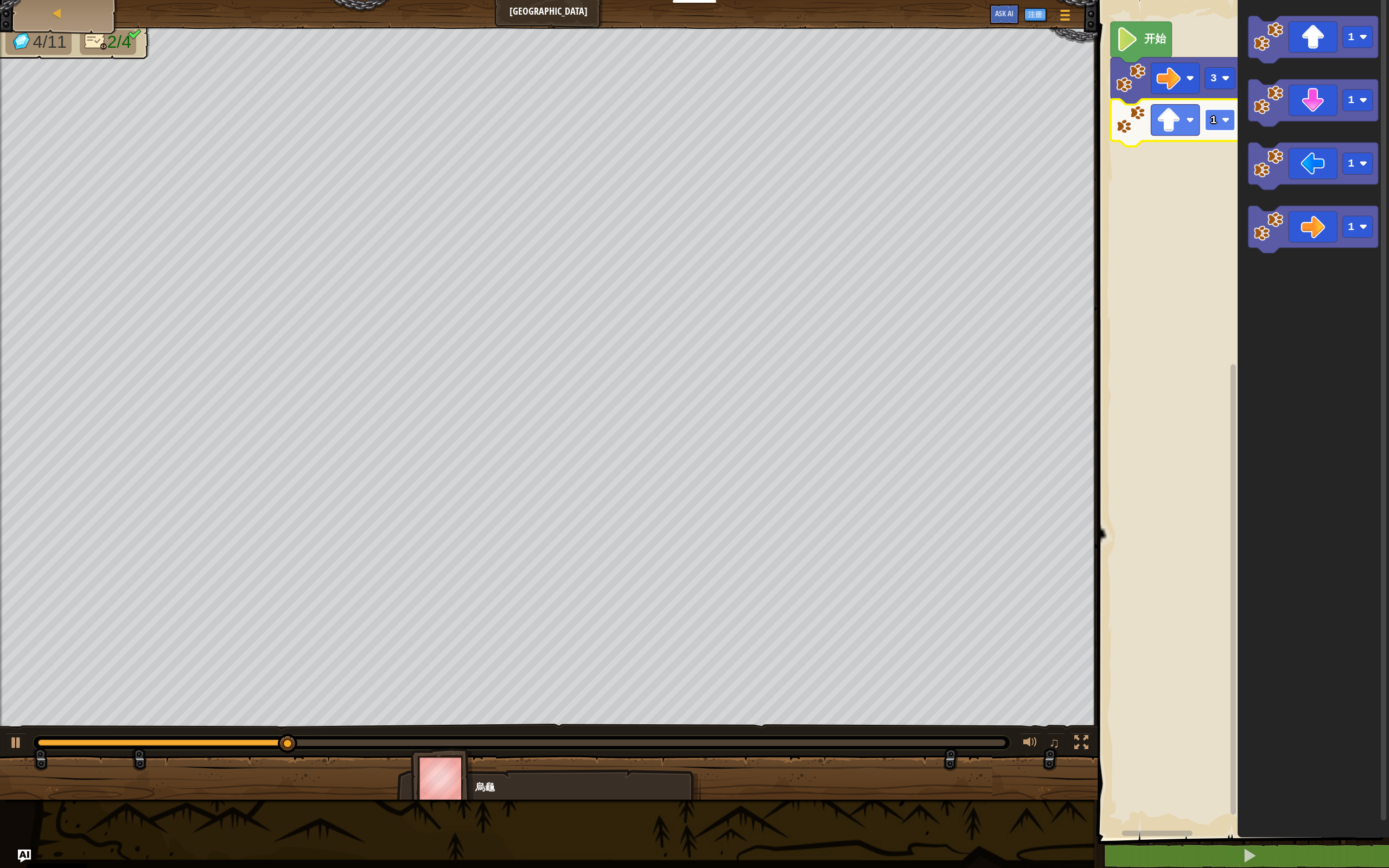
click at [803, 129] on rect "Blockly工作区" at bounding box center [1220, 119] width 31 height 22
click at [803, 165] on div "开始 3 3 1 1 1 1 1 1" at bounding box center [1242, 416] width 295 height 843
click at [803, 155] on rect "Blockly工作区" at bounding box center [1220, 161] width 31 height 22
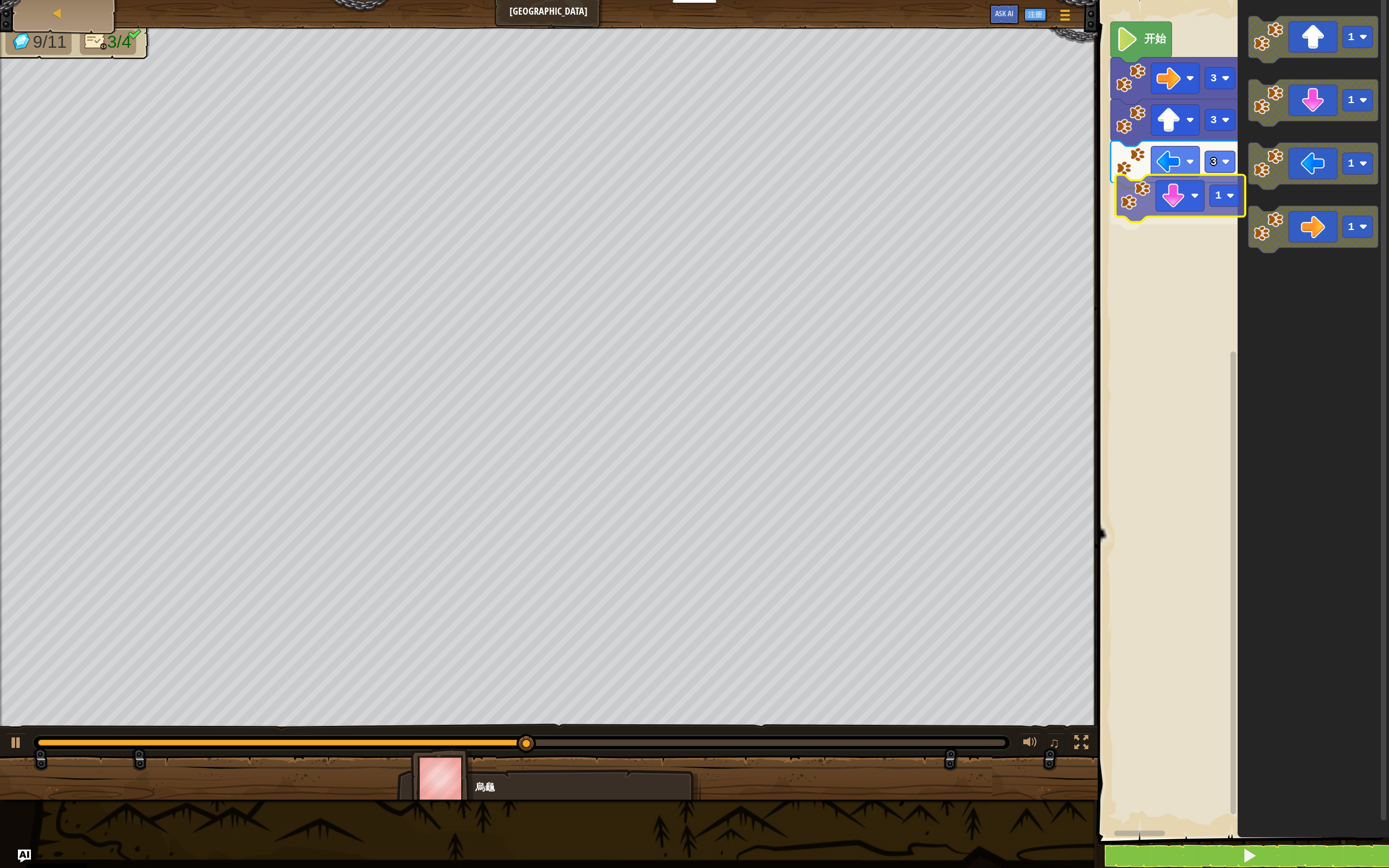
click at [803, 216] on div "3 1 3 3 开始 1 1 1 1 1" at bounding box center [1242, 416] width 295 height 843
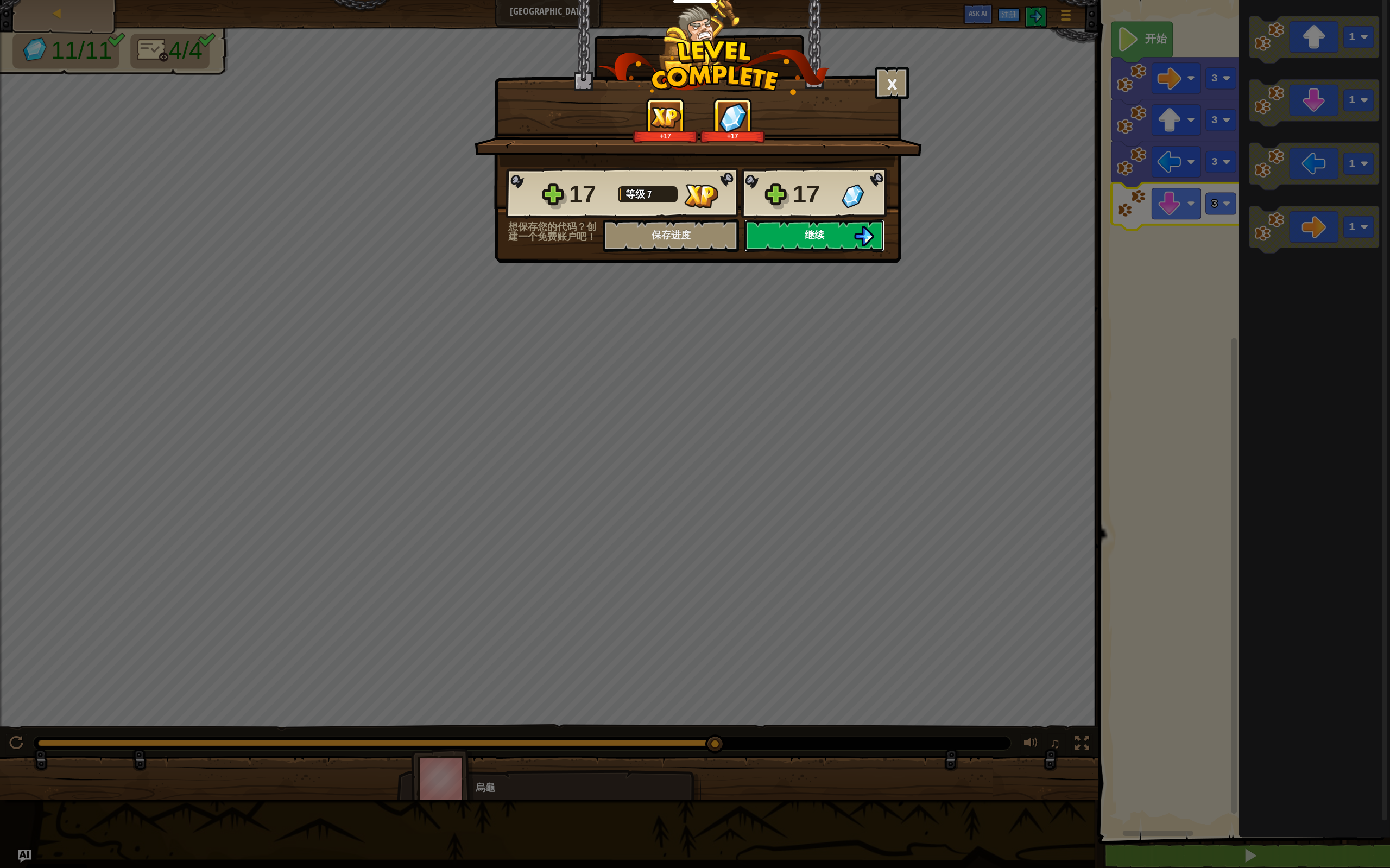
click at [804, 237] on button "继续" at bounding box center [815, 235] width 140 height 33
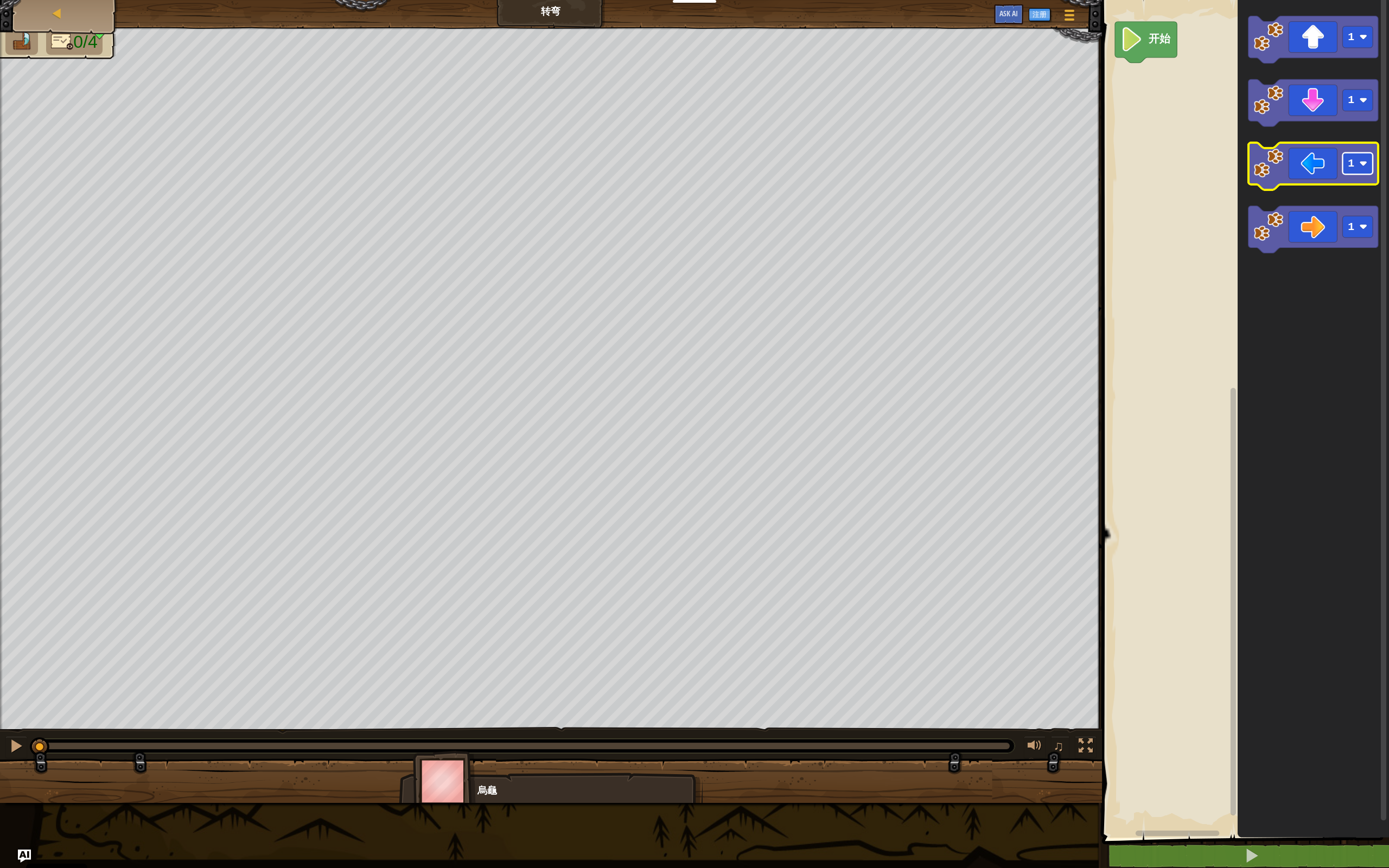
click at [803, 167] on image "Blockly工作区" at bounding box center [1363, 164] width 8 height 8
click at [803, 174] on image "Blockly工作区" at bounding box center [1269, 163] width 30 height 30
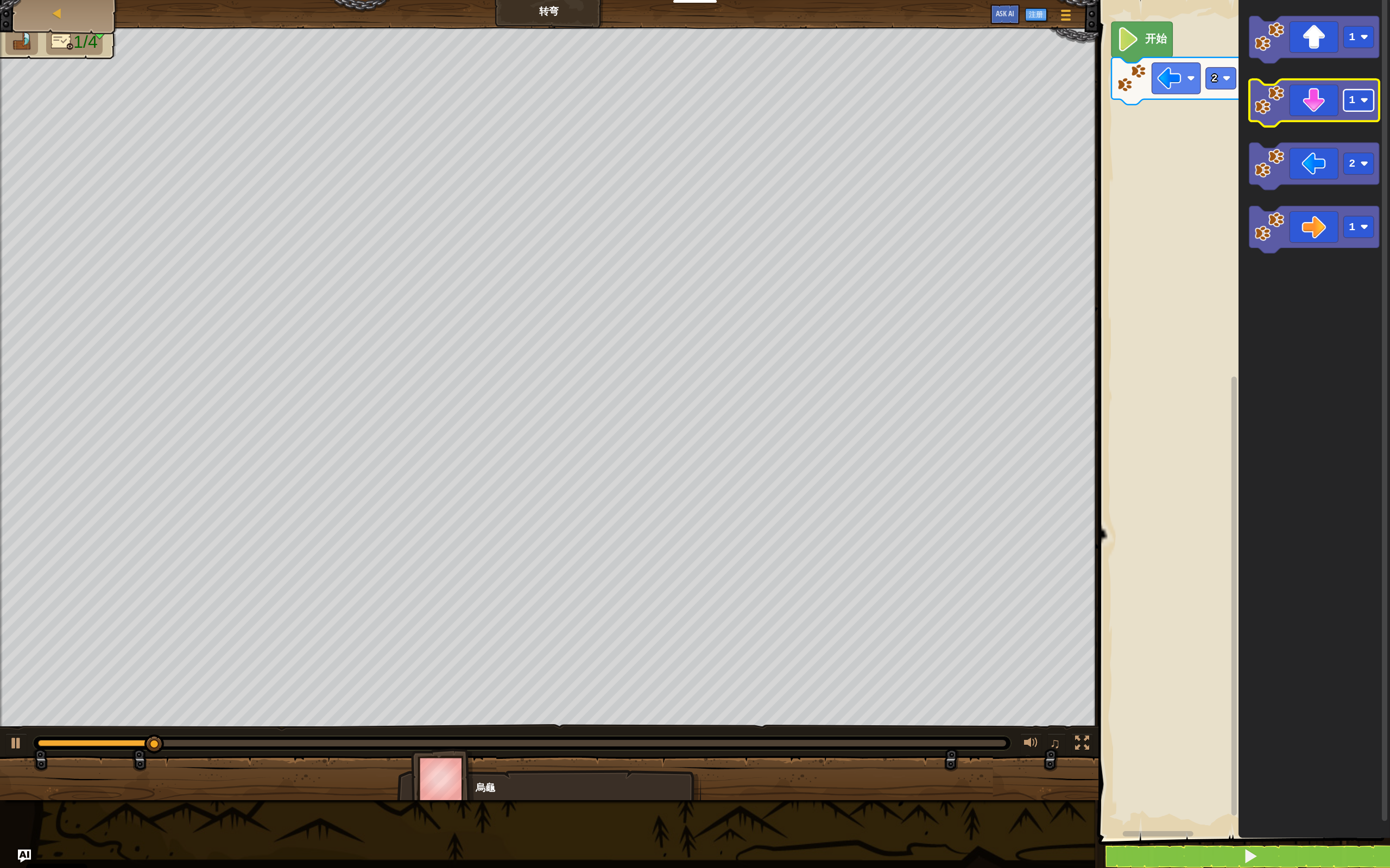
click at [804, 103] on rect "Blockly工作区" at bounding box center [1359, 100] width 31 height 22
click at [804, 111] on rect "Blockly工作区" at bounding box center [1359, 100] width 31 height 22
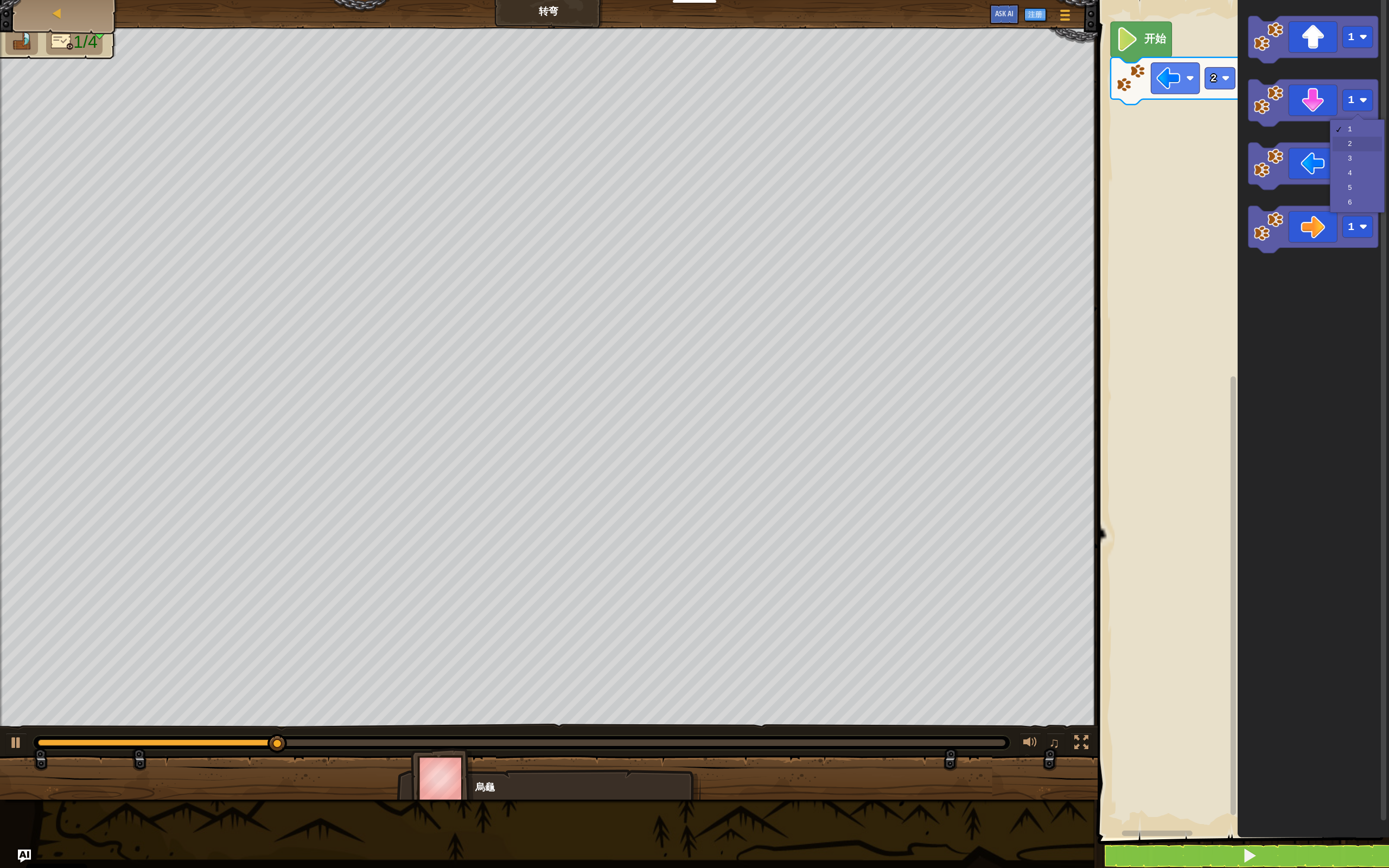
drag, startPoint x: 1359, startPoint y: 148, endPoint x: 1358, endPoint y: 136, distance: 12.0
click at [803, 108] on icon "Blockly工作区" at bounding box center [1313, 103] width 130 height 47
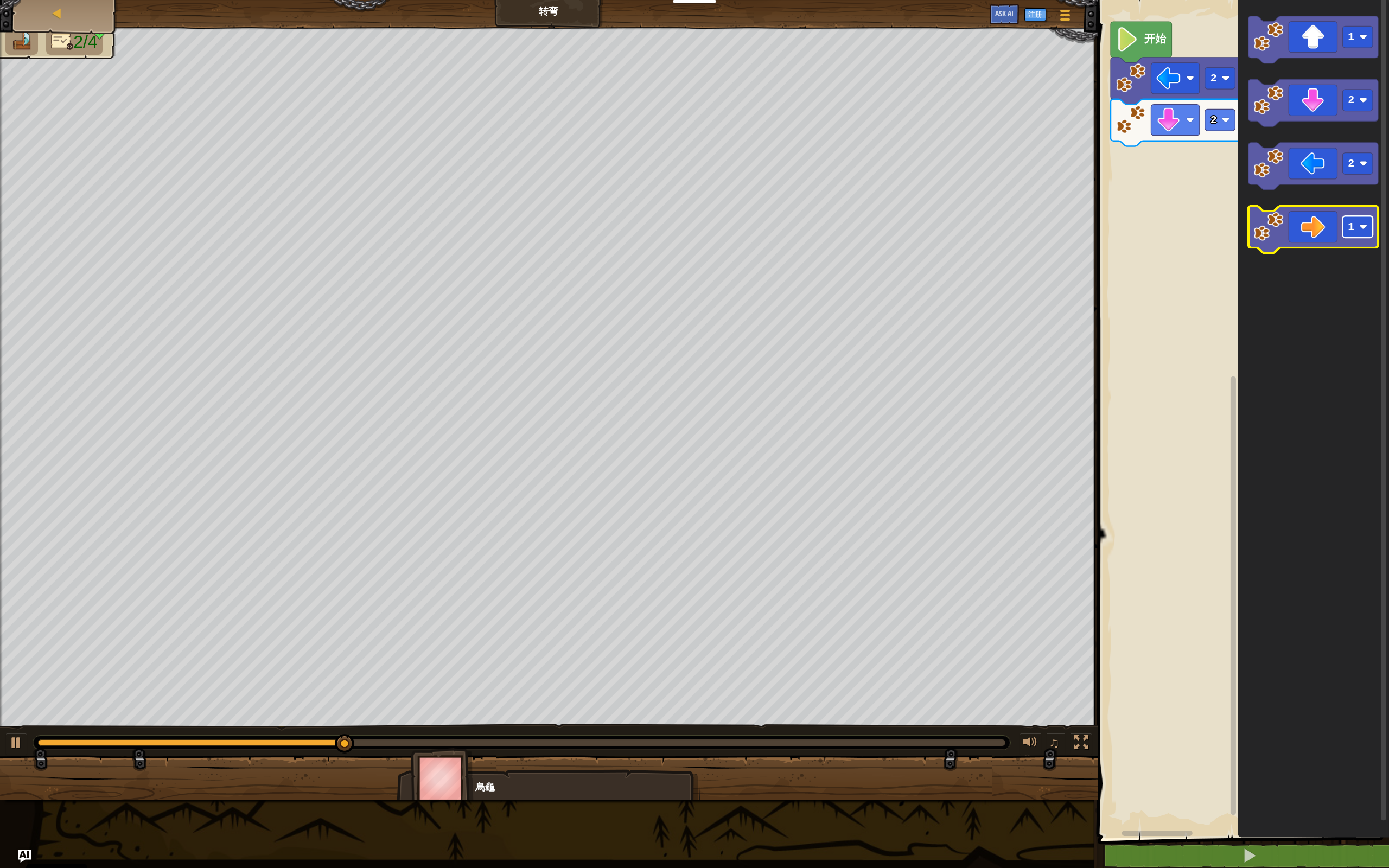
click at [803, 223] on text "1" at bounding box center [1351, 227] width 6 height 12
click at [803, 223] on rect "Blockly工作区" at bounding box center [1358, 226] width 31 height 22
click at [803, 225] on text "1" at bounding box center [1351, 227] width 6 height 12
click at [803, 228] on icon "Blockly工作区" at bounding box center [1313, 230] width 130 height 47
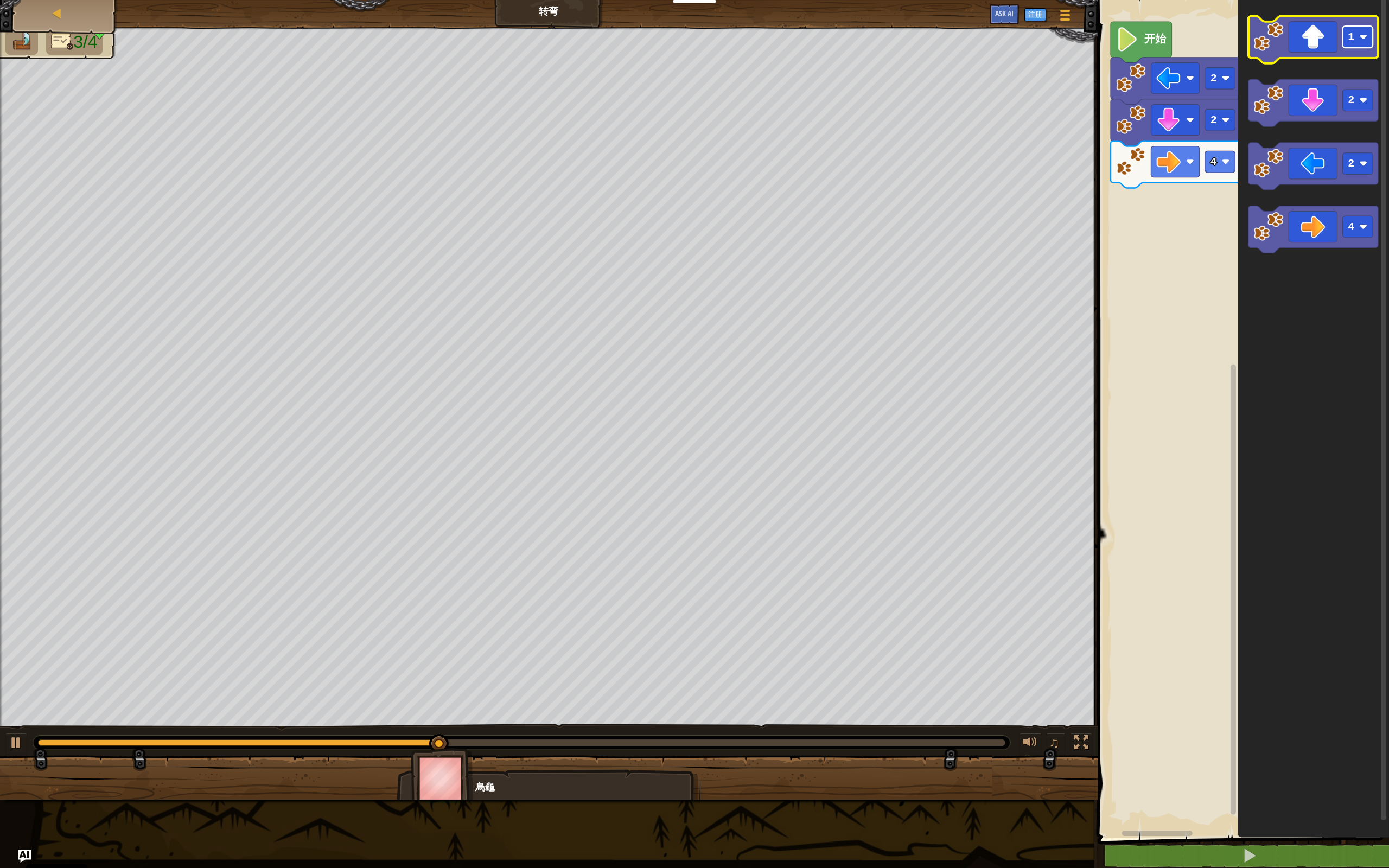
click at [803, 31] on rect "Blockly工作区" at bounding box center [1358, 37] width 31 height 22
click at [803, 51] on image "Blockly工作区" at bounding box center [1268, 36] width 30 height 30
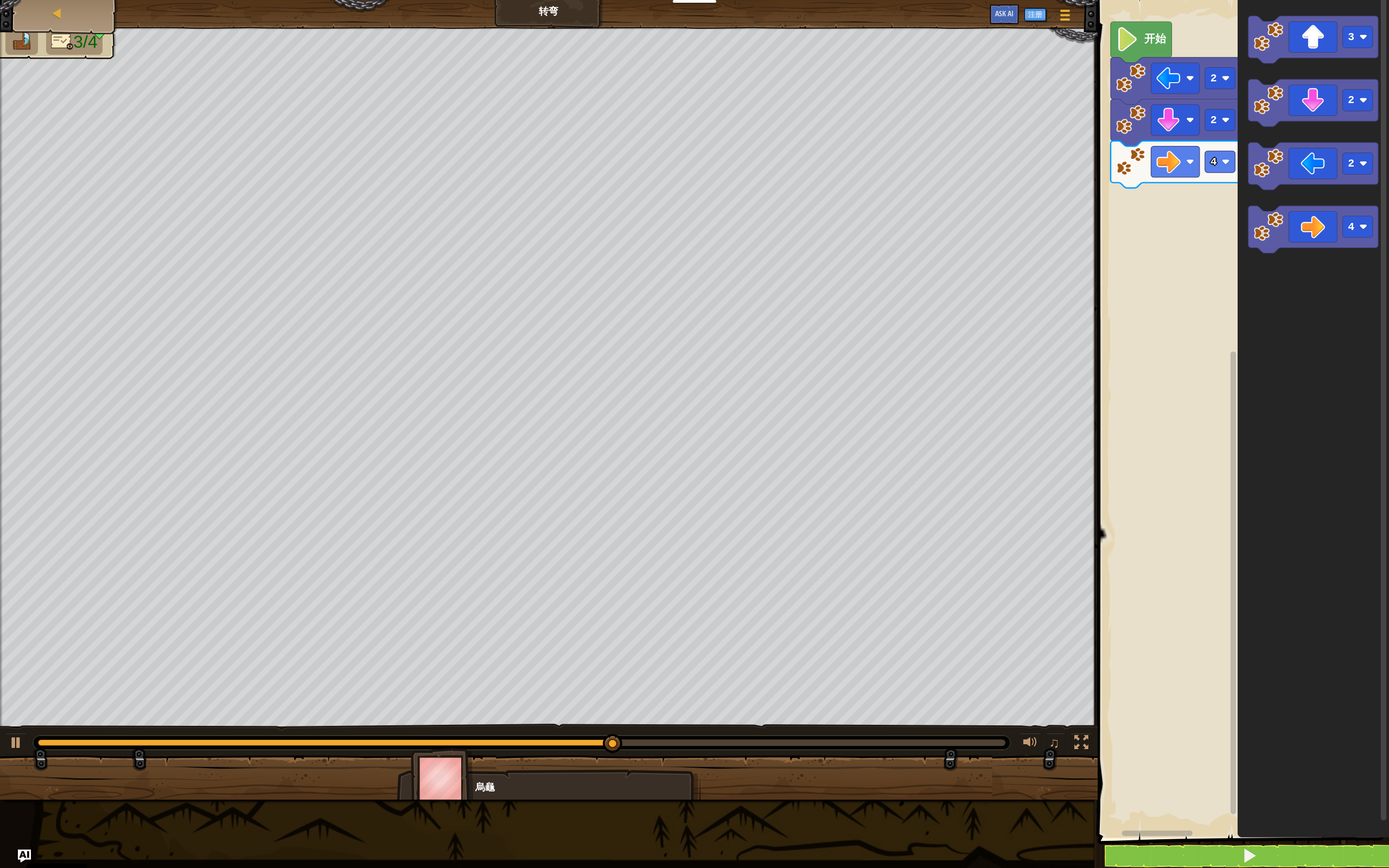
click at [803, 51] on icon "Blockly工作区" at bounding box center [1313, 40] width 130 height 47
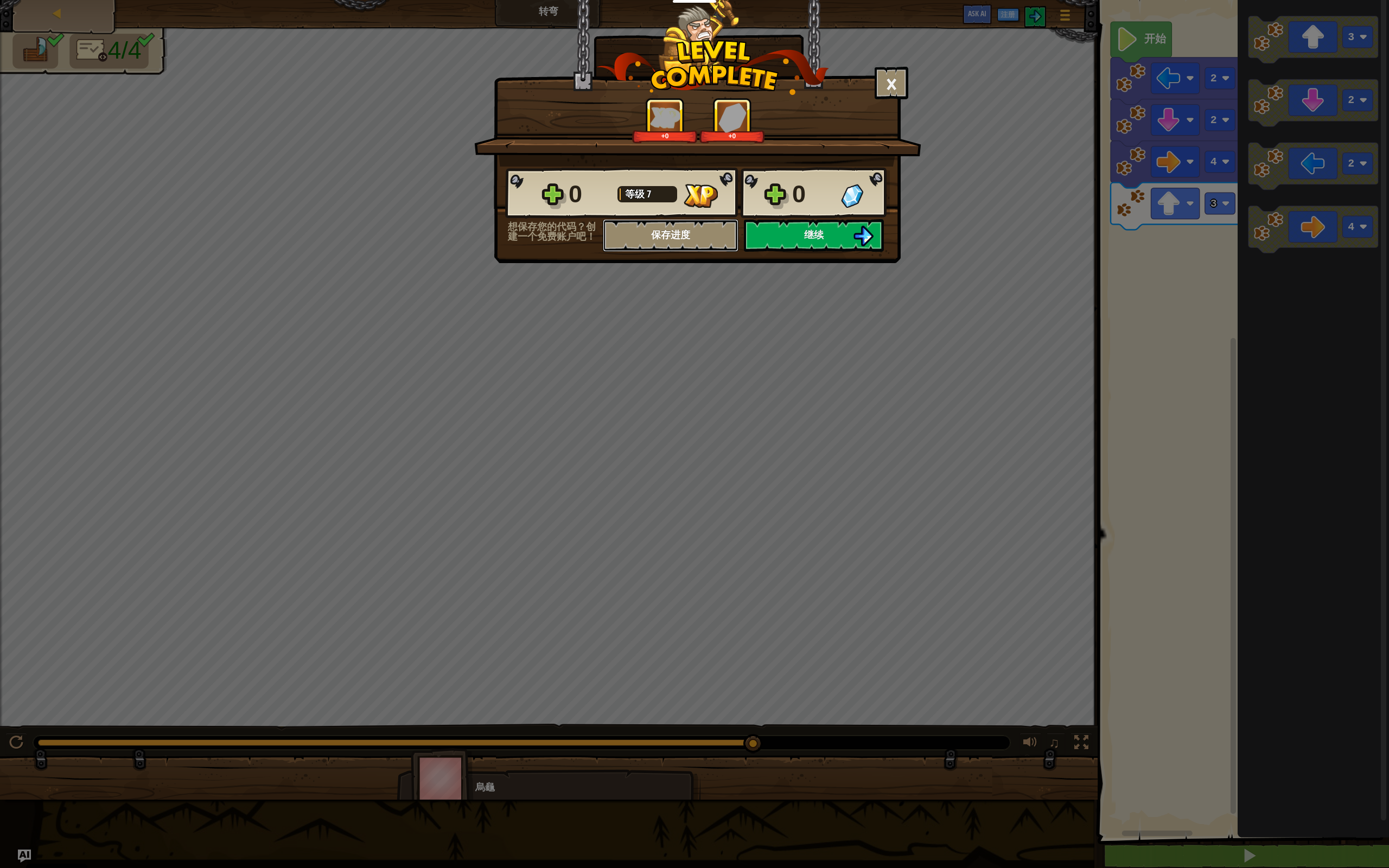
click at [680, 232] on button "保存进度" at bounding box center [671, 235] width 135 height 33
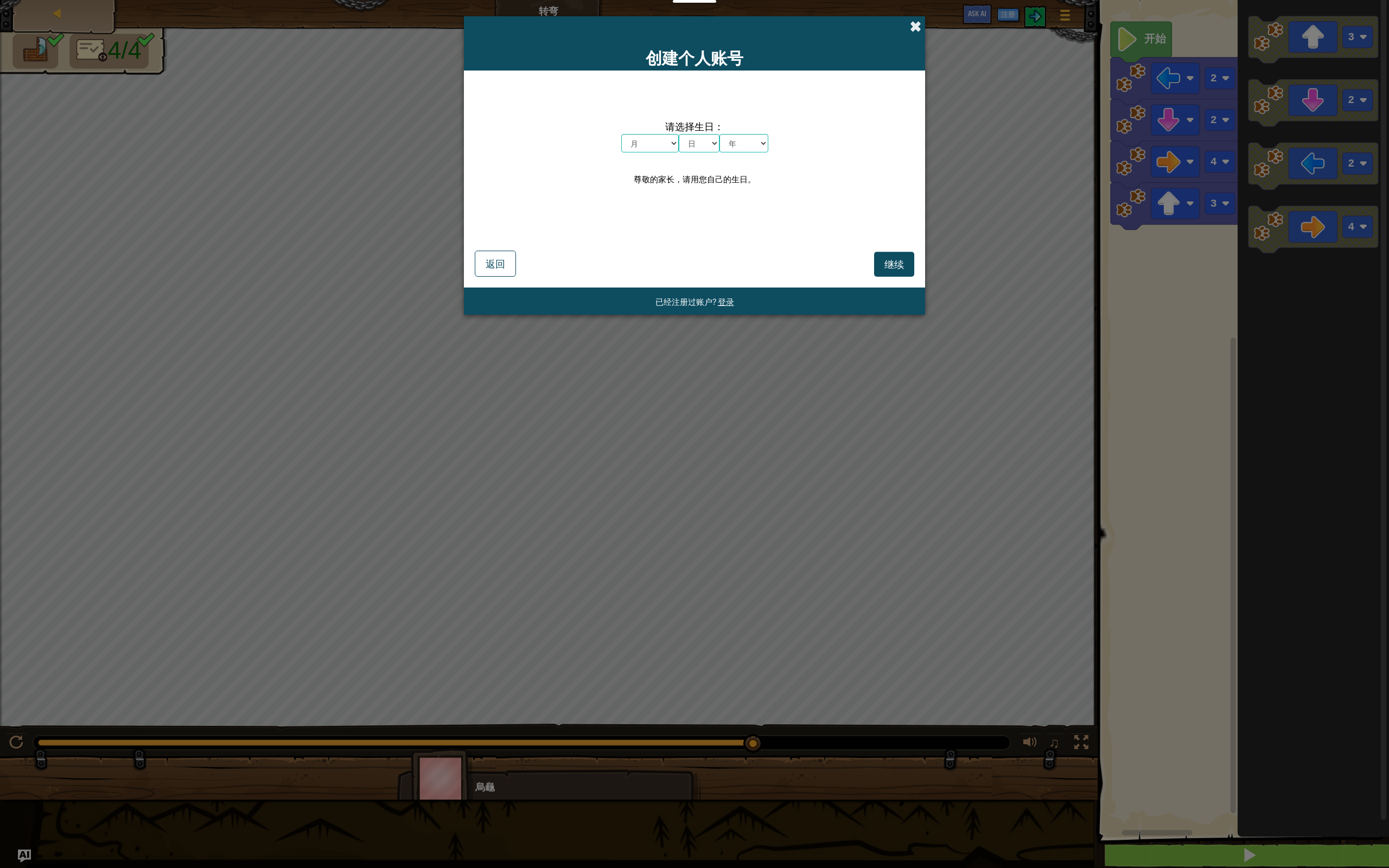
click at [803, 32] on span at bounding box center [916, 26] width 11 height 11
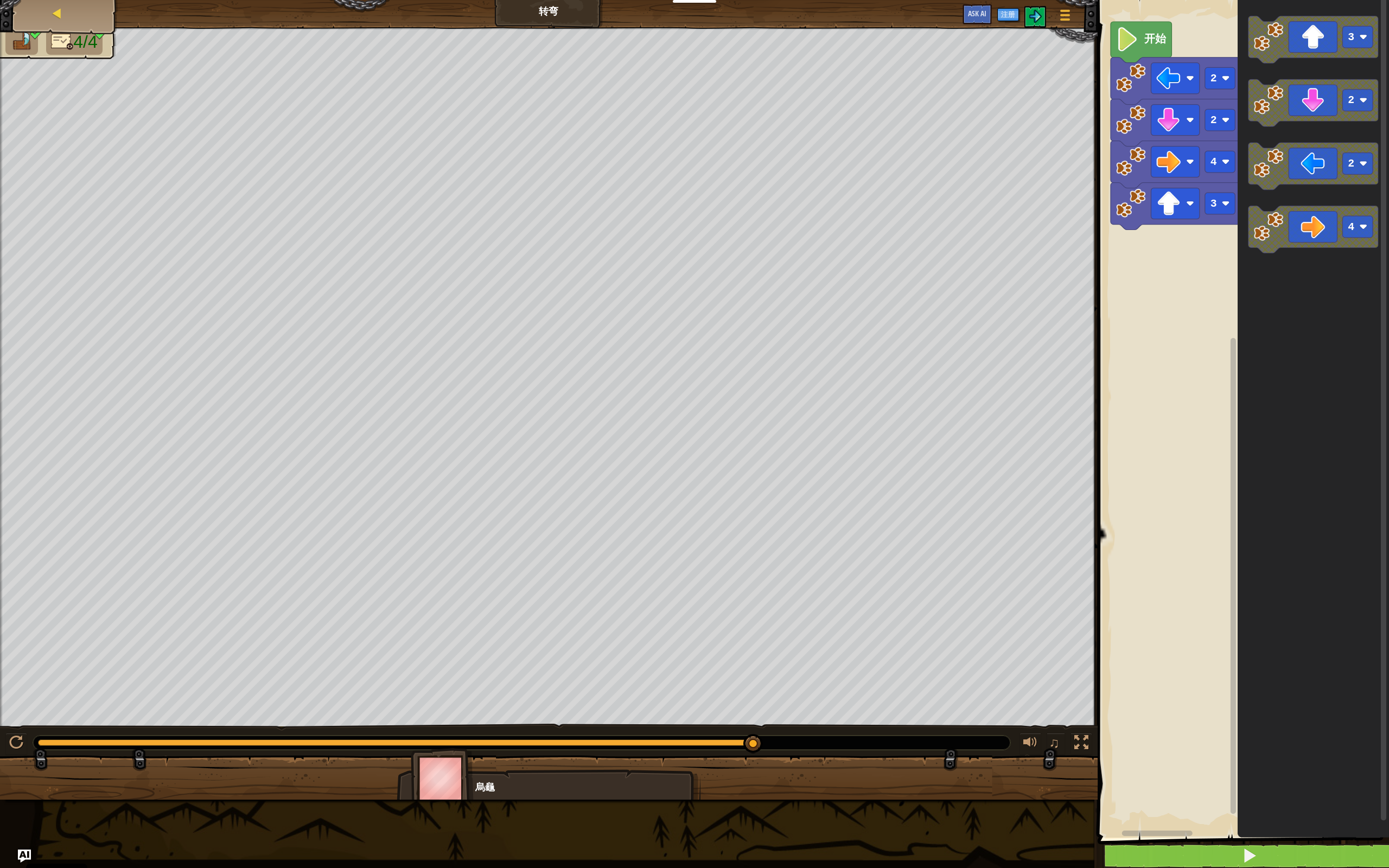
click at [73, 21] on div "地图" at bounding box center [65, 13] width 87 height 27
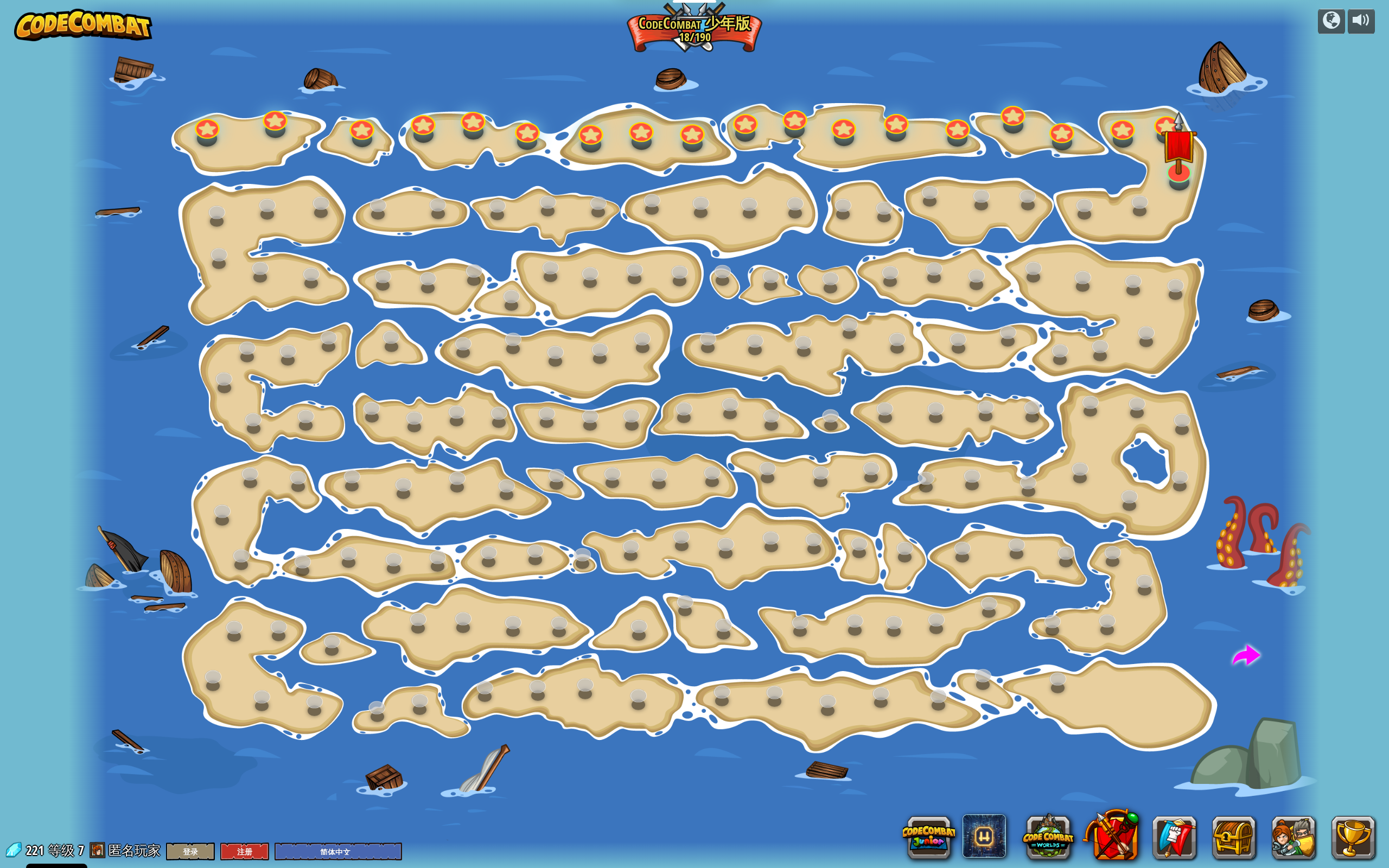
select select "zh-HANS"
click at [204, 133] on div at bounding box center [208, 124] width 25 height 26
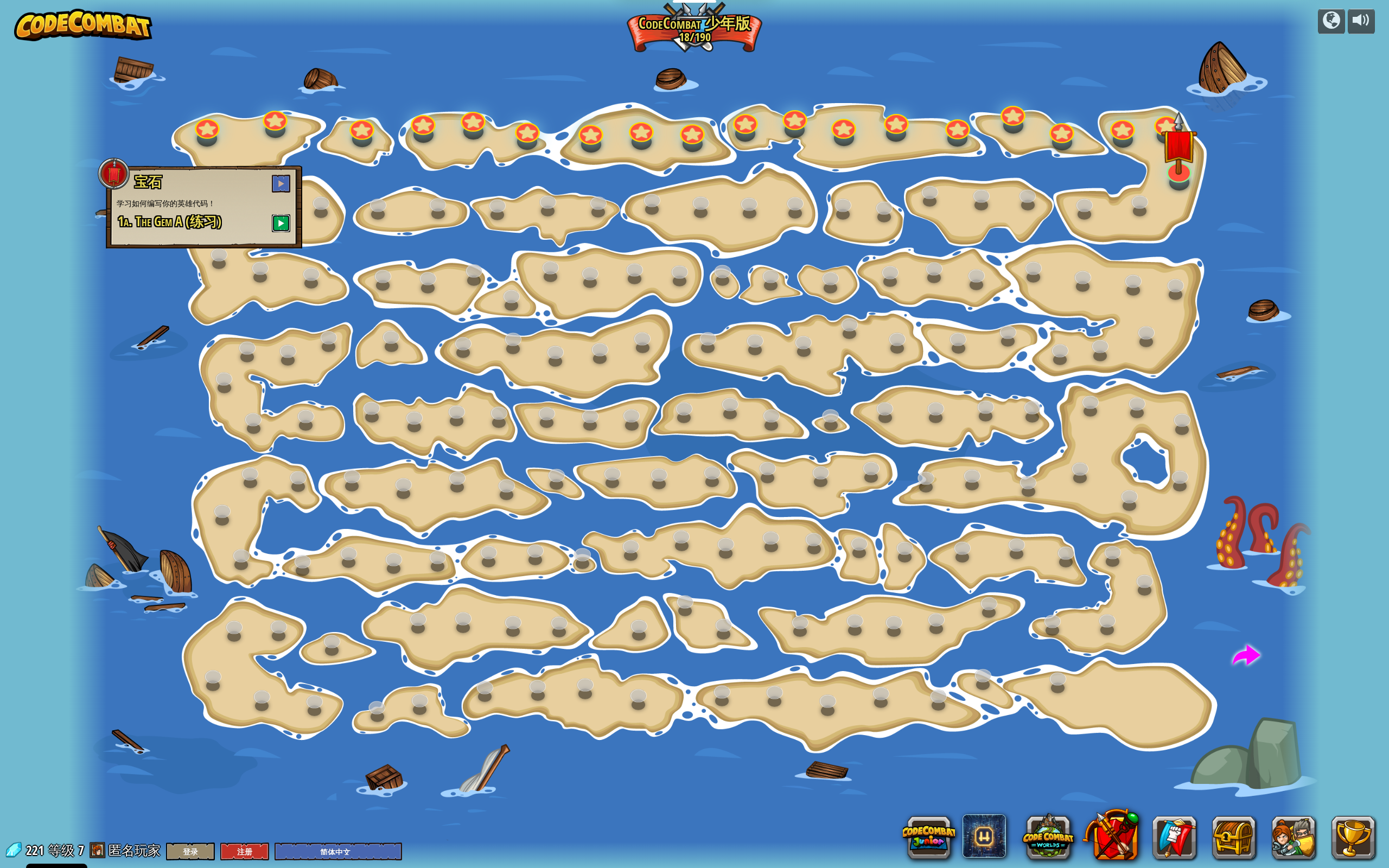
click at [276, 223] on button at bounding box center [281, 223] width 19 height 18
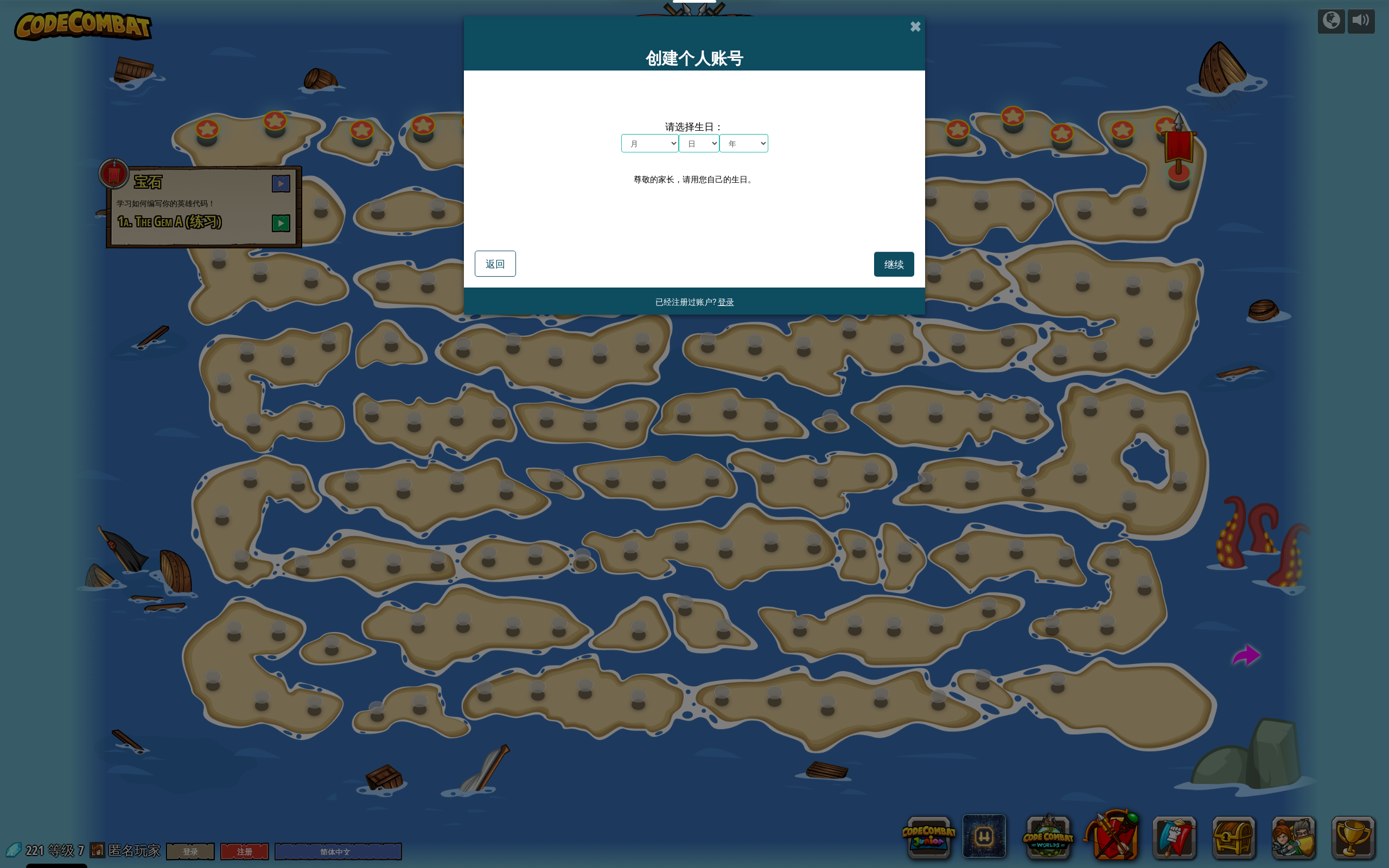
click at [277, 303] on div "创建个人账号 请选择生日： 月 一月 二月 三月 四月 五月 六月 七月 八月 九月 十月 十一月 十二月 日 1 2 3 4 5 6 7 8 9 10 11…" at bounding box center [694, 434] width 1389 height 868
click at [803, 24] on span at bounding box center [916, 26] width 11 height 11
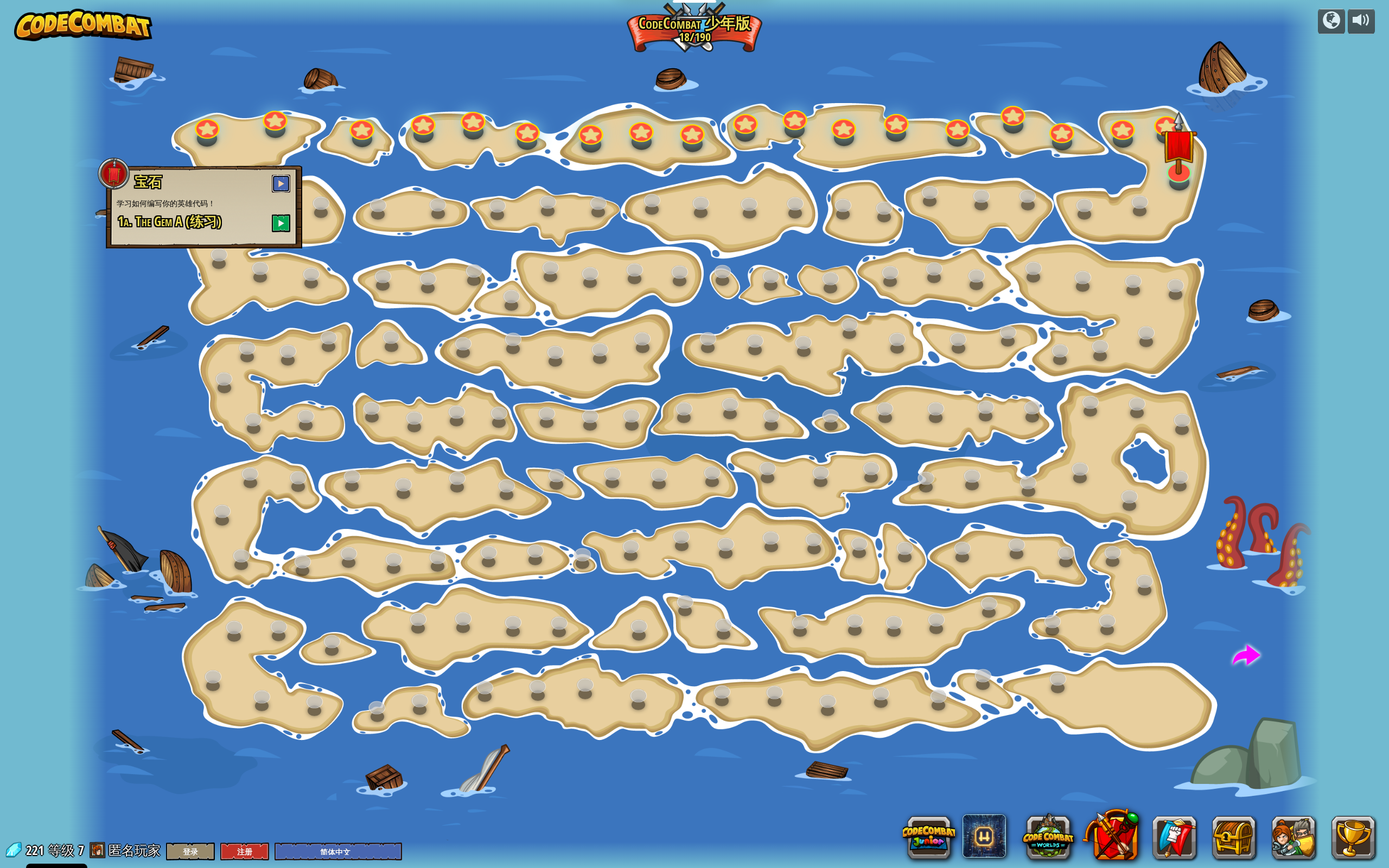
click at [283, 184] on span at bounding box center [280, 183] width 8 height 8
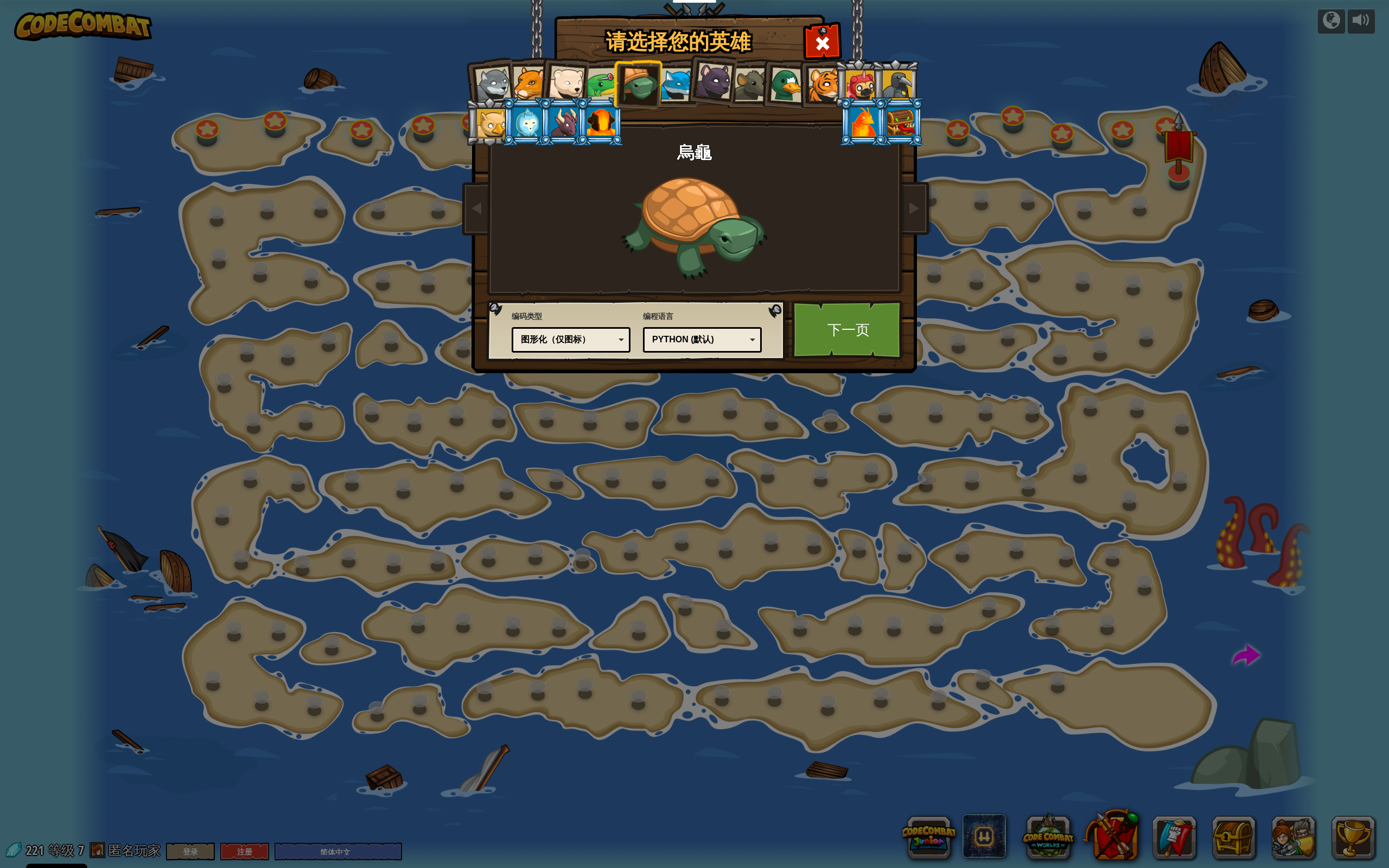
click at [781, 414] on div "请选择您的英雄 221 Wolf Pup Cougar Polar Bear Cub Frog 烏龜 藍狐英雄 小猎豹 Brown Rat 鸭子 小虎崽 Pu…" at bounding box center [694, 434] width 1389 height 868
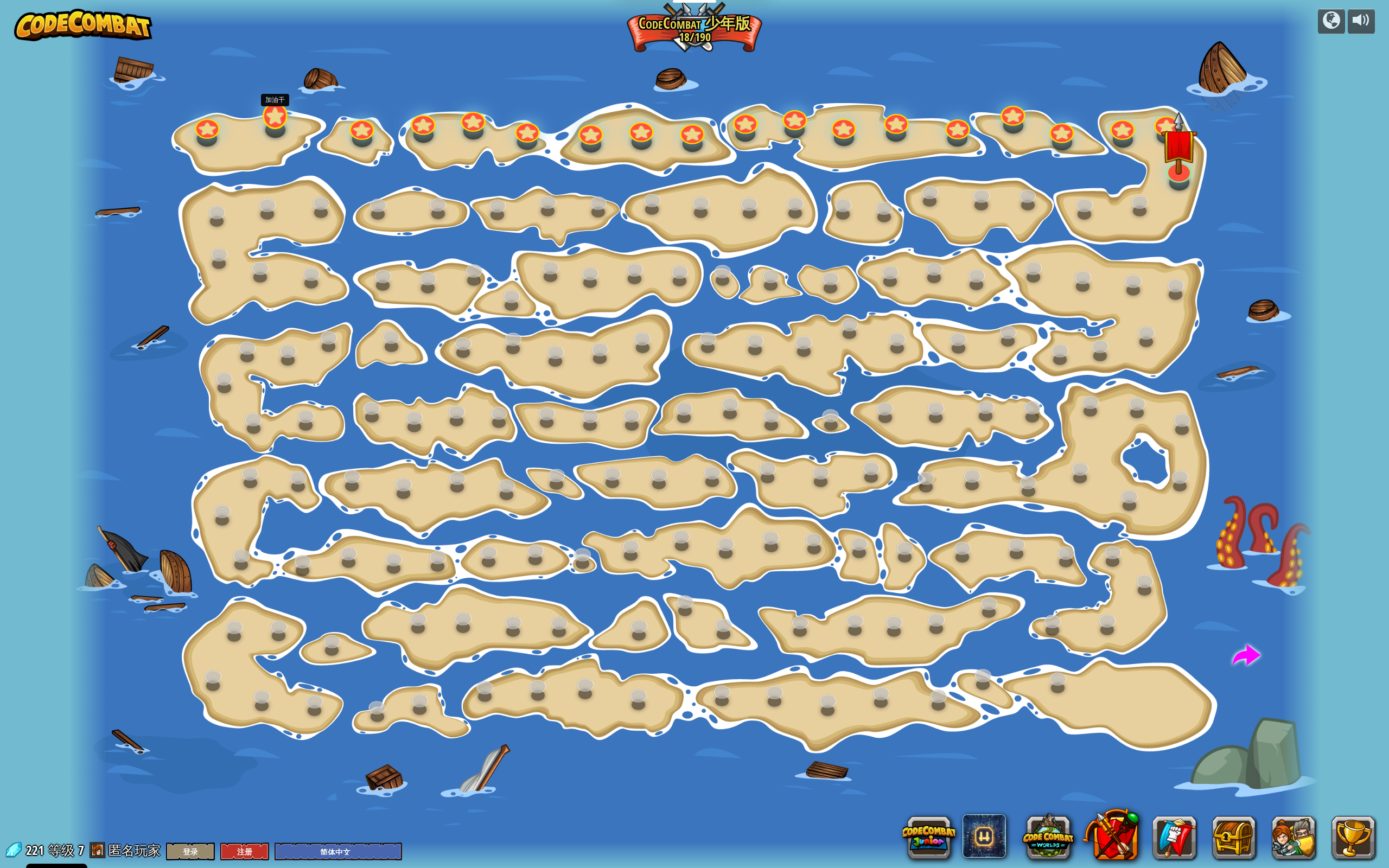
click at [273, 129] on div at bounding box center [275, 116] width 25 height 26
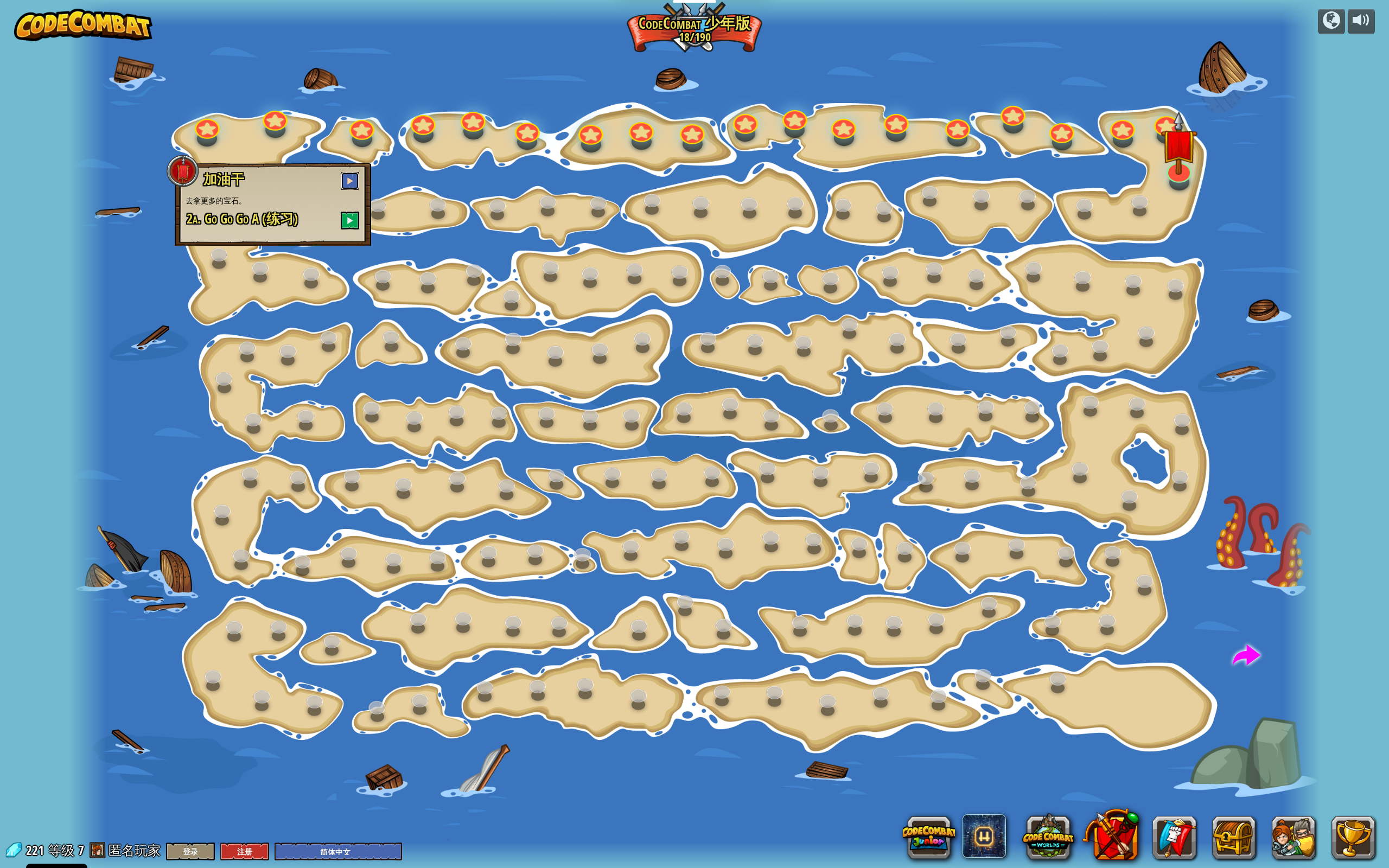
click at [352, 178] on button at bounding box center [350, 181] width 19 height 18
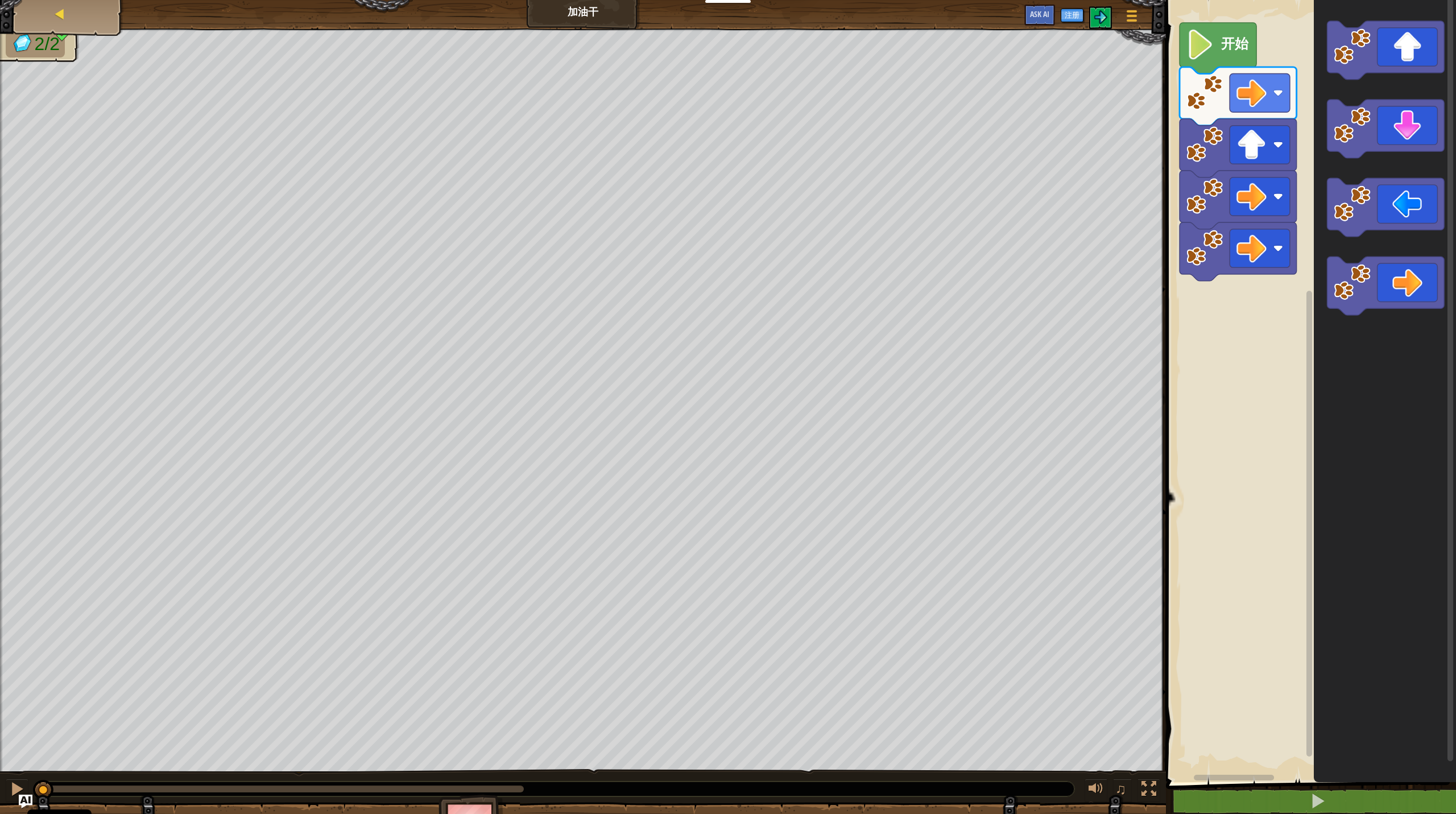
click at [104, 24] on div "地图" at bounding box center [68, 14] width 91 height 28
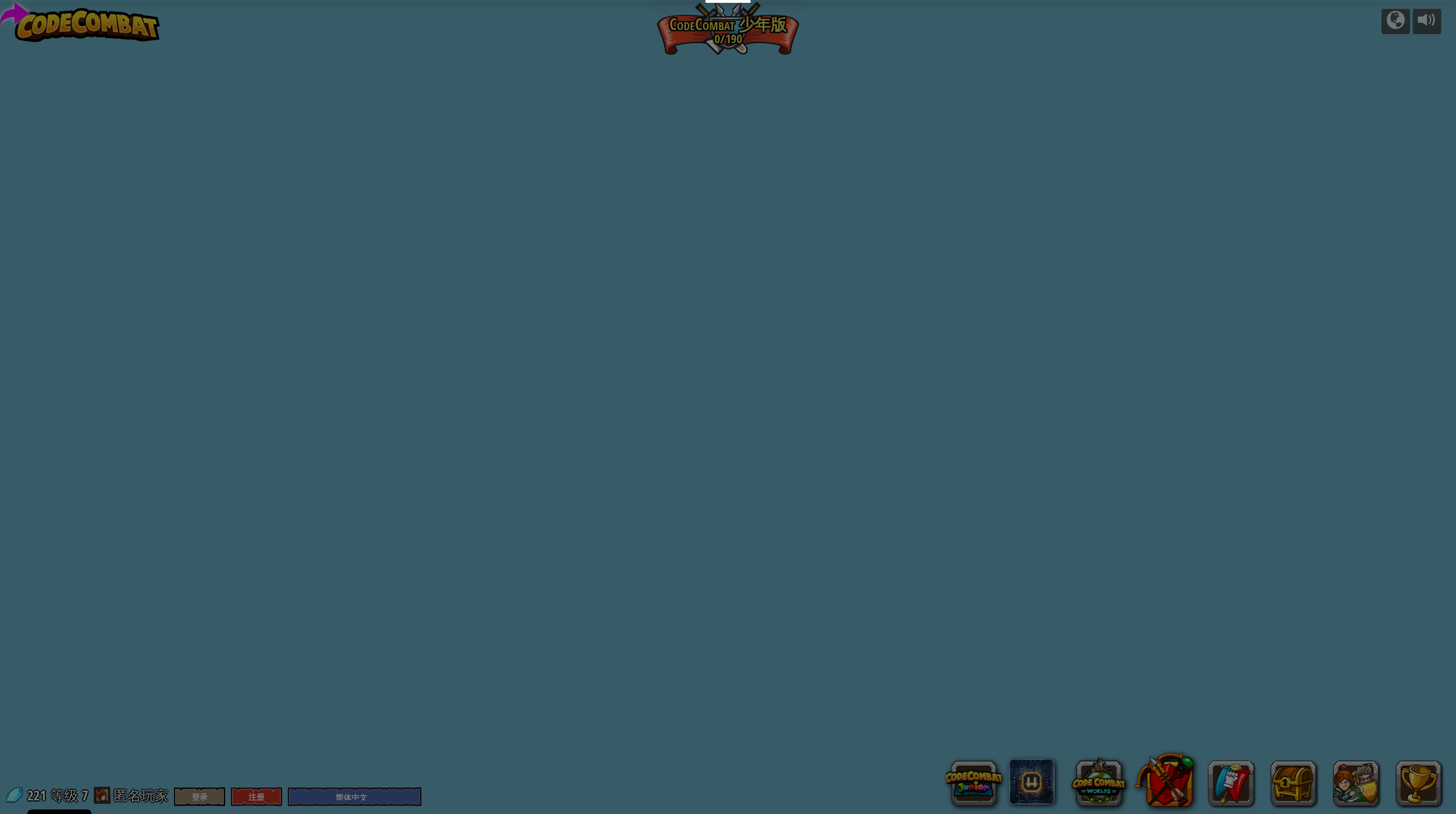
select select "zh-HANS"
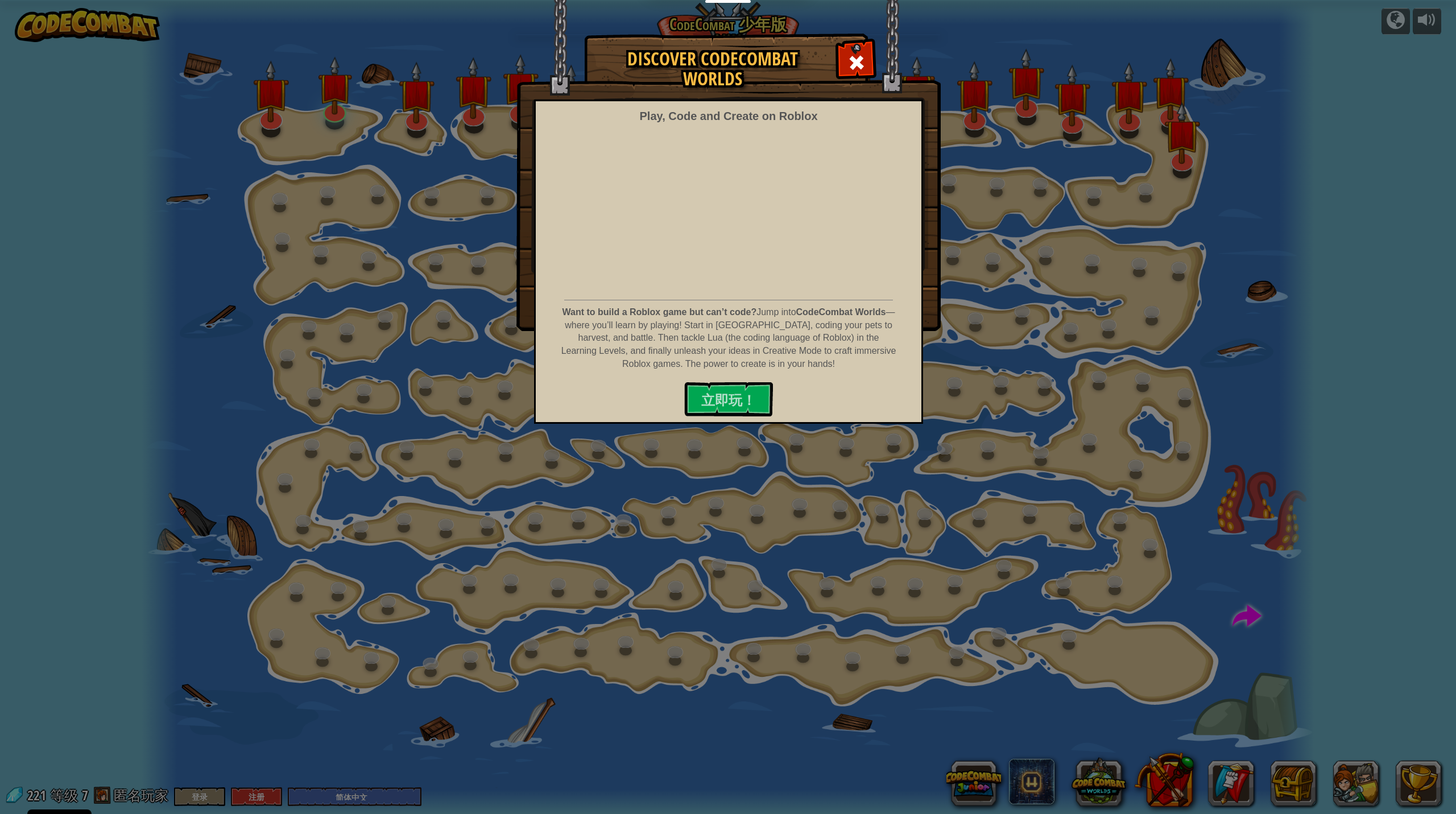
click at [842, 165] on div "Discover CodeCombat Worlds Play, Code and Create on Roblox Want to build a Robl…" at bounding box center [728, 182] width 1456 height 296
select select "zh-HANS"
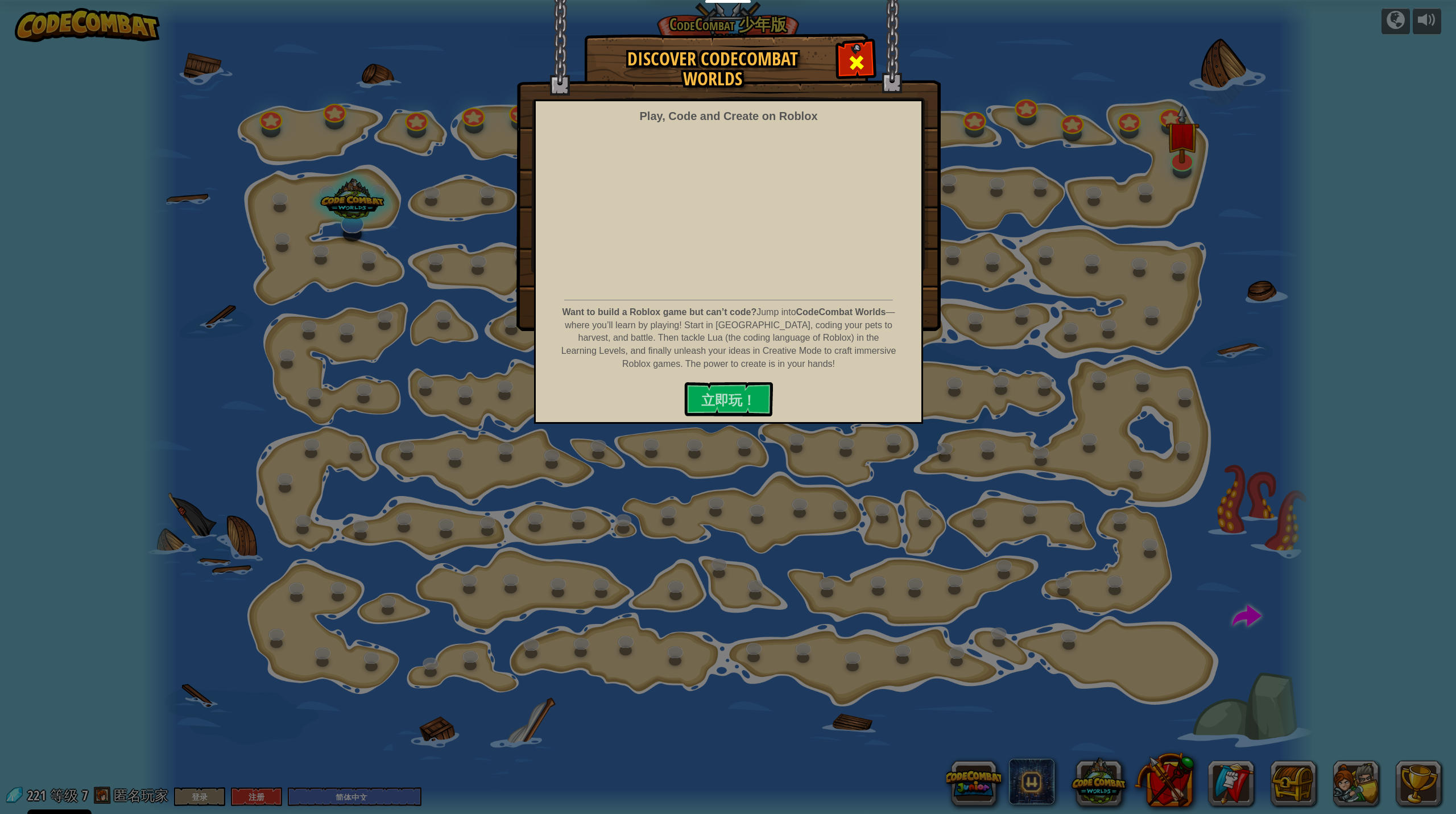
click at [842, 67] on span at bounding box center [856, 62] width 18 height 18
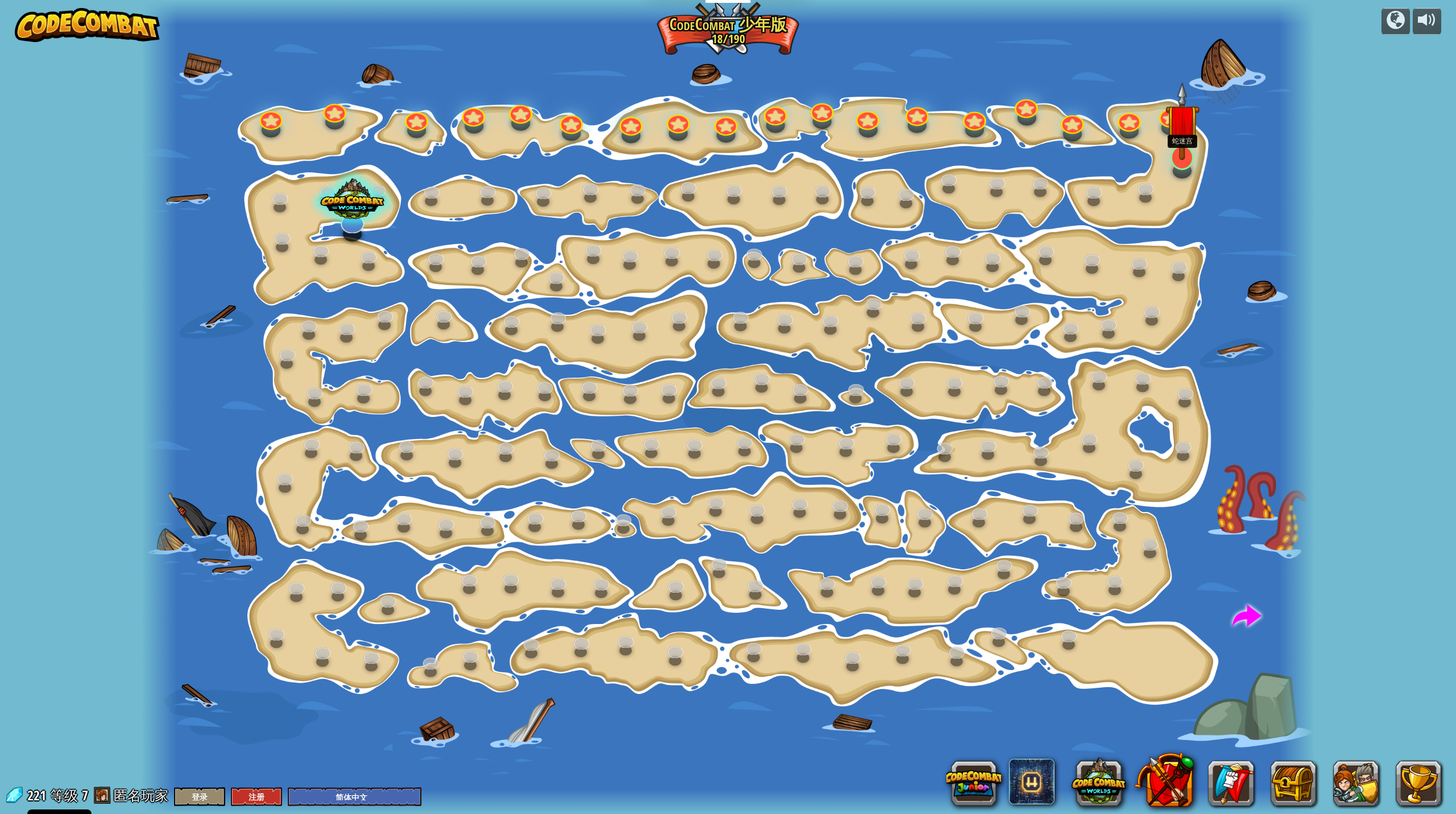
click at [842, 165] on div at bounding box center [1182, 157] width 23 height 25
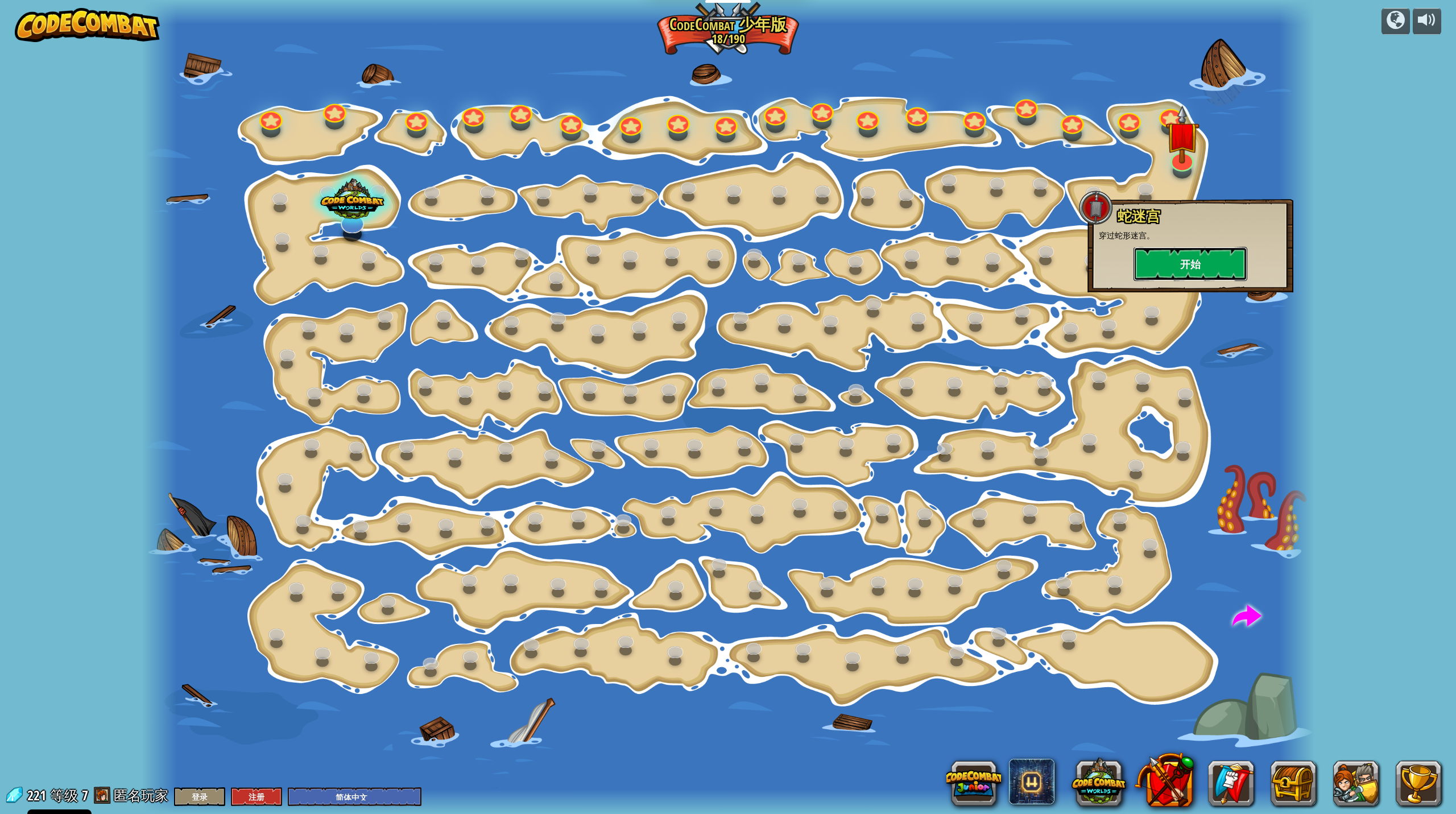
click at [842, 267] on button "开始" at bounding box center [1190, 263] width 114 height 34
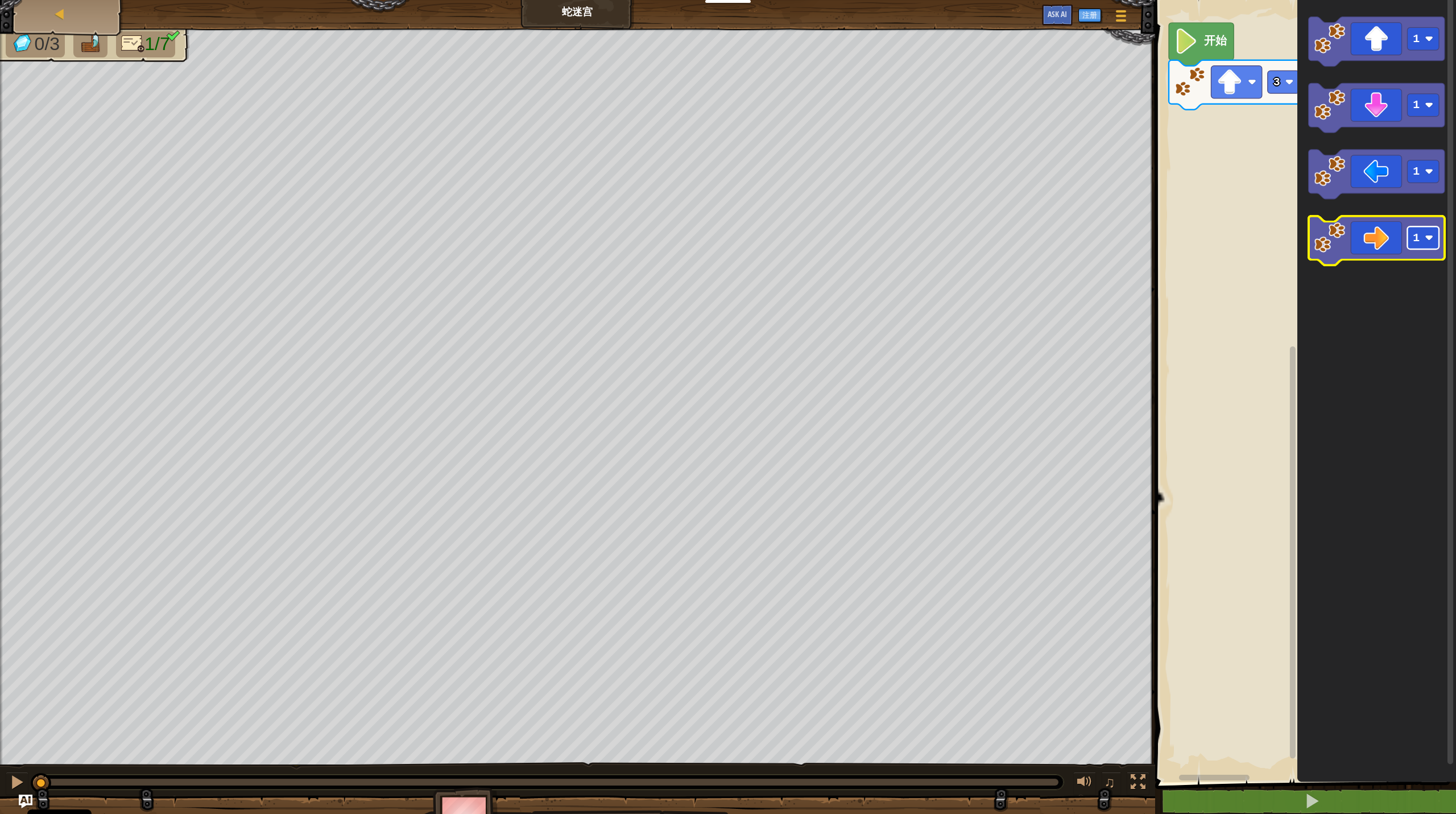
click at [842, 236] on image "Blockly工作区" at bounding box center [1429, 238] width 9 height 9
click at [842, 250] on image "Blockly工作区" at bounding box center [1330, 237] width 31 height 31
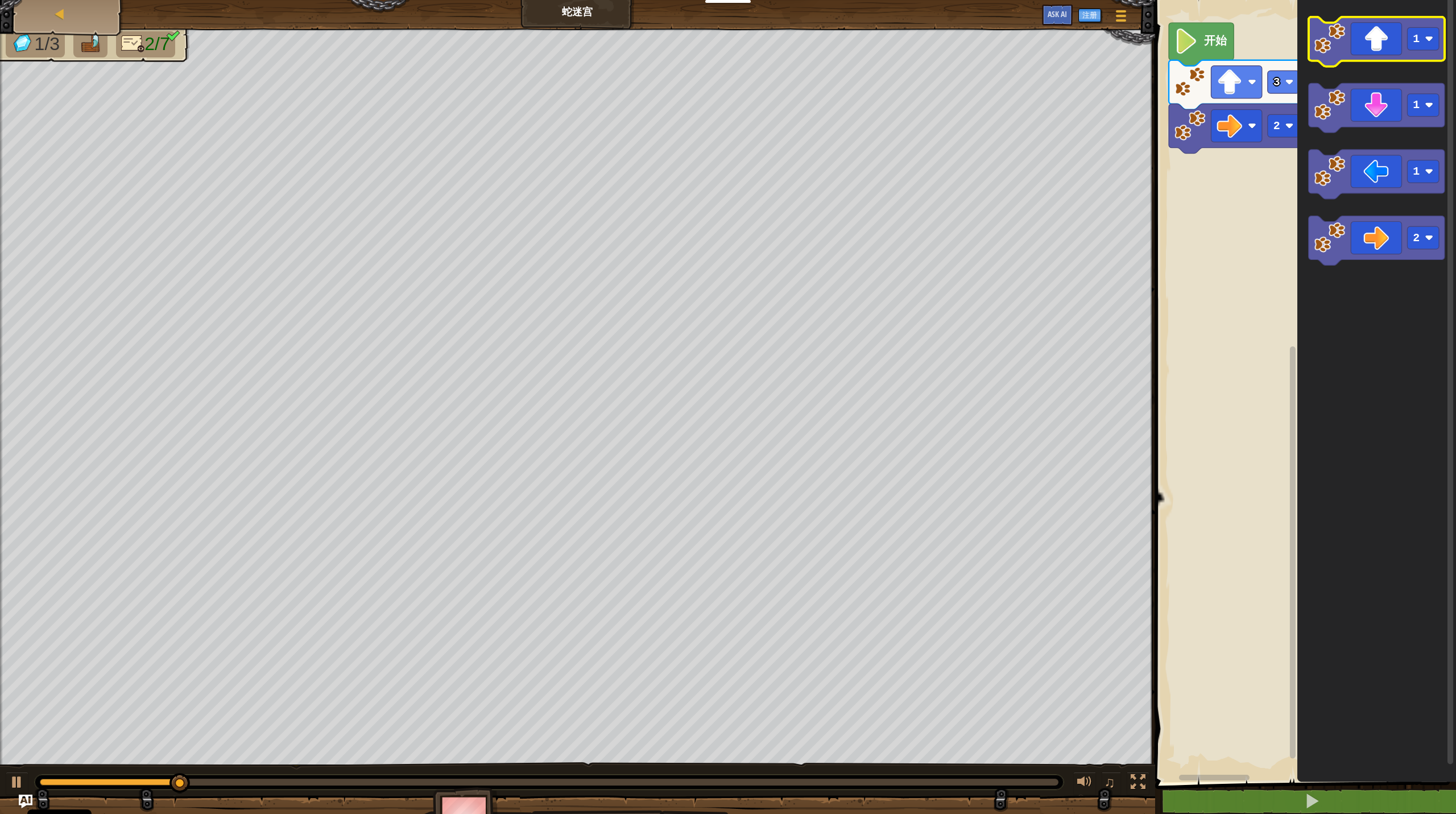
click at [842, 41] on image "Blockly工作区" at bounding box center [1330, 38] width 31 height 31
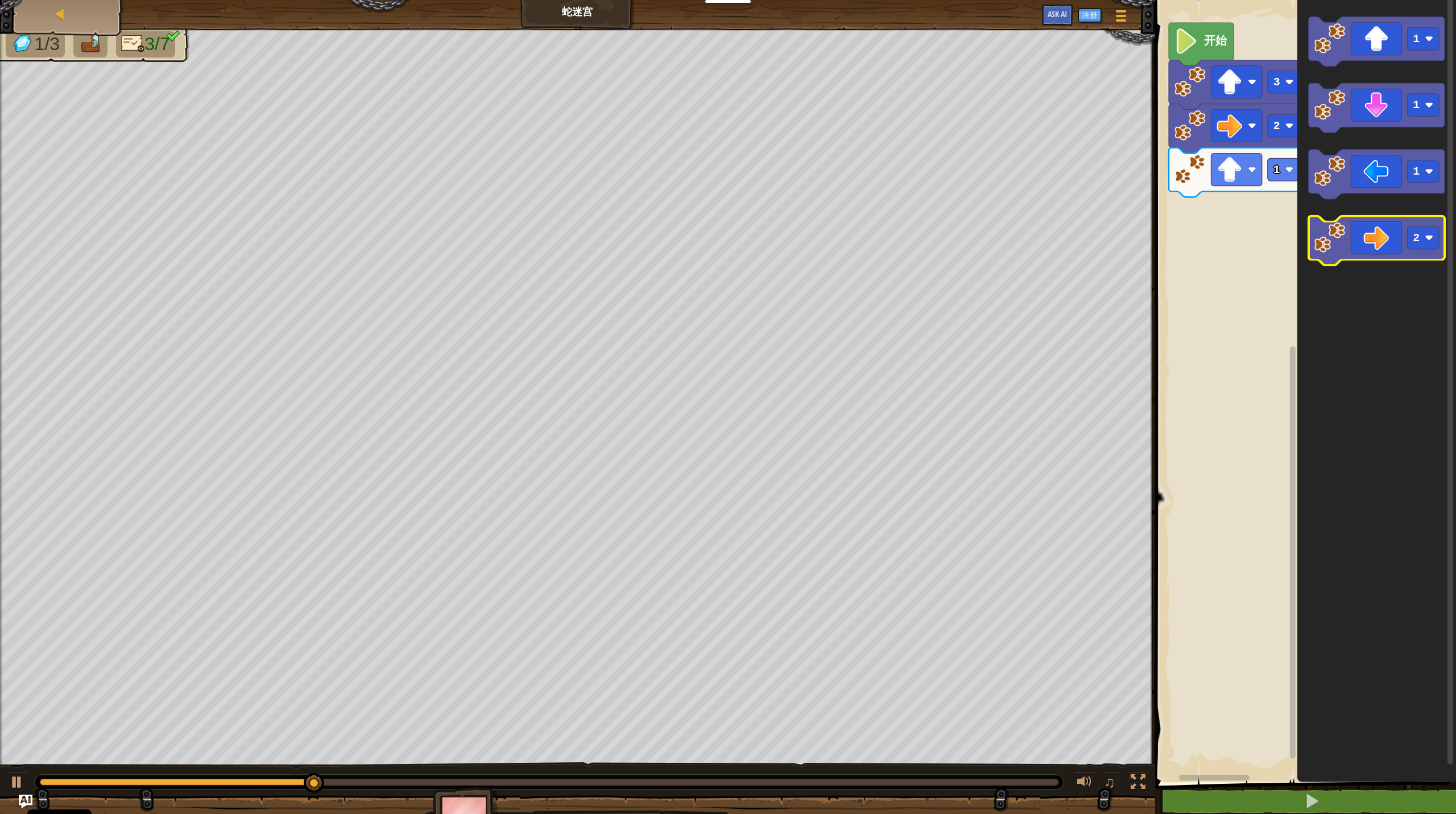
click at [842, 249] on image "Blockly工作区" at bounding box center [1330, 237] width 31 height 31
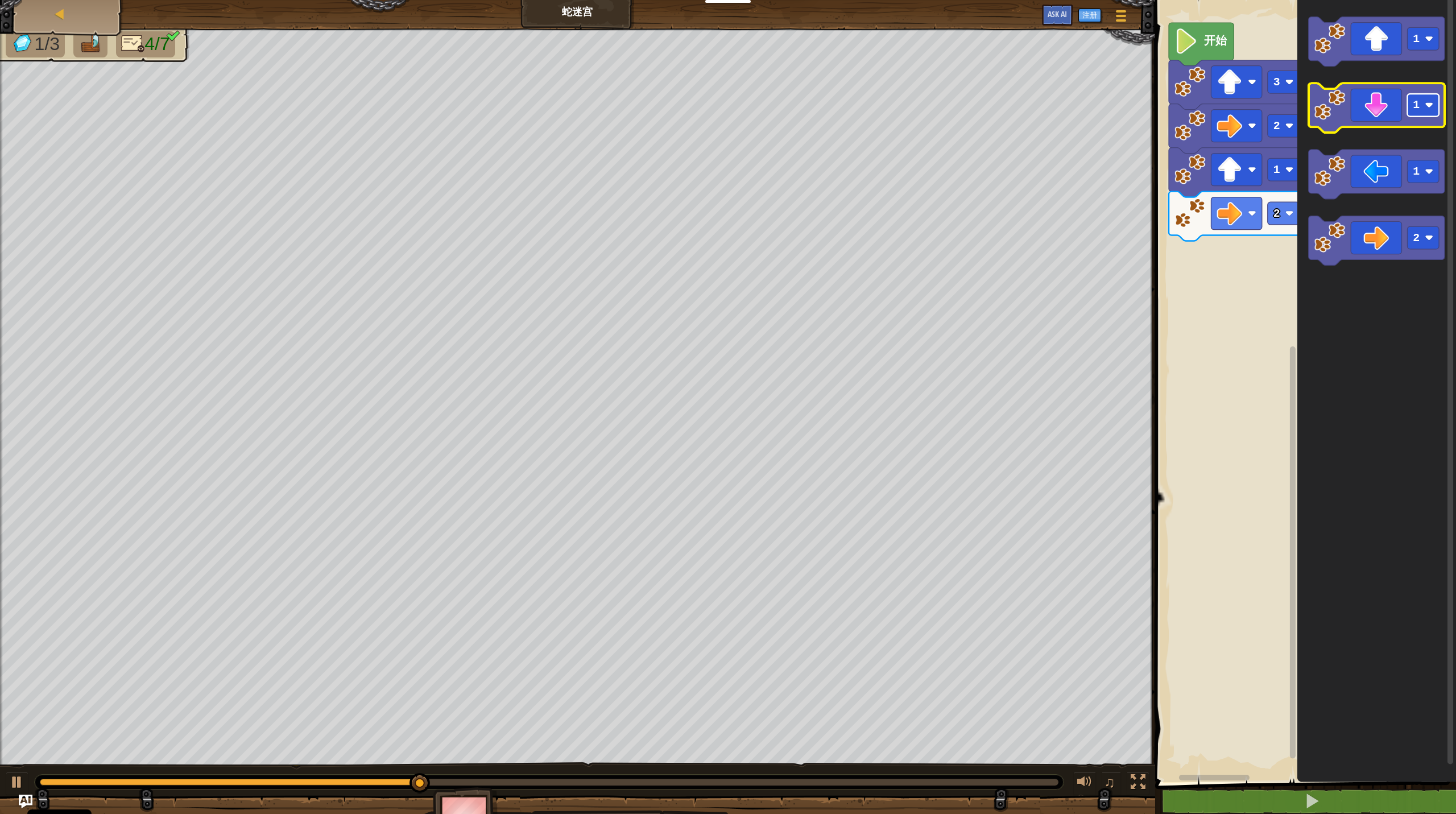
click at [842, 111] on rect "Blockly工作区" at bounding box center [1423, 105] width 32 height 23
click at [842, 109] on icon "Blockly工作区" at bounding box center [1377, 108] width 136 height 49
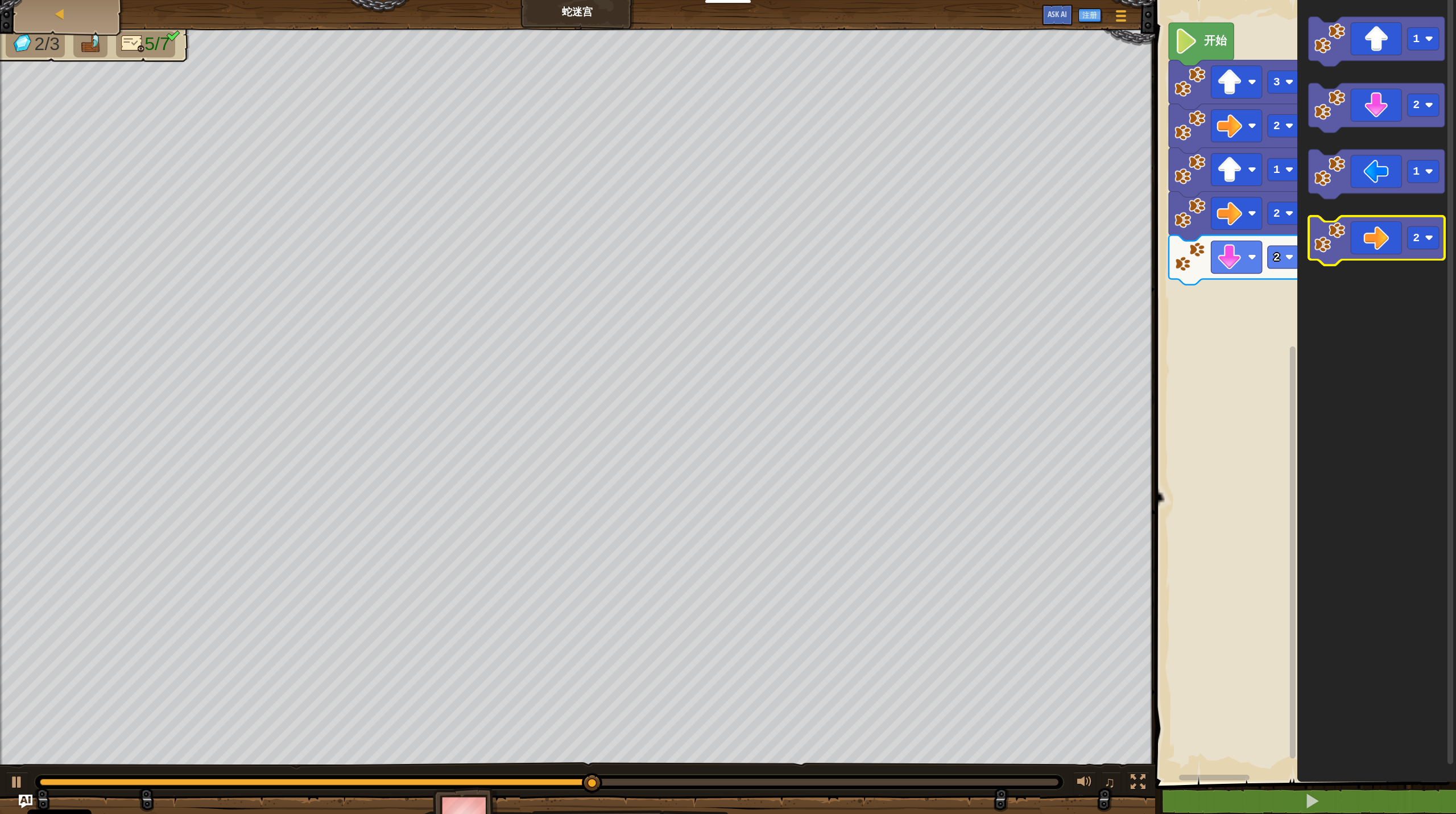
click at [842, 239] on image "Blockly工作区" at bounding box center [1330, 237] width 31 height 31
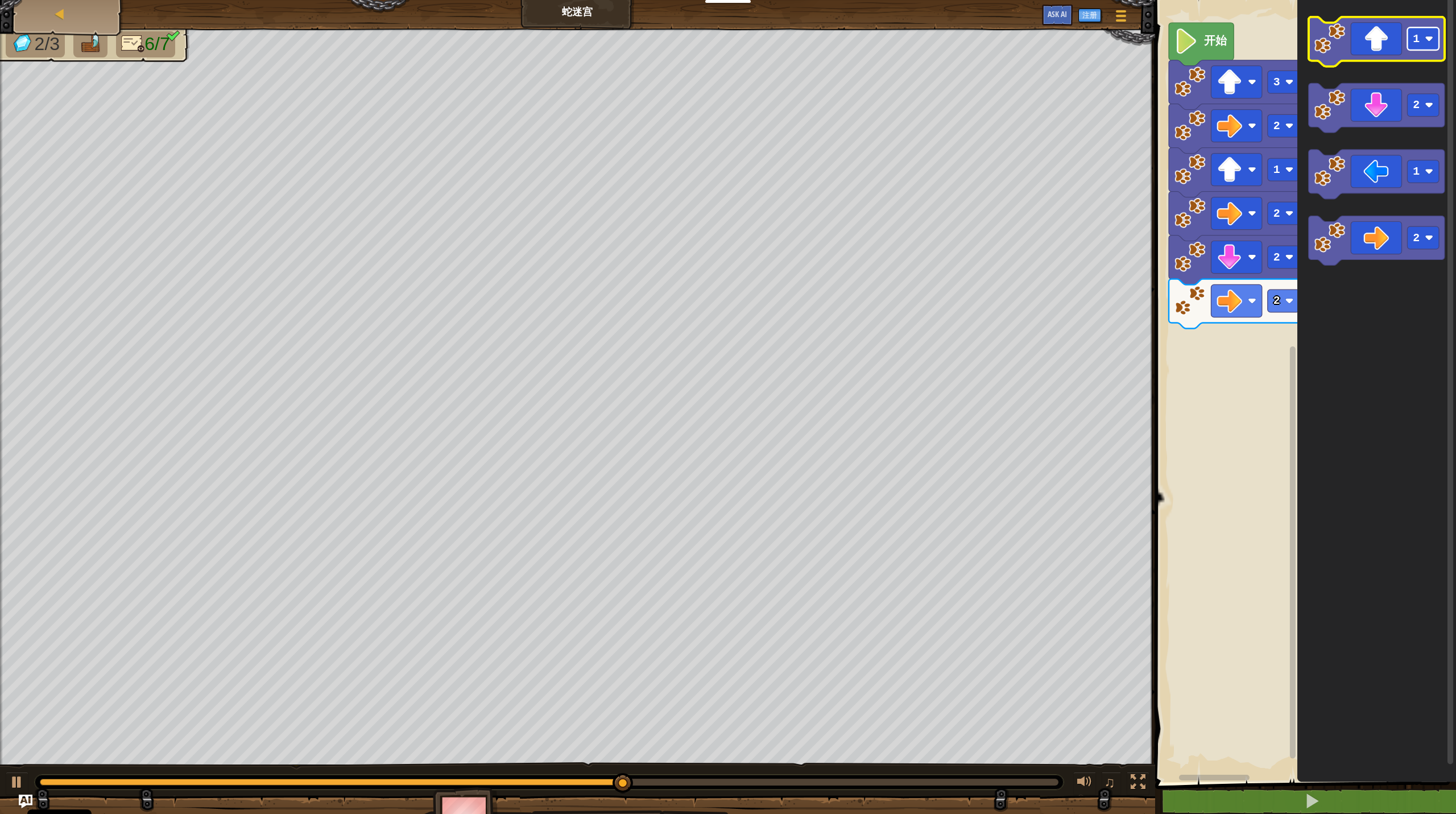
click at [842, 46] on rect "Blockly工作区" at bounding box center [1423, 39] width 32 height 23
click at [842, 55] on icon "Blockly工作区" at bounding box center [1377, 41] width 136 height 49
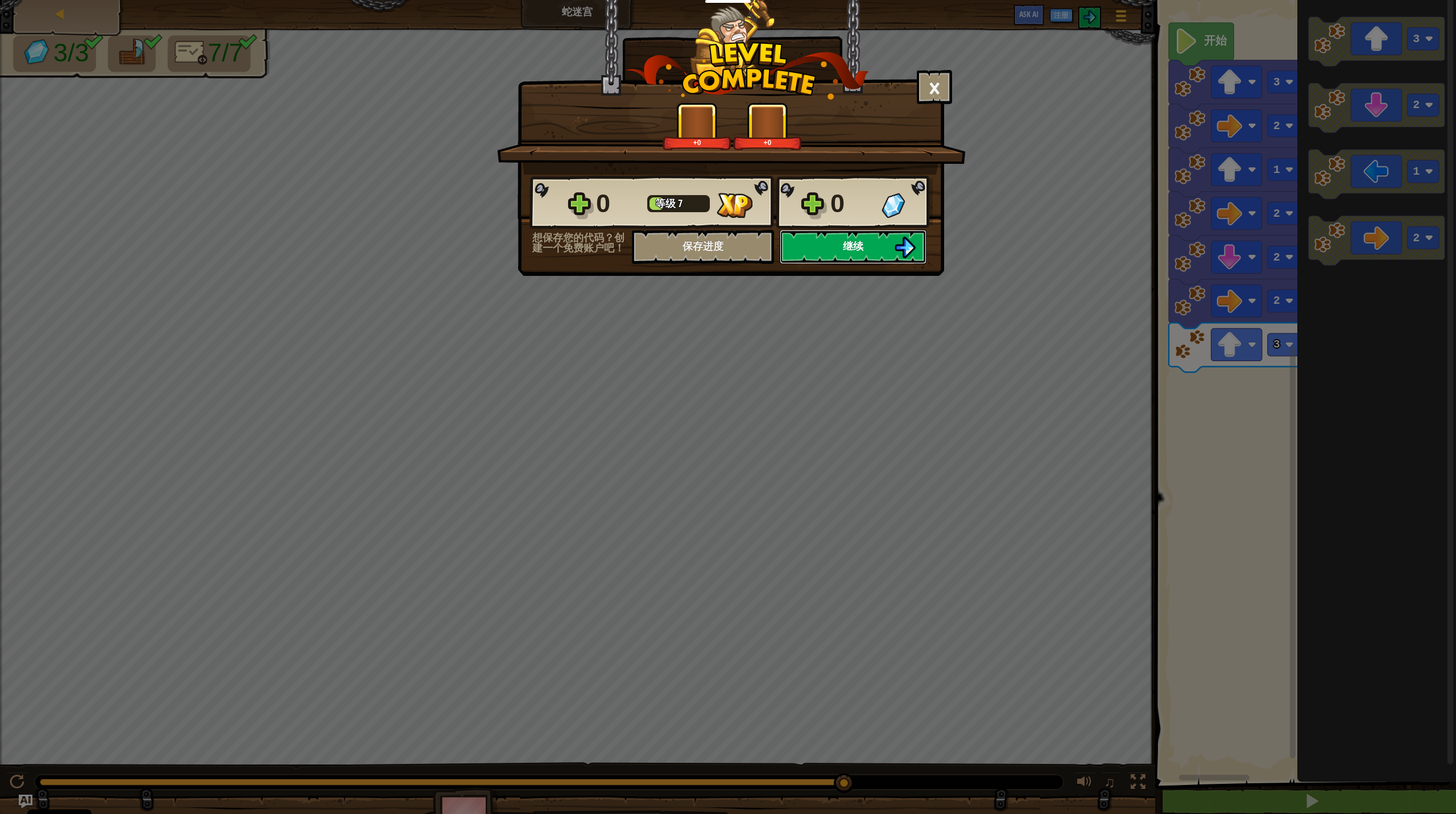
click at [842, 238] on button "继续" at bounding box center [854, 247] width 147 height 34
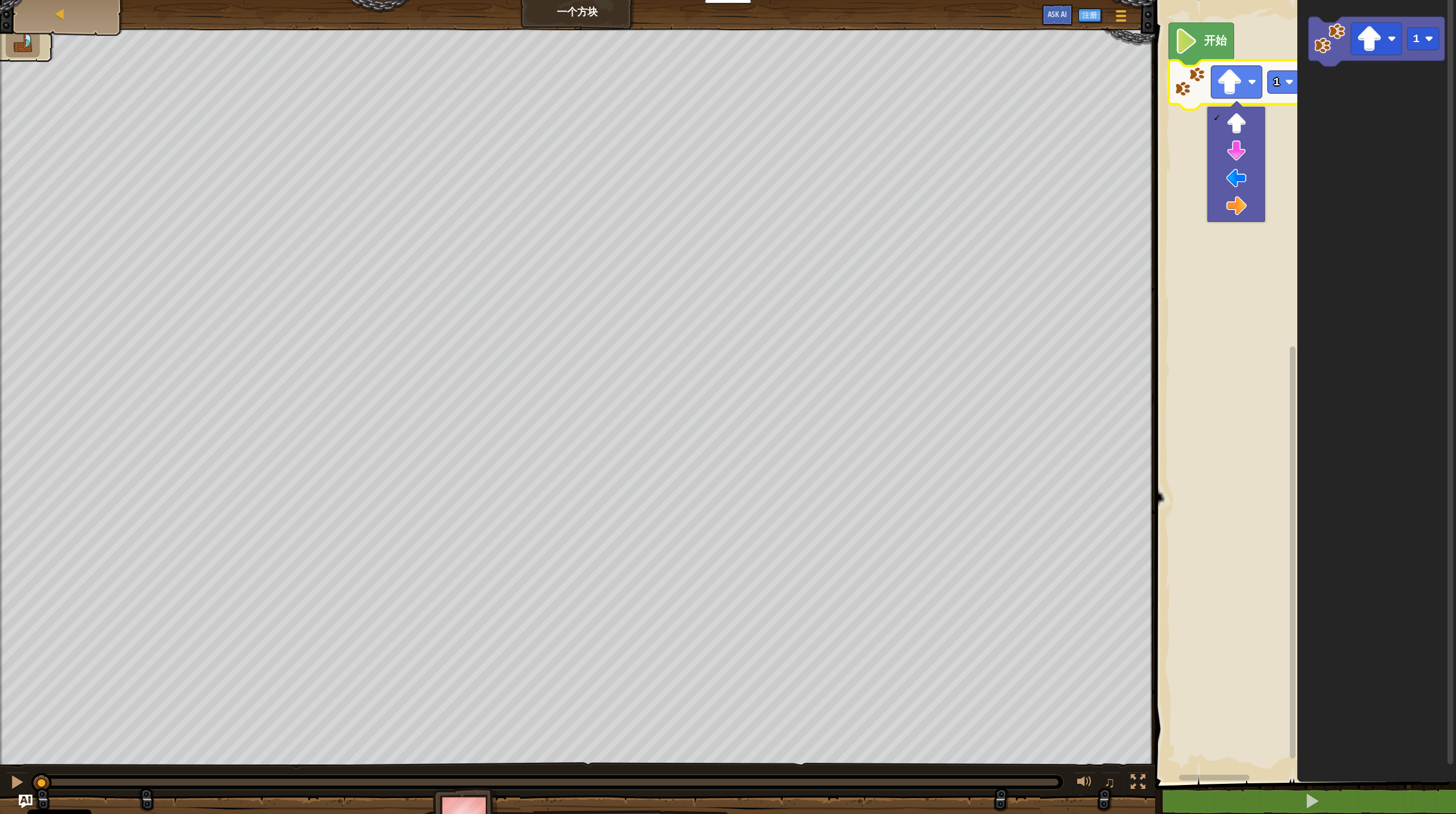
click at [842, 144] on icon "Blockly工作区" at bounding box center [1377, 388] width 159 height 788
click at [842, 92] on rect "Blockly工作区" at bounding box center [1284, 81] width 32 height 23
click at [842, 99] on icon "Blockly工作区" at bounding box center [1377, 388] width 159 height 788
click at [842, 88] on rect "Blockly工作区" at bounding box center [1284, 81] width 32 height 23
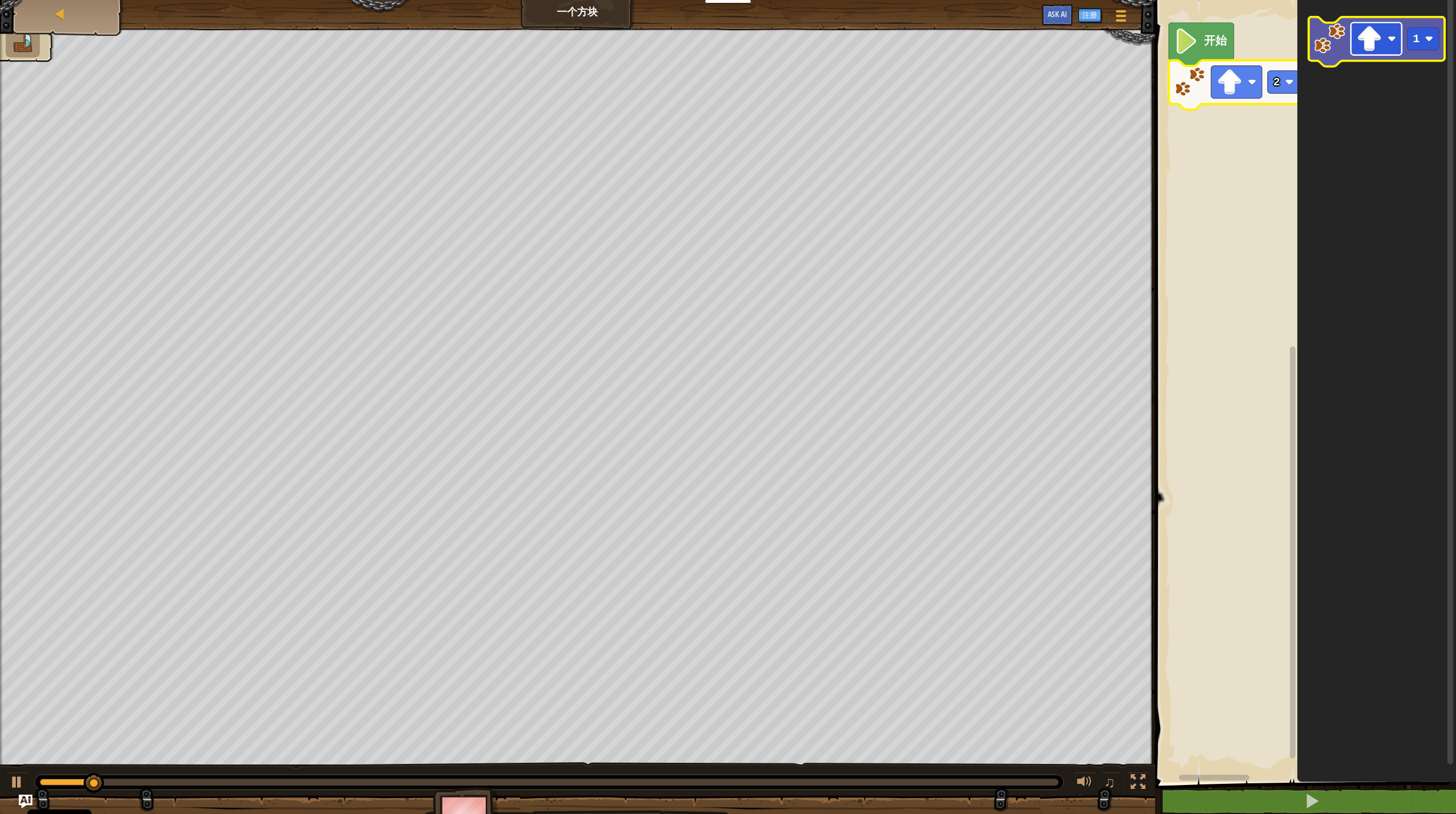
click at [842, 37] on image "Blockly工作区" at bounding box center [1369, 39] width 25 height 25
click at [842, 31] on rect "Blockly工作区" at bounding box center [1423, 39] width 32 height 23
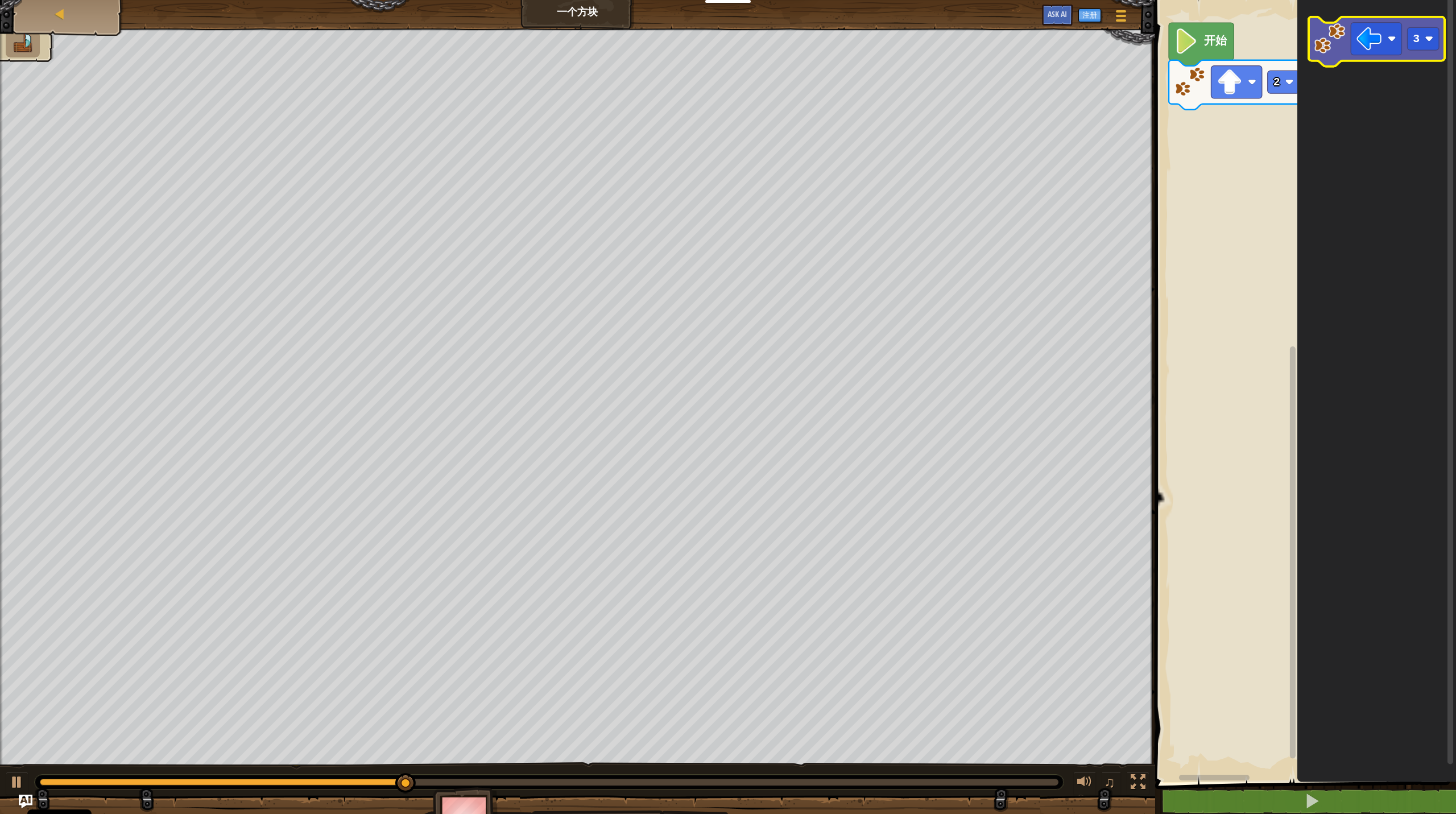
click at [842, 46] on icon "Blockly工作区" at bounding box center [1377, 41] width 136 height 49
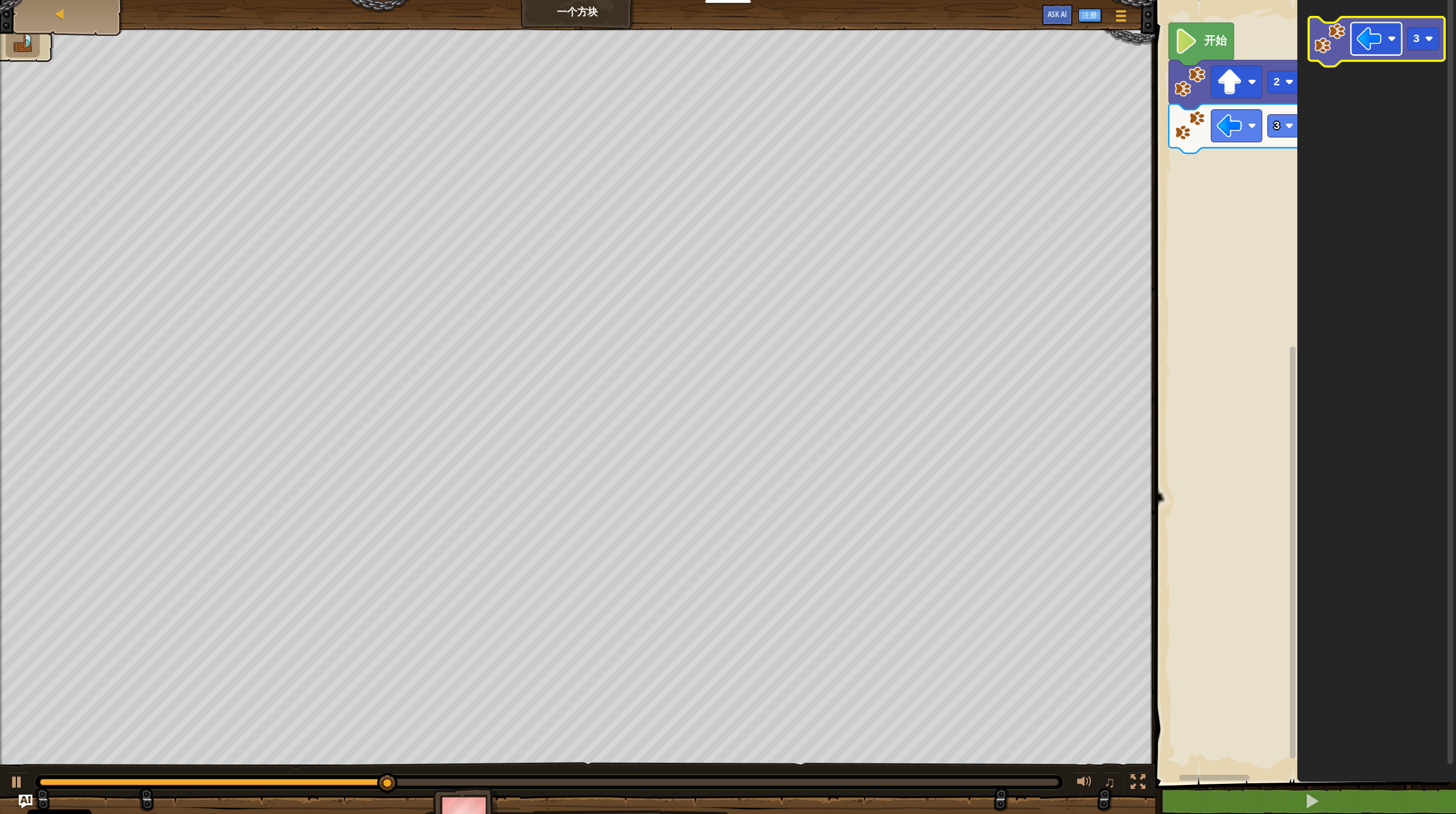
click at [842, 41] on image "Blockly工作区" at bounding box center [1369, 39] width 25 height 25
click at [842, 41] on rect "Blockly工作区" at bounding box center [1423, 39] width 32 height 23
click at [842, 54] on icon "Blockly工作区" at bounding box center [1377, 41] width 136 height 49
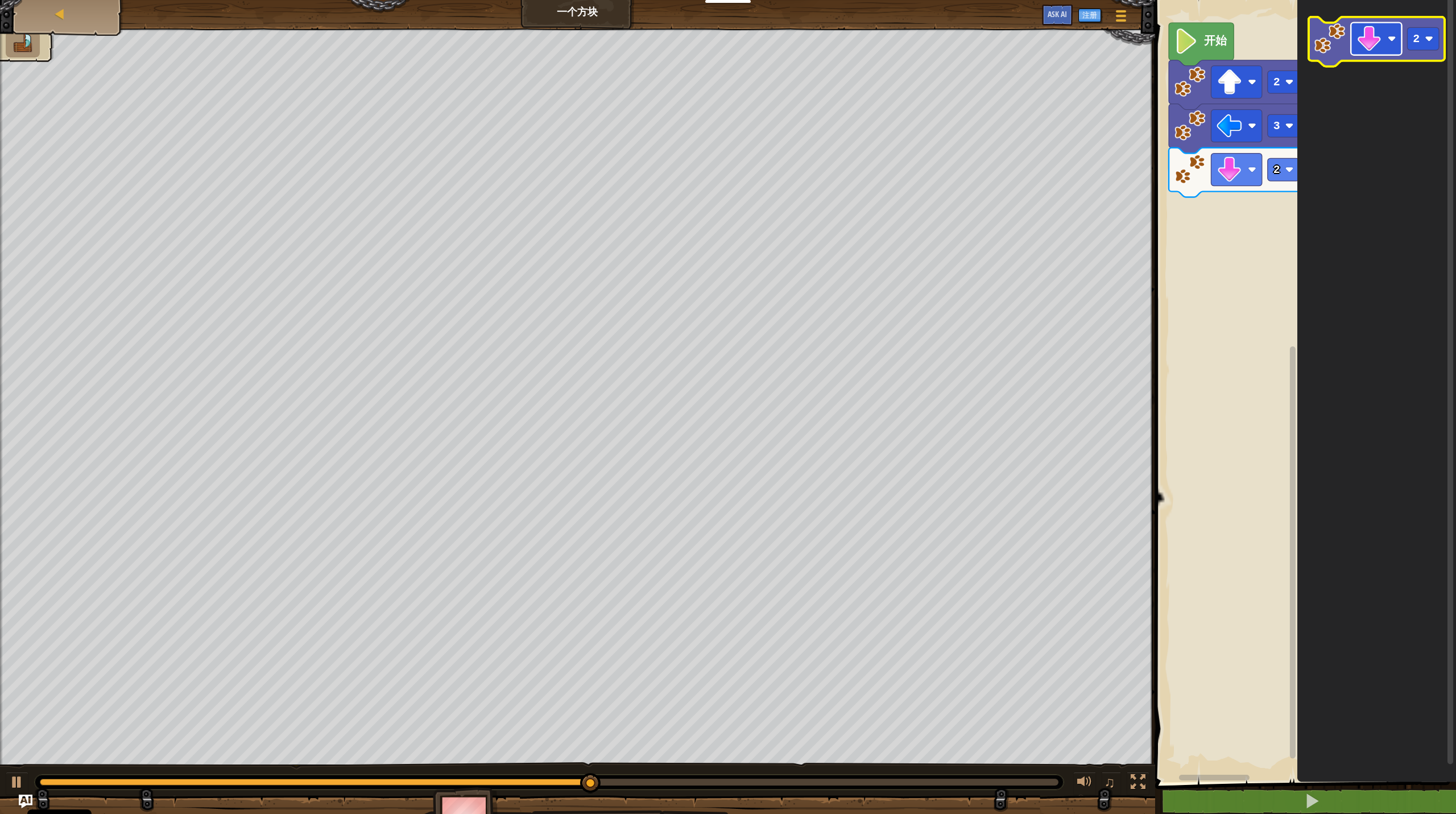
click at [842, 50] on rect "Blockly工作区" at bounding box center [1377, 39] width 51 height 33
click at [842, 42] on image "Blockly工作区" at bounding box center [1429, 39] width 9 height 9
click at [842, 56] on icon "Blockly工作区" at bounding box center [1377, 41] width 136 height 49
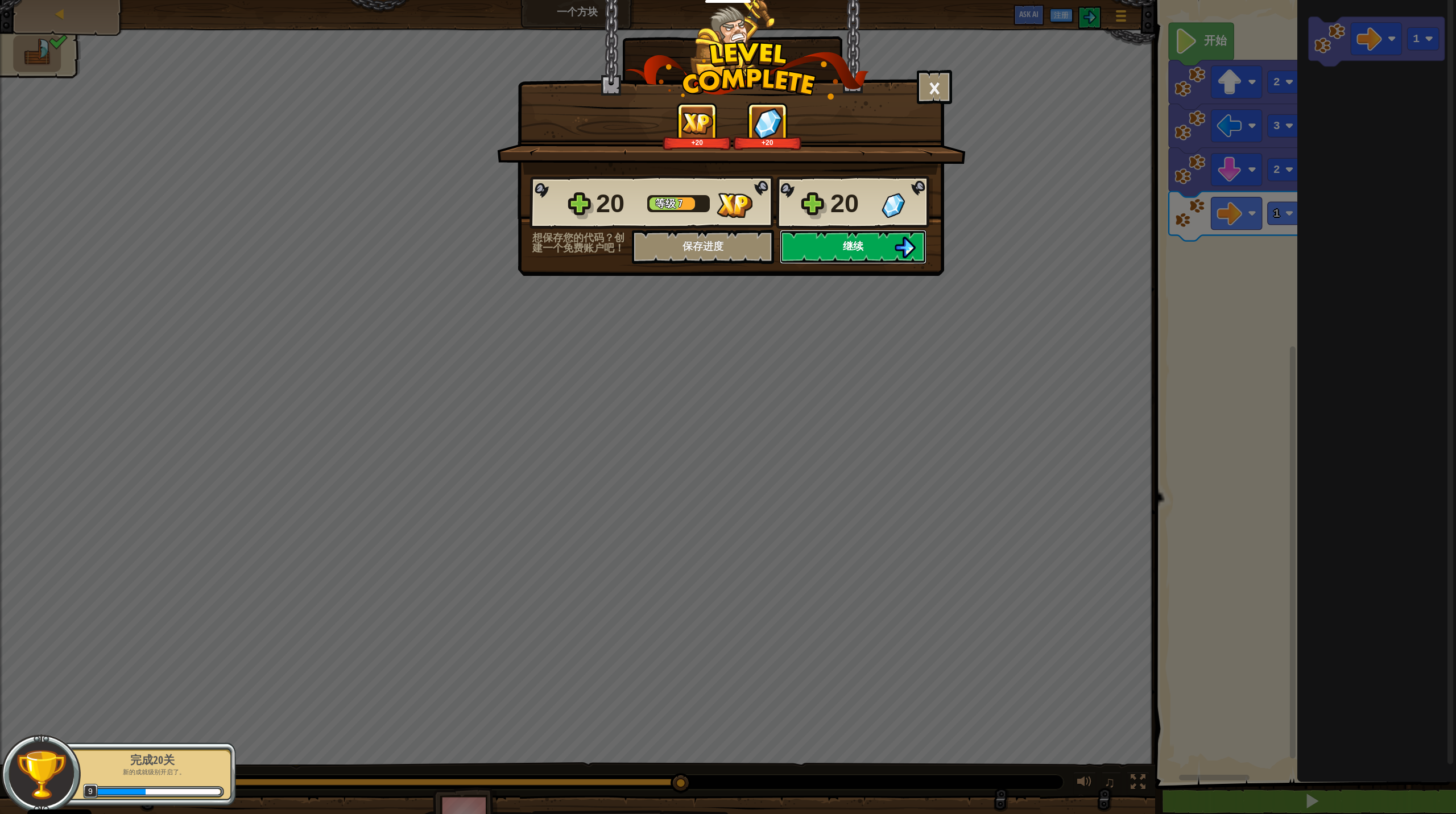
click at [842, 242] on span "继续" at bounding box center [854, 246] width 20 height 15
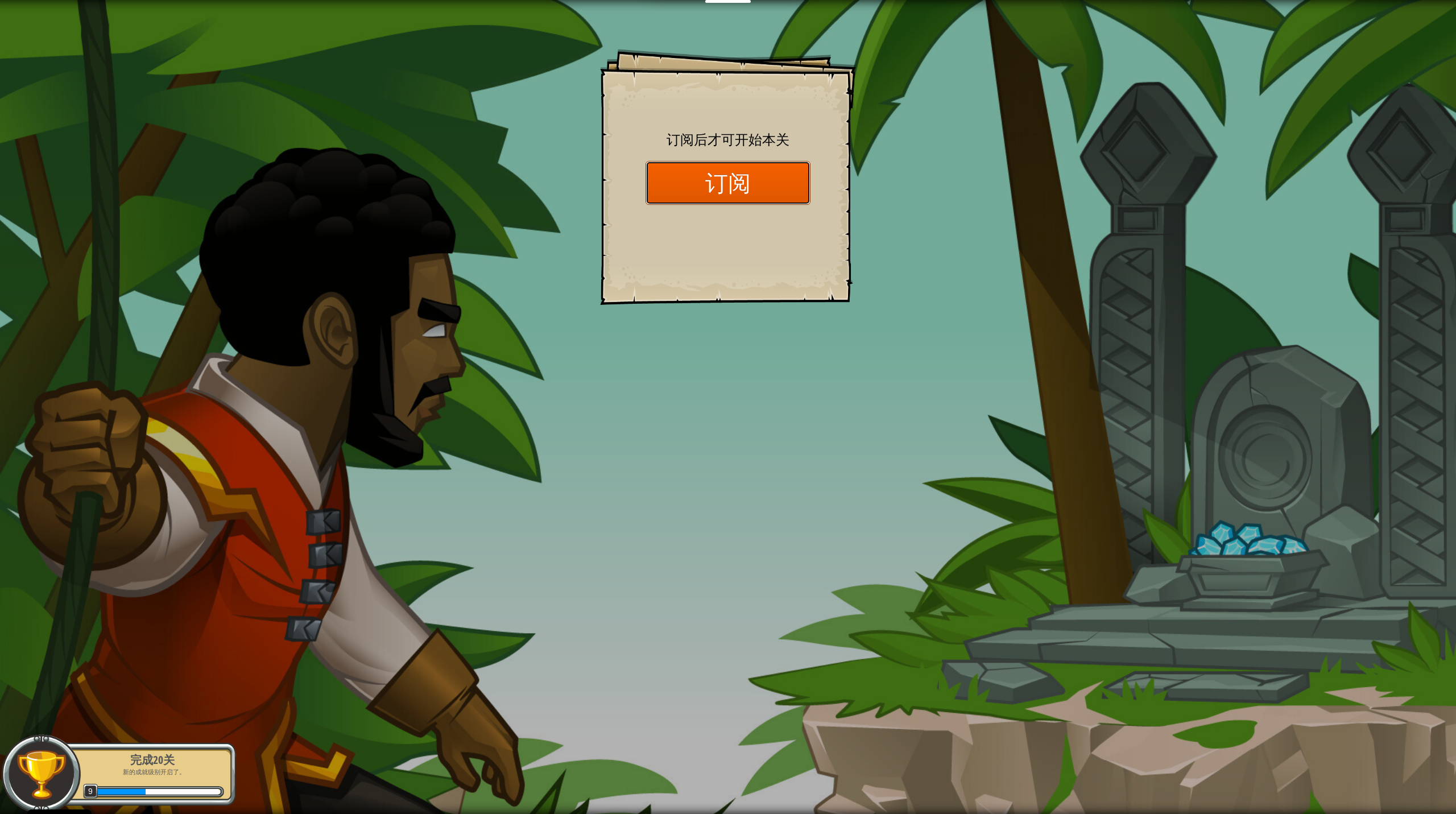
click at [743, 183] on button "订阅" at bounding box center [728, 183] width 165 height 44
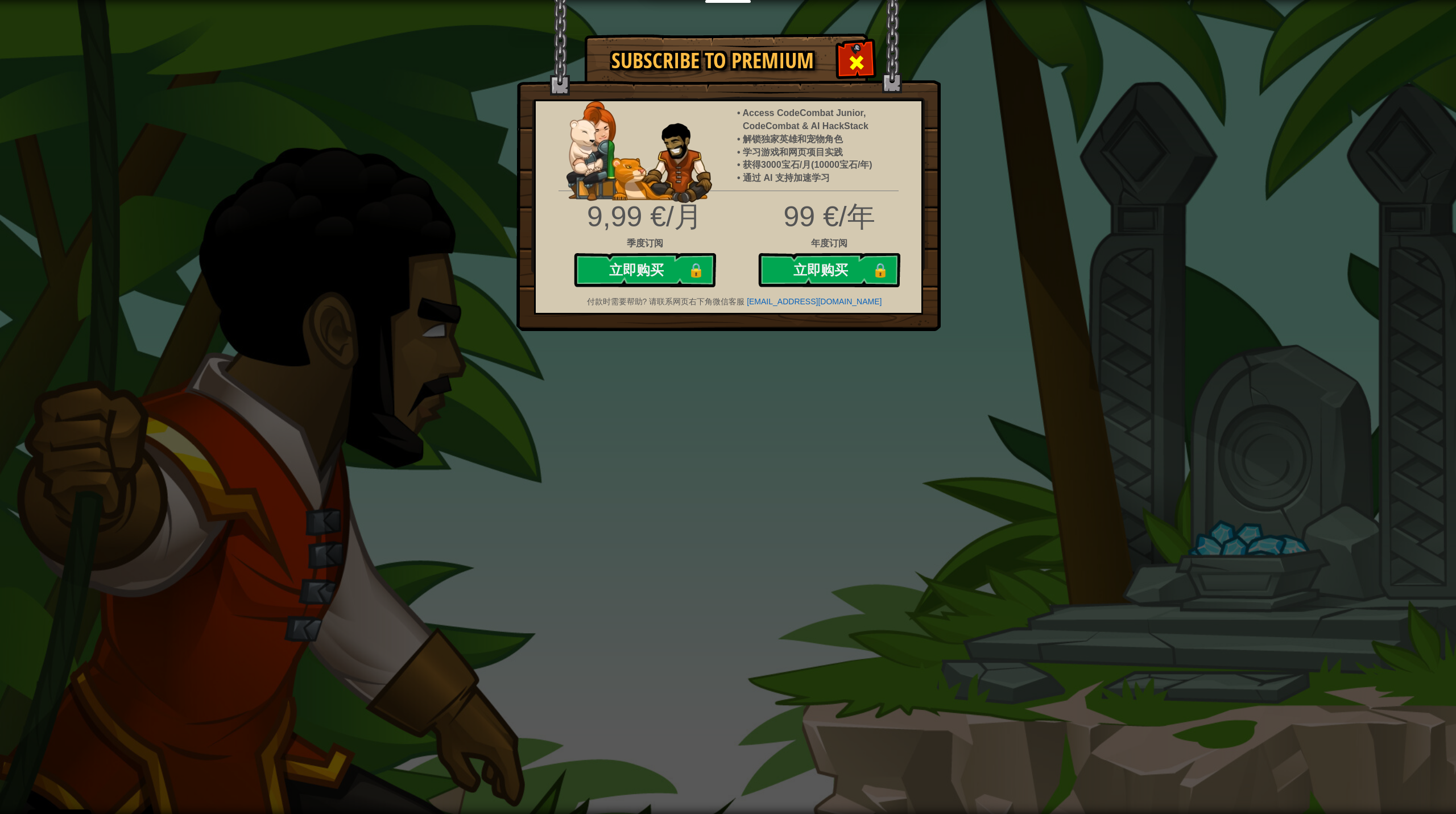
click at [842, 56] on span at bounding box center [856, 62] width 18 height 18
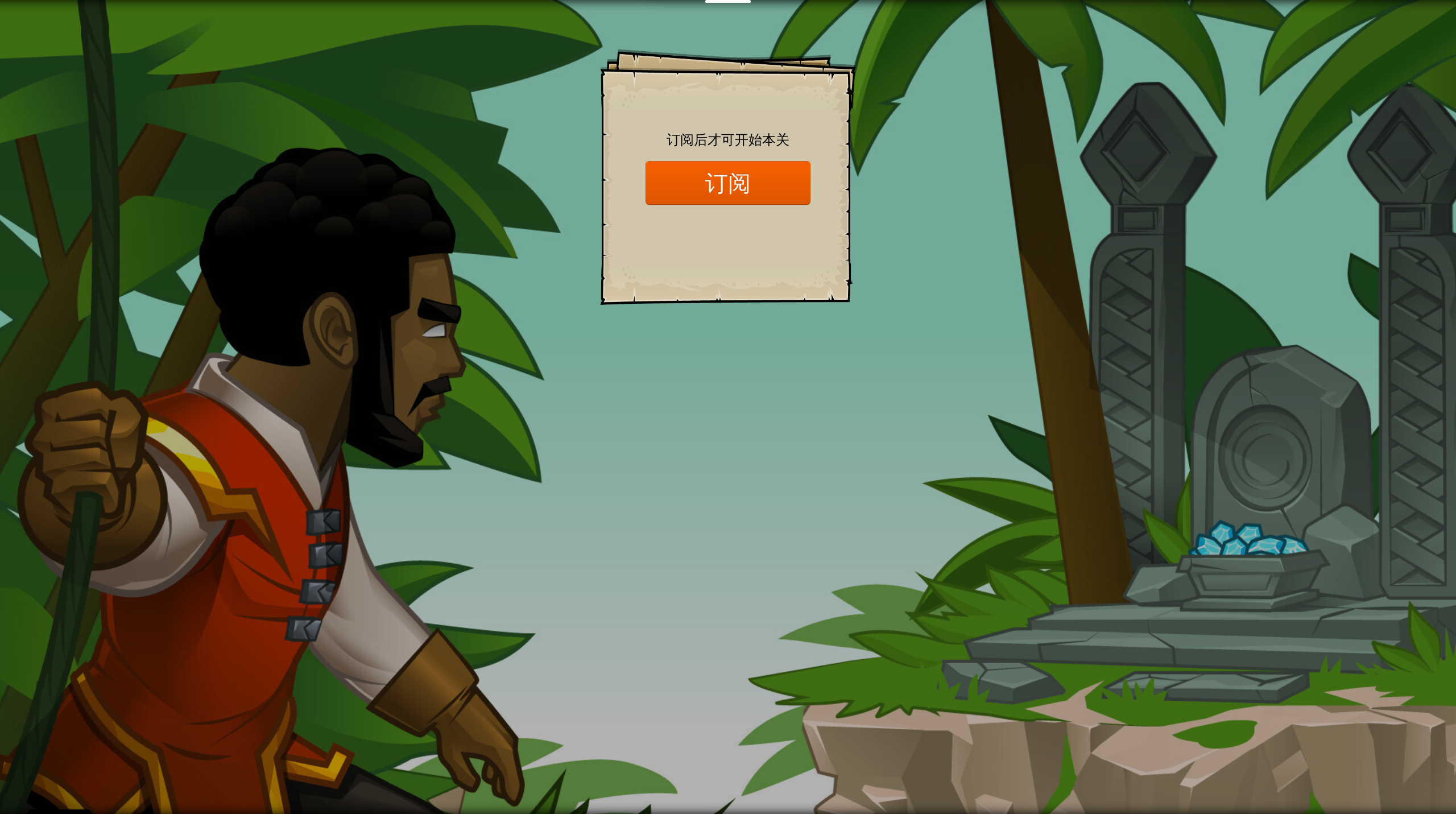
click at [629, 393] on div "Goals Start Level 载入失败 订阅后才可开始本关 订阅 你将需要加入一个课程来玩这个关卡 回到我的课程 请询问老师分配后续课程，或者联系客服购…" at bounding box center [728, 407] width 1456 height 814
drag, startPoint x: 116, startPoint y: 113, endPoint x: 153, endPoint y: 117, distance: 37.2
click at [138, 114] on div "Goals Start Level 载入失败 订阅后才可开始本关 订阅 你将需要加入一个课程来玩这个关卡 回到我的课程 请询问老师分配后续课程，或者联系客服购…" at bounding box center [728, 407] width 1456 height 814
click at [842, 348] on div "Goals Start Level 载入失败 订阅后才可开始本关 订阅 你将需要加入一个课程来玩这个关卡 回到我的课程 请询问老师分配后续课程，或者联系客服购…" at bounding box center [728, 407] width 1456 height 814
drag, startPoint x: 1110, startPoint y: 678, endPoint x: 890, endPoint y: 551, distance: 254.0
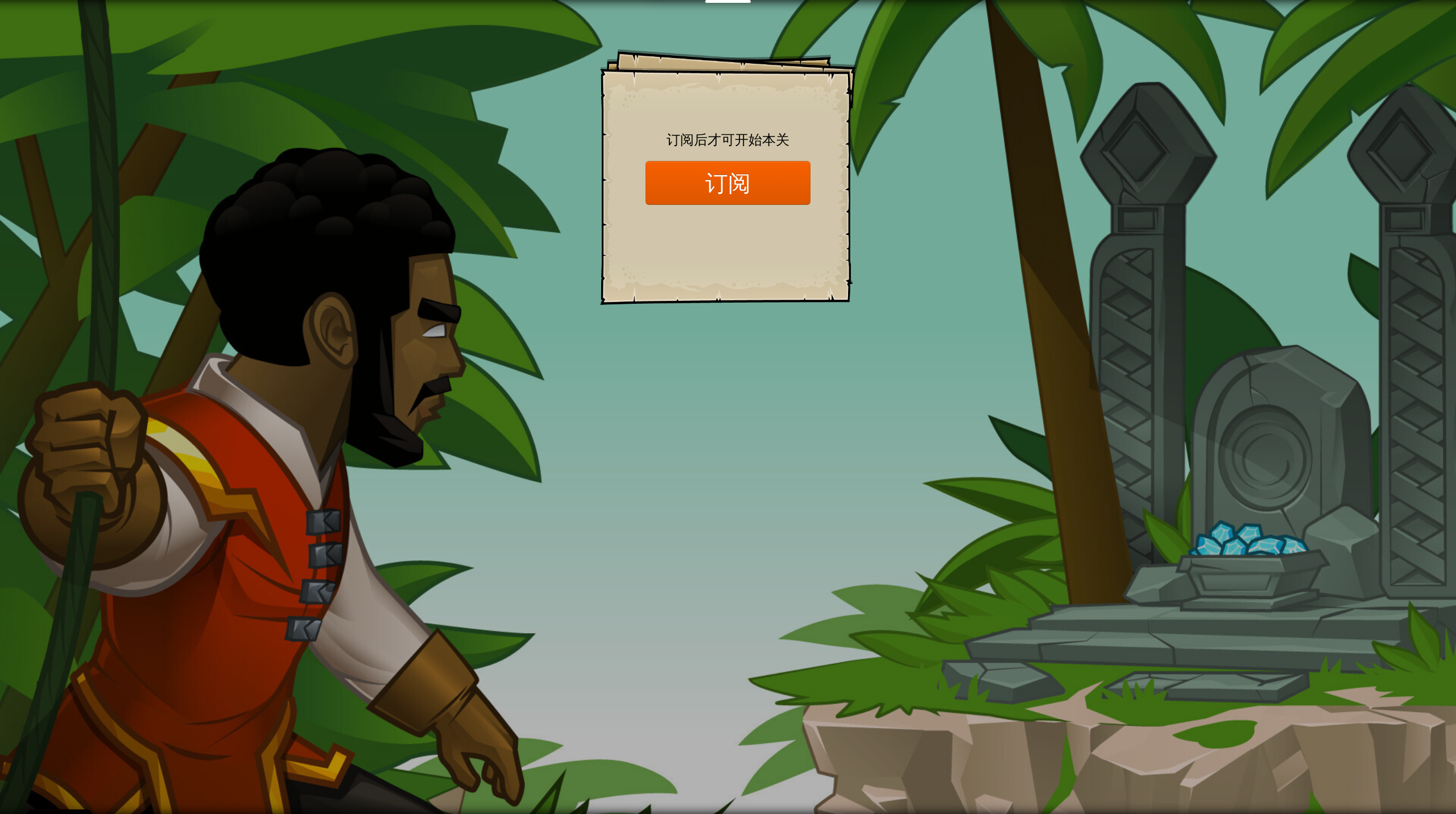
click at [842, 616] on div "Goals Start Level 载入失败 订阅后才可开始本关 订阅 你将需要加入一个课程来玩这个关卡 回到我的课程 请询问老师分配后续课程，或者联系客服购…" at bounding box center [728, 407] width 1456 height 814
click at [744, 185] on button "订阅" at bounding box center [728, 183] width 165 height 44
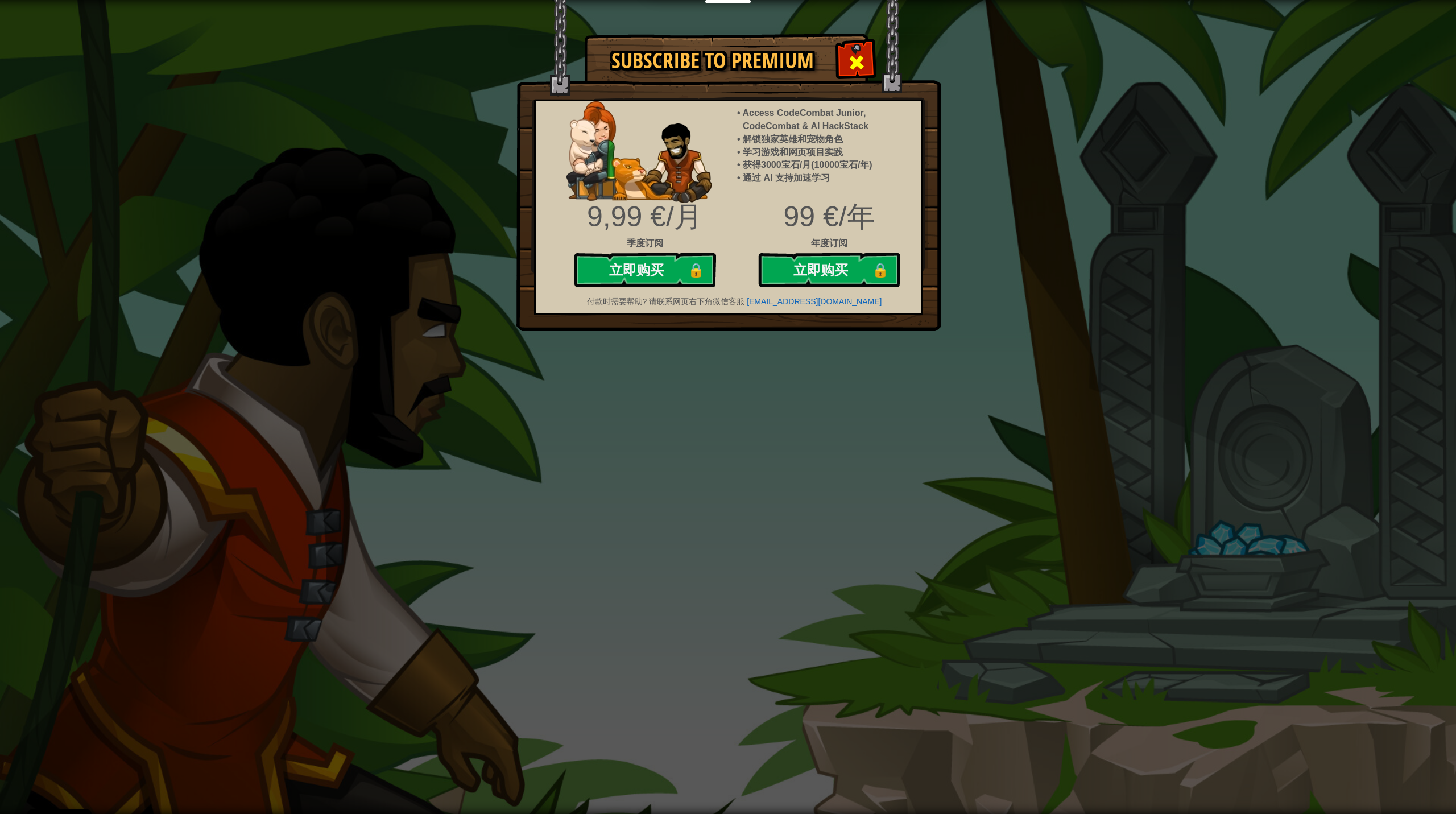
click at [842, 74] on div at bounding box center [856, 60] width 36 height 36
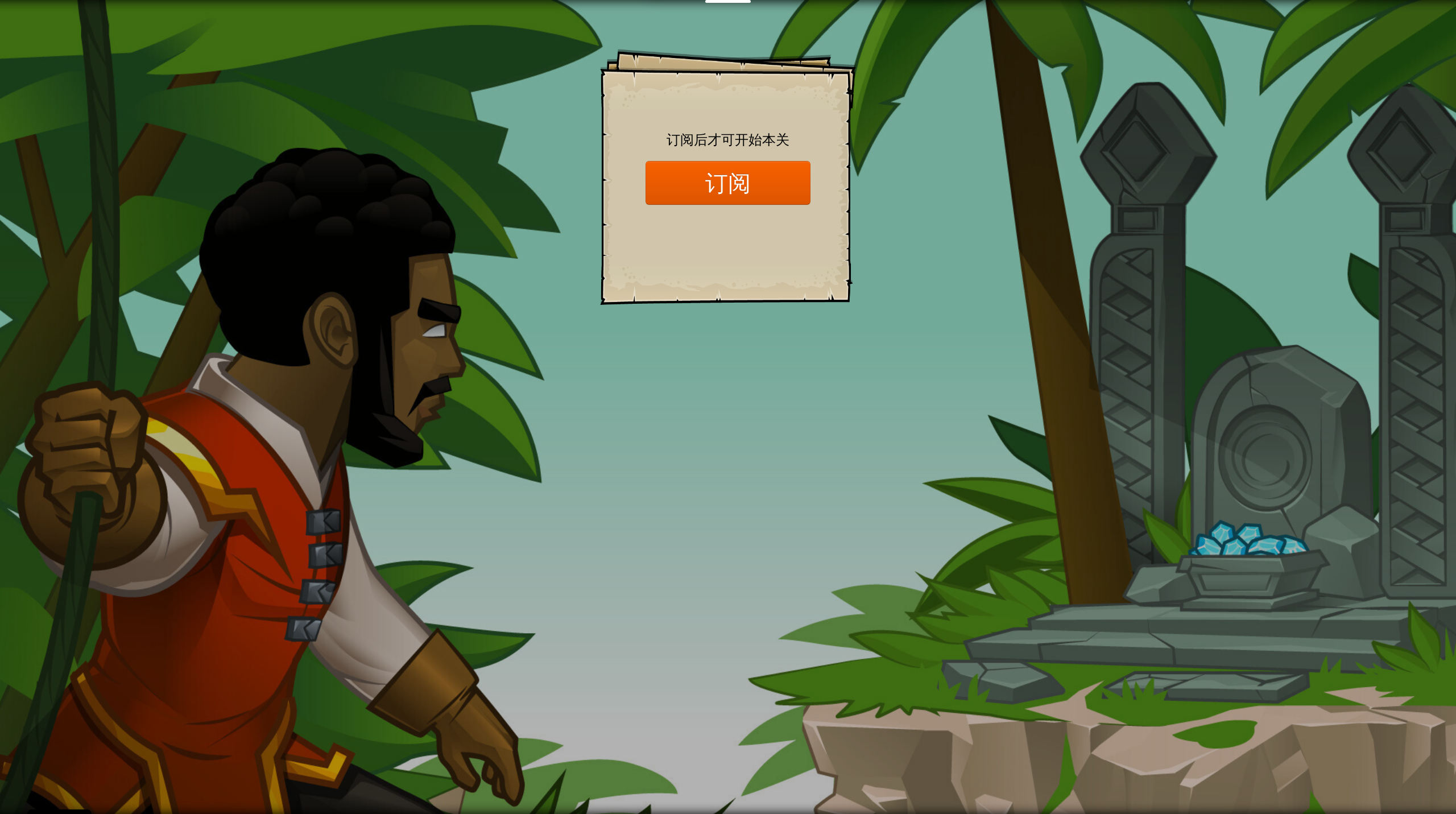
drag, startPoint x: 458, startPoint y: 290, endPoint x: 1008, endPoint y: 362, distance: 554.7
click at [842, 357] on div "Goals Start Level 载入失败 订阅后才可开始本关 订阅 你将需要加入一个课程来玩这个关卡 回到我的课程 请询问老师分配后续课程，或者联系客服购…" at bounding box center [728, 407] width 1456 height 814
drag, startPoint x: 1230, startPoint y: 391, endPoint x: 917, endPoint y: 441, distance: 317.0
click at [842, 424] on div "Goals Start Level 载入失败 订阅后才可开始本关 订阅 你将需要加入一个课程来玩这个关卡 回到我的课程 请询问老师分配后续课程，或者联系客服购…" at bounding box center [728, 407] width 1456 height 814
drag, startPoint x: 363, startPoint y: 378, endPoint x: 1166, endPoint y: 310, distance: 805.9
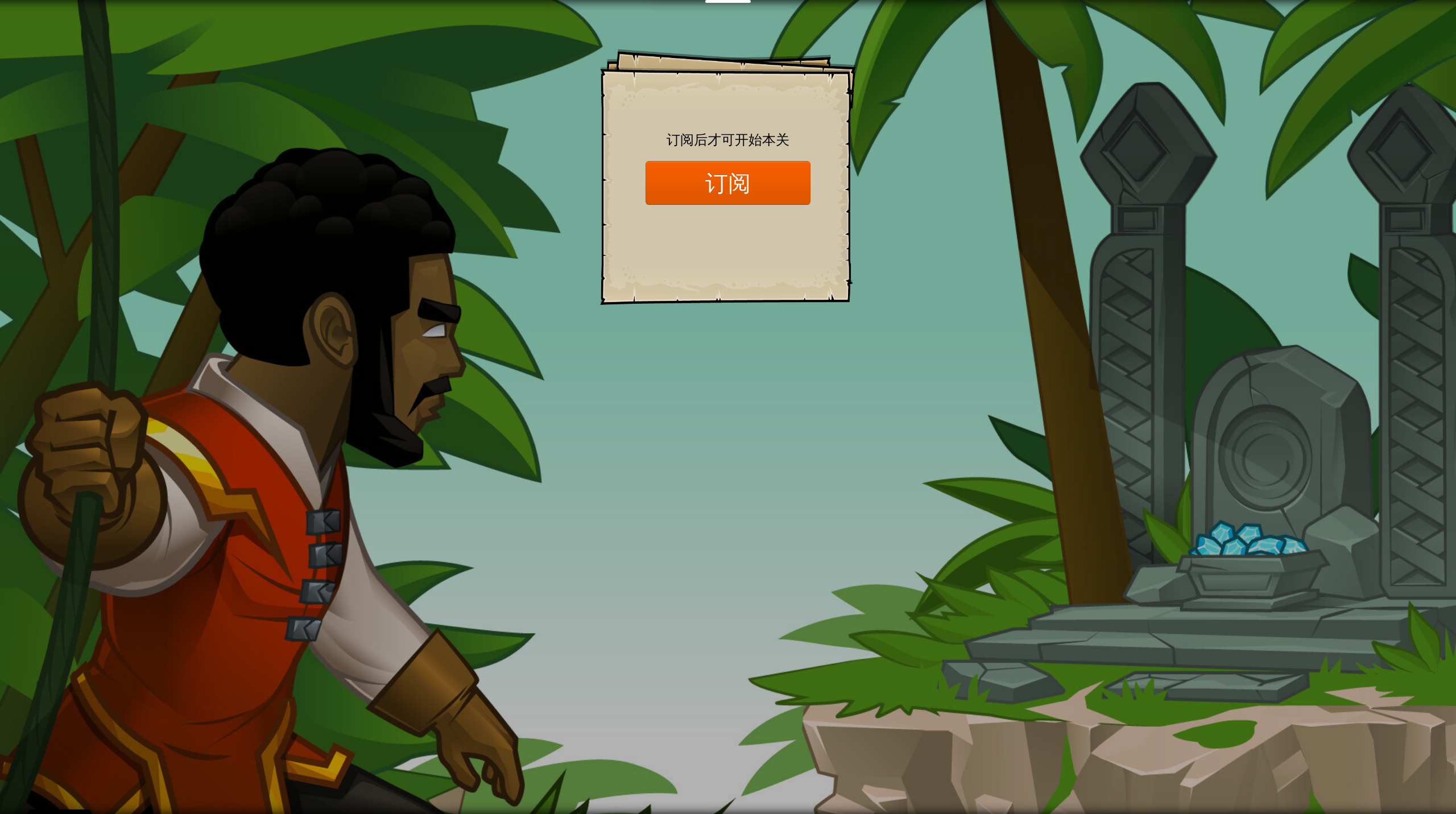
click at [842, 406] on div "Goals Start Level 载入失败 订阅后才可开始本关 订阅 你将需要加入一个课程来玩这个关卡 回到我的课程 请询问老师分配后续课程，或者联系客服购…" at bounding box center [728, 407] width 1456 height 814
click at [672, 184] on button "订阅" at bounding box center [728, 183] width 165 height 44
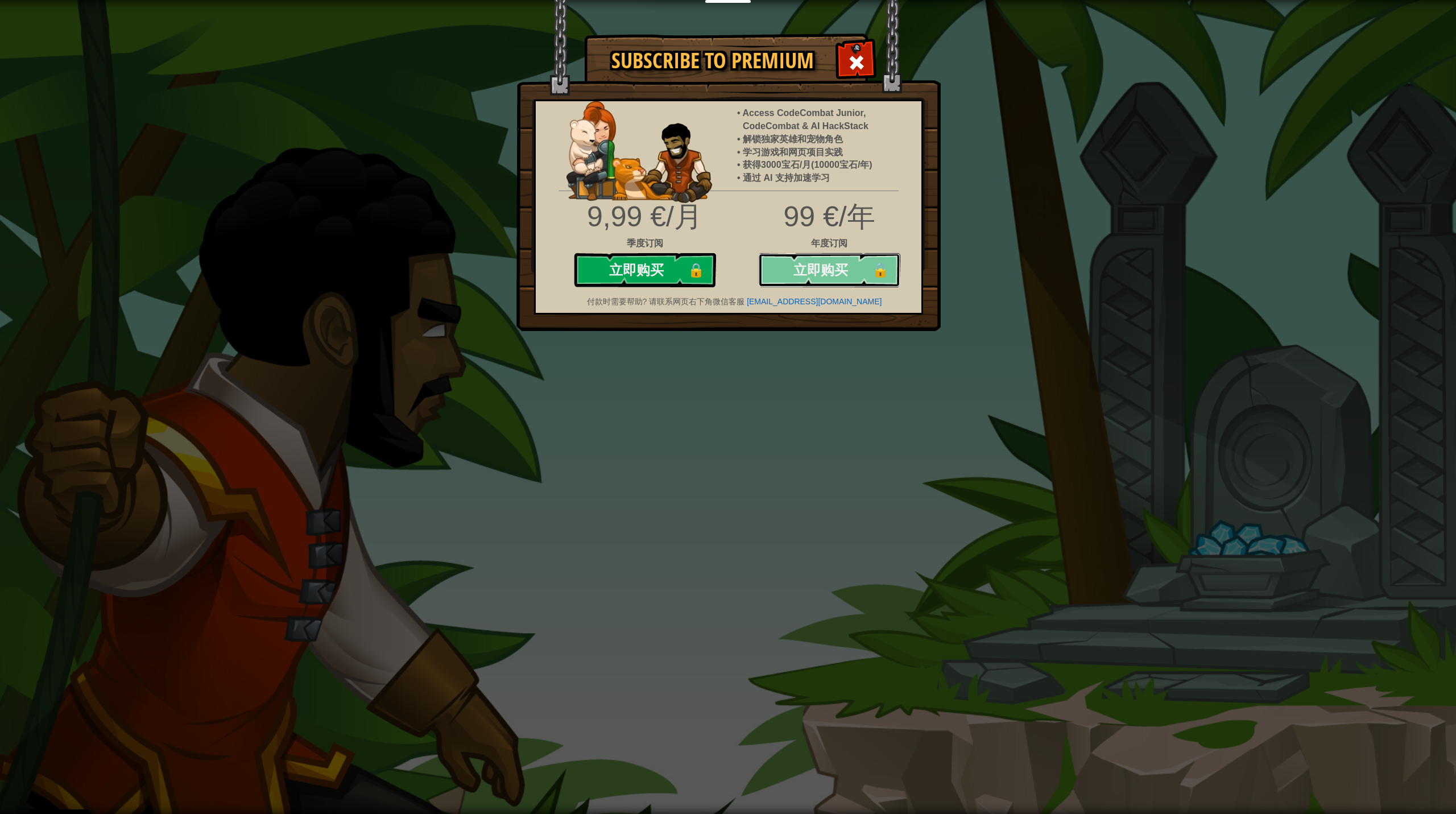
click at [832, 272] on button "立即购买 🔒" at bounding box center [829, 270] width 142 height 34
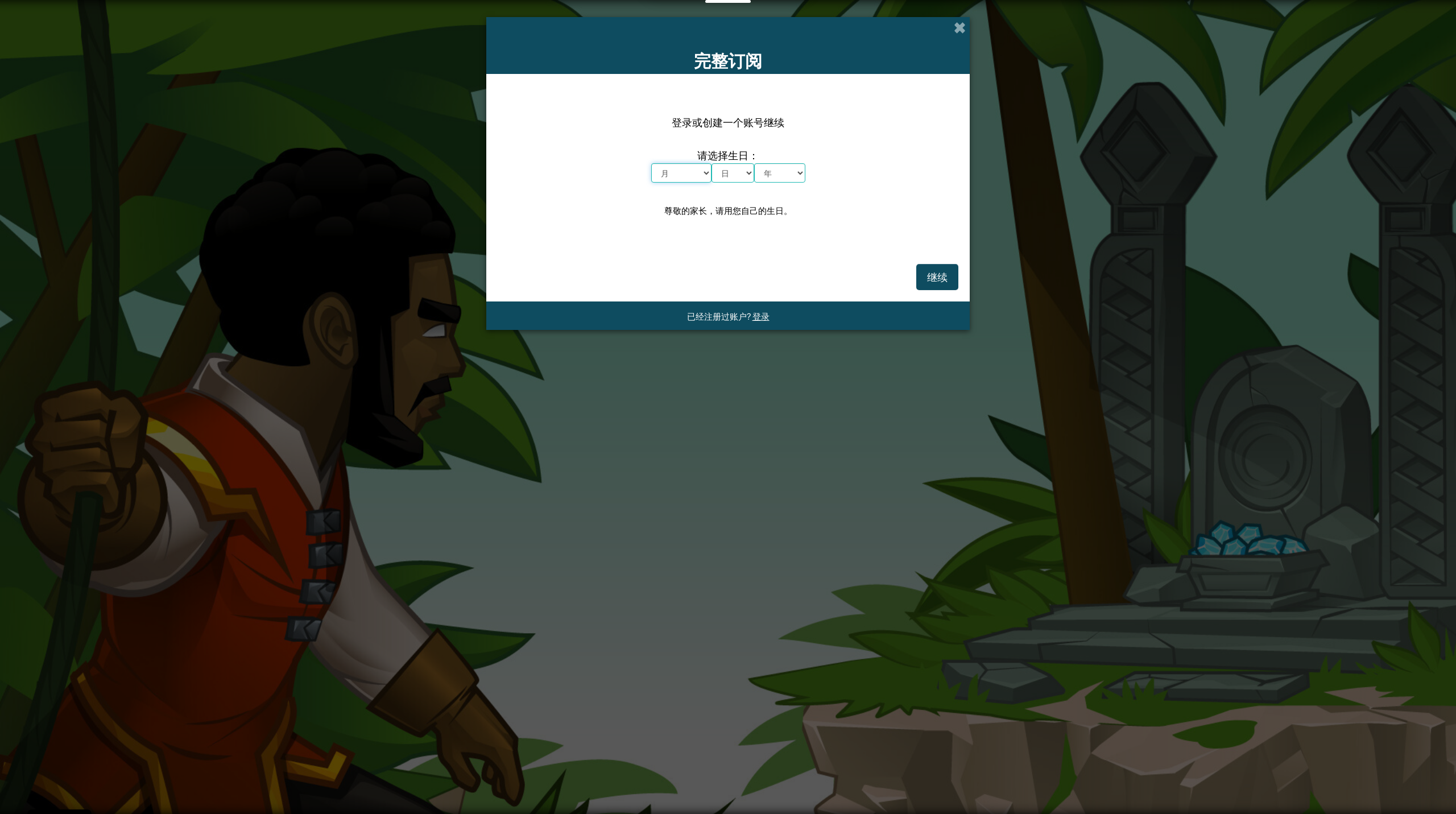
click at [701, 175] on select "月 一月 二月 三月 四月 五月 六月 七月 八月 九月 十月 十一月 十二月" at bounding box center [681, 172] width 60 height 20
select select "10"
click at [651, 163] on select "月 一月 二月 三月 四月 五月 六月 七月 八月 九月 十月 十一月 十二月" at bounding box center [681, 172] width 60 height 20
click at [748, 171] on select "日 1 2 3 4 5 6 7 8 9 10 11 12 13 14 15 16 17 18 19 20 21 22 23 24 25 26 27 28 29…" at bounding box center [733, 172] width 43 height 20
select select "10"
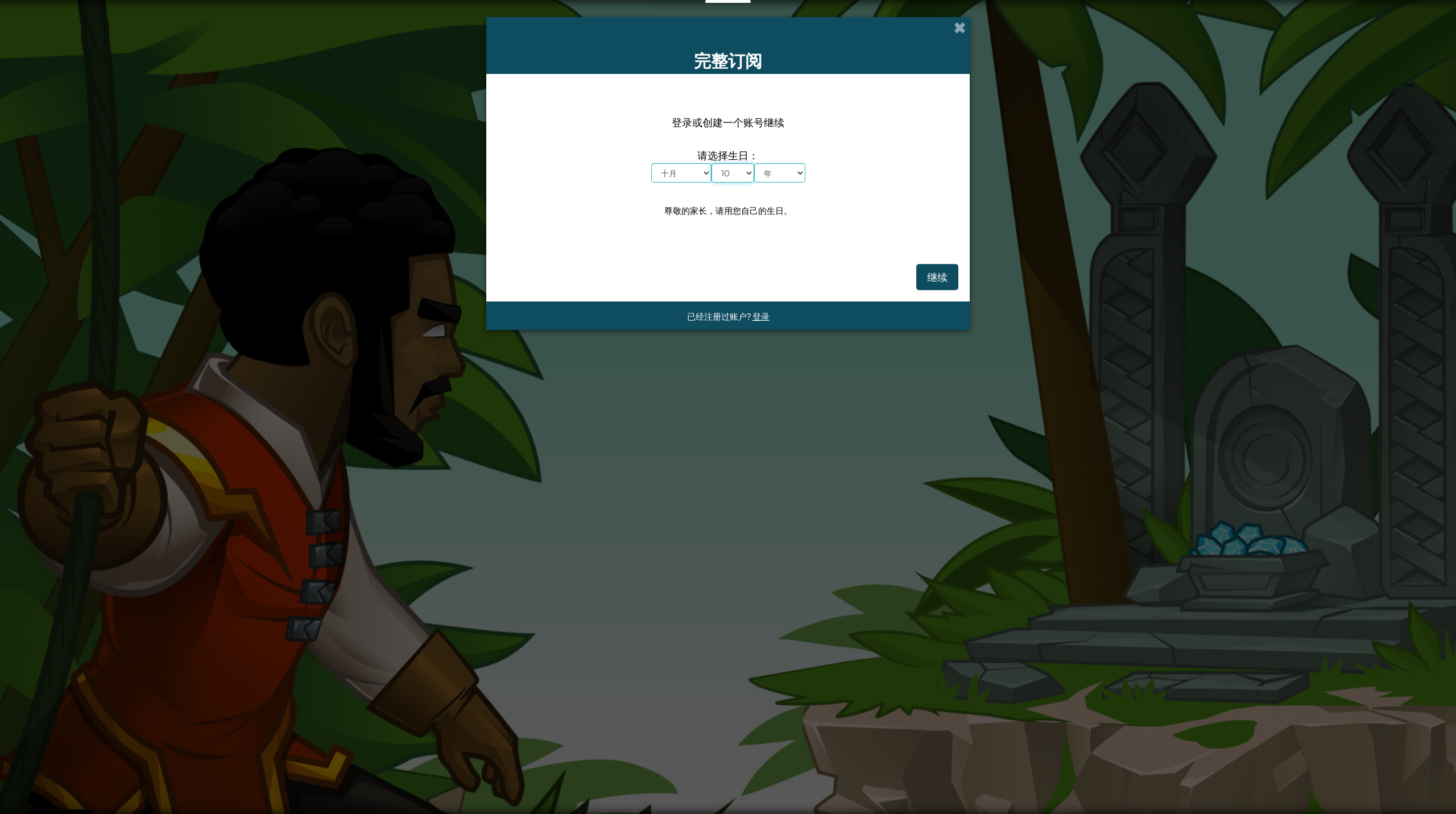
click at [712, 163] on select "日 1 2 3 4 5 6 7 8 9 10 11 12 13 14 15 16 17 18 19 20 21 22 23 24 25 26 27 28 29…" at bounding box center [733, 172] width 43 height 20
click at [797, 176] on select "年 2025 2024 2023 2022 2021 2020 2019 2018 2017 2016 2015 2014 2013 2012 2011 20…" at bounding box center [780, 172] width 51 height 20
select select "2013"
click at [755, 163] on select "年 2025 2024 2023 2022 2021 2020 2019 2018 2017 2016 2015 2014 2013 2012 2011 20…" at bounding box center [780, 172] width 51 height 20
drag, startPoint x: 939, startPoint y: 280, endPoint x: 940, endPoint y: 287, distance: 7.1
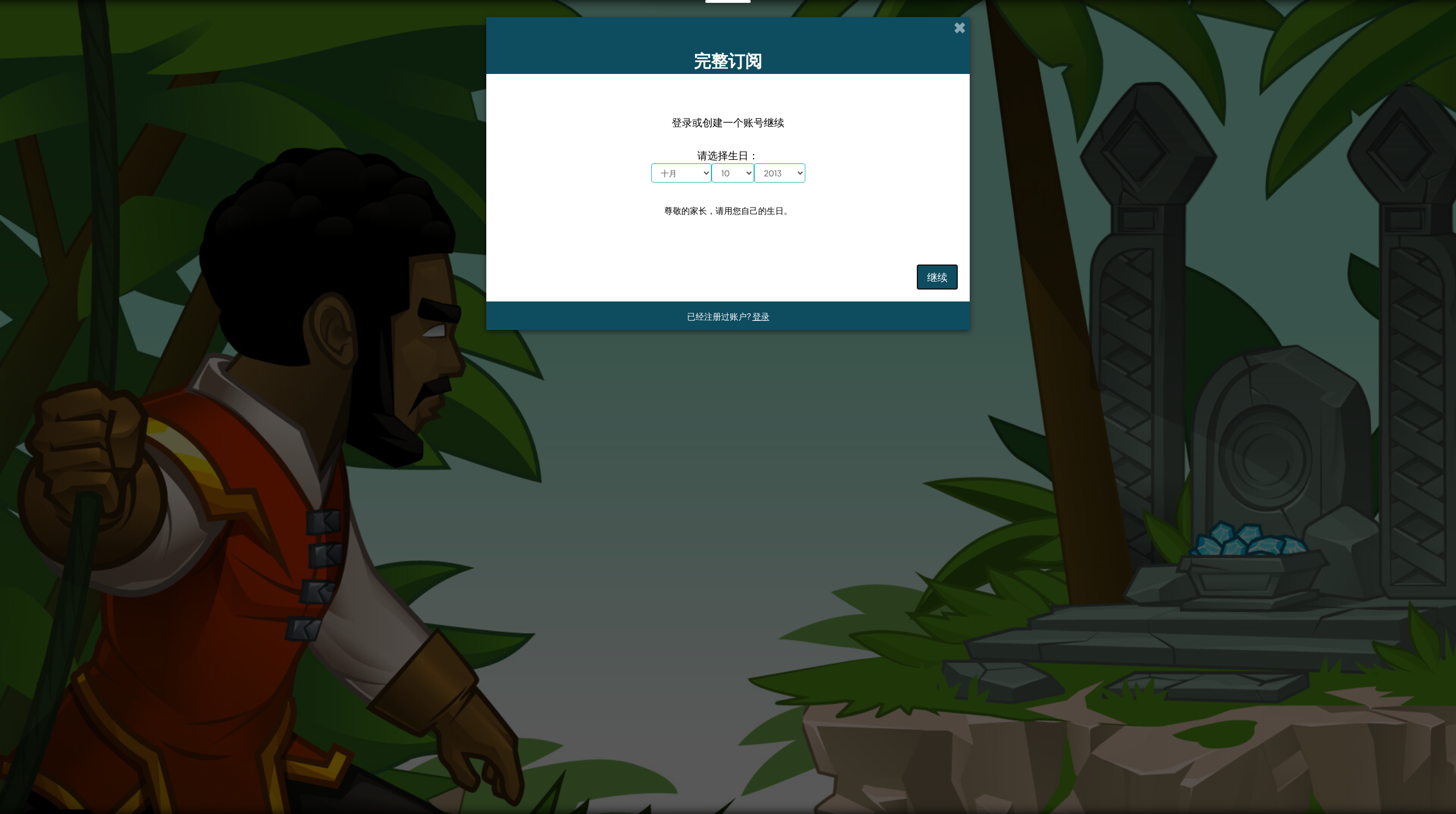
click at [842, 284] on button "继续" at bounding box center [937, 277] width 42 height 26
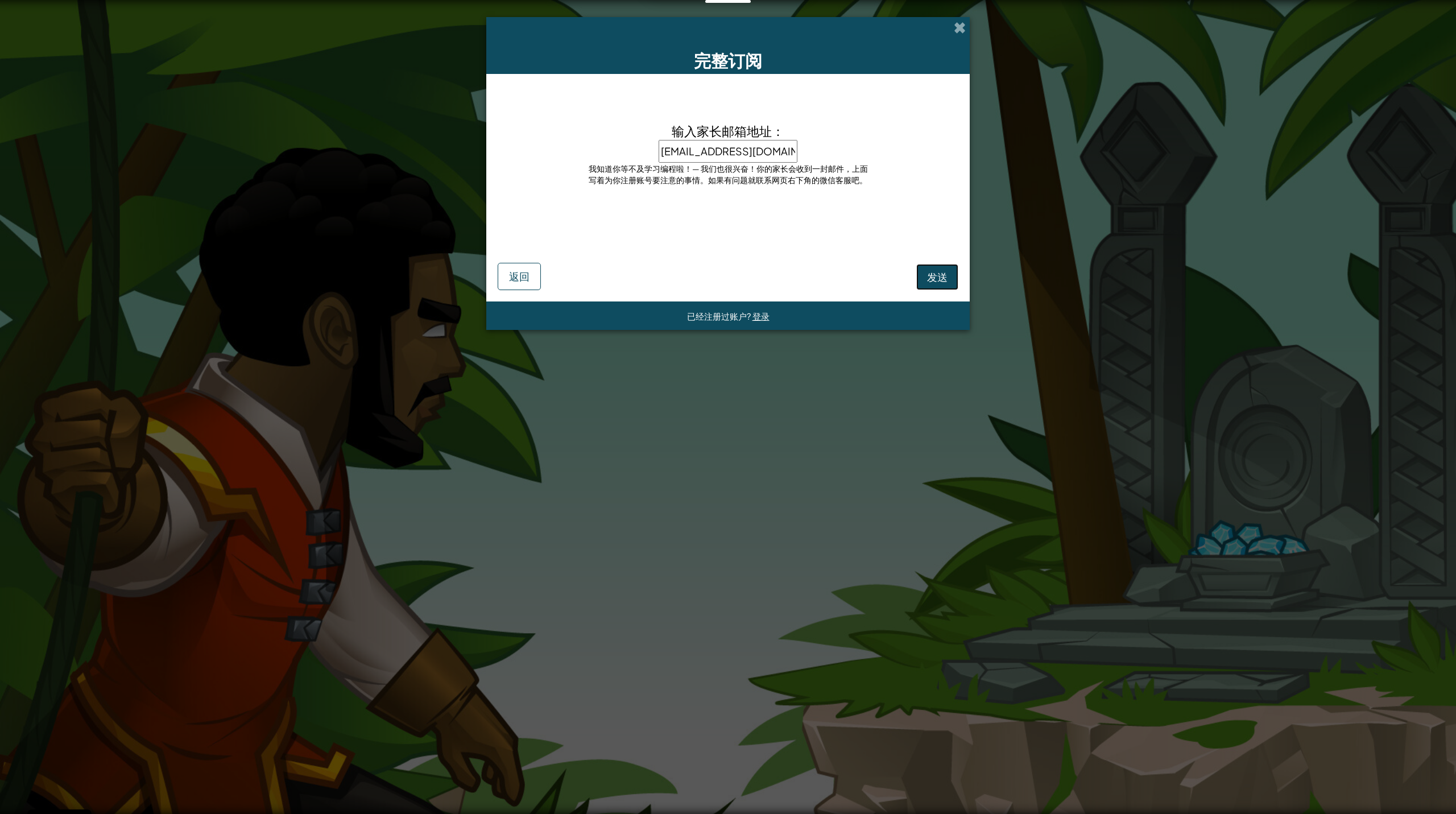
click at [842, 279] on span "发送" at bounding box center [937, 276] width 20 height 13
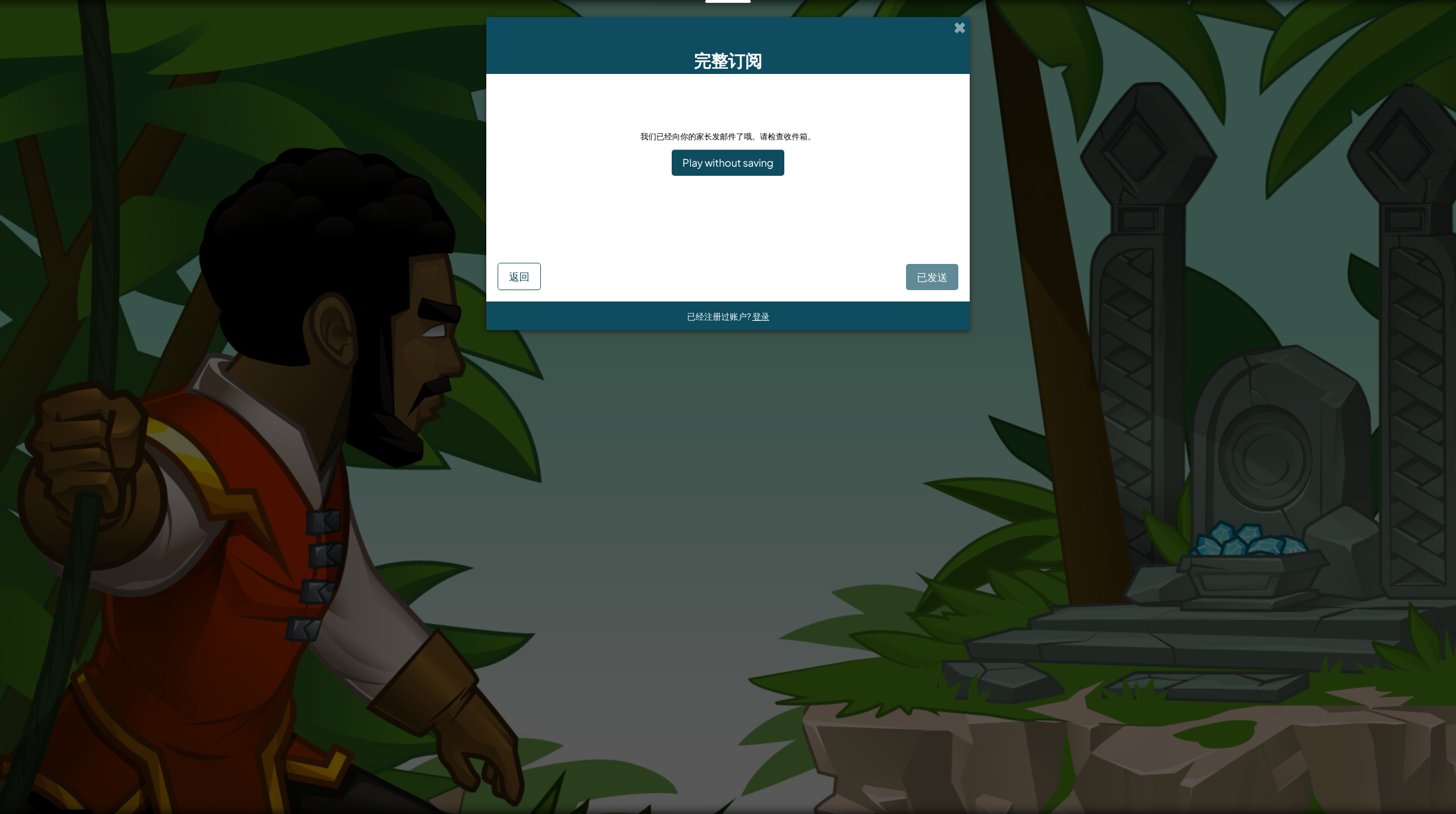
drag, startPoint x: 754, startPoint y: 309, endPoint x: 757, endPoint y: 315, distance: 6.7
click at [755, 311] on div "已经注册过账户? 登录" at bounding box center [728, 316] width 82 height 15
click at [761, 319] on span "登录" at bounding box center [760, 316] width 17 height 11
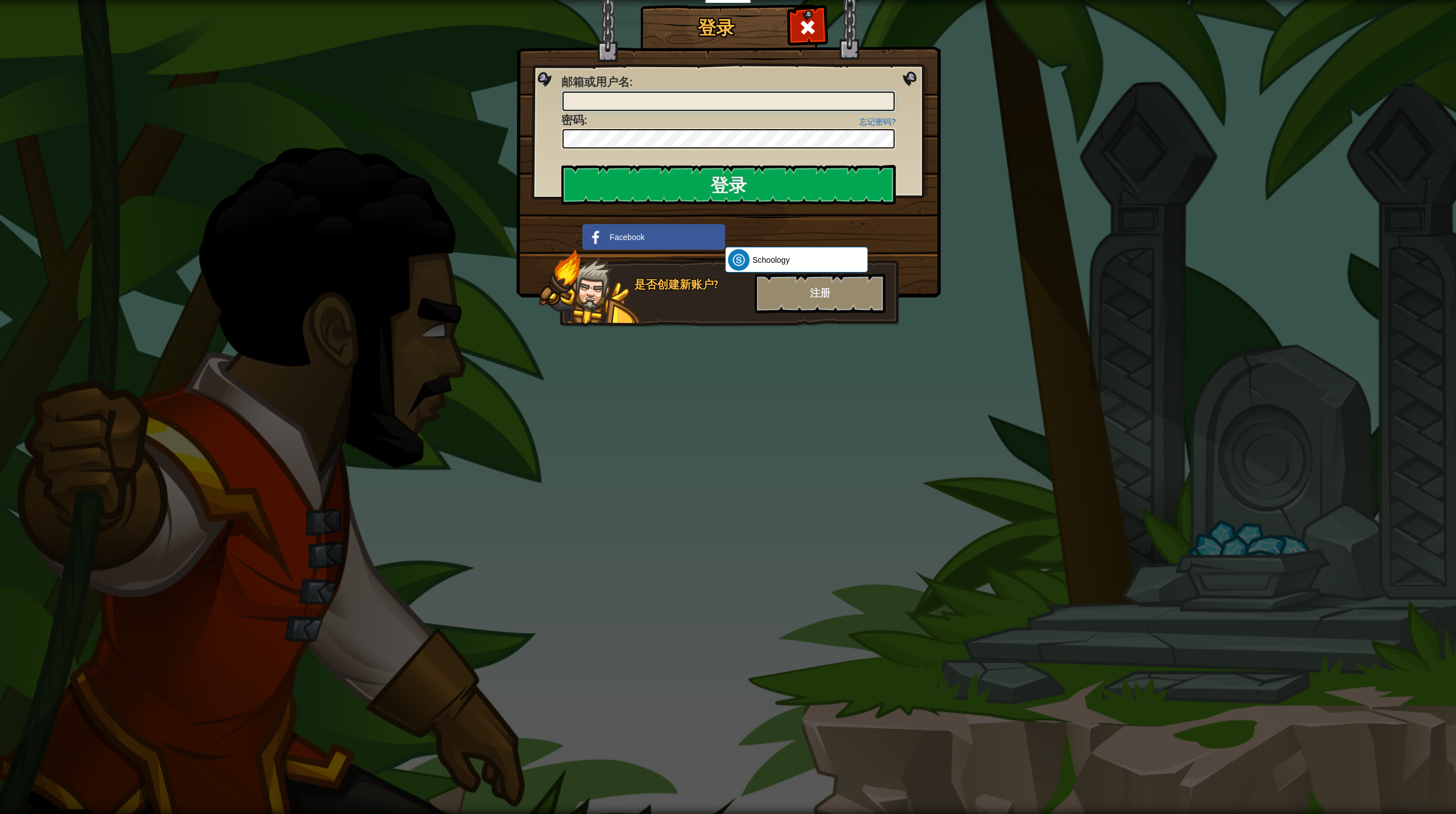
click at [653, 98] on input "邮箱或用户名 :" at bounding box center [728, 101] width 333 height 20
drag, startPoint x: 653, startPoint y: 99, endPoint x: 759, endPoint y: 128, distance: 109.9
click at [653, 100] on input "邮箱或用户名 :" at bounding box center [728, 101] width 333 height 20
click at [755, 95] on input "邮箱或用户名 :" at bounding box center [728, 101] width 333 height 20
click at [749, 103] on input "邮箱或用户名 :" at bounding box center [728, 101] width 333 height 20
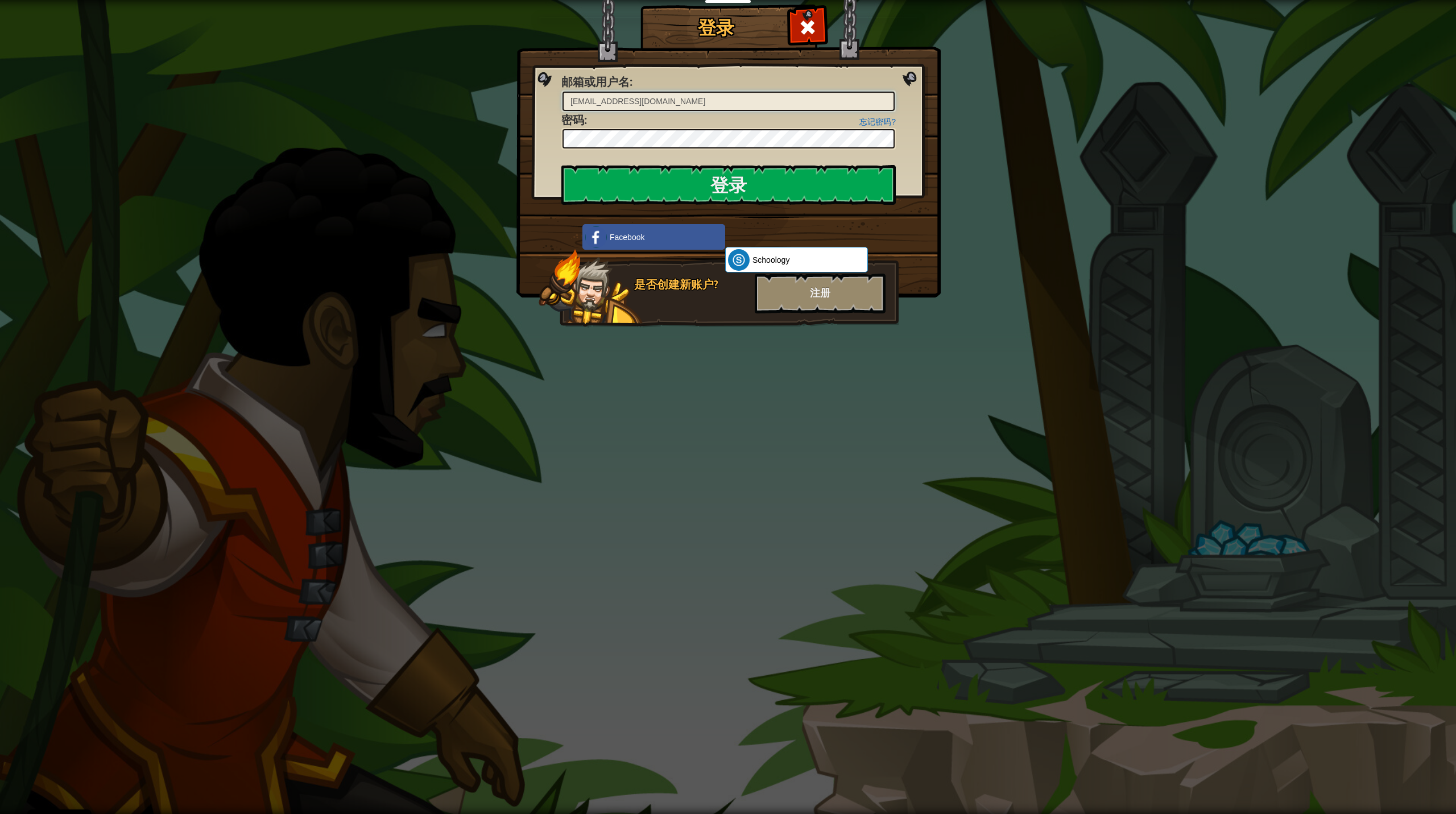
type input "[EMAIL_ADDRESS][DOMAIN_NAME]"
click at [723, 181] on input "登录" at bounding box center [729, 185] width 335 height 40
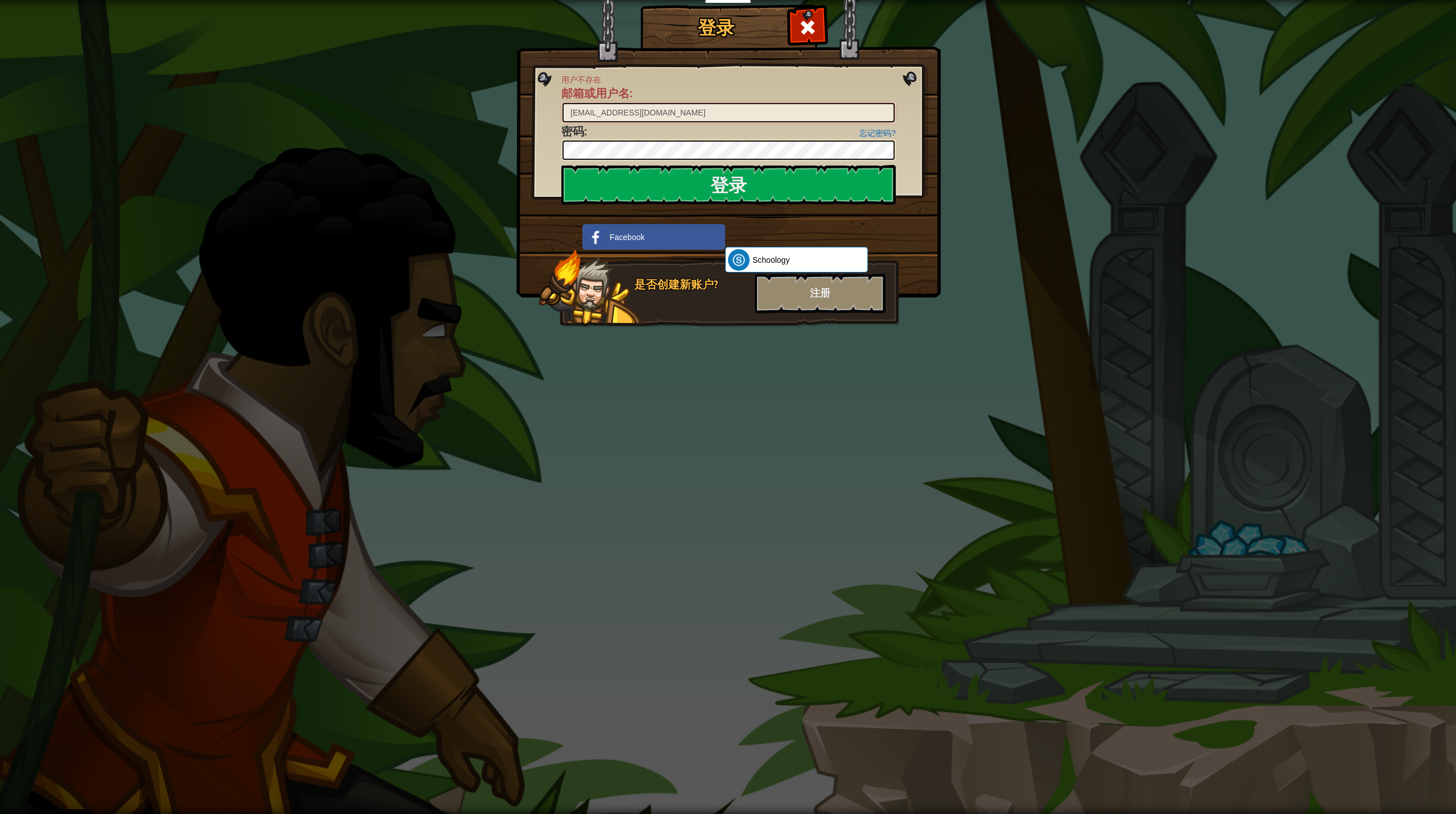
drag, startPoint x: 709, startPoint y: 110, endPoint x: 703, endPoint y: 112, distance: 6.3
click at [709, 111] on input "[EMAIL_ADDRESS][DOMAIN_NAME]" at bounding box center [728, 113] width 333 height 20
drag, startPoint x: 684, startPoint y: 113, endPoint x: 510, endPoint y: 66, distance: 180.2
click at [510, 66] on div "登录 用户不存在 邮箱或用户名 : [EMAIL_ADDRESS][DOMAIN_NAME] 忘记密码? 密码 : 登录 正在登录 Facebook Scho…" at bounding box center [728, 407] width 1456 height 814
click at [731, 25] on h1 "登录" at bounding box center [715, 27] width 145 height 20
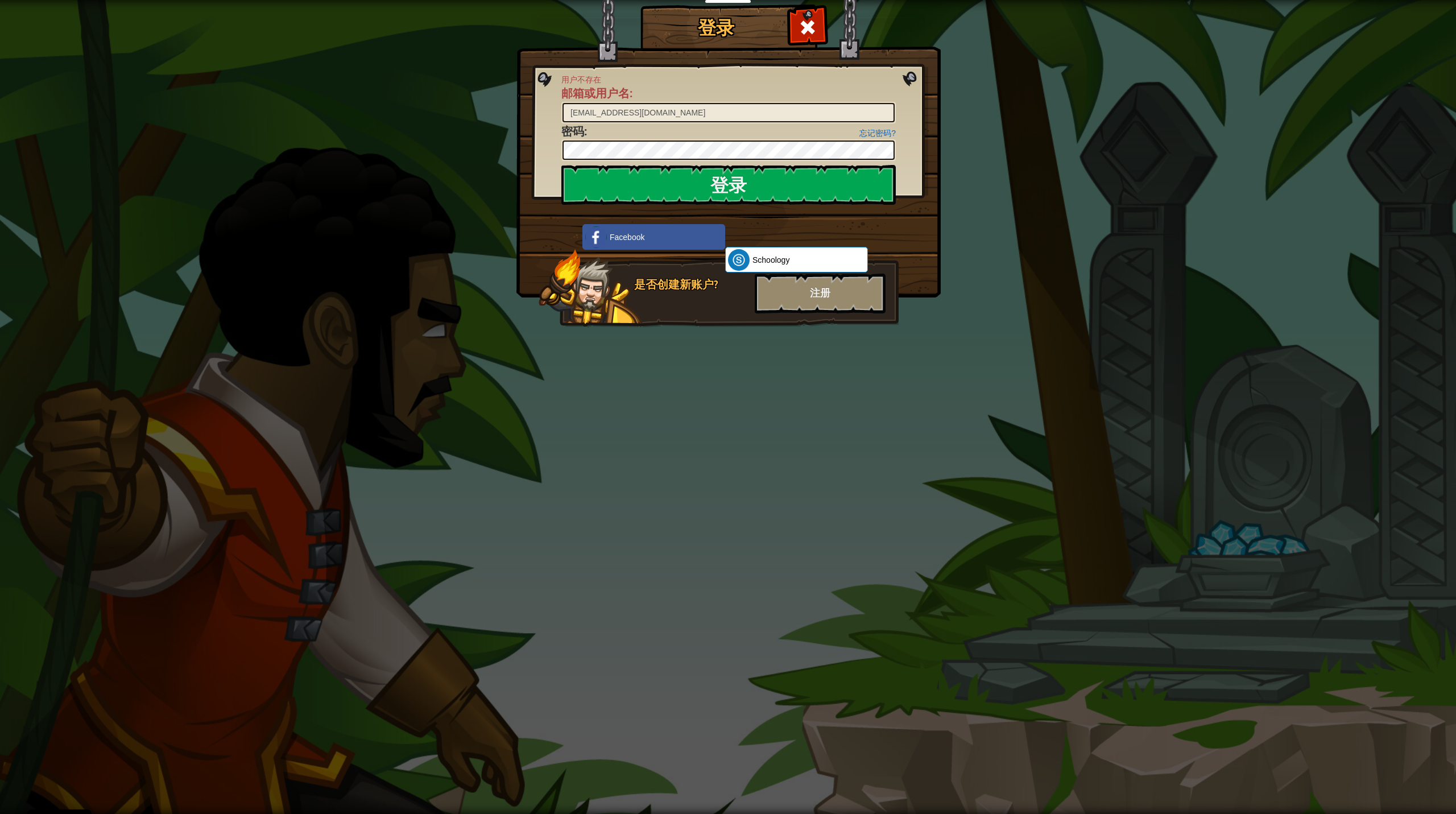
click at [842, 231] on img at bounding box center [728, 132] width 424 height 331
drag, startPoint x: 880, startPoint y: 223, endPoint x: 856, endPoint y: 277, distance: 59.1
click at [842, 223] on img at bounding box center [728, 132] width 424 height 331
click at [813, 296] on div "注册" at bounding box center [820, 293] width 131 height 40
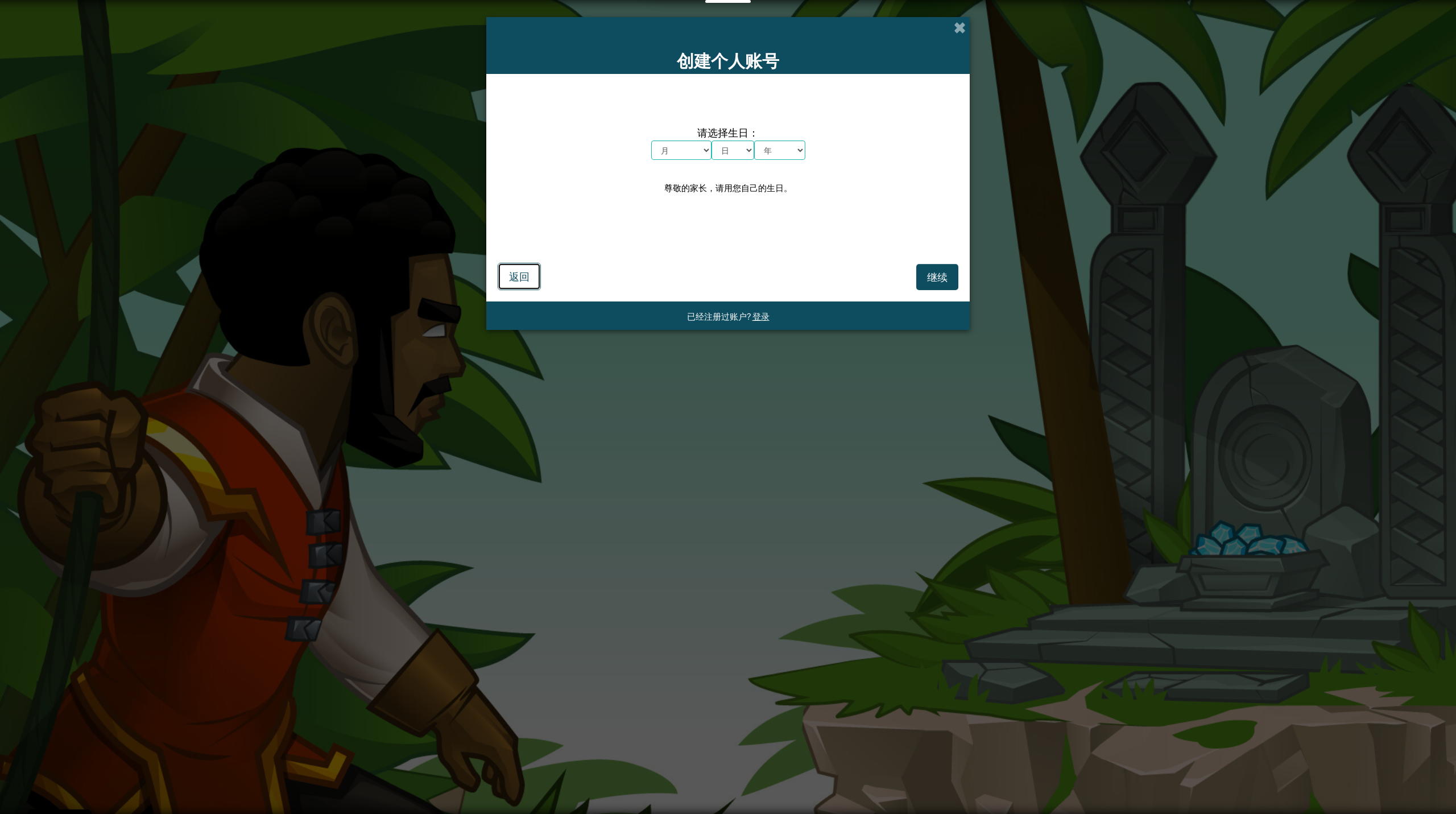
click at [525, 275] on span "返回" at bounding box center [520, 276] width 20 height 13
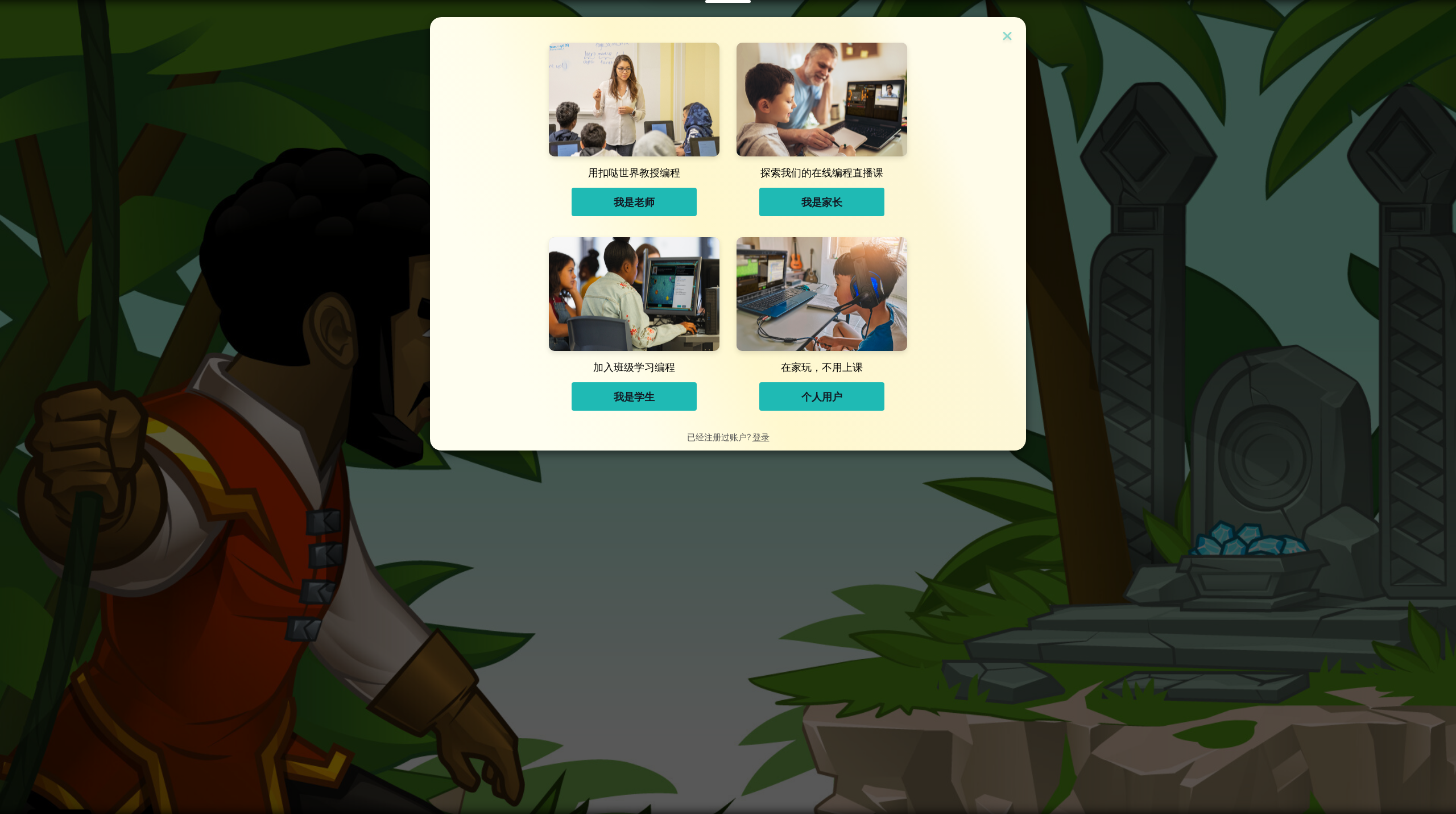
click at [832, 399] on span "个人用户" at bounding box center [822, 396] width 41 height 14
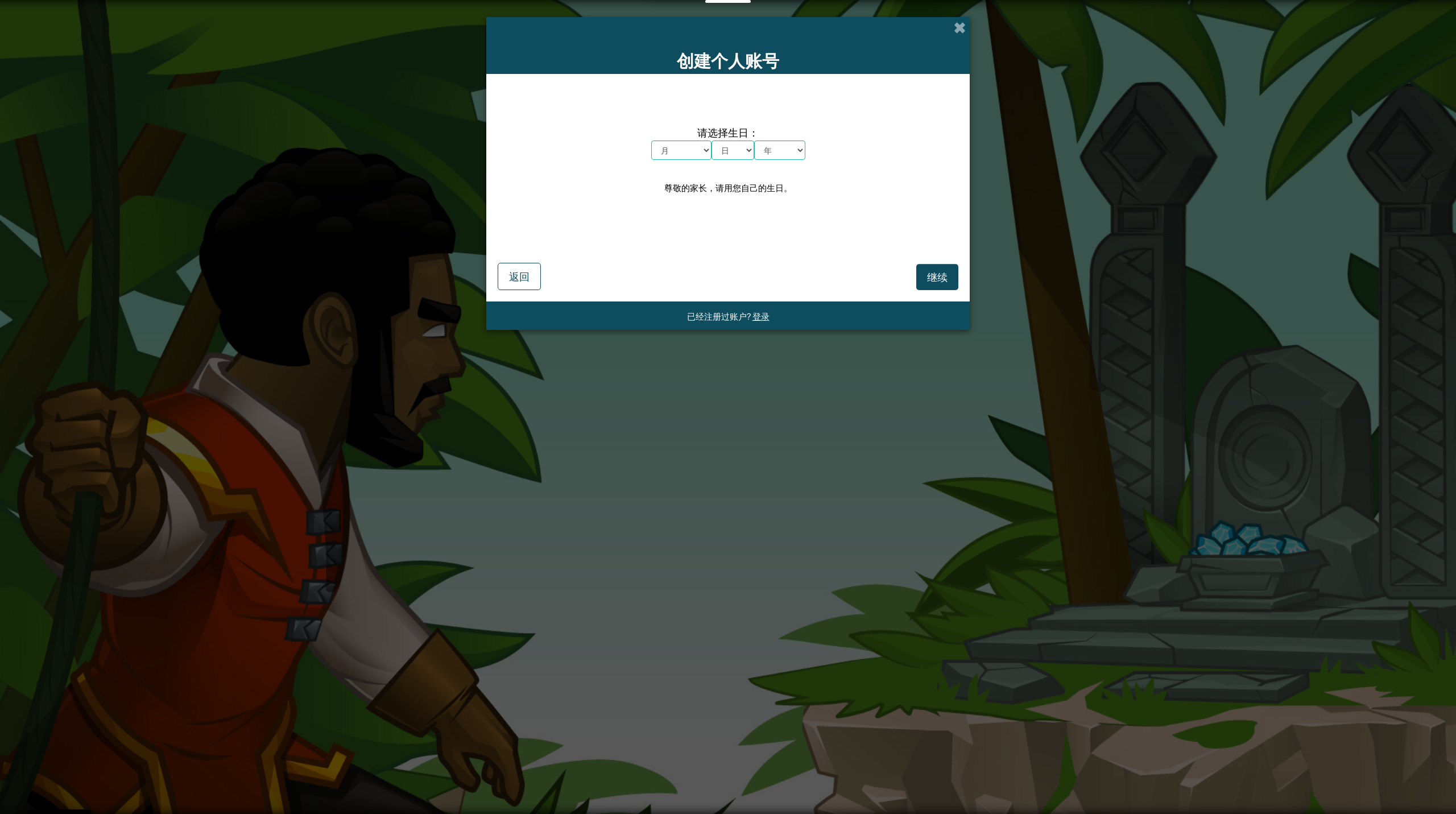
click at [698, 150] on select "月 一月 二月 三月 四月 五月 六月 七月 八月 九月 十月 十一月 十二月" at bounding box center [681, 150] width 60 height 20
select select "10"
click at [651, 140] on select "月 一月 二月 三月 四月 五月 六月 七月 八月 九月 十月 十一月 十二月" at bounding box center [681, 150] width 60 height 20
click at [748, 153] on select "日 1 2 3 4 5 6 7 8 9 10 11 12 13 14 15 16 17 18 19 20 21 22 23 24 25 26 27 28 29…" at bounding box center [733, 150] width 43 height 20
select select "10"
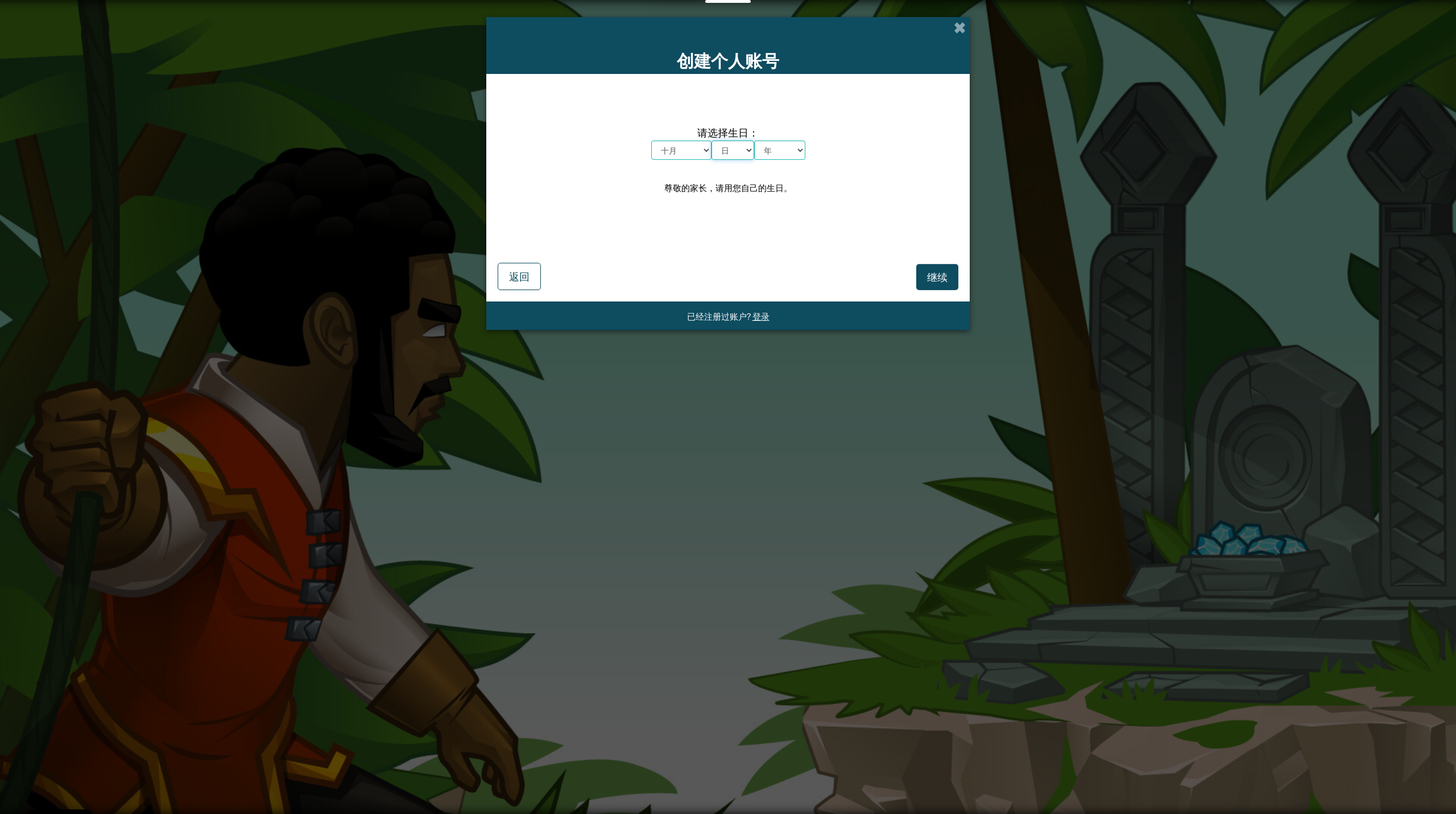
click at [712, 140] on select "日 1 2 3 4 5 6 7 8 9 10 11 12 13 14 15 16 17 18 19 20 21 22 23 24 25 26 27 28 29…" at bounding box center [733, 150] width 43 height 20
click at [674, 154] on select "月 一月 二月 三月 四月 五月 六月 七月 八月 九月 十月 十一月 十二月" at bounding box center [681, 150] width 60 height 20
select select "11"
click at [651, 140] on select "月 一月 二月 三月 四月 五月 六月 七月 八月 九月 十月 十一月 十二月" at bounding box center [681, 150] width 60 height 20
click at [800, 151] on select "年 2025 2024 2023 2022 2021 2020 2019 2018 2017 2016 2015 2014 2013 2012 2011 20…" at bounding box center [780, 150] width 51 height 20
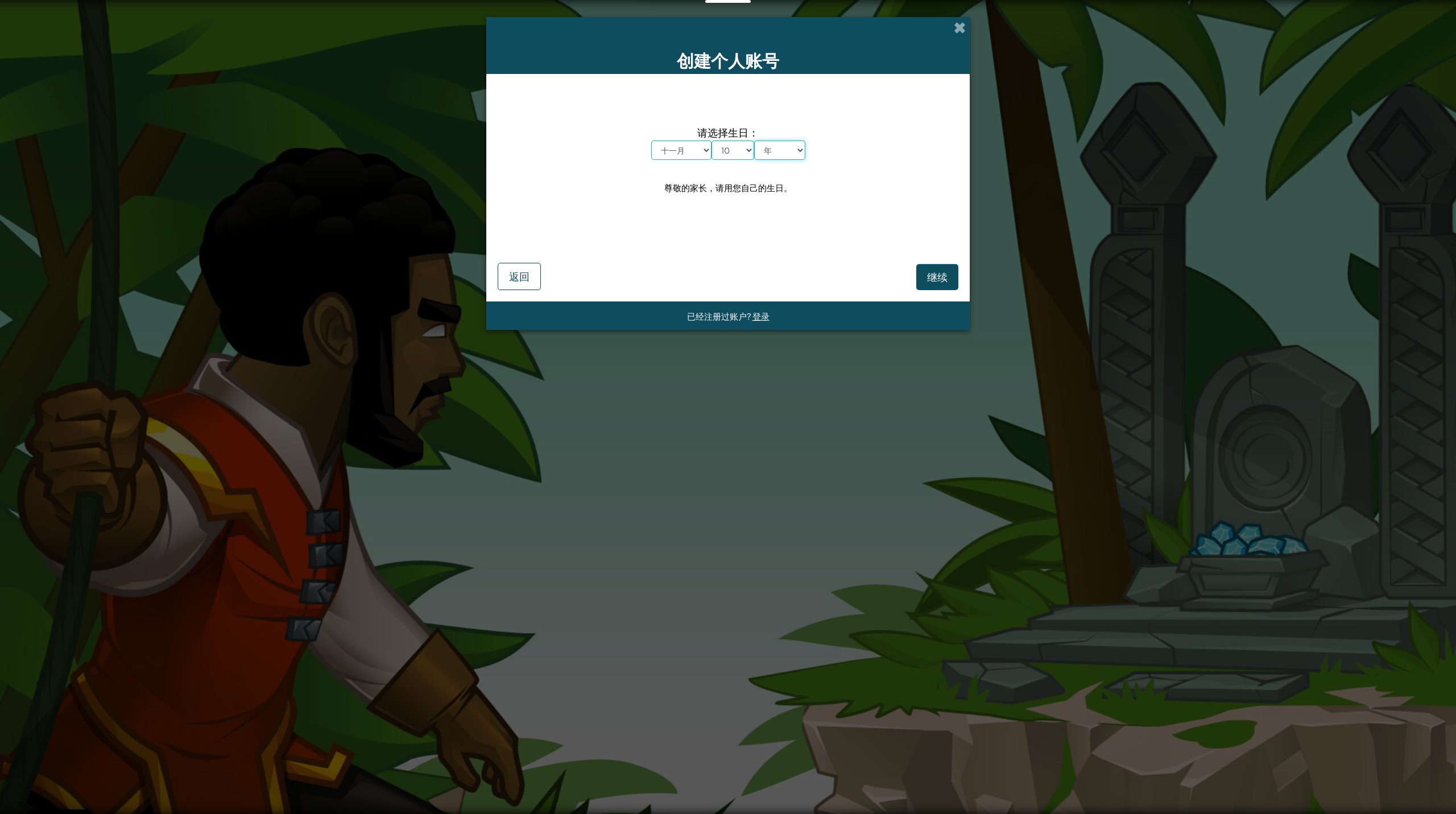
select select "2013"
click at [755, 140] on select "年 2025 2024 2023 2022 2021 2020 2019 2018 2017 2016 2015 2014 2013 2012 2011 20…" at bounding box center [780, 150] width 51 height 20
click at [842, 276] on span "继续" at bounding box center [937, 276] width 20 height 13
click at [842, 280] on span "发送" at bounding box center [937, 276] width 20 height 13
click at [681, 578] on div "创建个人账号 我们已经向你的家长发邮件了哦。请检查收件箱。 Play without saving 已发送 返回 已经注册过账户? 登录" at bounding box center [728, 407] width 1456 height 814
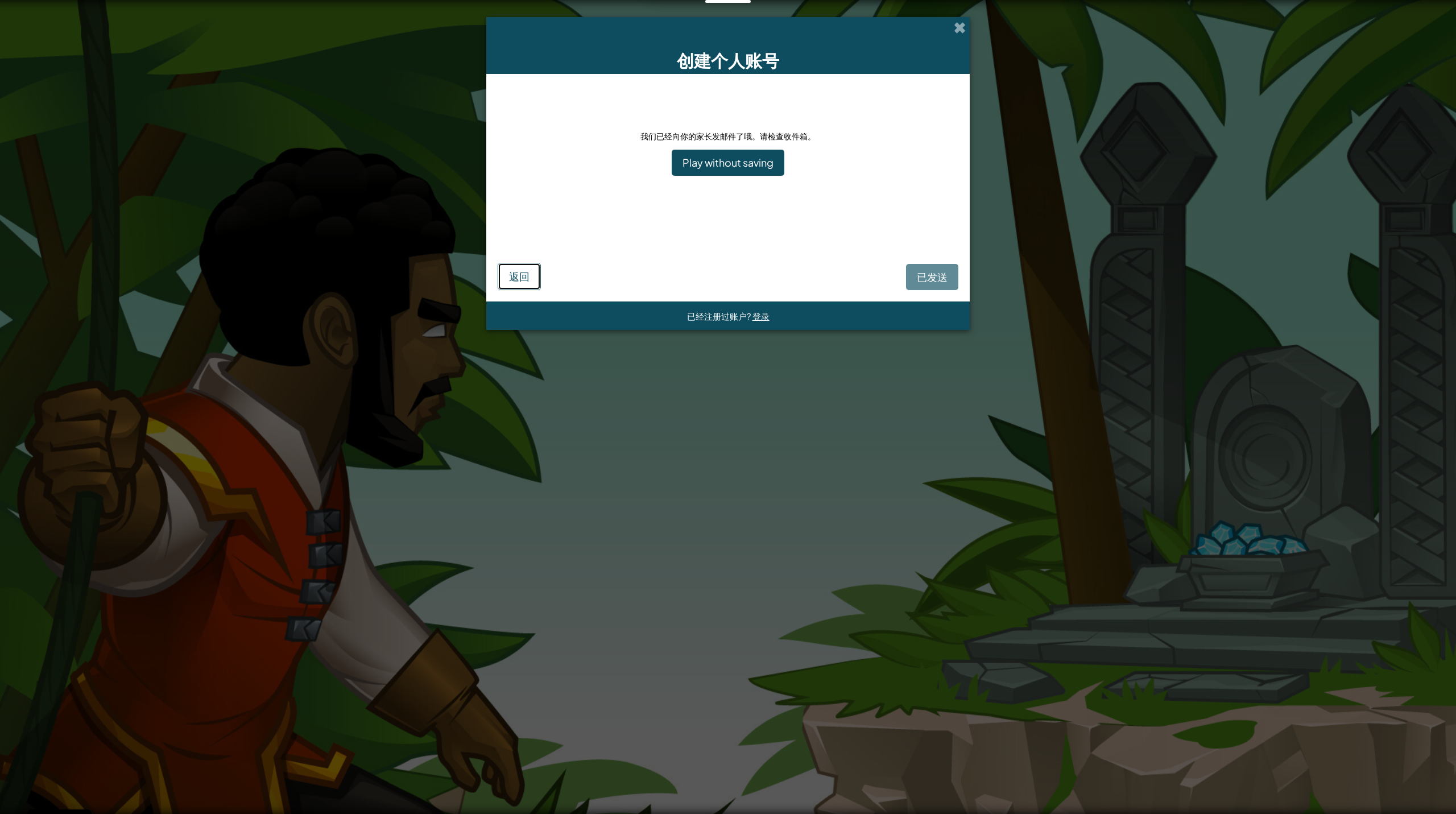
click at [522, 272] on span "返回" at bounding box center [520, 276] width 20 height 13
click at [512, 282] on span "返回" at bounding box center [520, 276] width 20 height 13
